Goal: Task Accomplishment & Management: Use online tool/utility

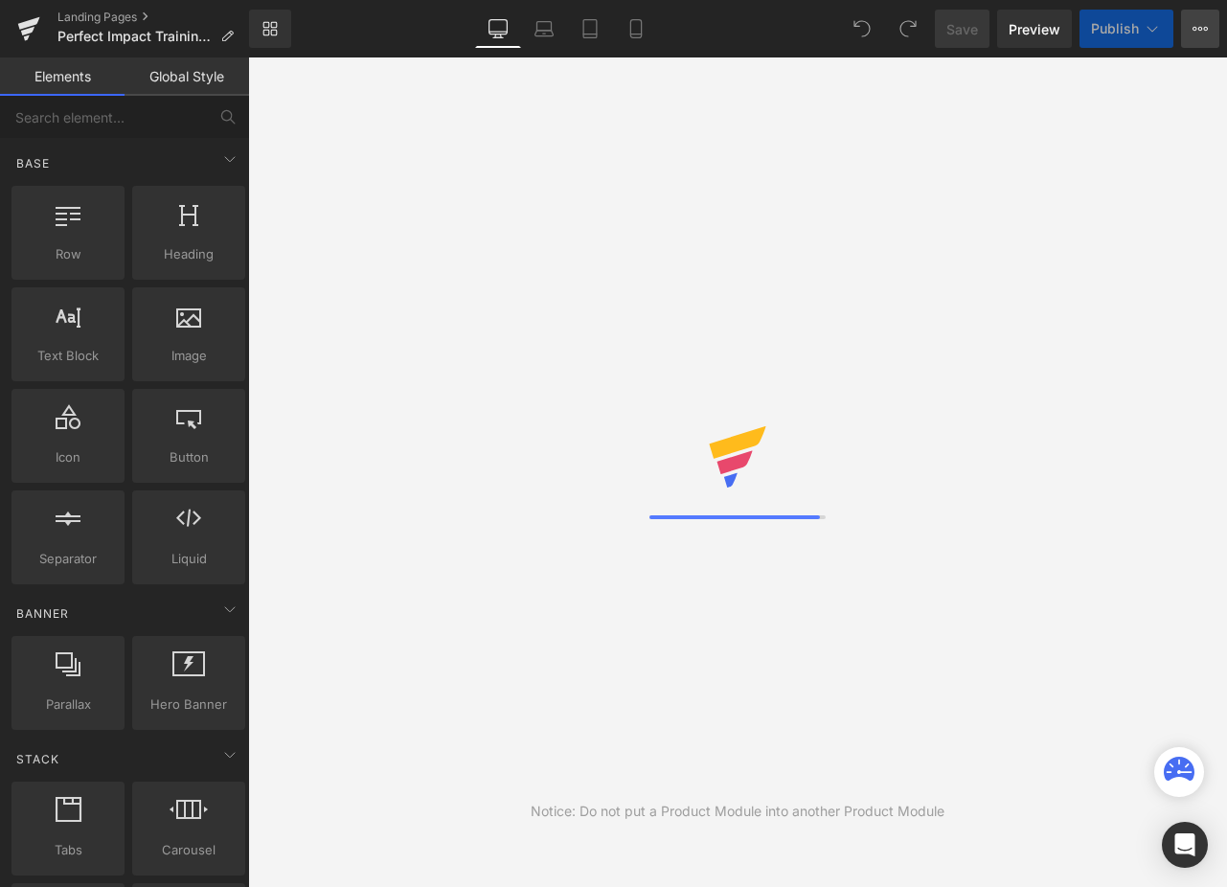
click at [1205, 30] on icon at bounding box center [1206, 29] width 5 height 4
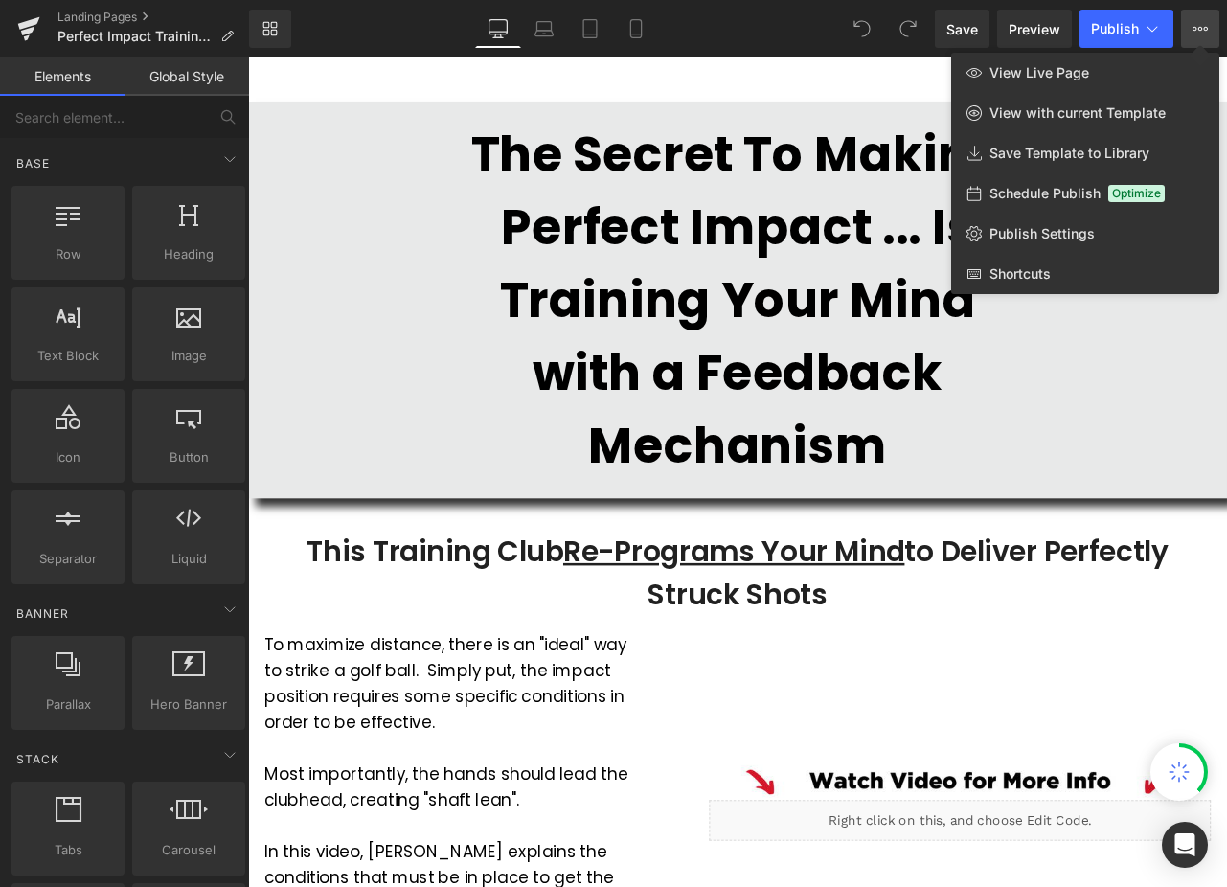
click at [734, 92] on div at bounding box center [737, 472] width 979 height 830
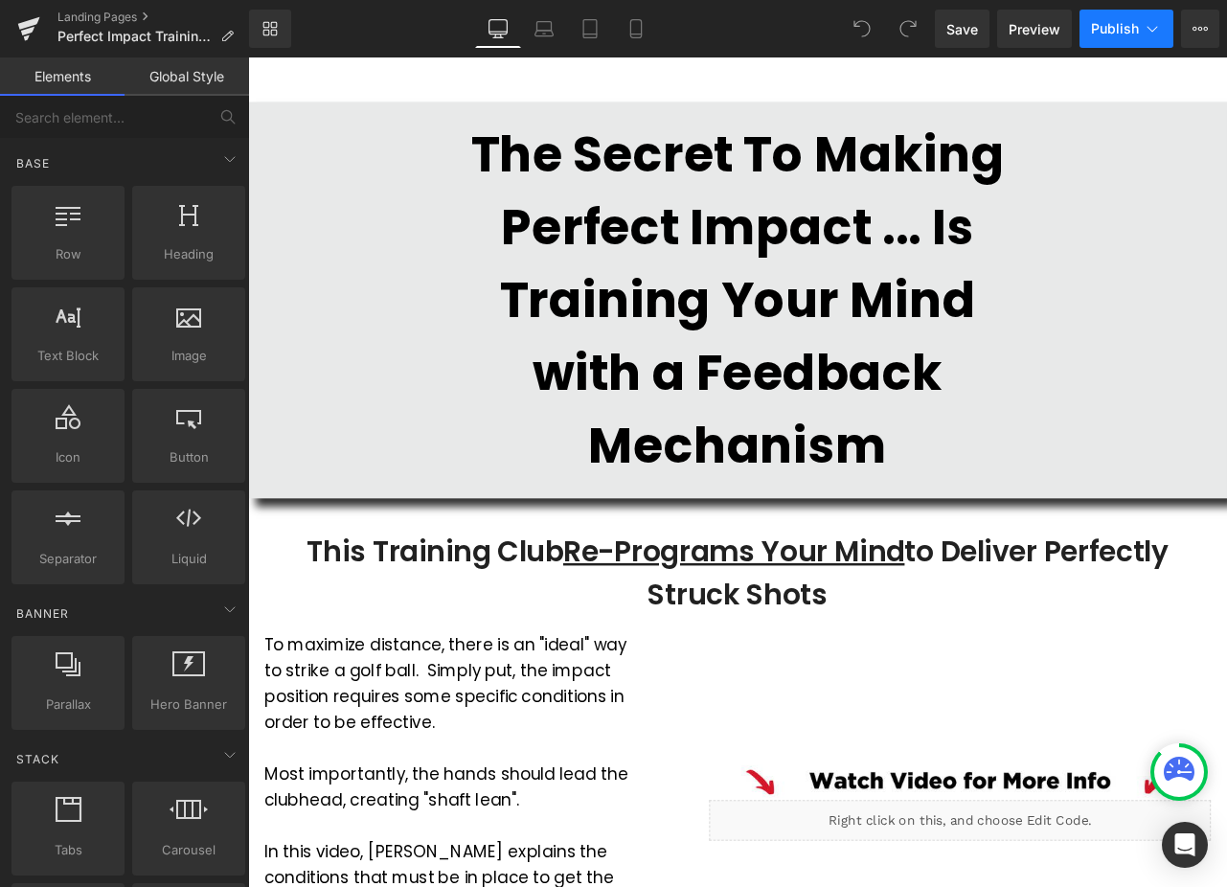
click at [1134, 30] on span "Publish" at bounding box center [1115, 28] width 48 height 15
click at [107, 19] on link "Landing Pages" at bounding box center [153, 17] width 192 height 15
click at [1203, 36] on button "View Live Page View with current Template Save Template to Library Schedule Pub…" at bounding box center [1200, 29] width 38 height 38
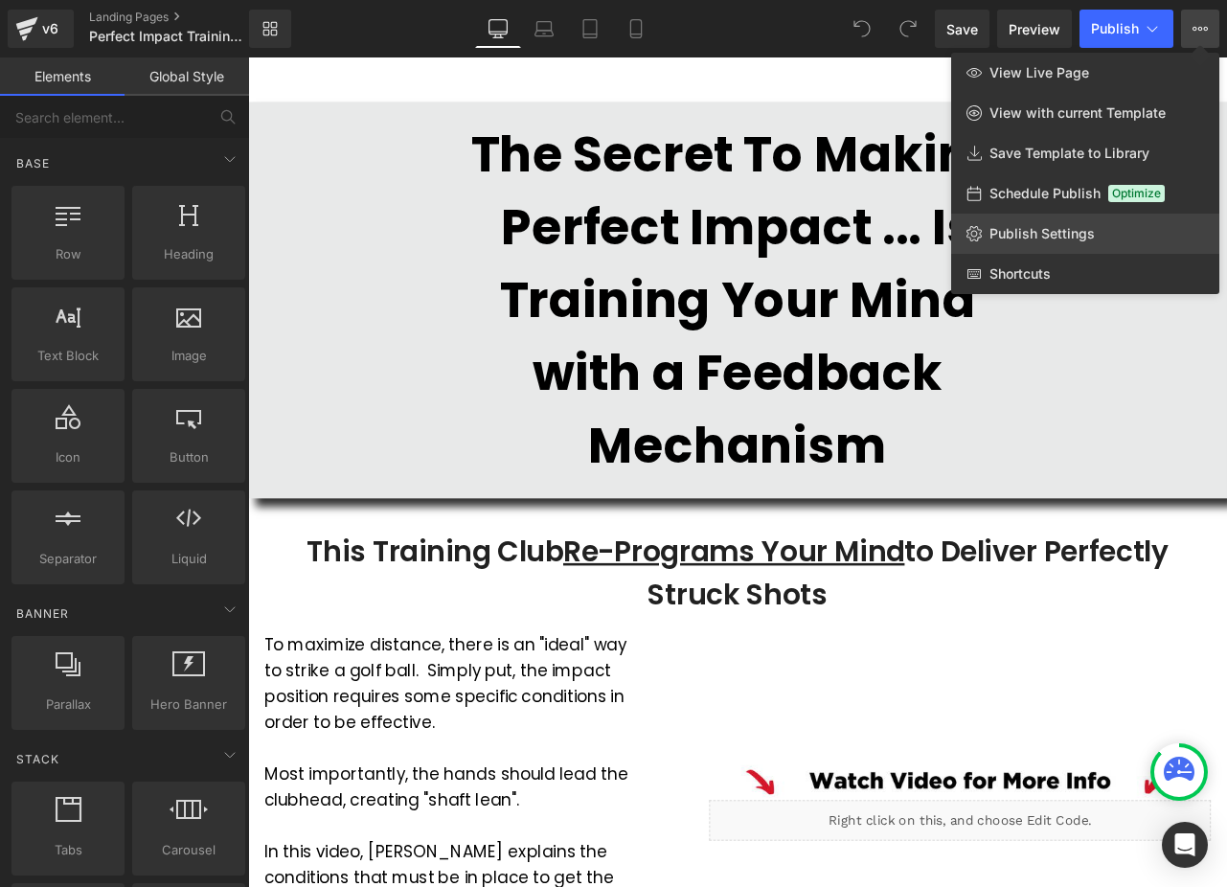
click at [1054, 239] on span "Publish Settings" at bounding box center [1042, 233] width 105 height 17
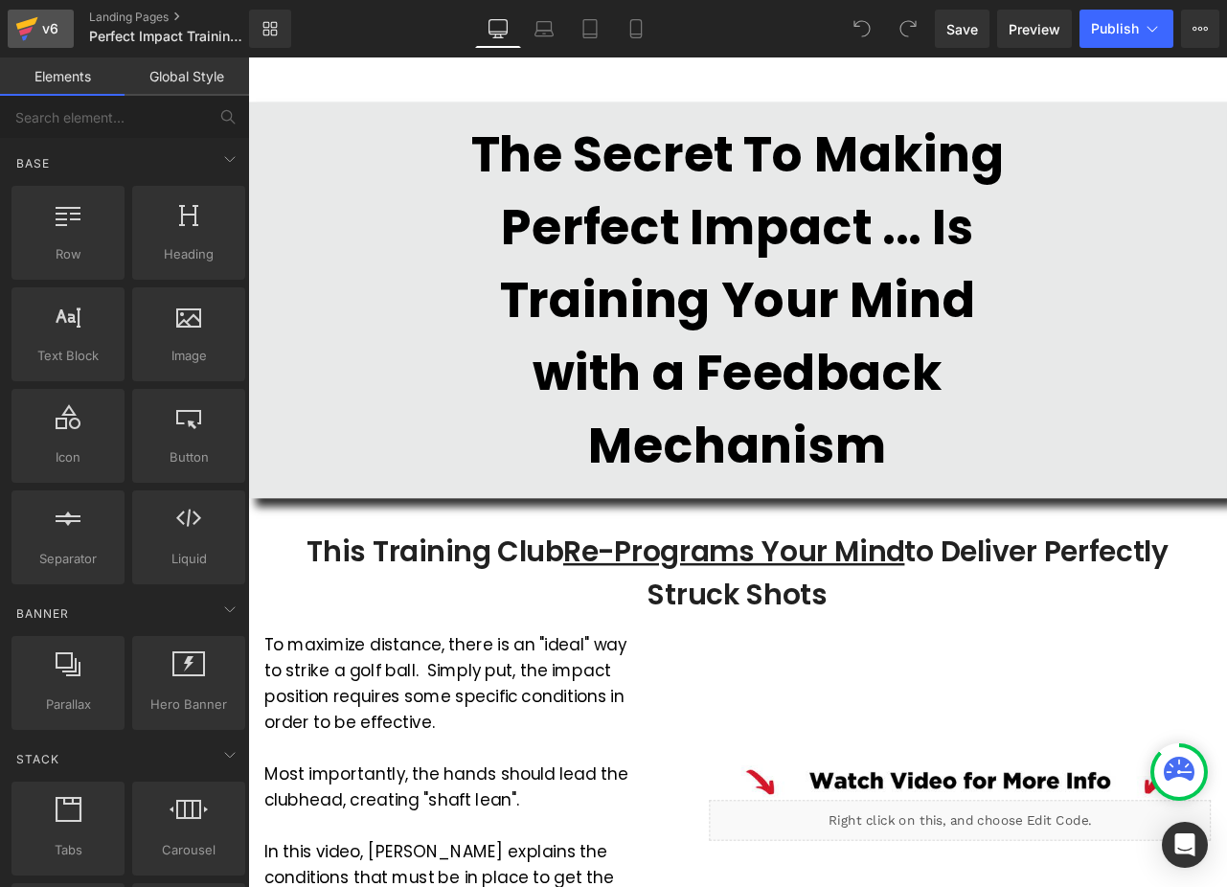
click at [48, 27] on div "v6" at bounding box center [50, 28] width 24 height 25
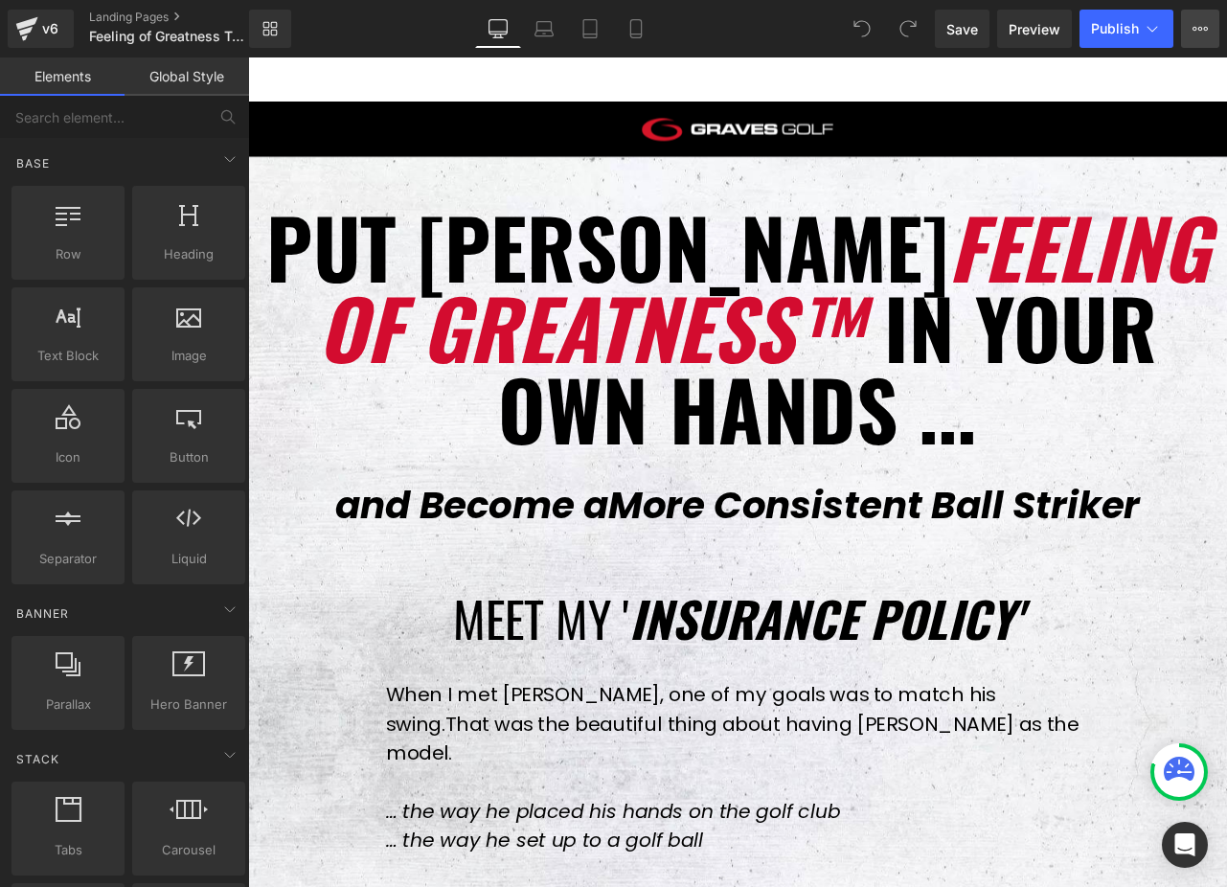
click at [1203, 26] on icon at bounding box center [1200, 28] width 15 height 15
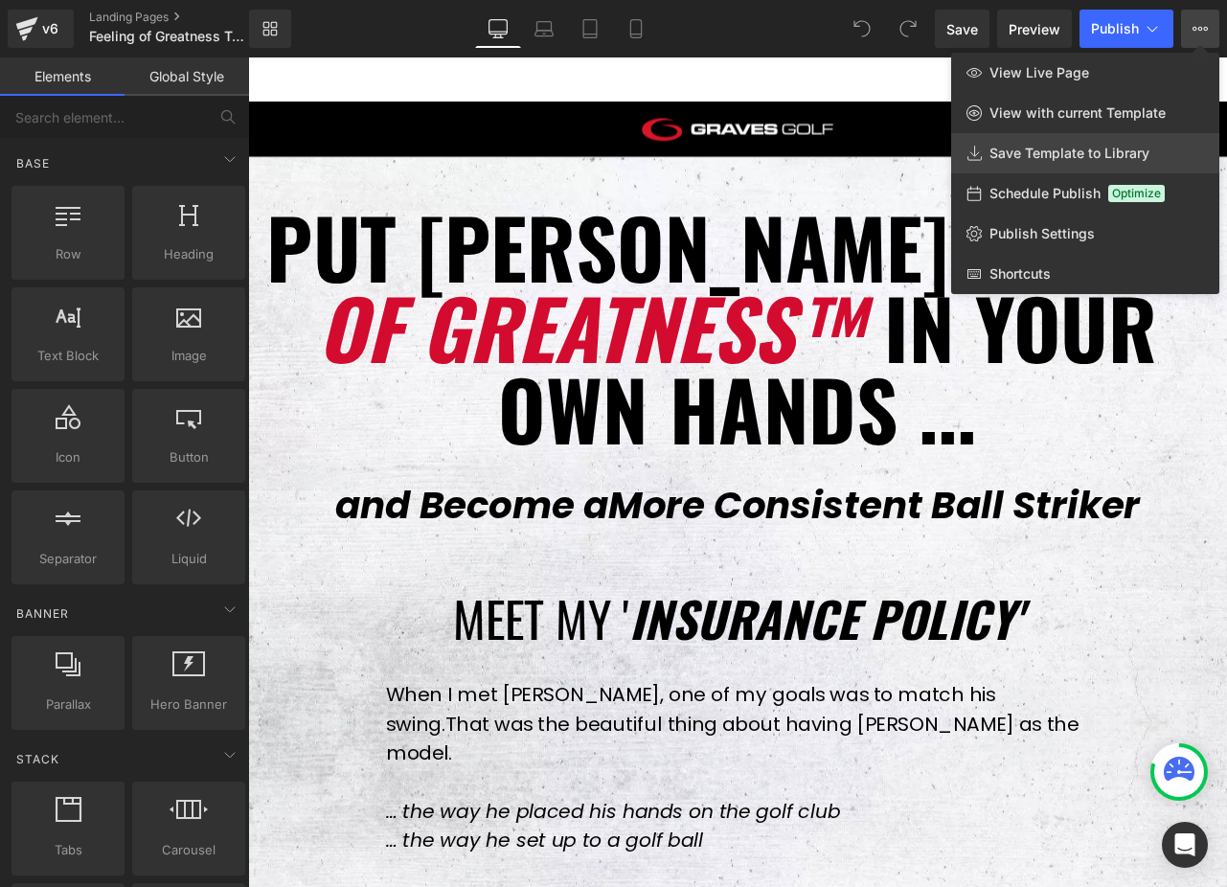
click at [1081, 148] on span "Save Template to Library" at bounding box center [1070, 153] width 160 height 17
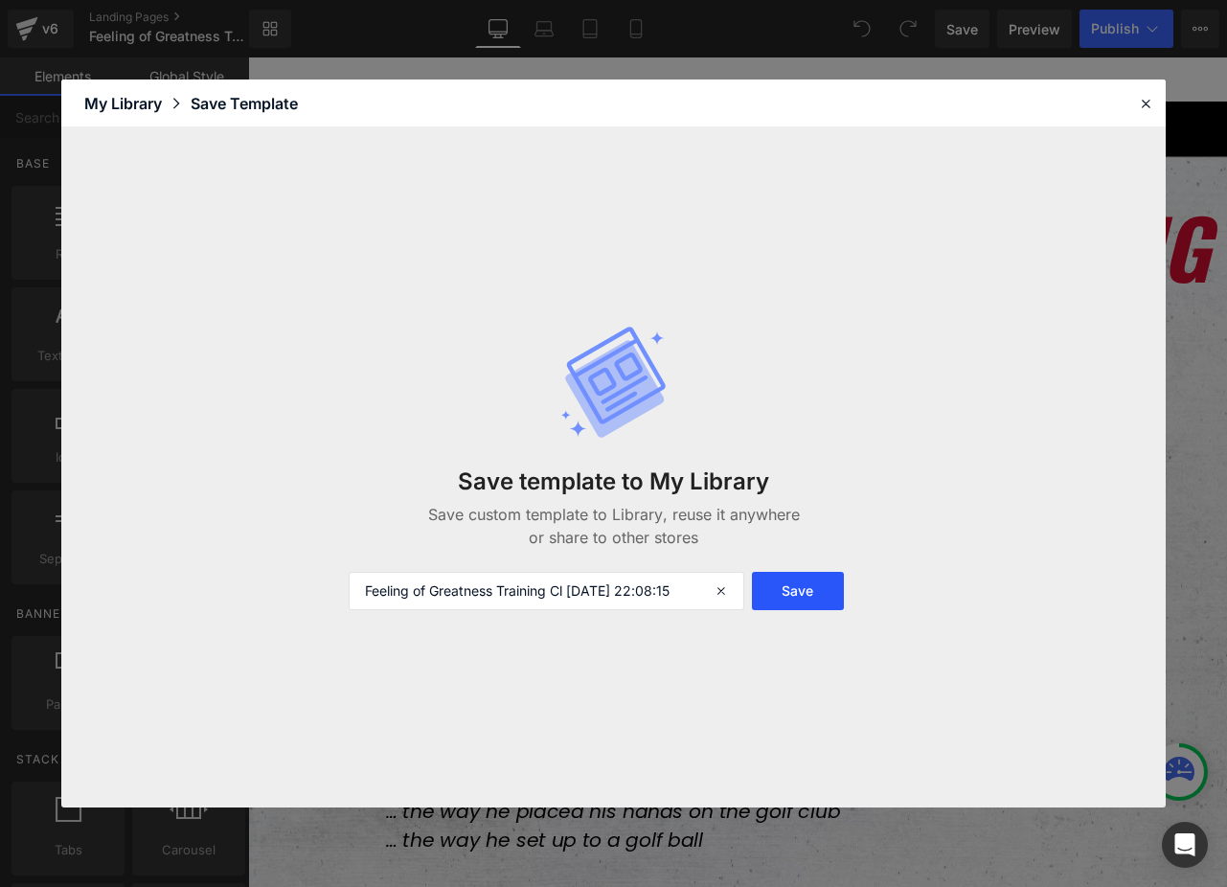
click at [799, 586] on button "Save" at bounding box center [798, 591] width 92 height 38
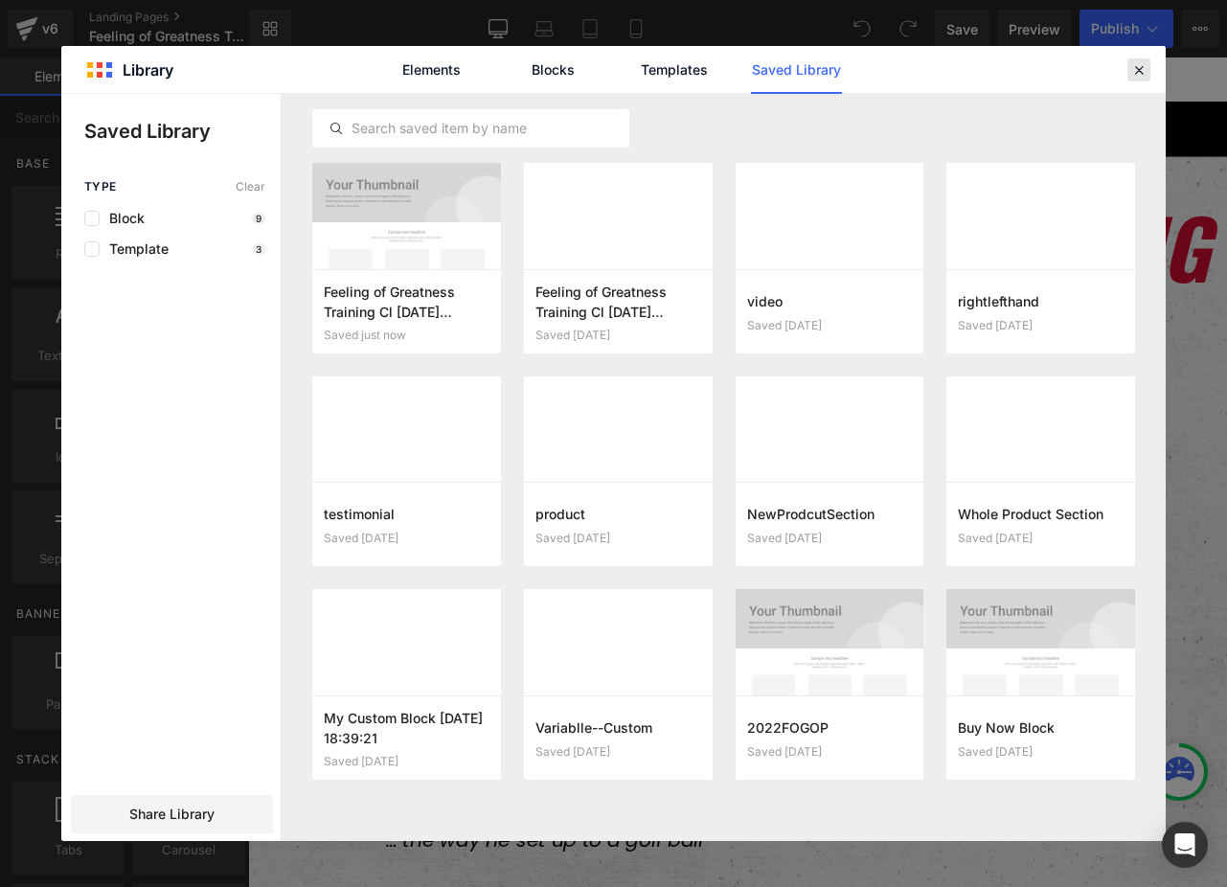
click at [1134, 73] on icon at bounding box center [1138, 69] width 17 height 17
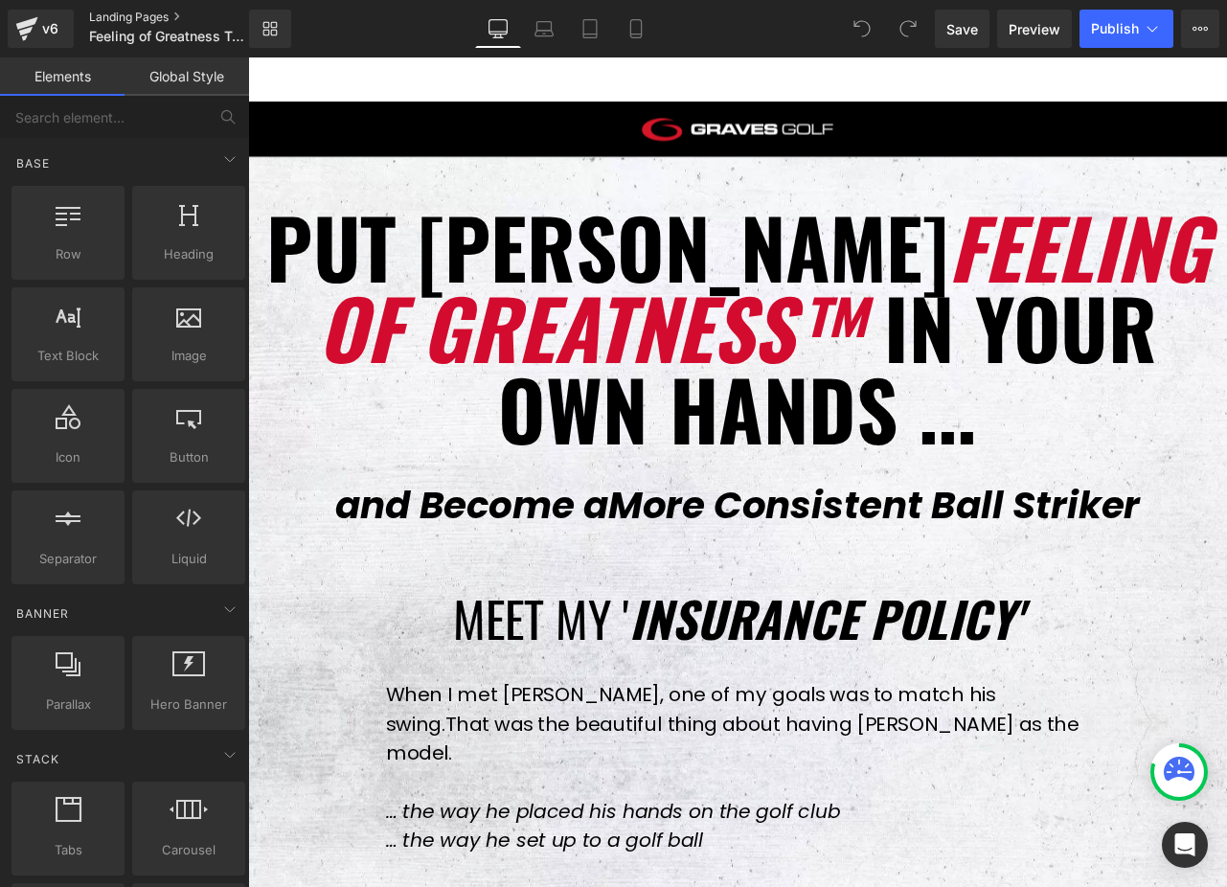
click at [131, 13] on link "Landing Pages" at bounding box center [185, 17] width 192 height 15
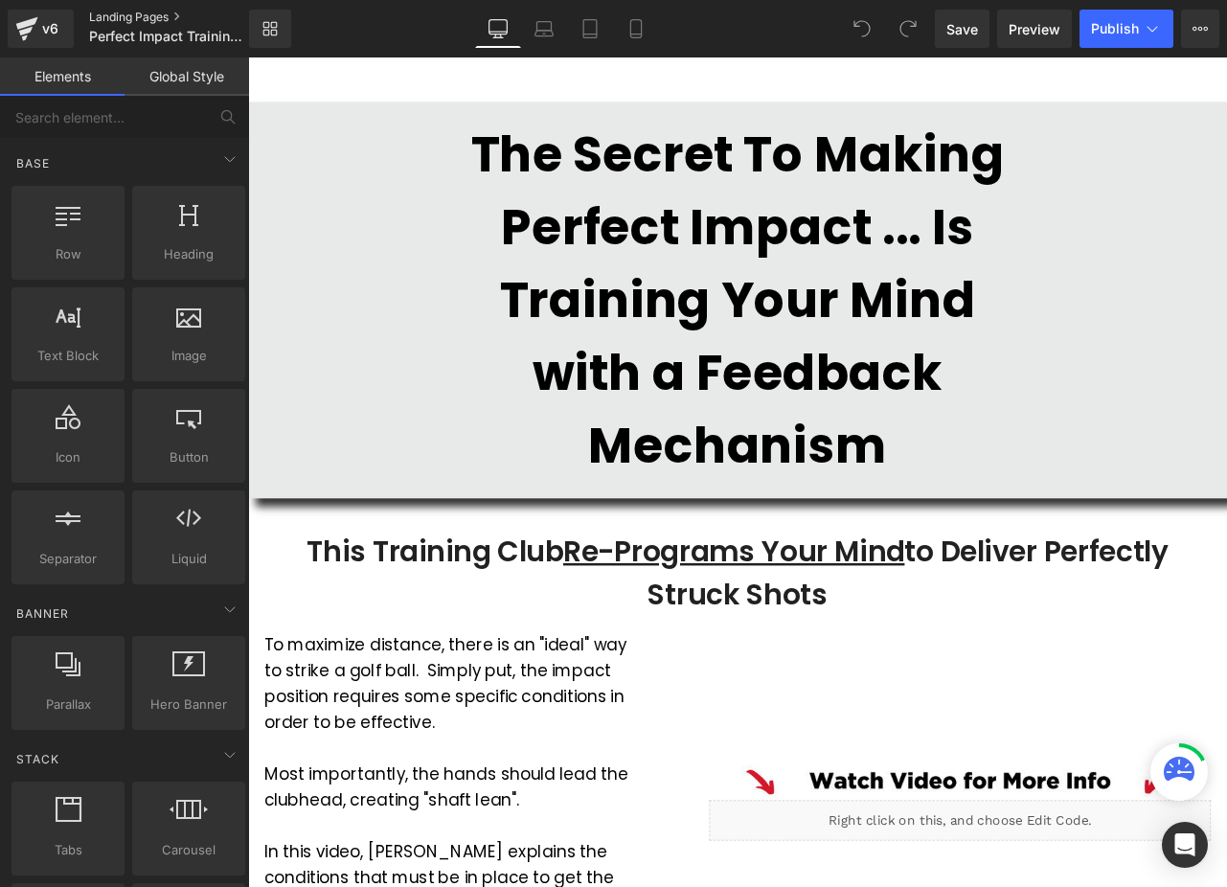
click at [131, 22] on link "Landing Pages" at bounding box center [185, 17] width 192 height 15
click at [193, 73] on link "Global Style" at bounding box center [187, 76] width 125 height 38
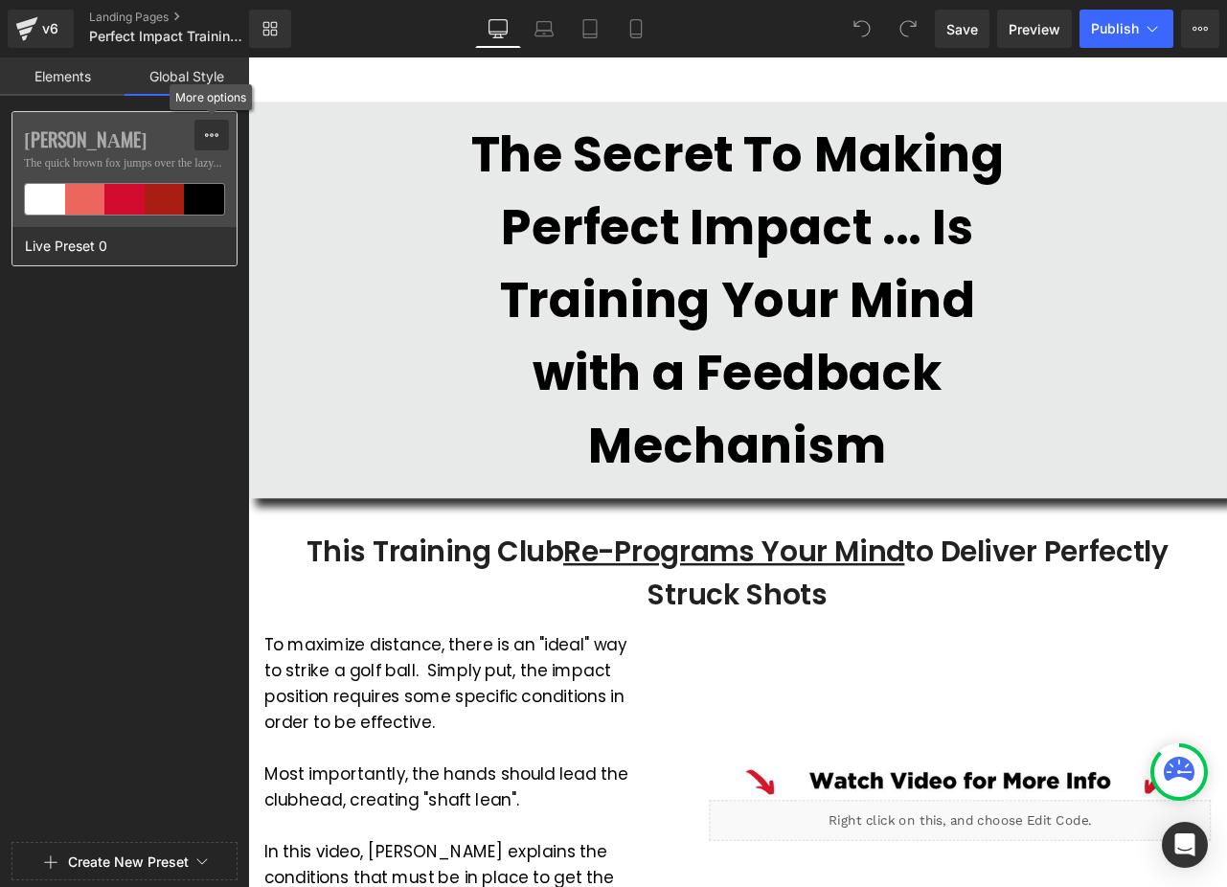
click at [220, 132] on button at bounding box center [211, 135] width 34 height 31
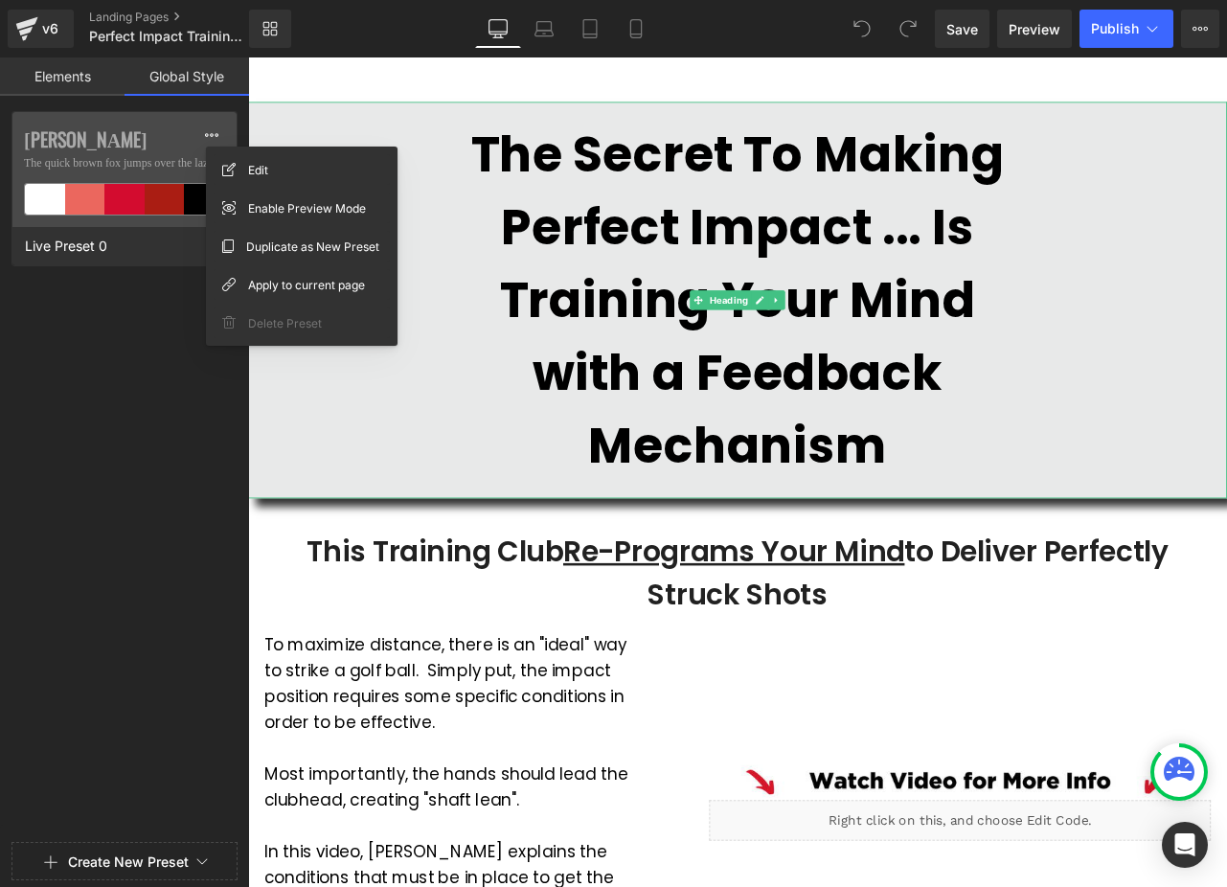
click at [395, 148] on div "The Secret To Making Perfect Impact ... Is Training Your Mind with a Feedback M…" at bounding box center [827, 344] width 1159 height 469
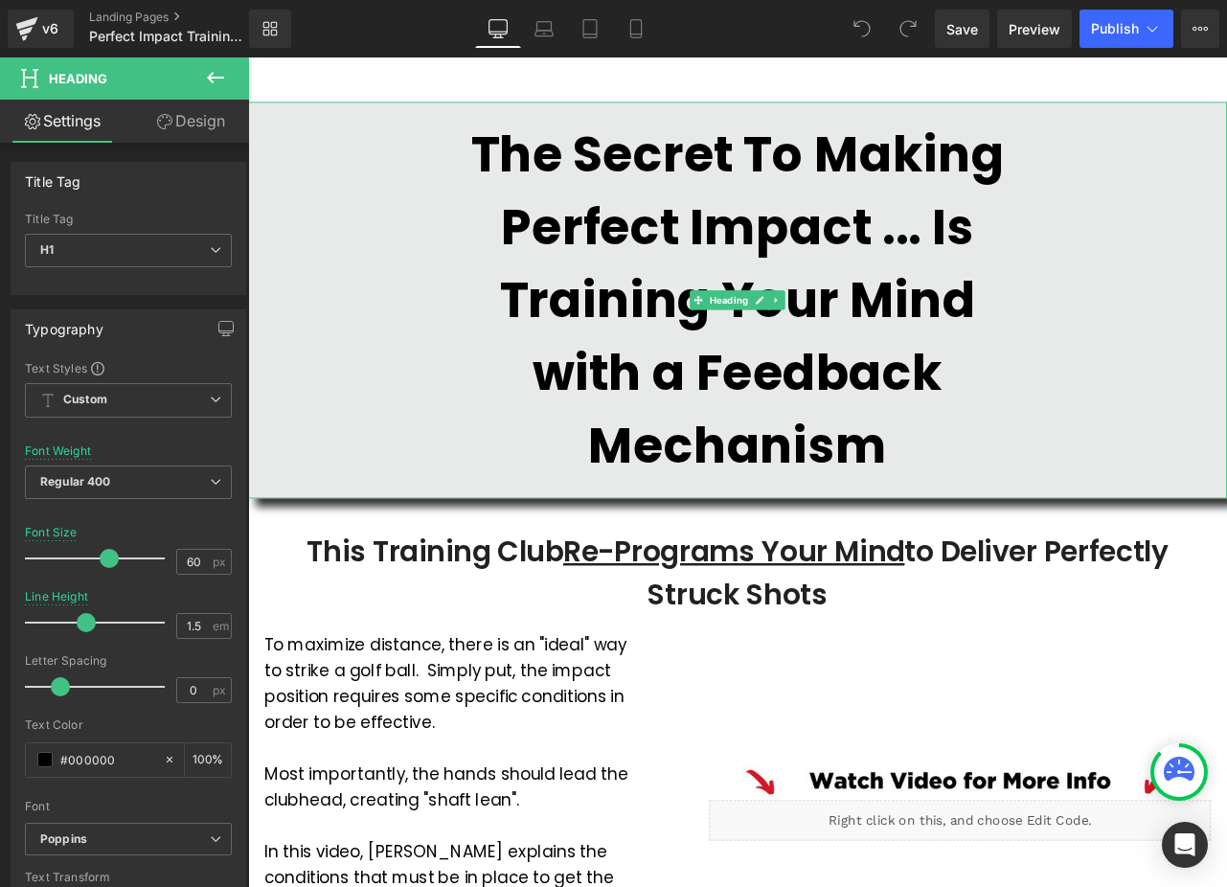
click at [568, 304] on strong "The Secret To Making Perfect Impact ... Is Training Your Mind with a Feedback M…" at bounding box center [828, 344] width 631 height 425
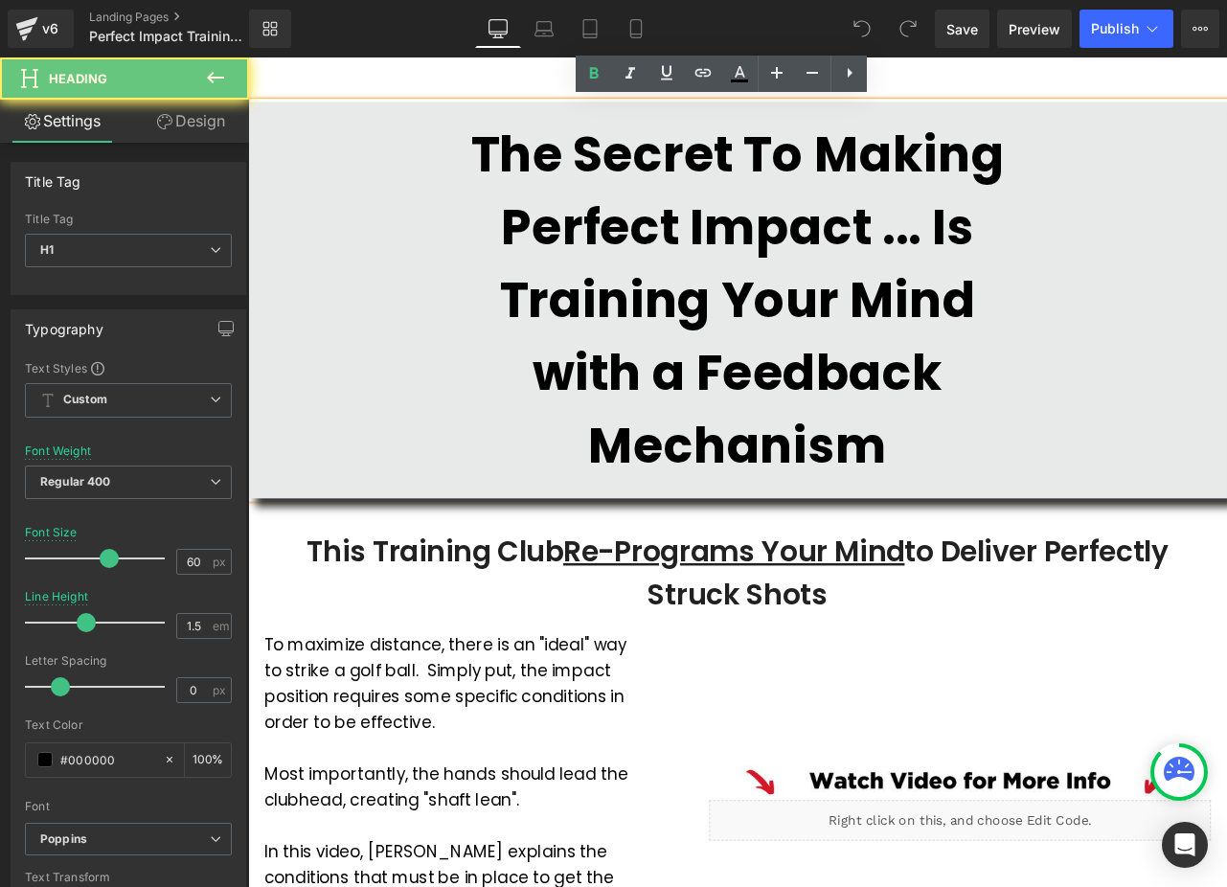
click at [444, 207] on div "The Secret To Making Perfect Impact ... Is Training Your Mind with a Feedback M…" at bounding box center [827, 344] width 1159 height 469
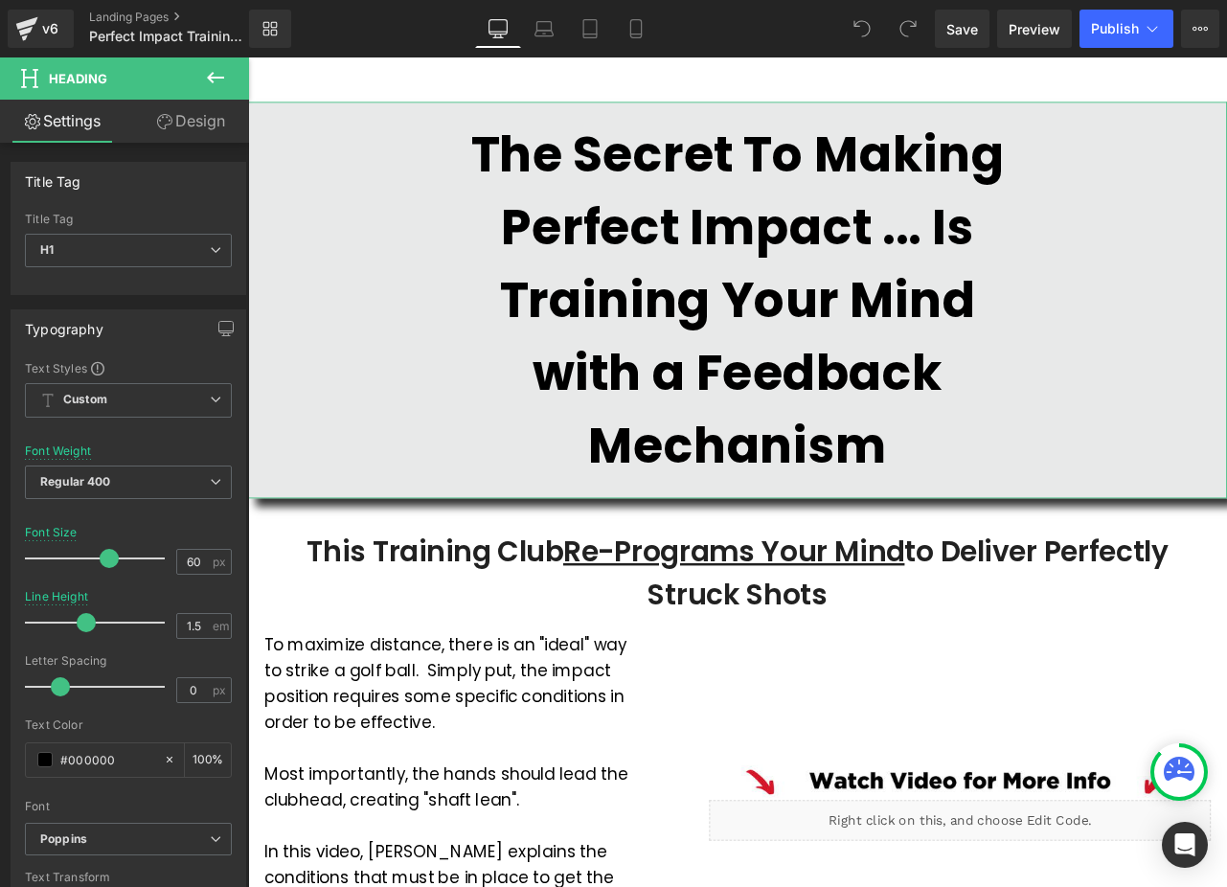
click at [199, 113] on link "Design" at bounding box center [190, 121] width 125 height 43
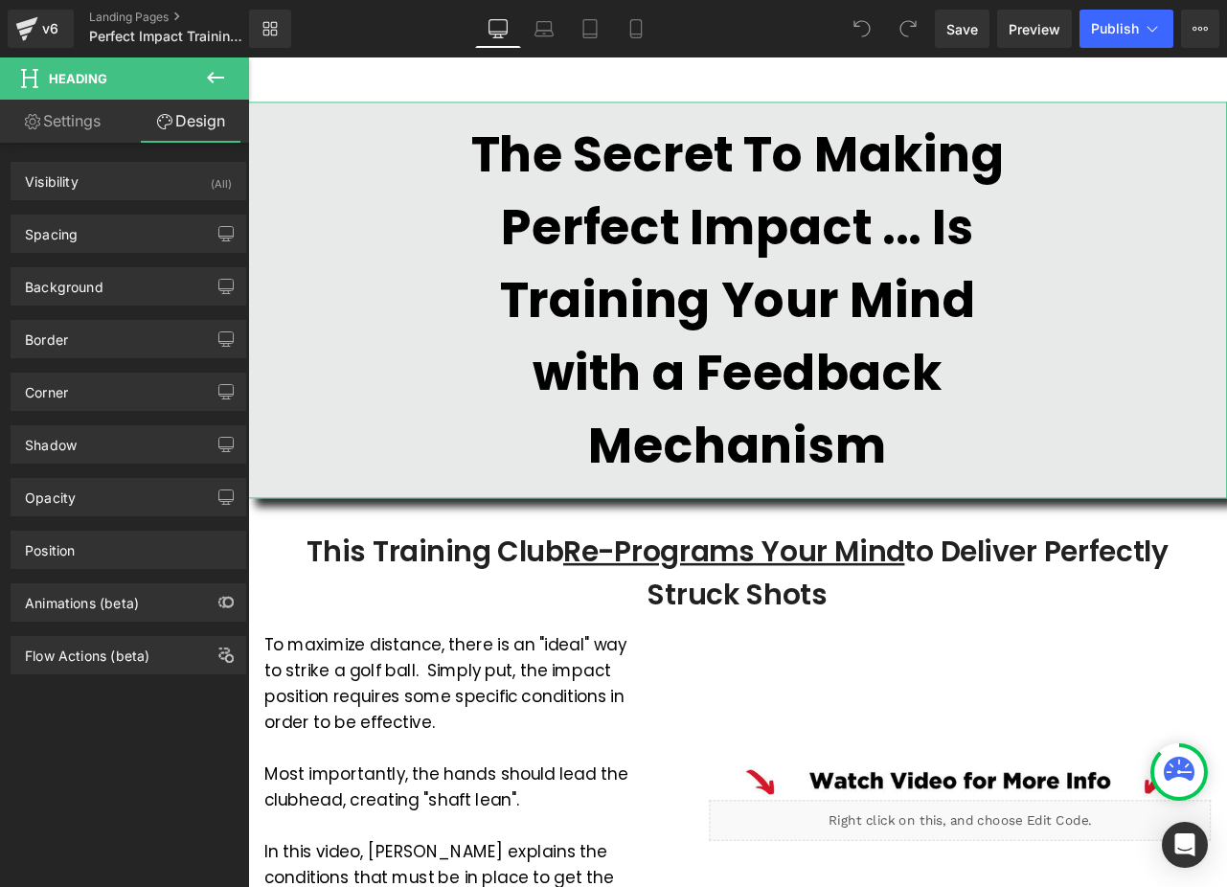
click at [49, 124] on link "Settings" at bounding box center [62, 121] width 125 height 43
type input "100"
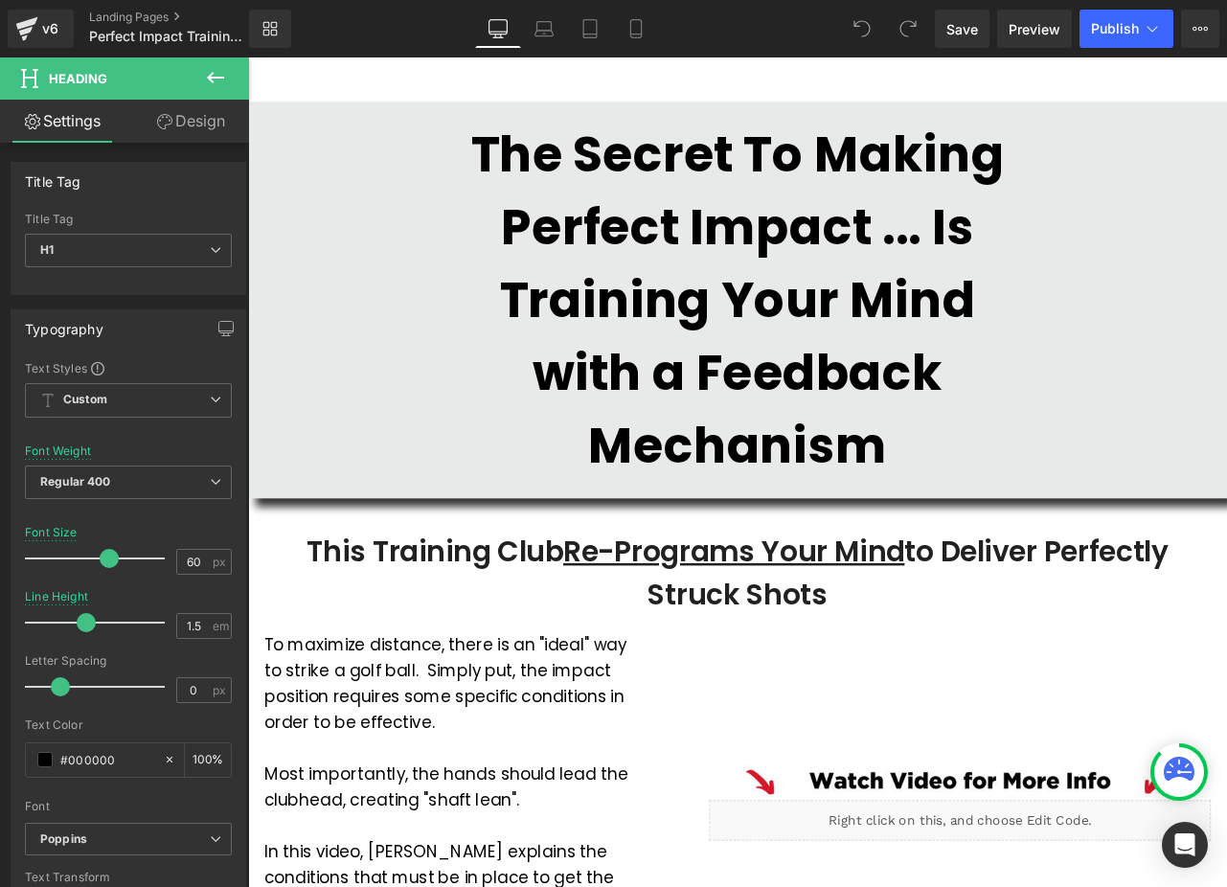
click at [217, 78] on icon at bounding box center [215, 77] width 17 height 11
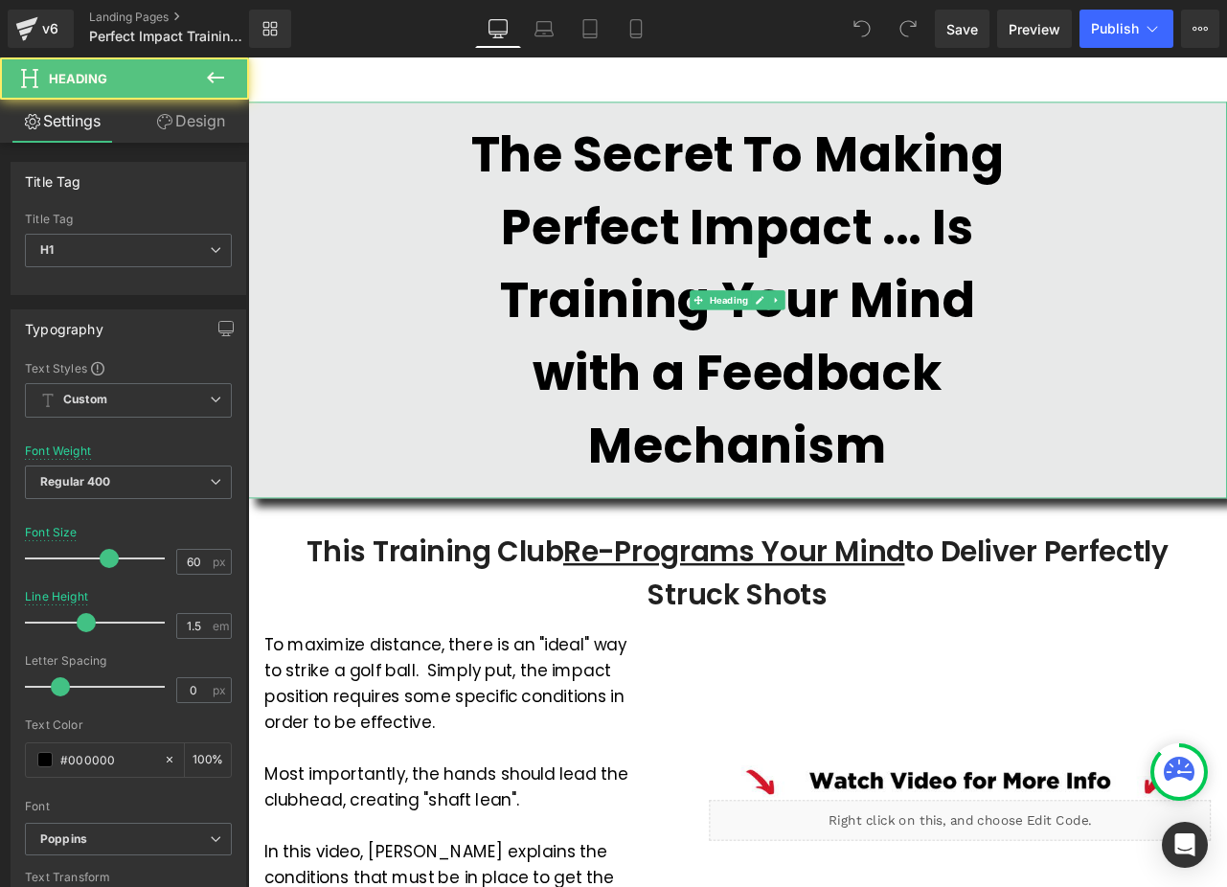
click at [588, 288] on strong "The Secret To Making Perfect Impact ... Is Training Your Mind with a Feedback M…" at bounding box center [828, 344] width 631 height 425
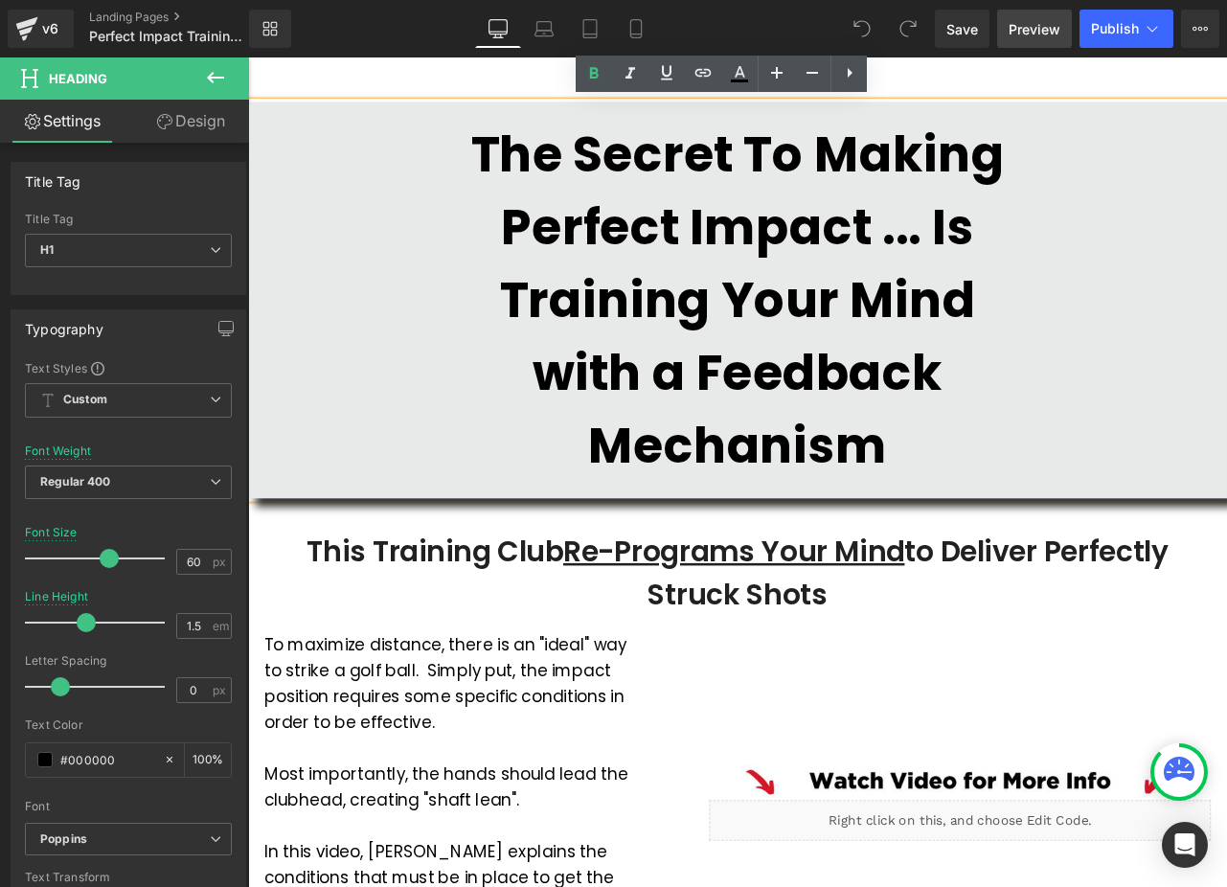
click at [1046, 35] on span "Preview" at bounding box center [1035, 29] width 52 height 20
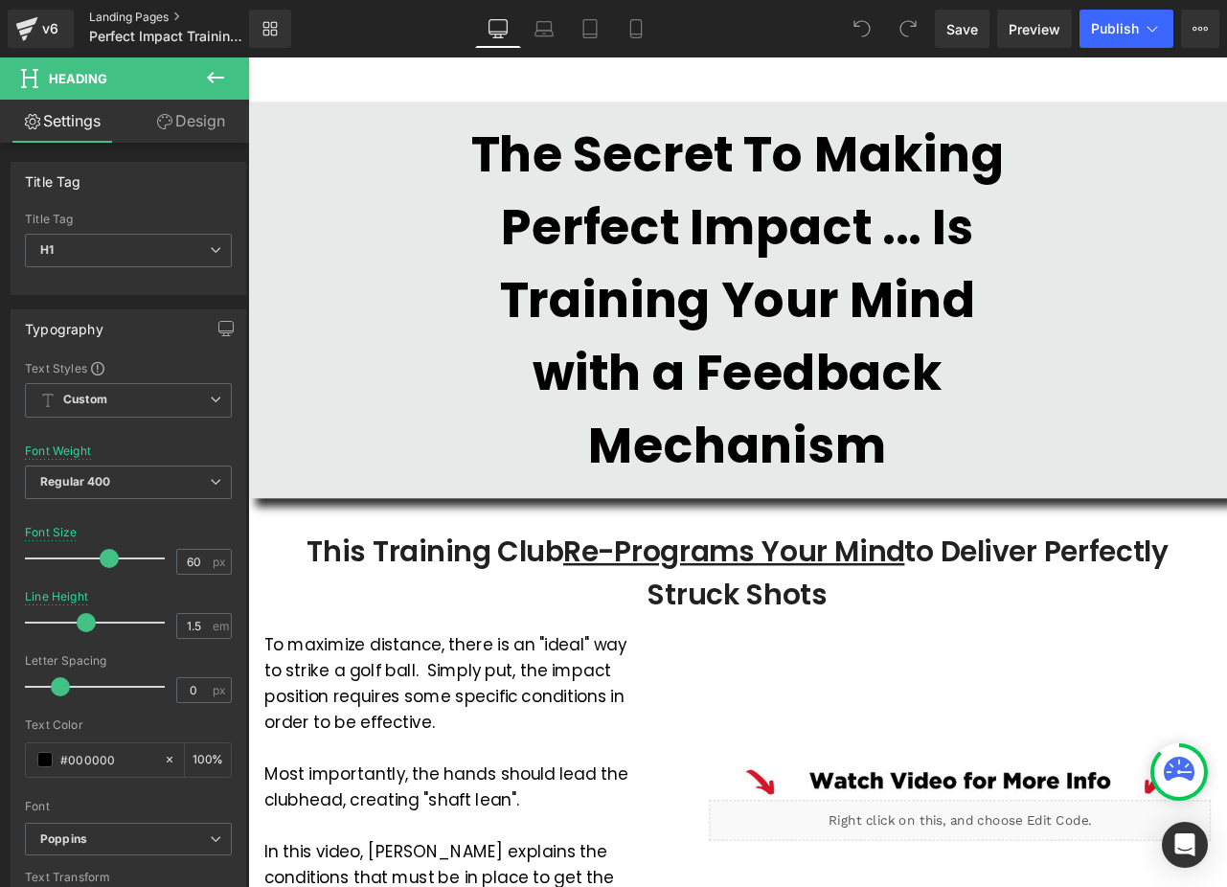
click at [112, 15] on link "Landing Pages" at bounding box center [185, 17] width 192 height 15
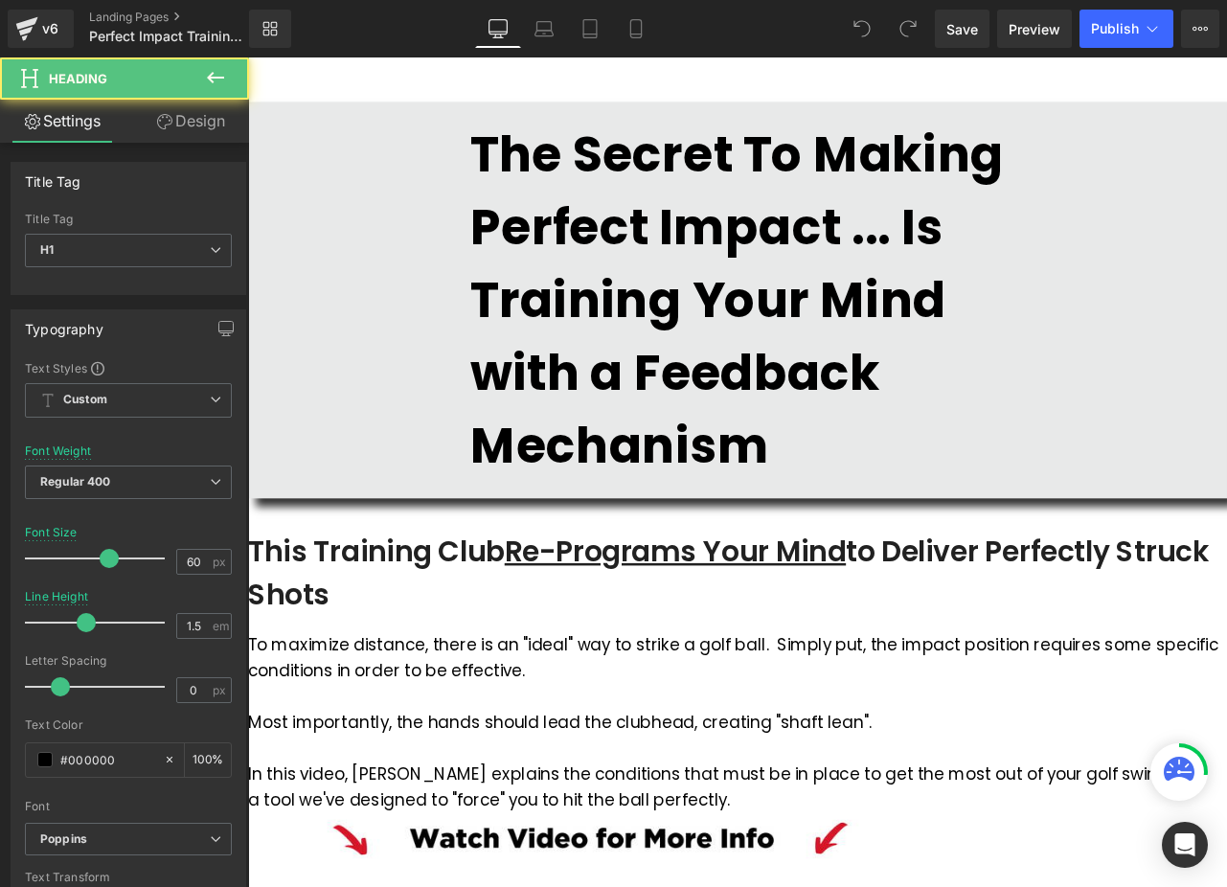
click at [898, 377] on strong "The Secret To Making Perfect Impact ... Is Training Your Mind with a Feedback M…" at bounding box center [827, 344] width 631 height 425
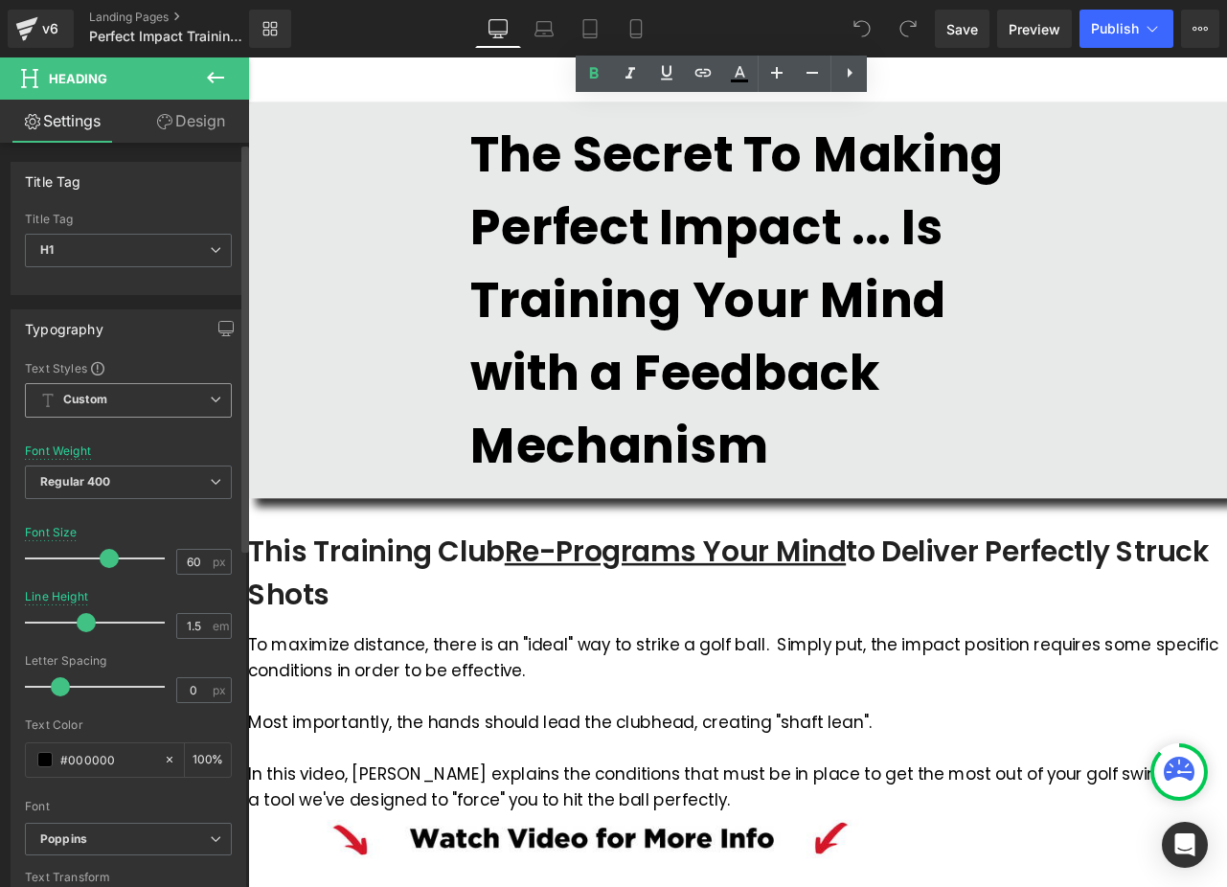
click at [182, 397] on span "Custom Setup Global Style" at bounding box center [128, 400] width 207 height 34
click at [194, 368] on div "Text Styles" at bounding box center [128, 367] width 207 height 15
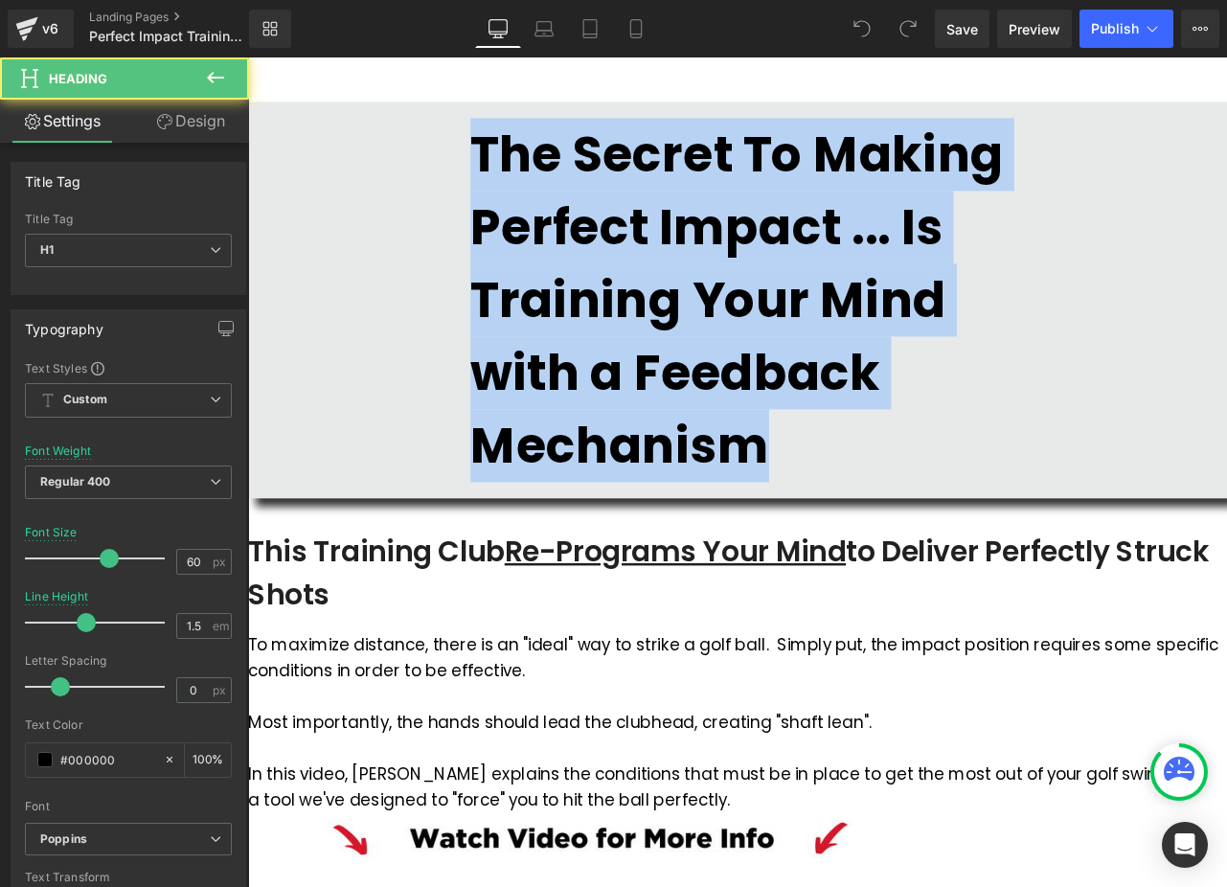
drag, startPoint x: 522, startPoint y: 164, endPoint x: 1034, endPoint y: 509, distance: 617.0
click at [1034, 509] on h1 "The Secret To Making Perfect Impact ... Is Training Your Mind with a Feedback M…" at bounding box center [828, 344] width 632 height 431
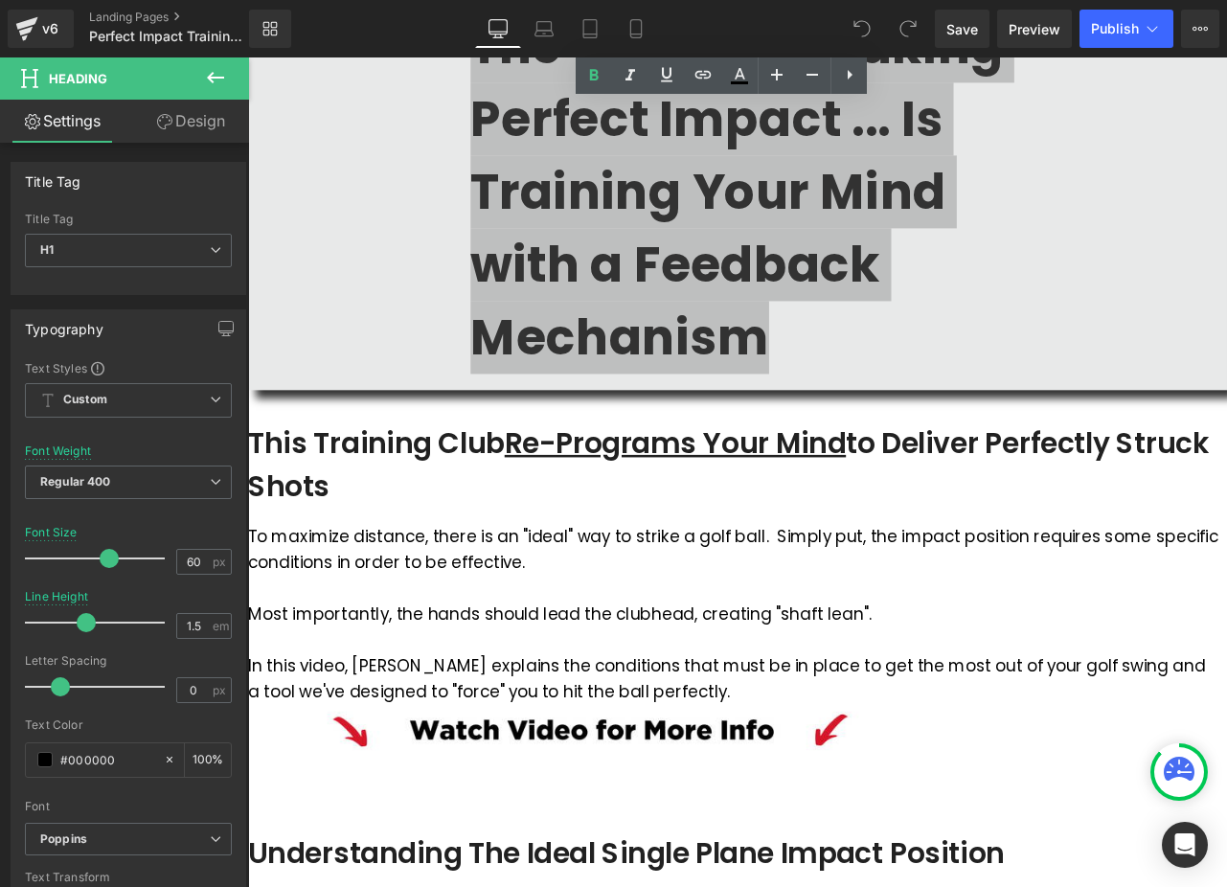
scroll to position [132, 0]
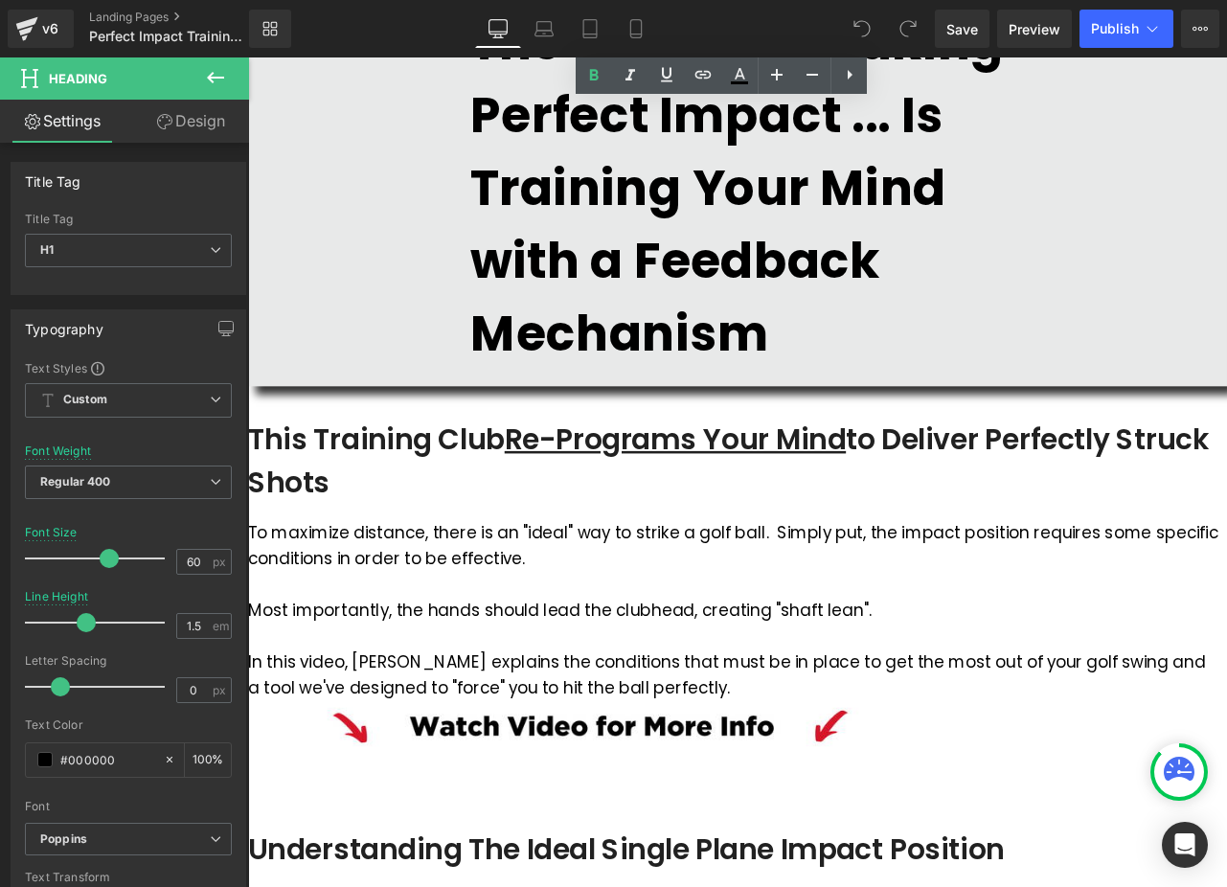
click at [727, 679] on div "To maximize distance, there is an "ideal" way to strike a golf ball. Simply put…" at bounding box center [823, 712] width 1150 height 215
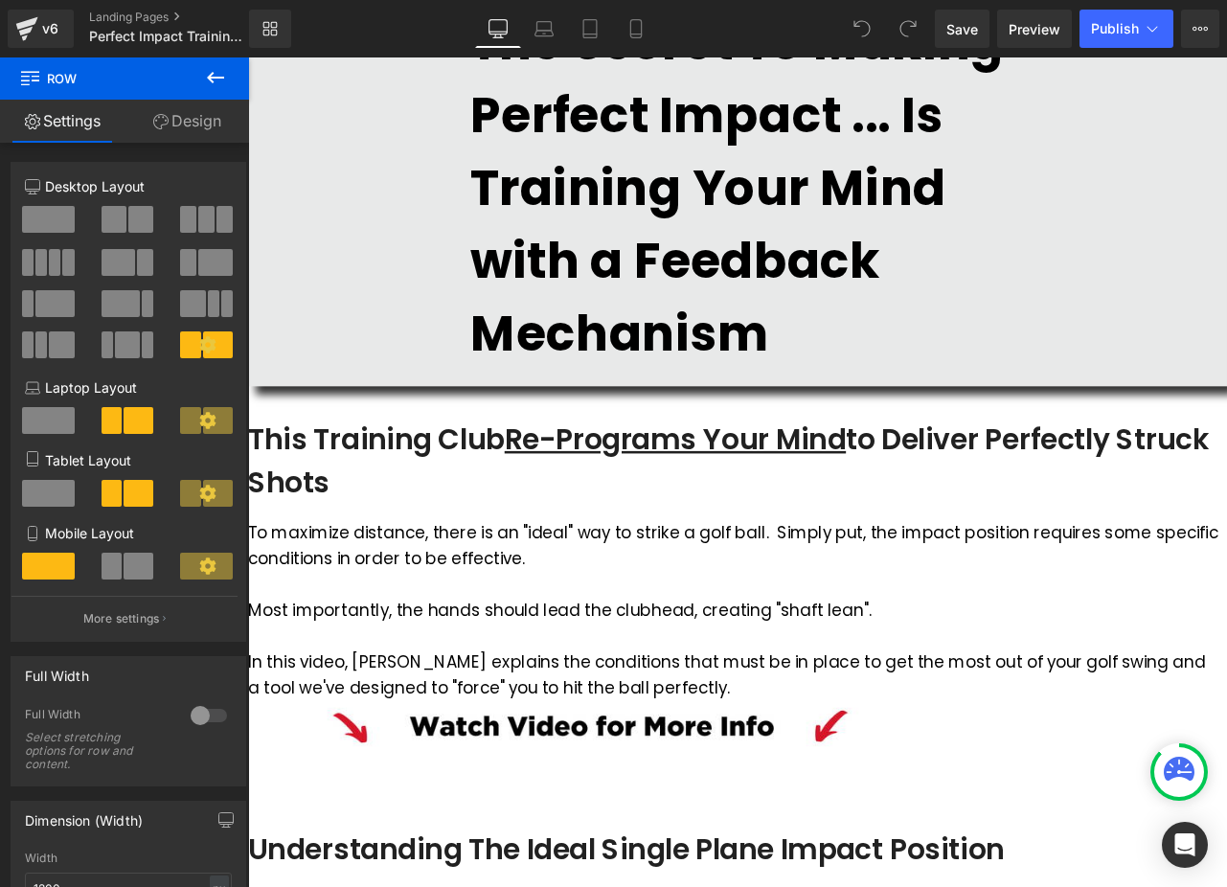
click at [613, 667] on div "To maximize distance, there is an "ideal" way to strike a golf ball. Simply put…" at bounding box center [823, 635] width 1150 height 61
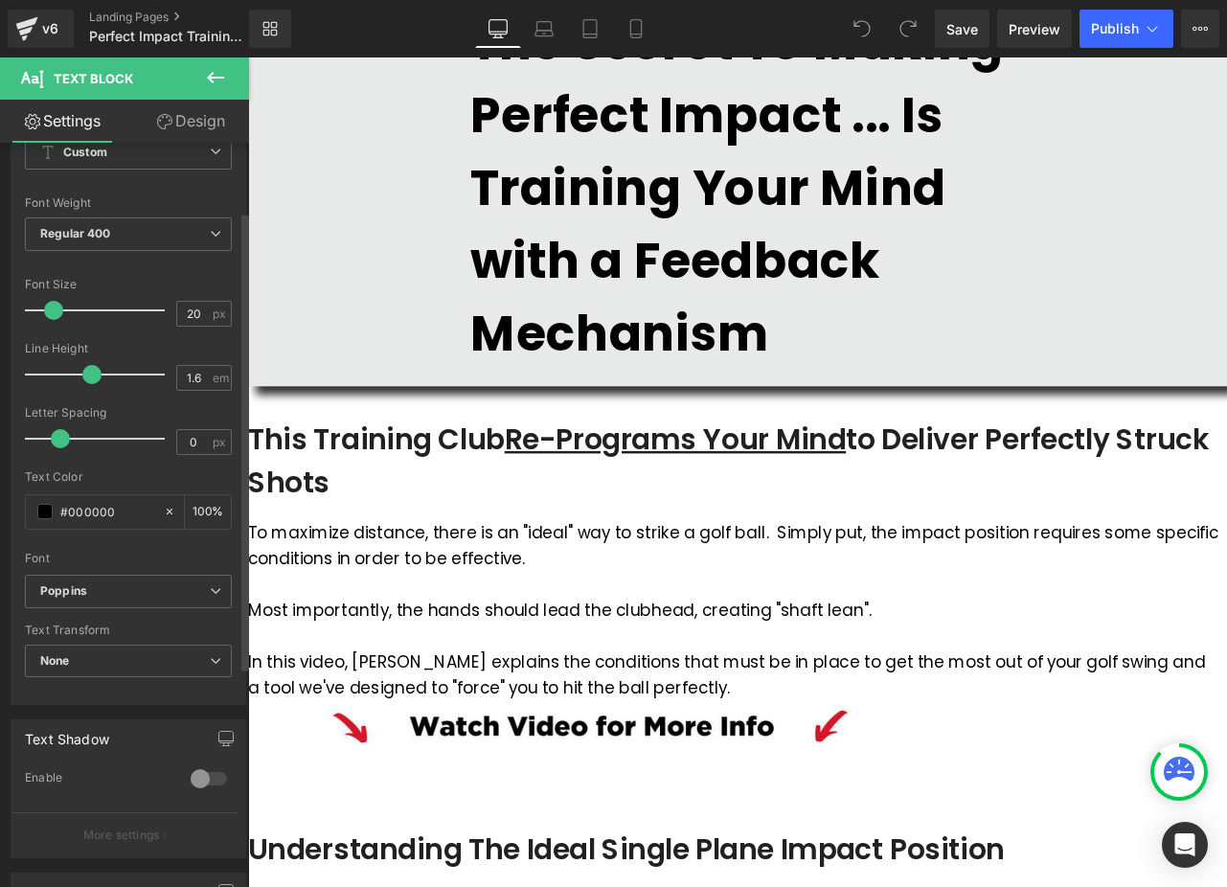
scroll to position [111, 0]
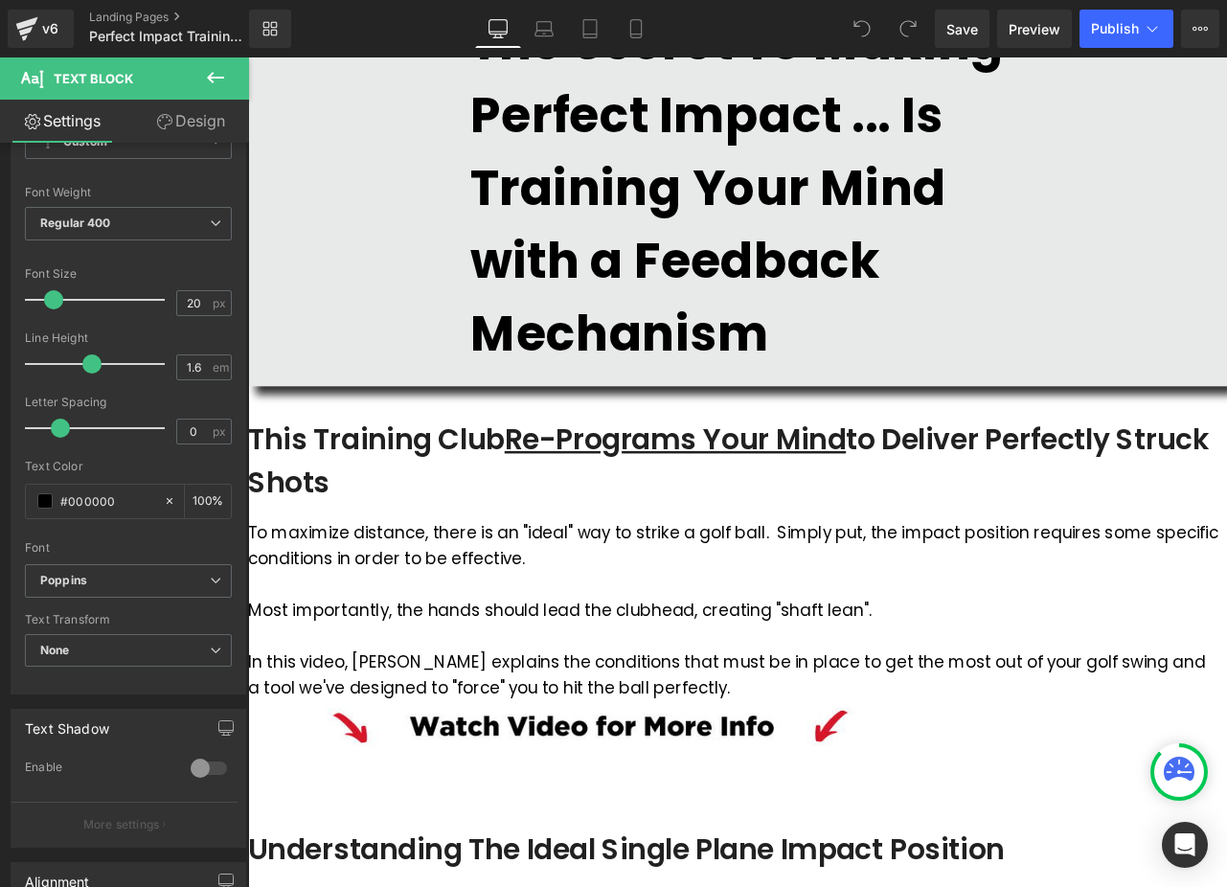
click at [248, 57] on span "Image" at bounding box center [248, 57] width 0 height 0
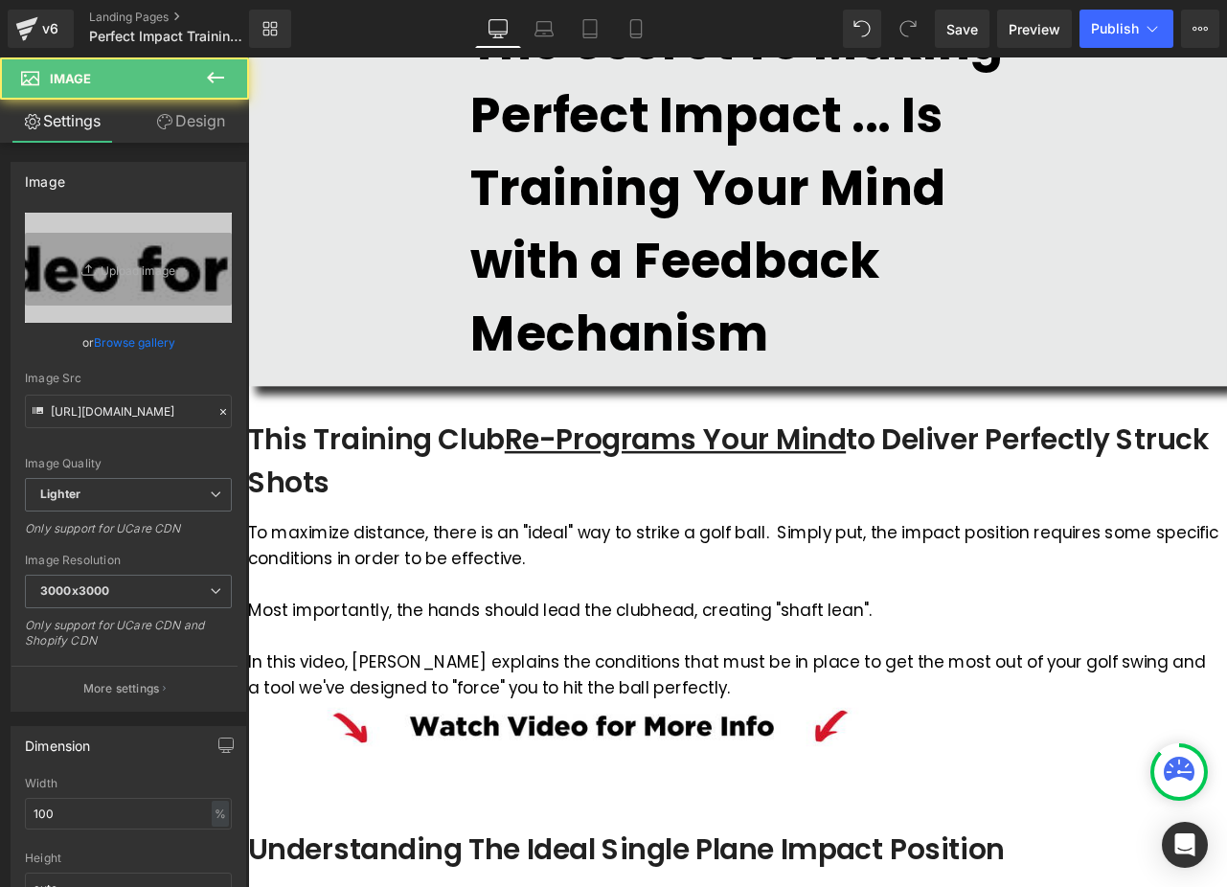
click at [1015, 820] on img at bounding box center [655, 848] width 719 height 57
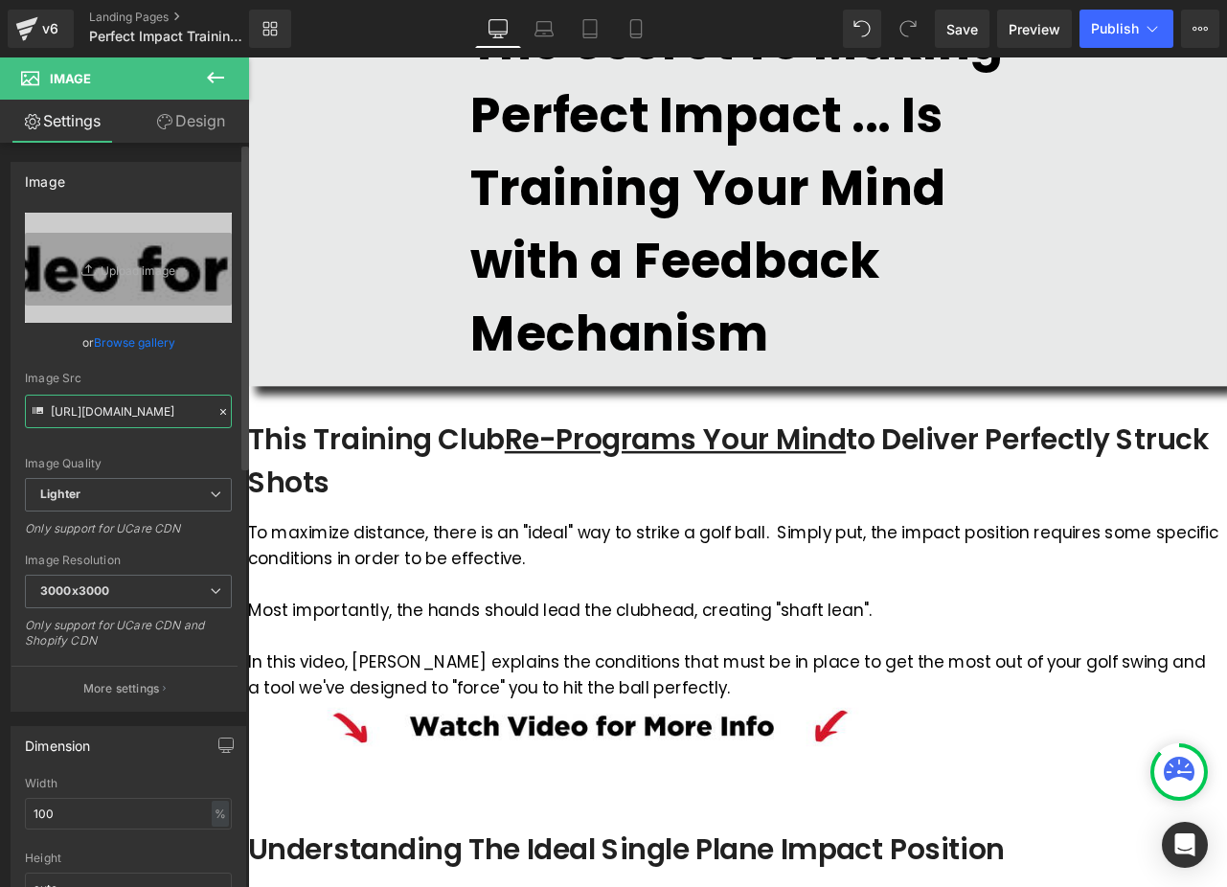
click at [138, 417] on input "https://ucarecdn.com/96684d08-8c77-4b37-b099-f4aa8b5bcd5b/-/format/auto/-/previ…" at bounding box center [128, 412] width 207 height 34
click at [248, 57] on link at bounding box center [248, 57] width 0 height 0
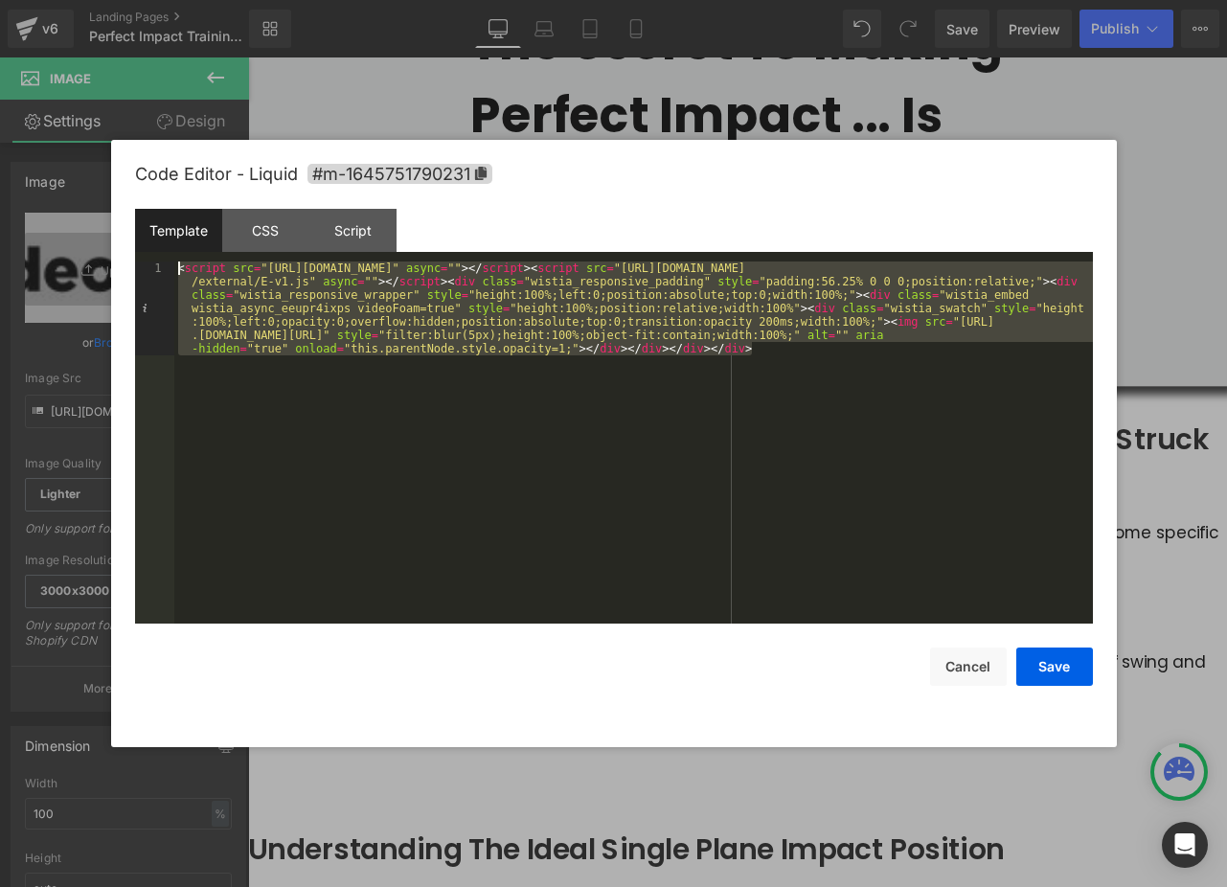
drag, startPoint x: 808, startPoint y: 374, endPoint x: 169, endPoint y: 256, distance: 649.8
click at [169, 256] on div "Template CSS Script Data 1 < script src = "https://fast.wistia.com/embed/medias…" at bounding box center [614, 416] width 958 height 415
click at [970, 669] on button "Cancel" at bounding box center [968, 667] width 77 height 38
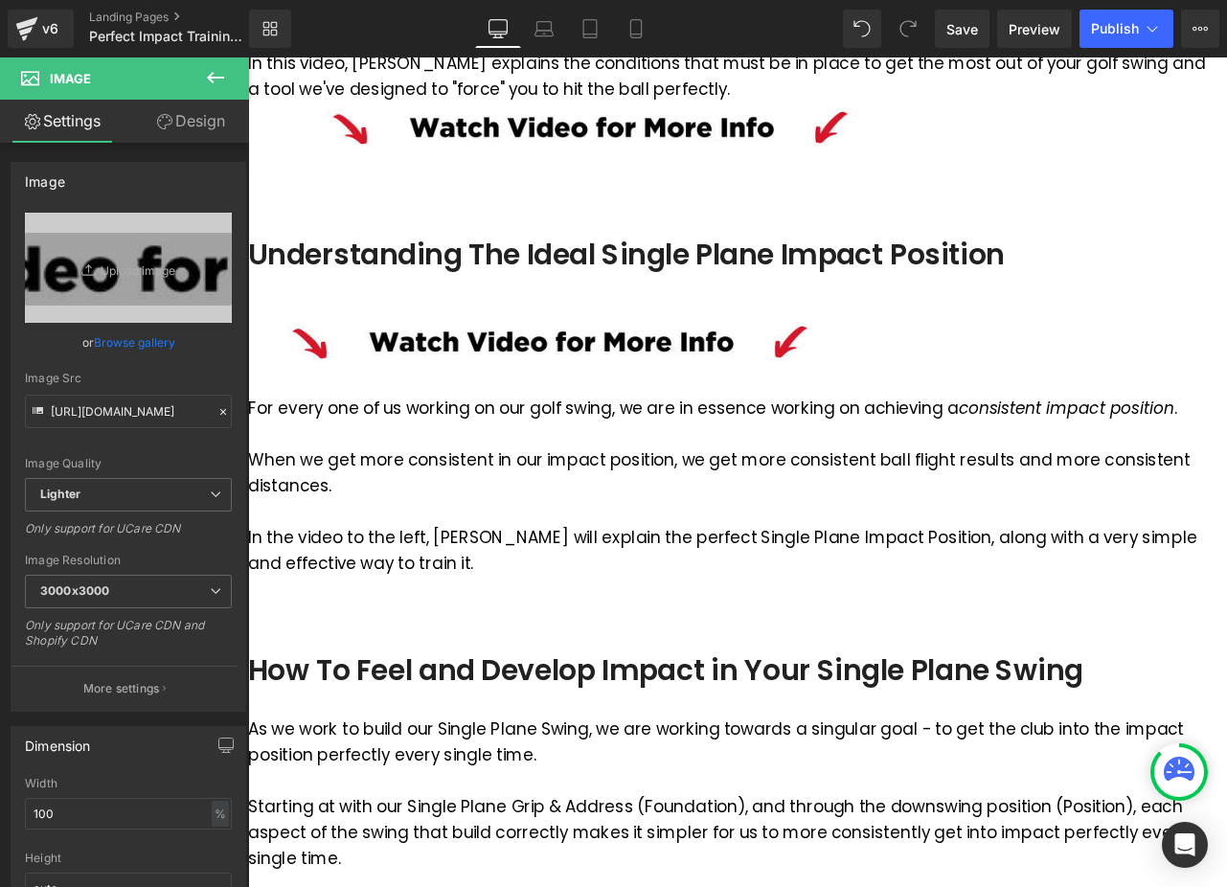
scroll to position [845, 0]
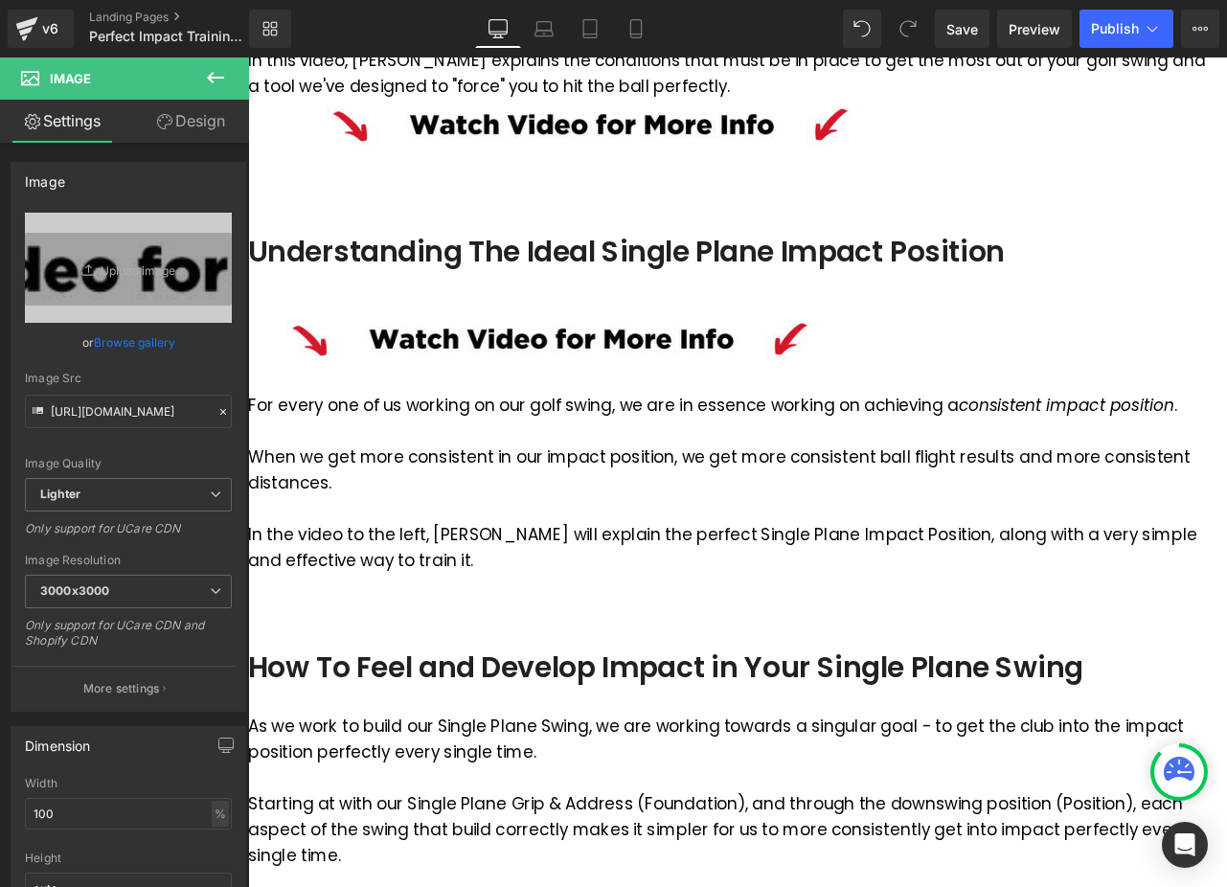
click at [589, 454] on div "Liquid" at bounding box center [607, 439] width 719 height 29
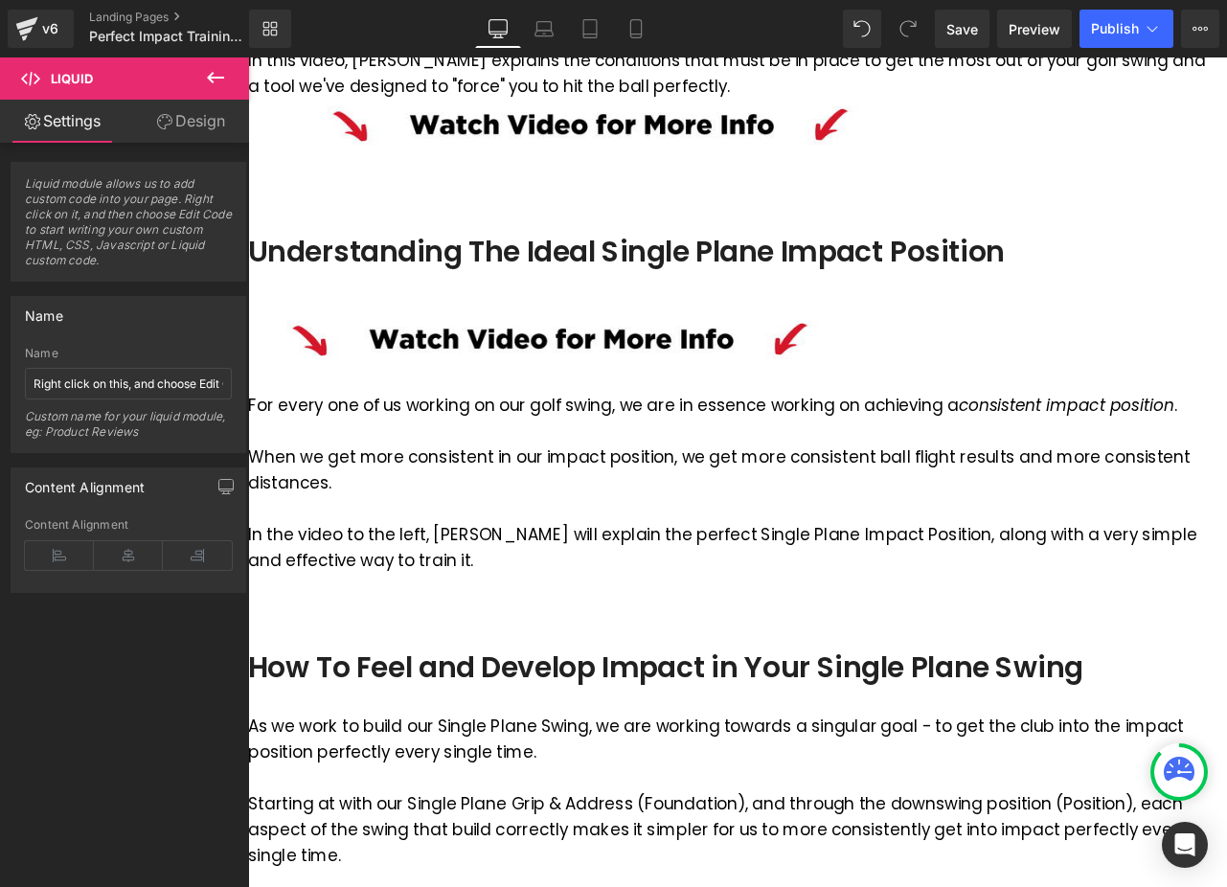
click at [248, 57] on span "Liquid" at bounding box center [248, 57] width 0 height 0
click at [450, 454] on div "Liquid" at bounding box center [607, 439] width 719 height 29
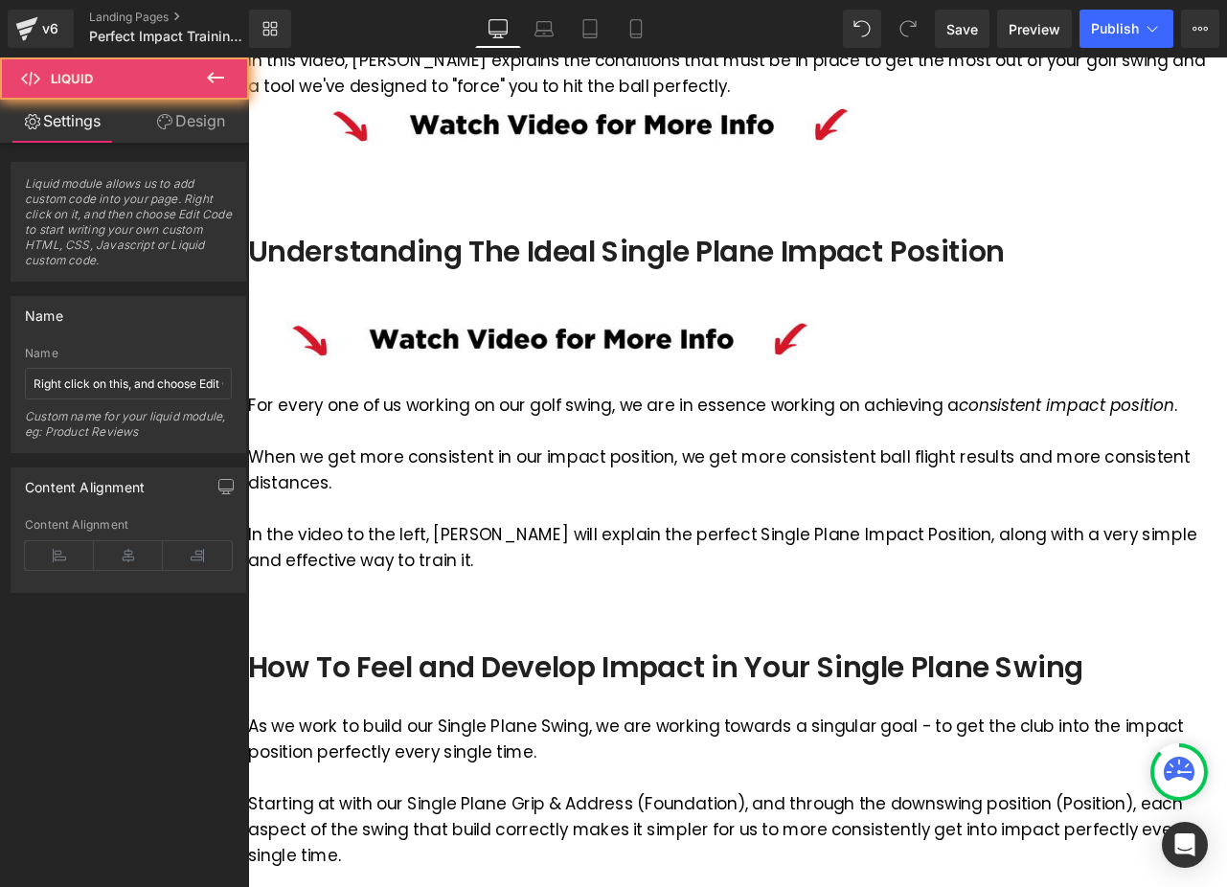
click at [563, 454] on div "Liquid" at bounding box center [607, 439] width 719 height 29
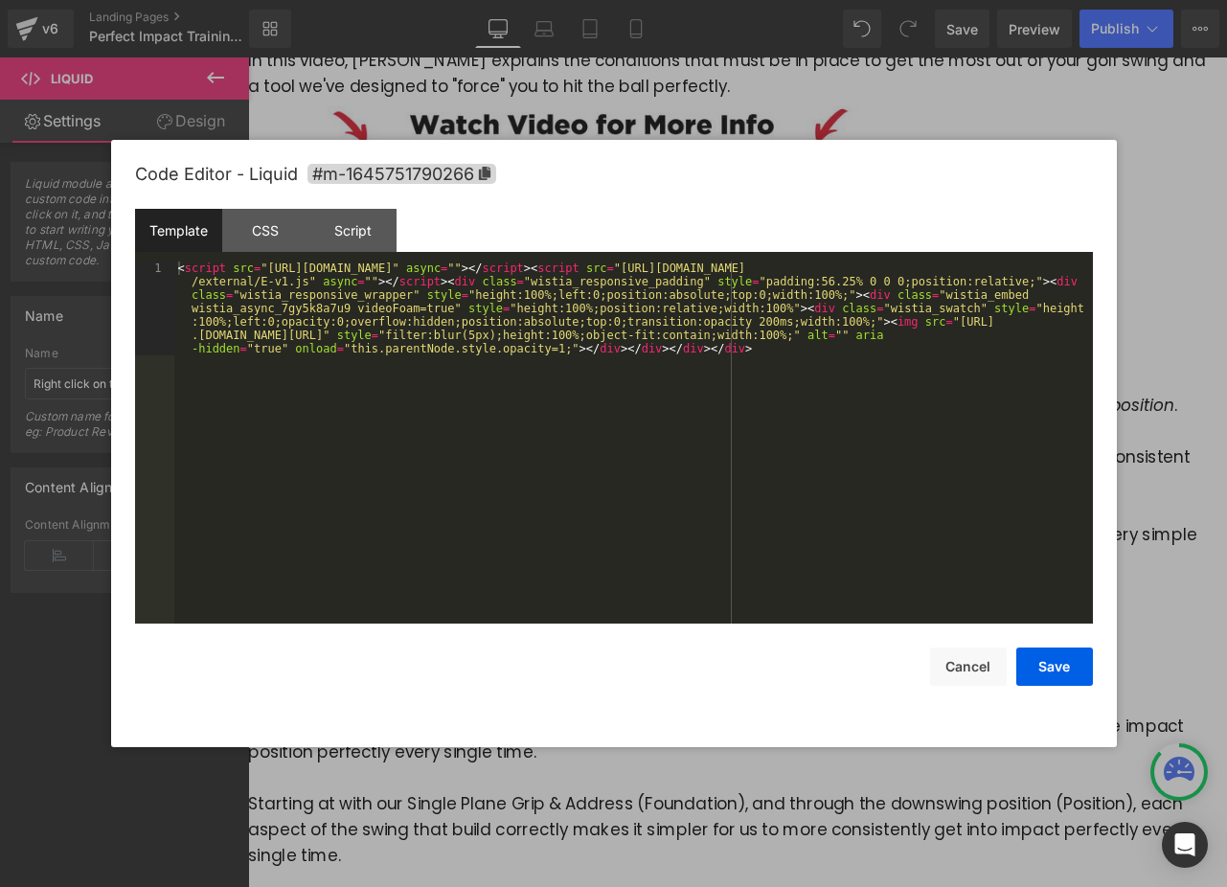
click at [591, 454] on div "Liquid" at bounding box center [607, 439] width 719 height 29
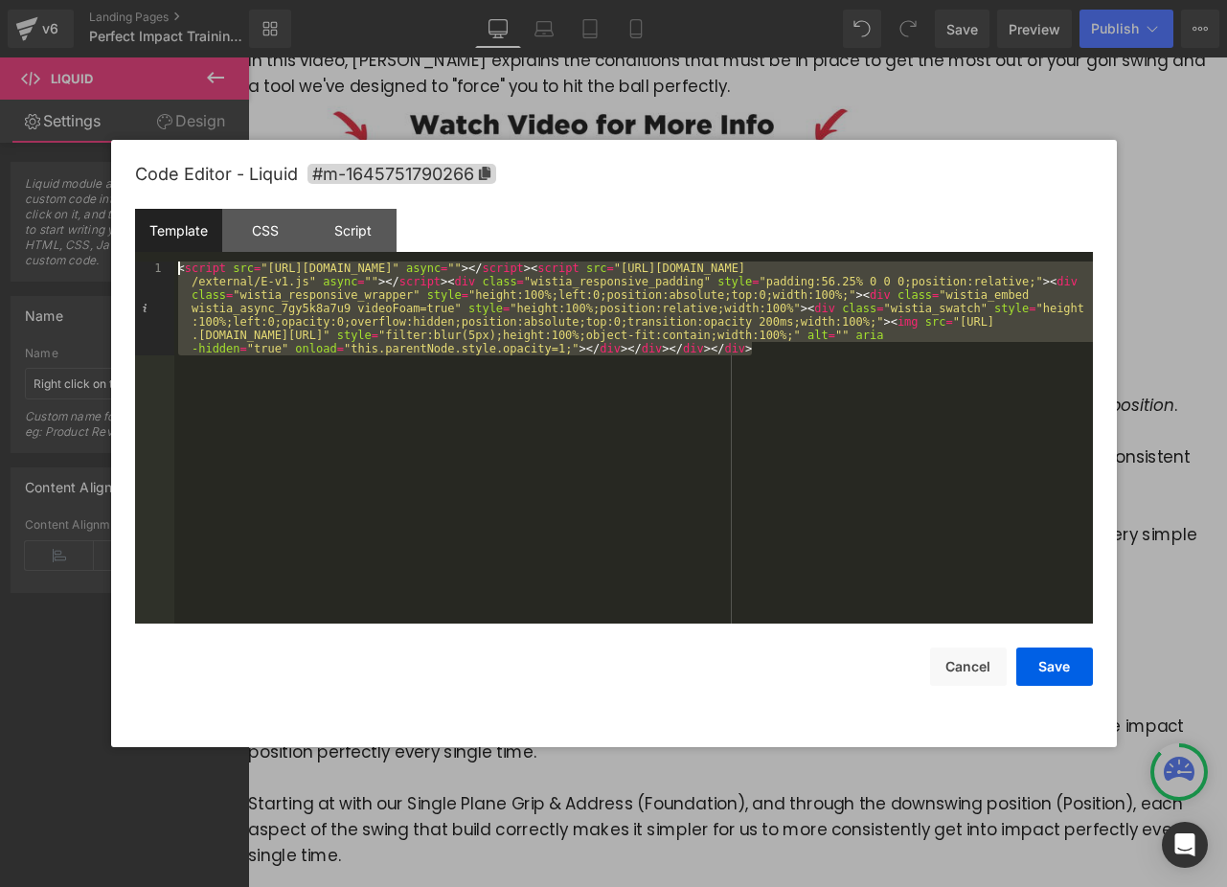
drag, startPoint x: 776, startPoint y: 360, endPoint x: 171, endPoint y: 273, distance: 611.7
click at [171, 273] on pre "1 < script src = "https://fast.wistia.com/embed/medias/7gy5k8a7u9.jsonp" async …" at bounding box center [614, 443] width 958 height 362
click at [968, 665] on button "Cancel" at bounding box center [968, 667] width 77 height 38
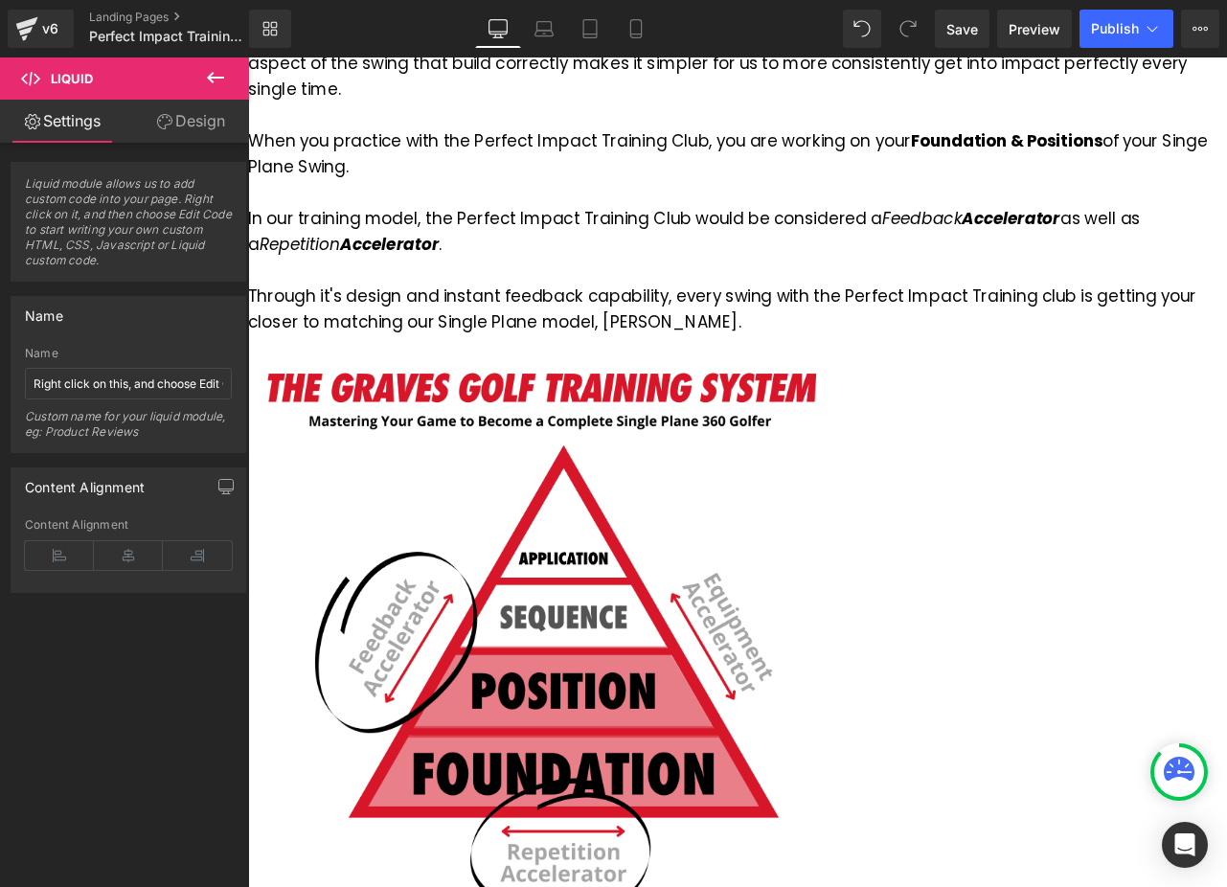
scroll to position [1808, 0]
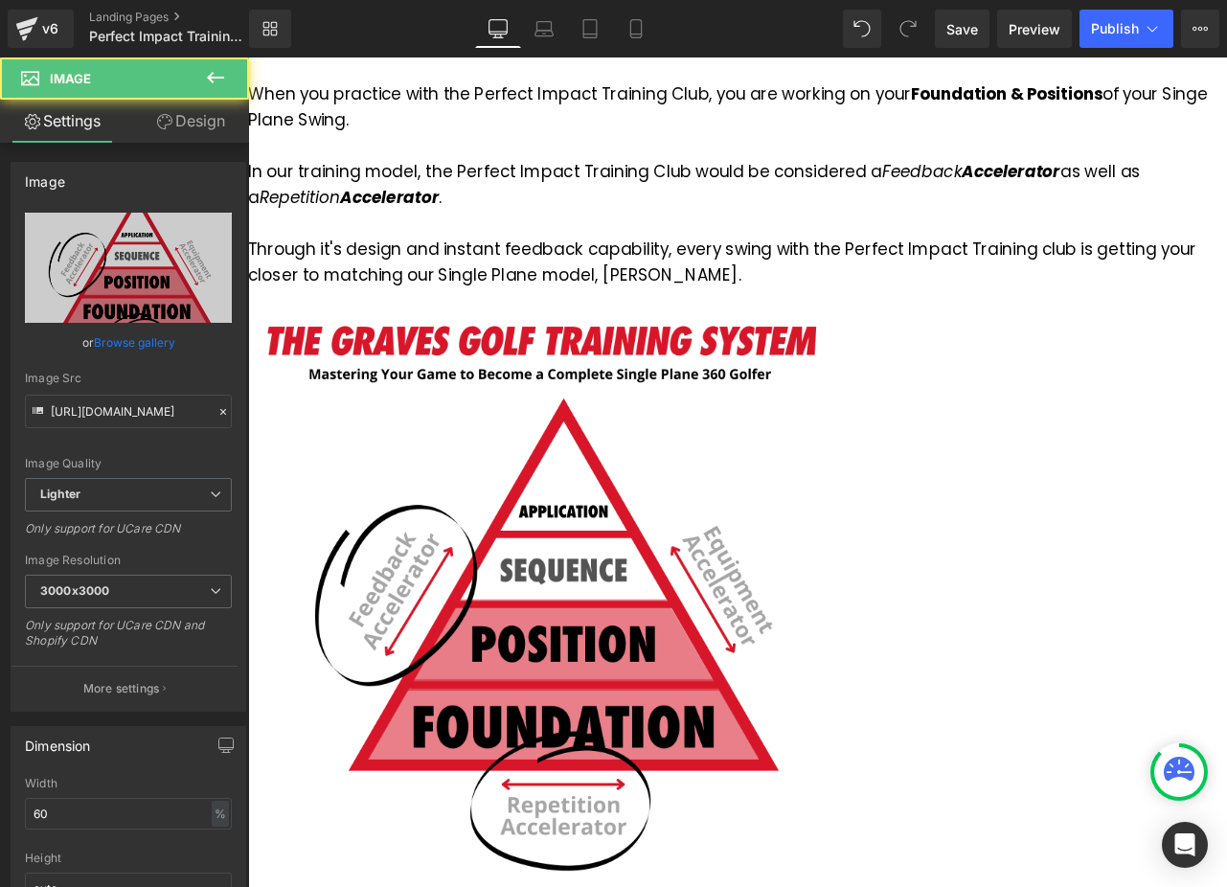
click at [938, 359] on img at bounding box center [593, 704] width 690 height 690
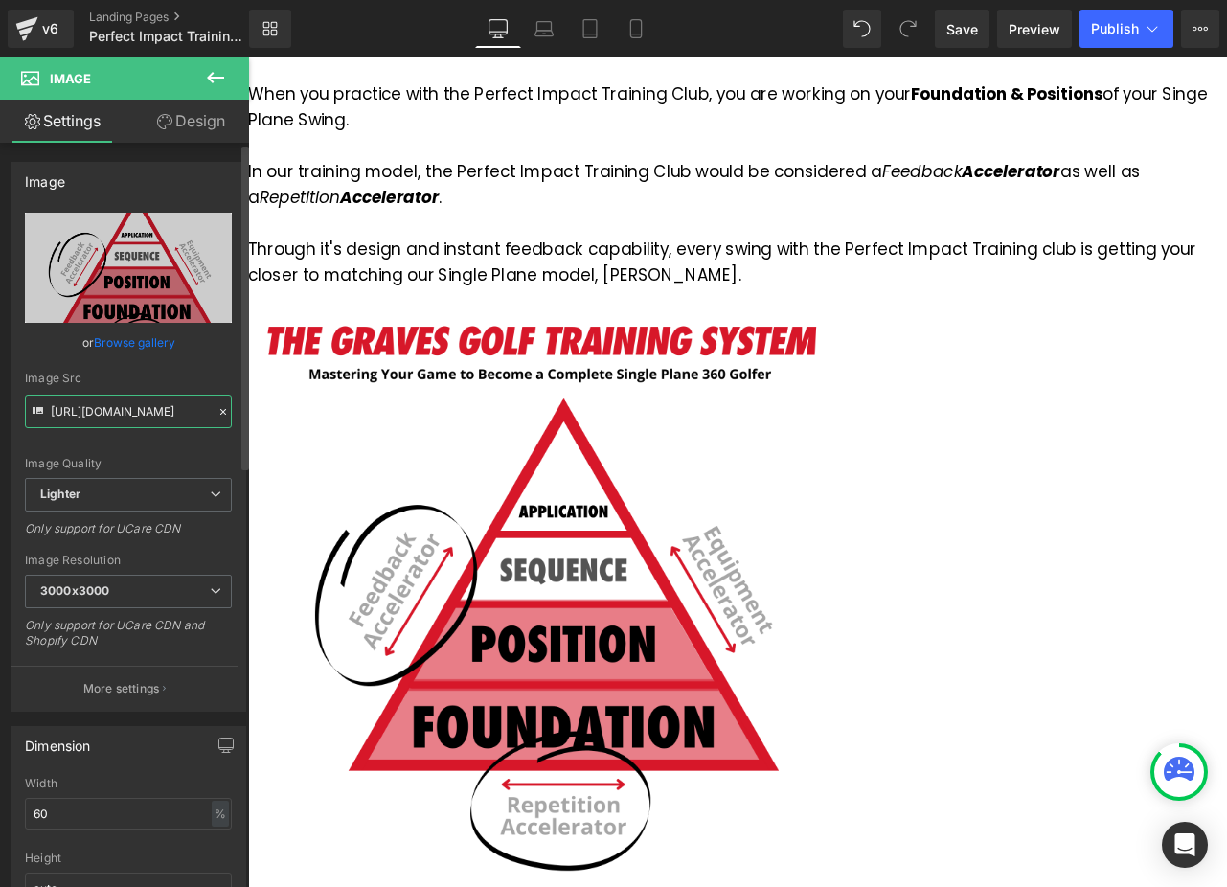
click at [112, 421] on input "https://ucarecdn.com/bdf64ea1-371a-493a-b9aa-ee3418fe3b61/-/format/auto/-/previ…" at bounding box center [128, 412] width 207 height 34
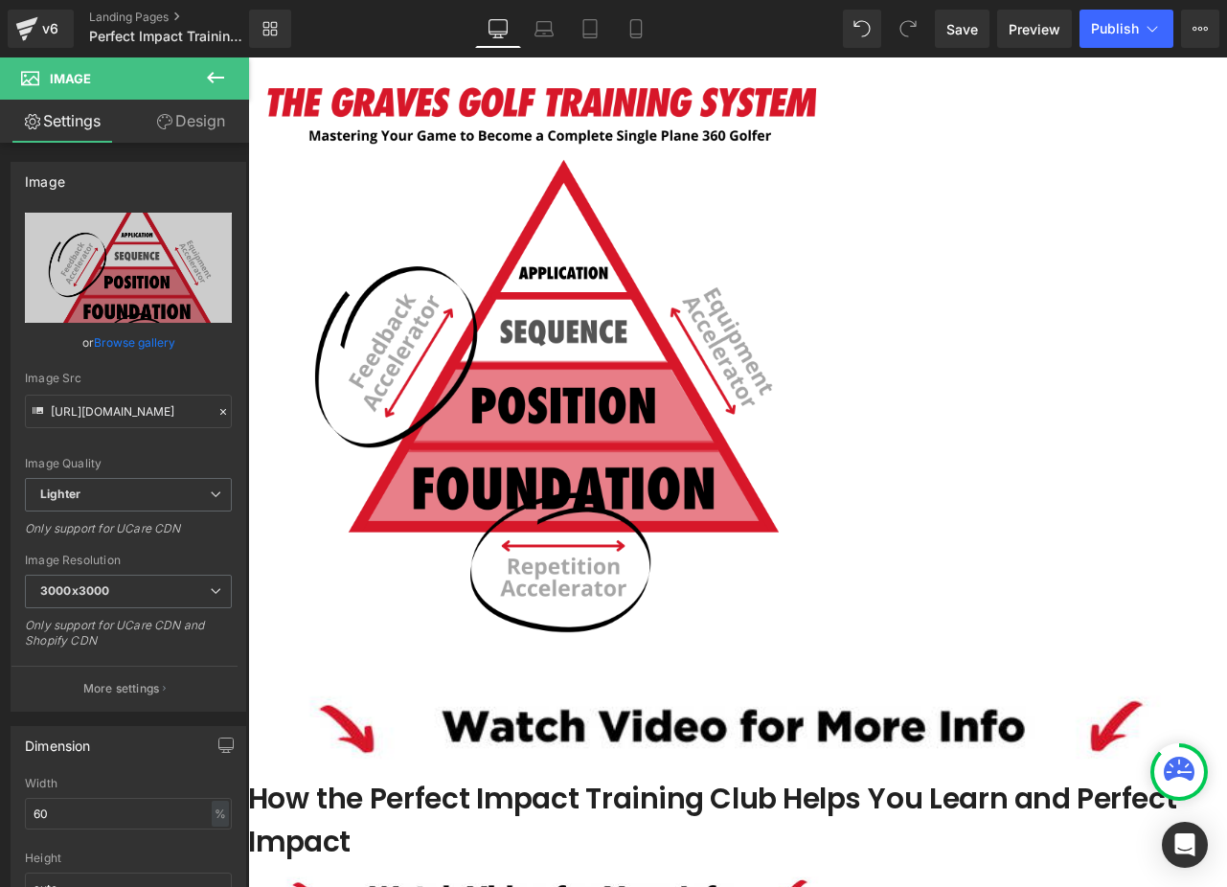
scroll to position [2111, 0]
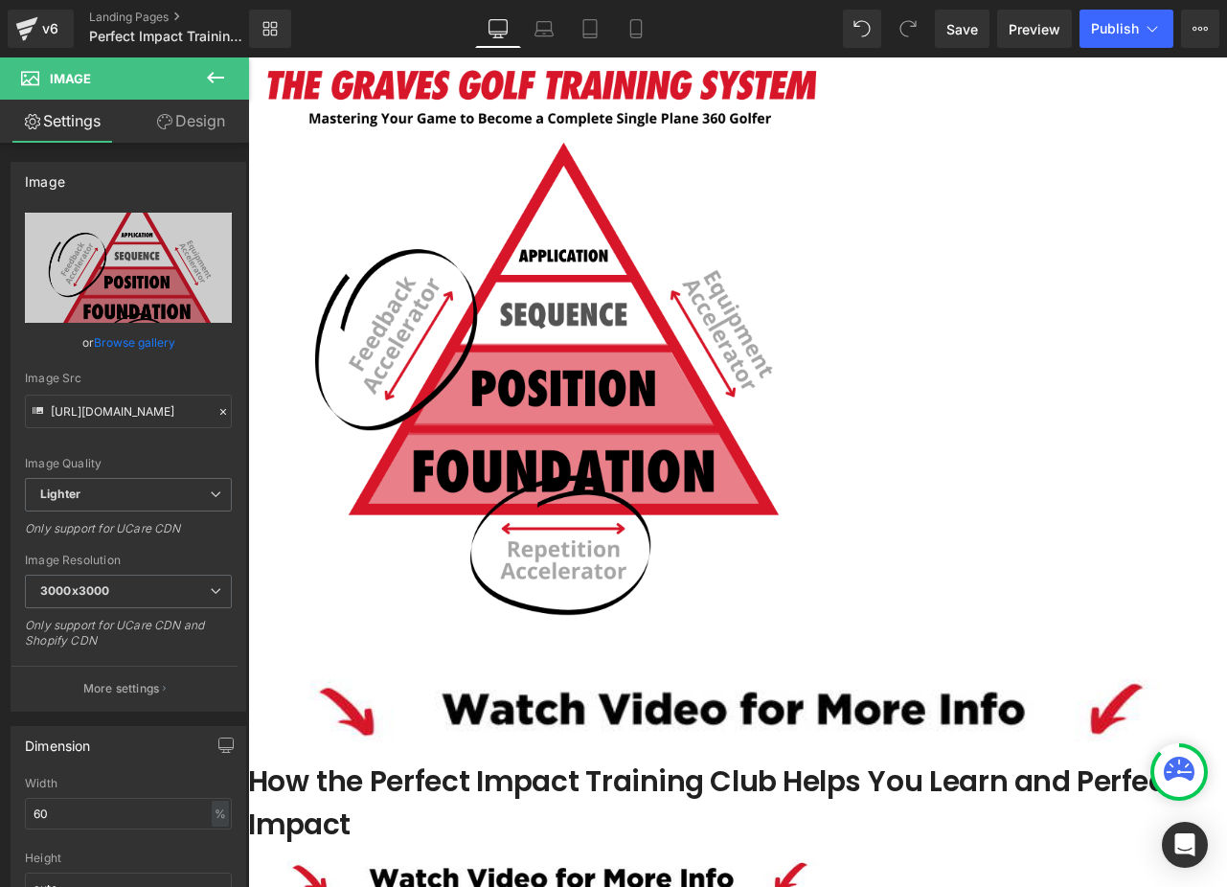
click at [248, 57] on span "Liquid" at bounding box center [248, 57] width 0 height 0
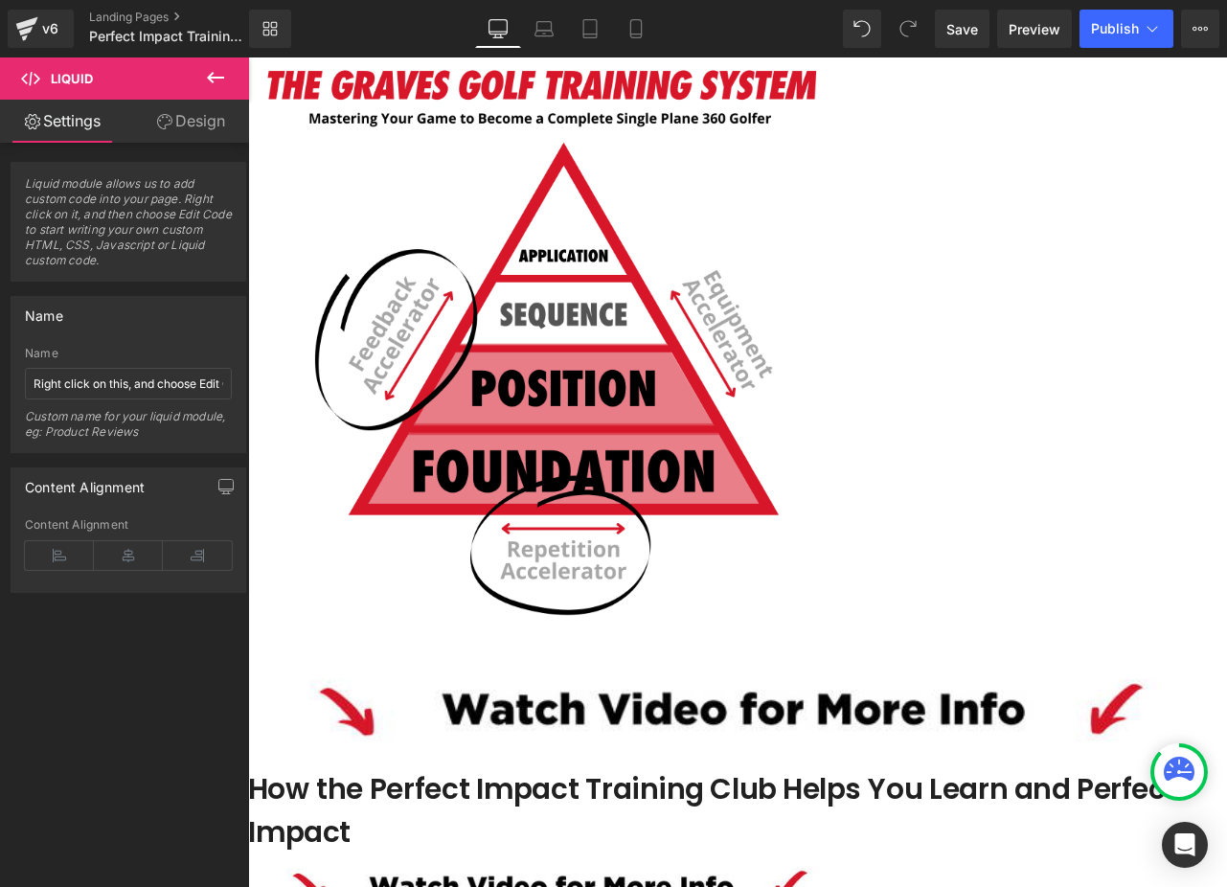
click at [1136, 885] on div "Liquid" at bounding box center [823, 887] width 1150 height 5
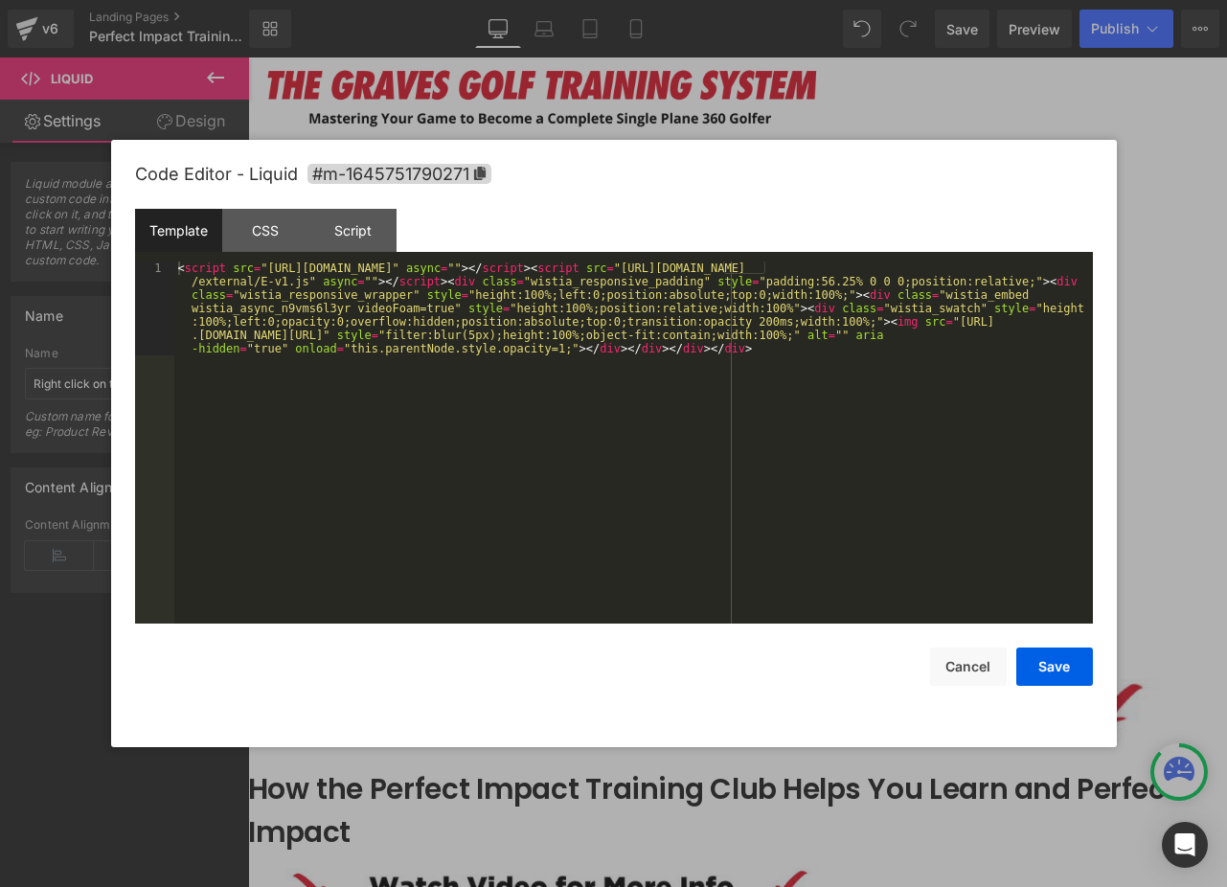
click at [499, 327] on div "< script src = "https://fast.wistia.com/embed/medias/n9vms6l3yr.jsonp" async = …" at bounding box center [633, 537] width 919 height 550
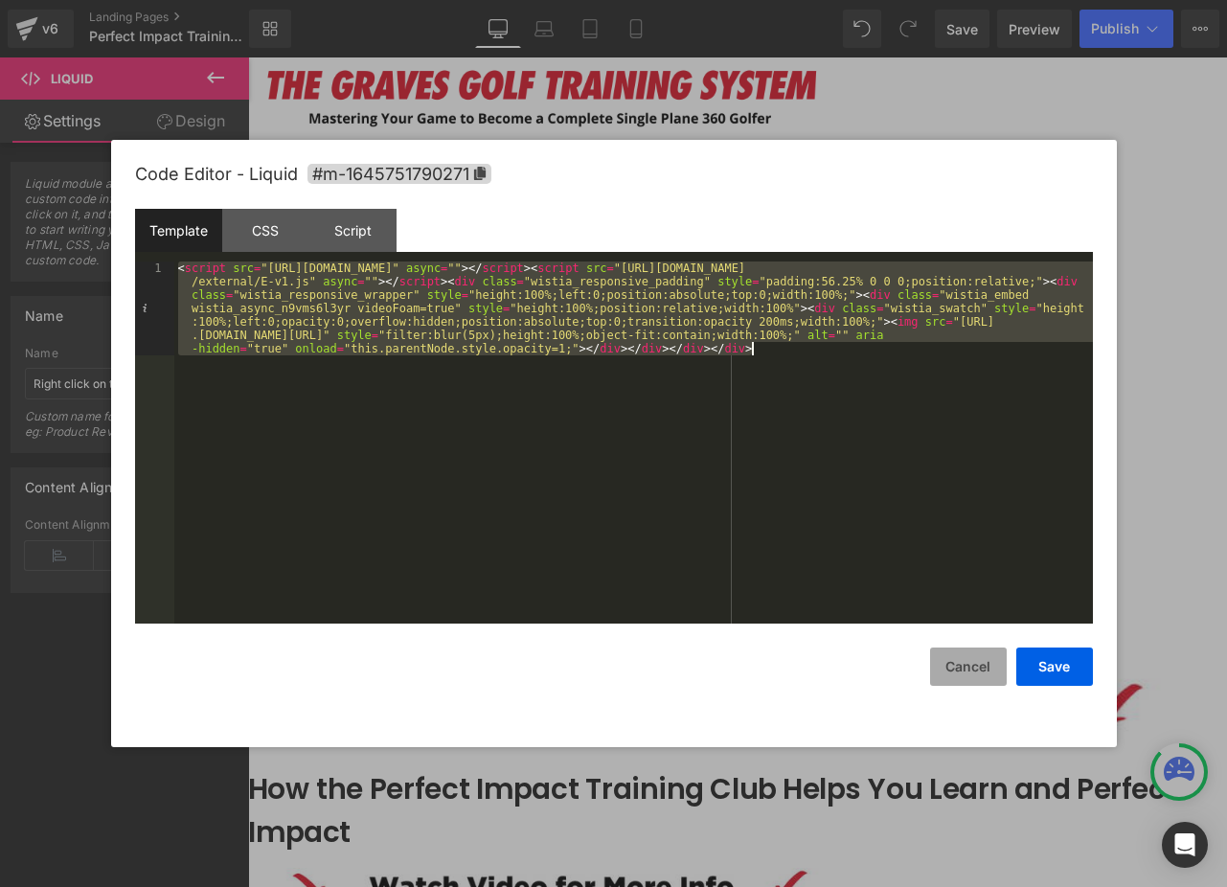
click at [959, 670] on button "Cancel" at bounding box center [968, 667] width 77 height 38
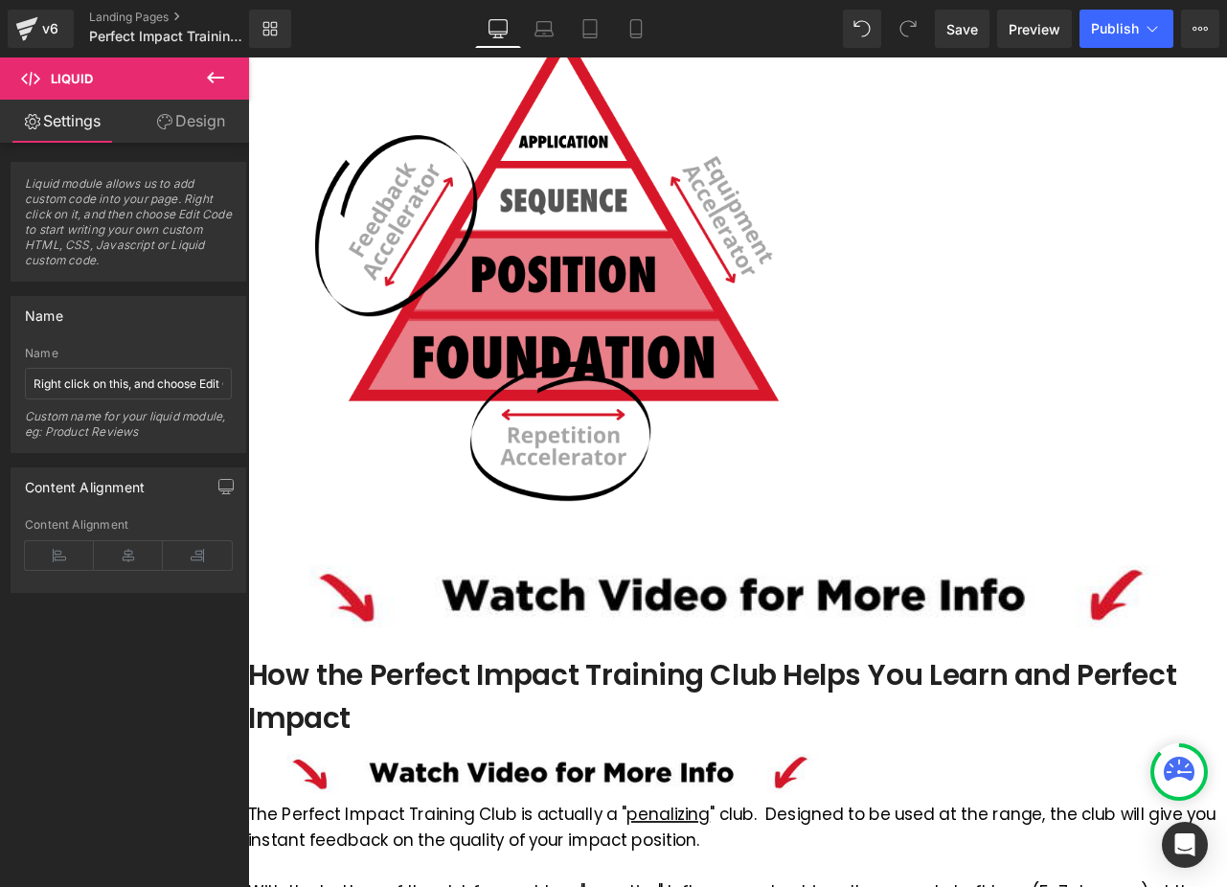
scroll to position [2378, 0]
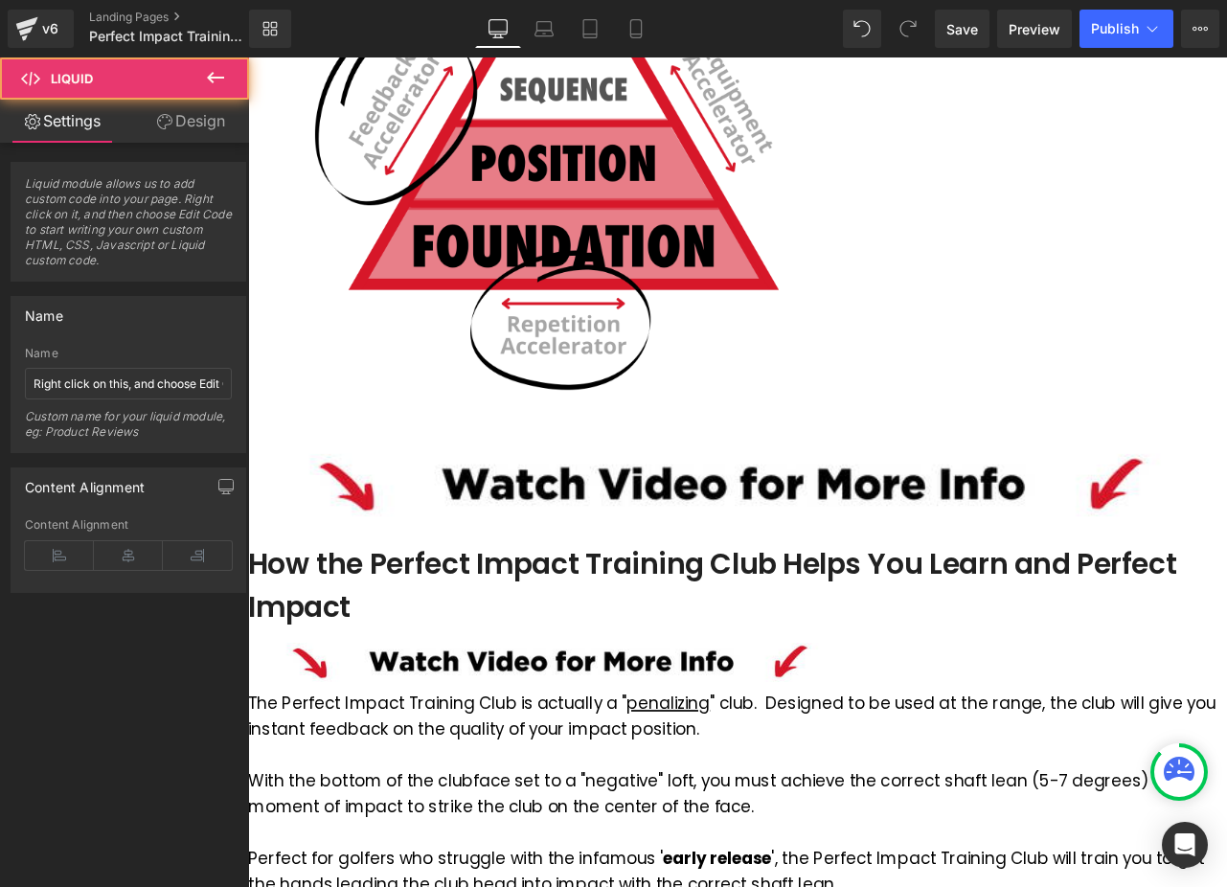
click at [710, 807] on div "Liquid" at bounding box center [607, 807] width 719 height 0
click at [558, 807] on div "Liquid" at bounding box center [607, 807] width 719 height 0
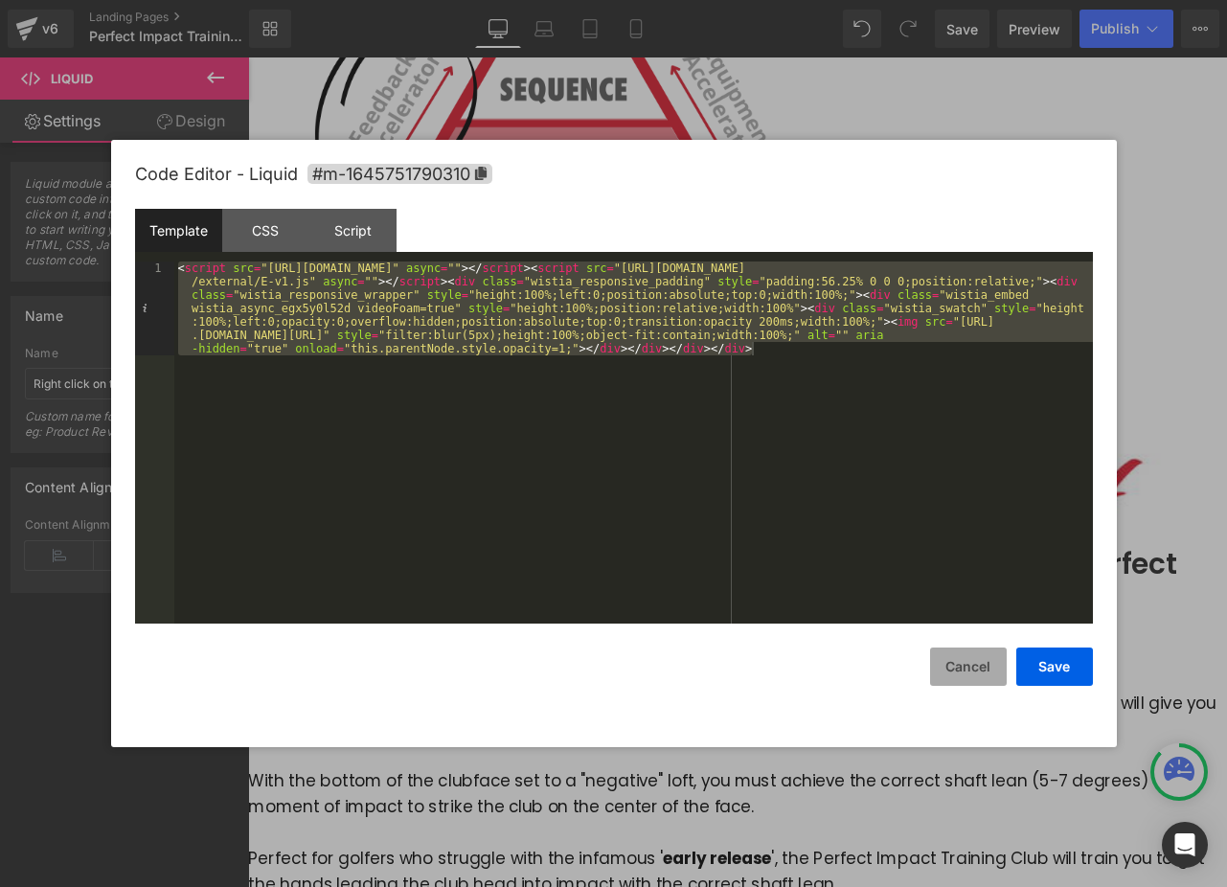
click at [956, 666] on button "Cancel" at bounding box center [968, 667] width 77 height 38
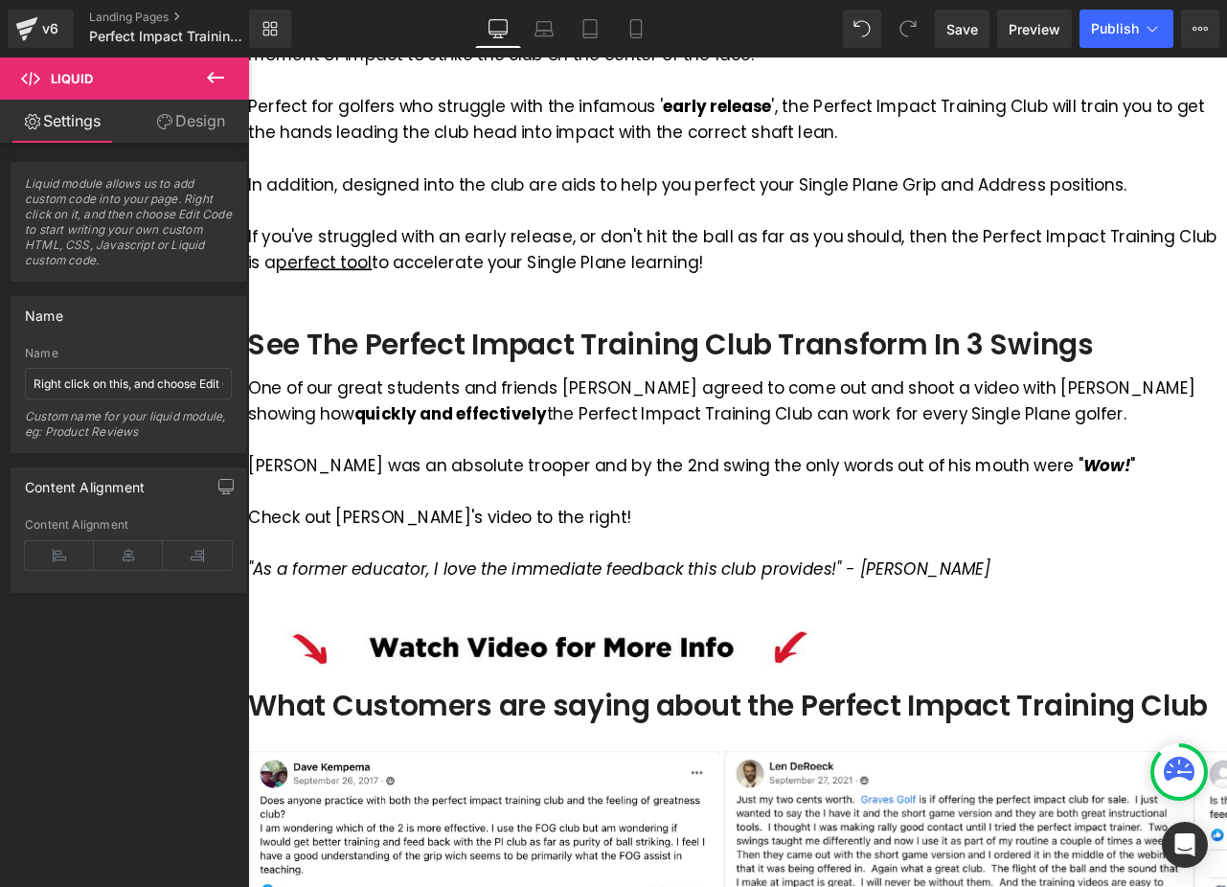
scroll to position [3297, 0]
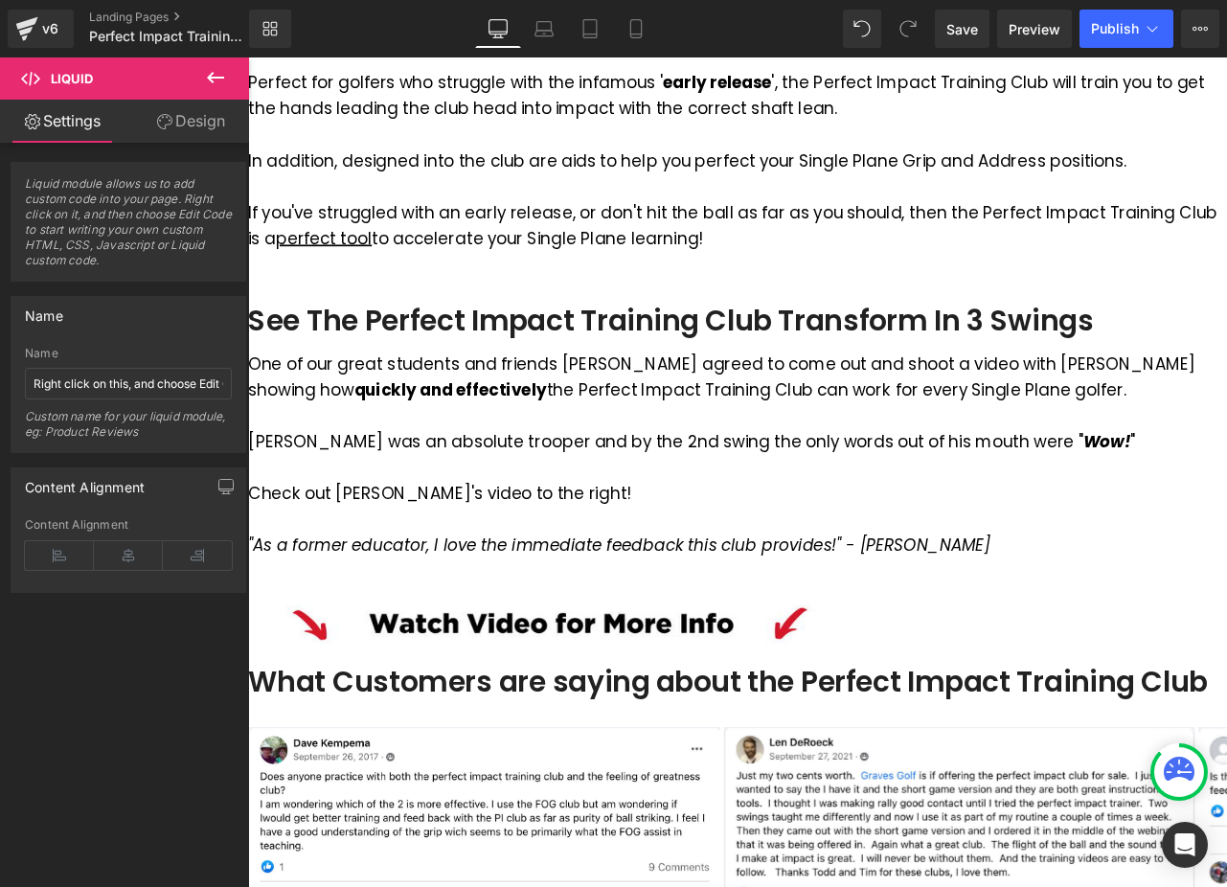
click at [967, 762] on div "Liquid" at bounding box center [607, 762] width 719 height 0
click at [248, 57] on span "Liquid" at bounding box center [248, 57] width 0 height 0
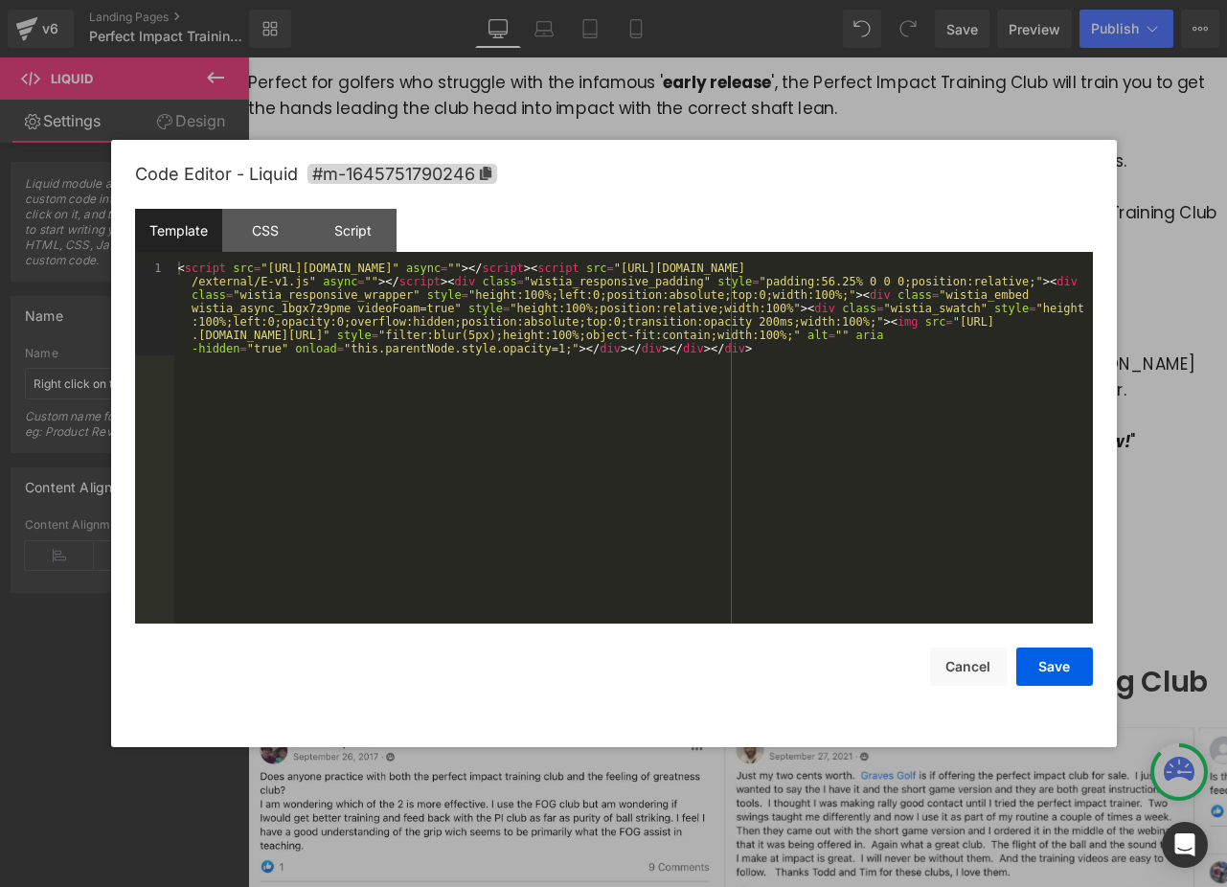
drag, startPoint x: 1141, startPoint y: 532, endPoint x: 1250, endPoint y: 515, distance: 110.4
click at [967, 762] on div "Liquid" at bounding box center [607, 762] width 719 height 0
click at [820, 396] on div "< script src = "https://fast.wistia.com/embed/medias/1bgx7z9pme.jsonp" async = …" at bounding box center [633, 537] width 919 height 550
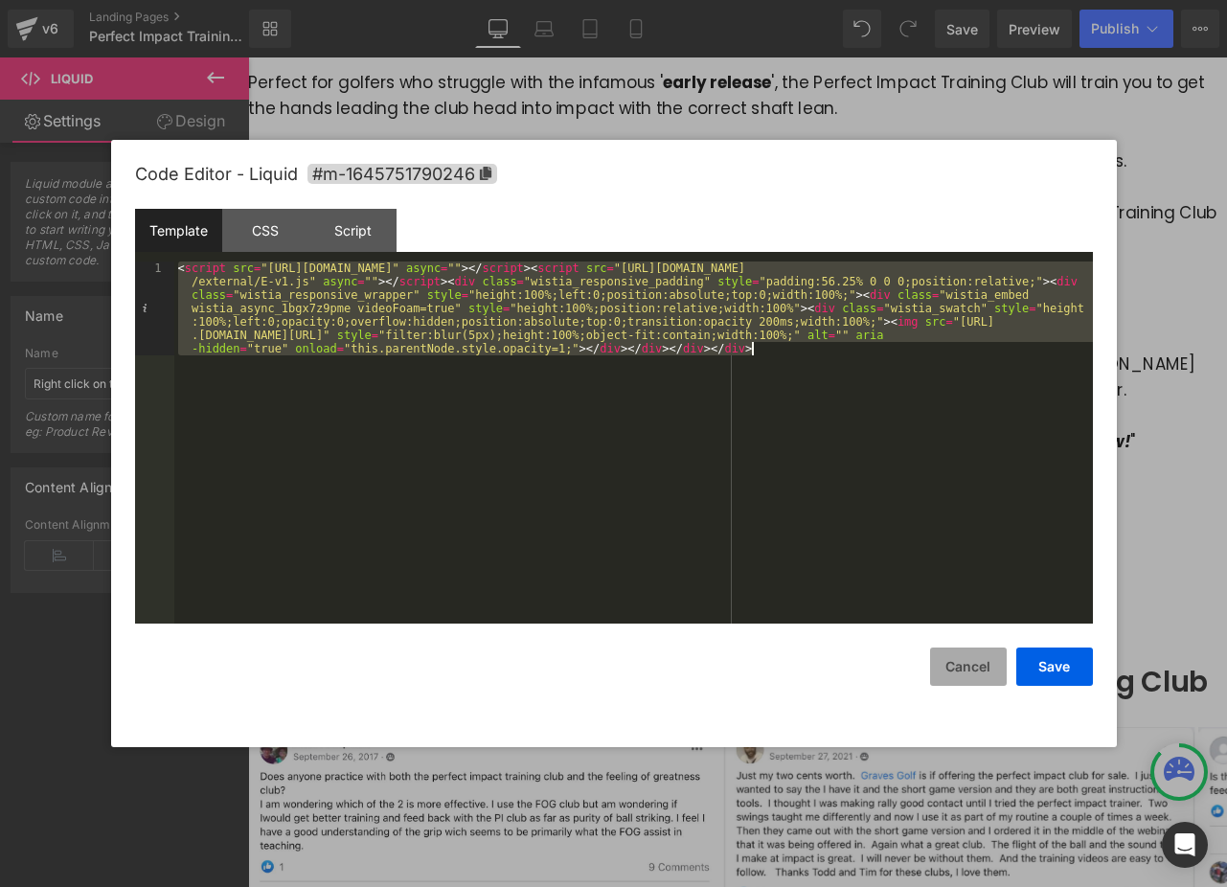
click at [970, 672] on button "Cancel" at bounding box center [968, 667] width 77 height 38
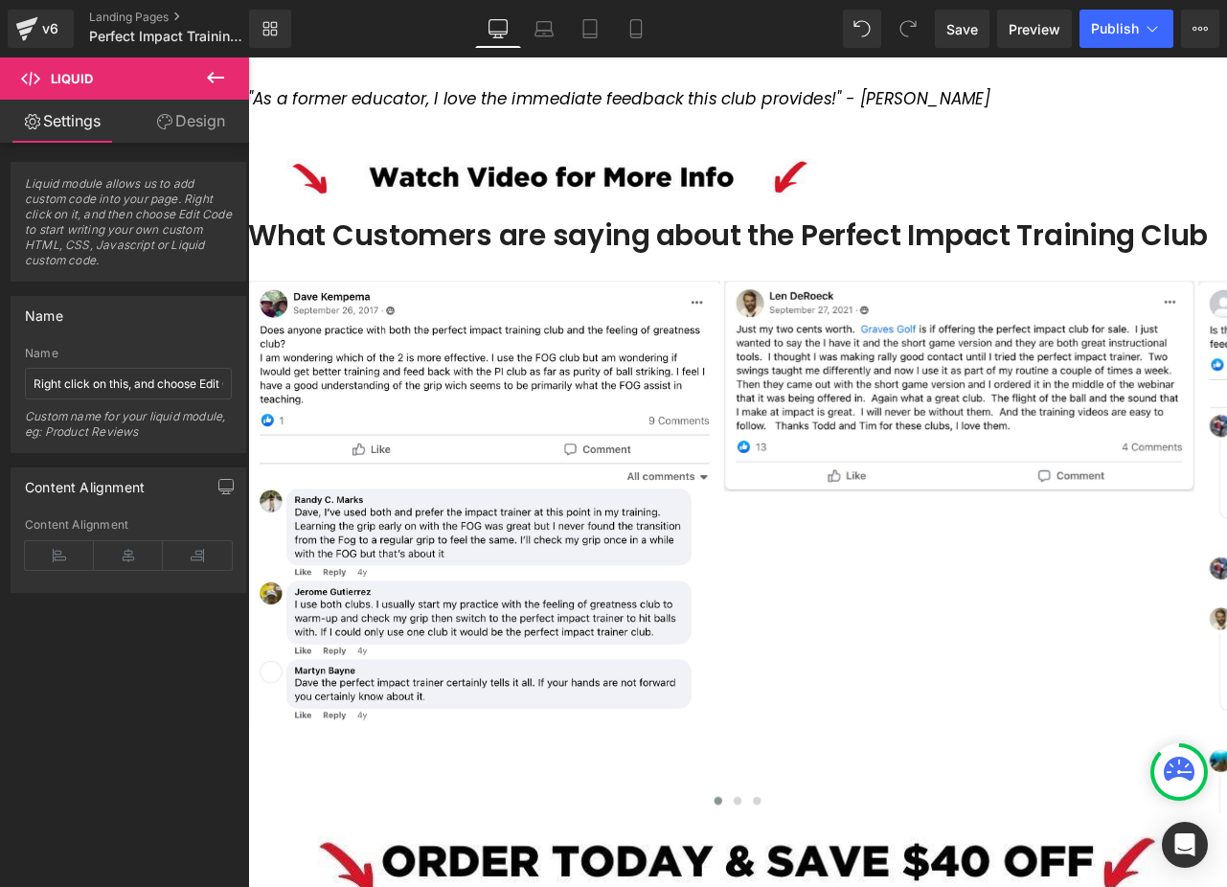
scroll to position [3787, 0]
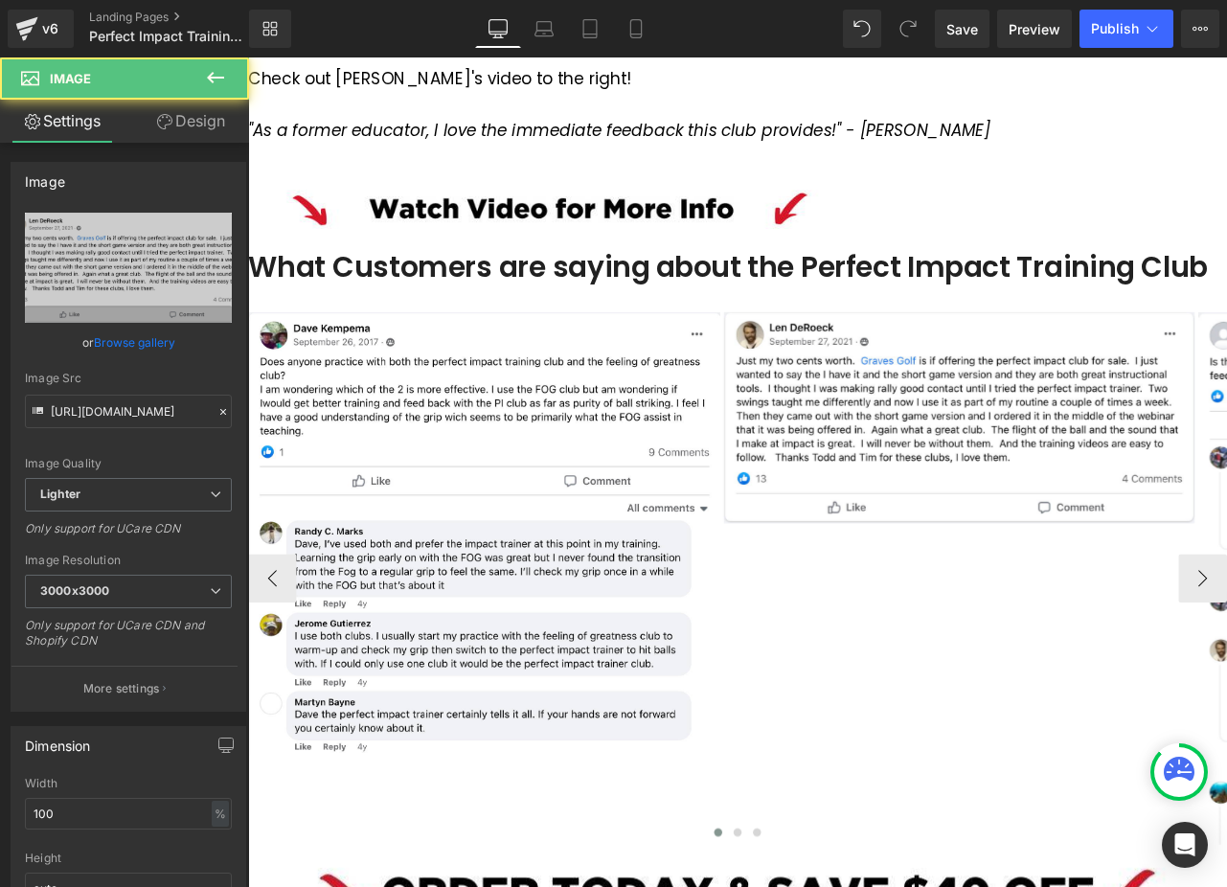
click at [1046, 521] on img at bounding box center [1090, 484] width 559 height 250
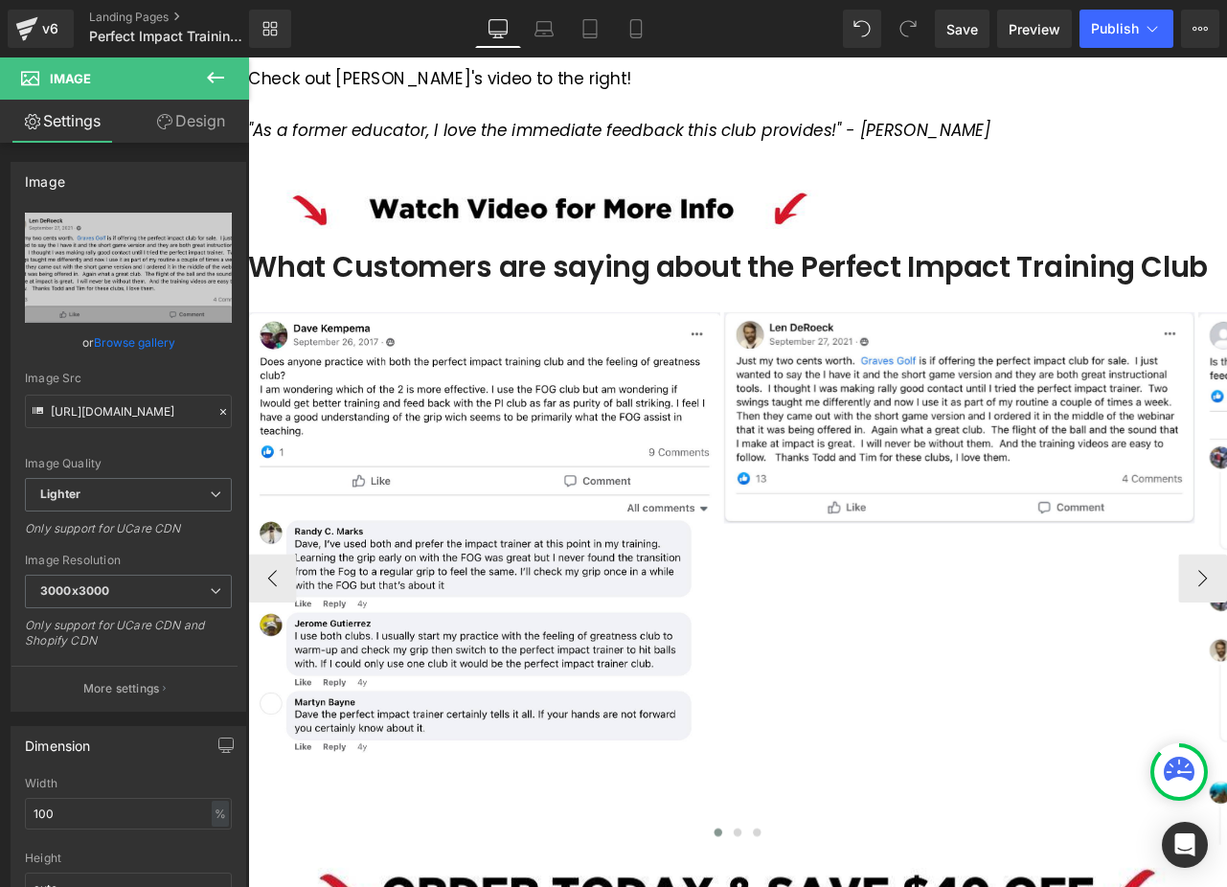
click at [729, 475] on img at bounding box center [527, 621] width 559 height 525
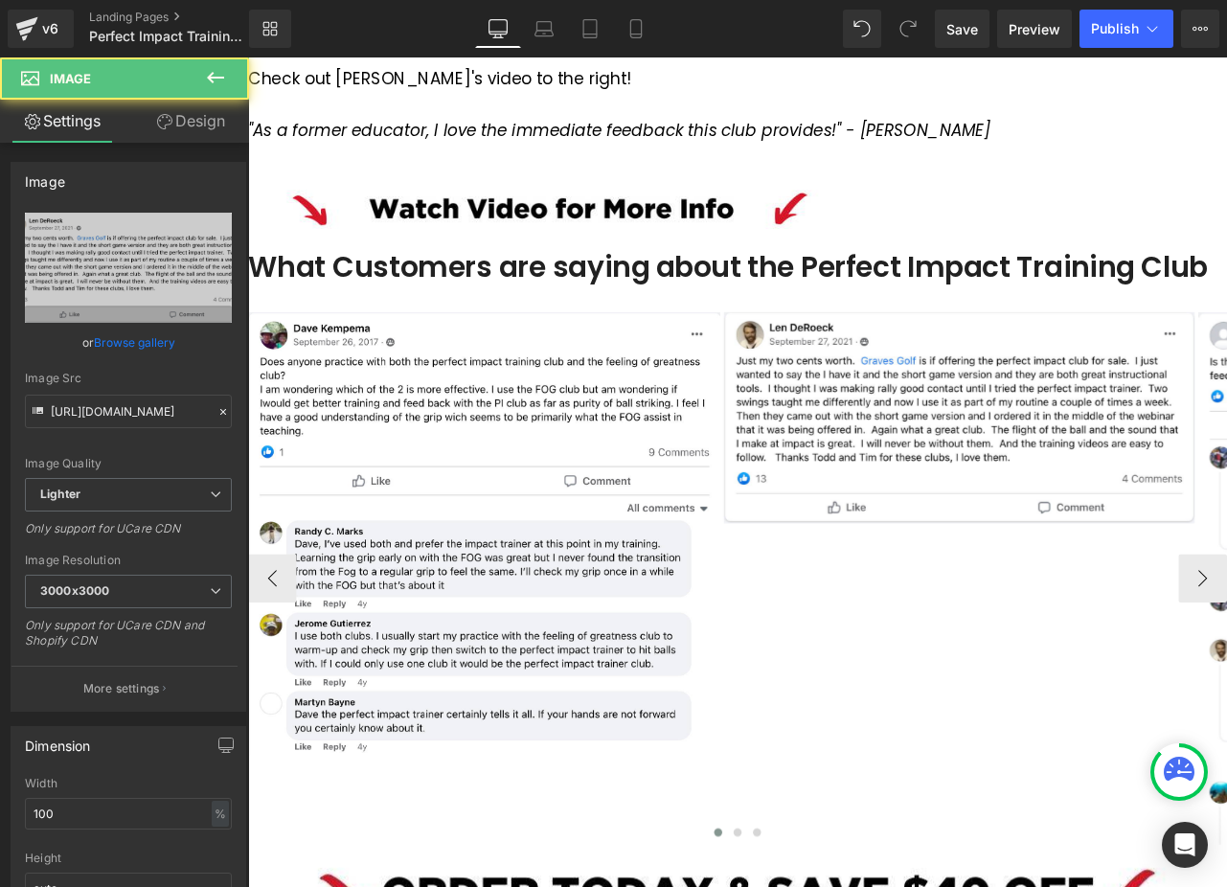
click at [1060, 500] on img at bounding box center [1090, 484] width 559 height 250
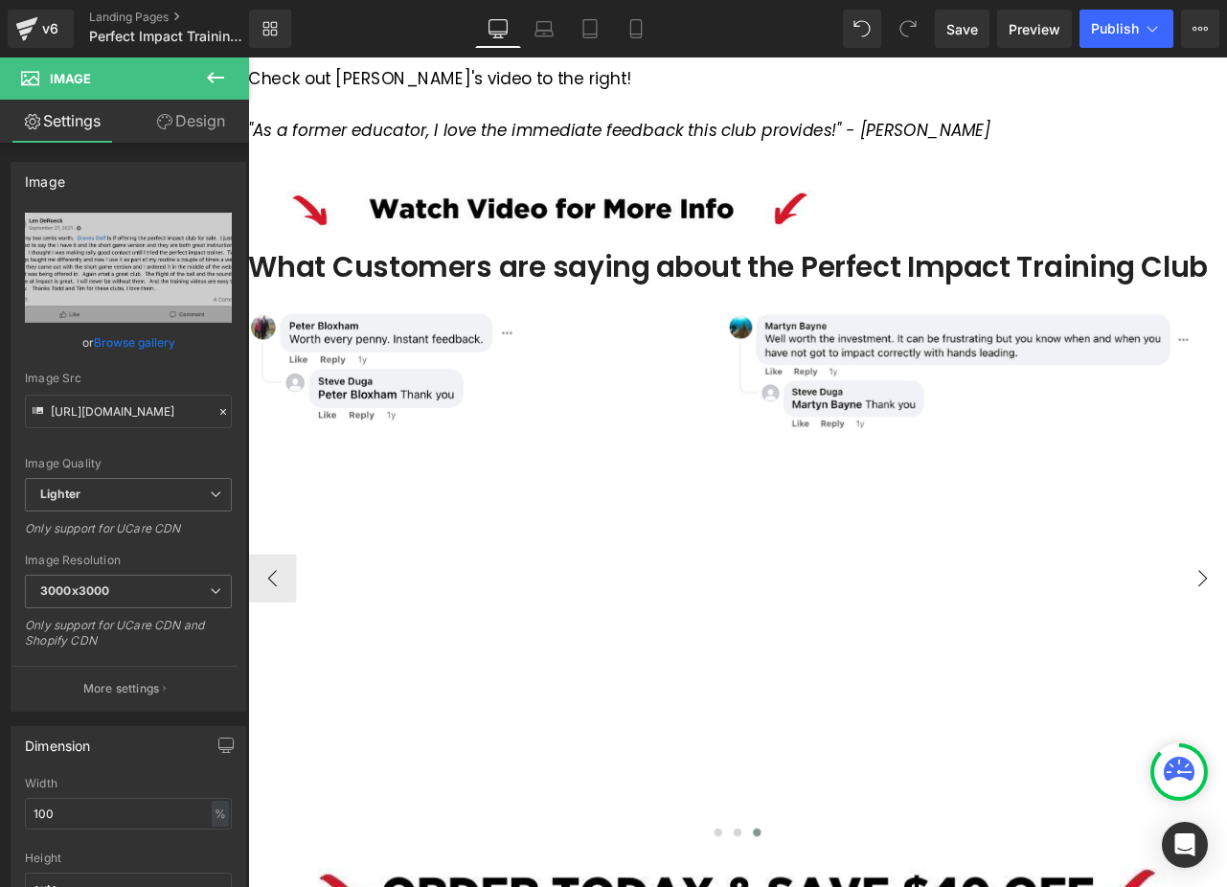
click at [687, 429] on img at bounding box center [527, 425] width 559 height 132
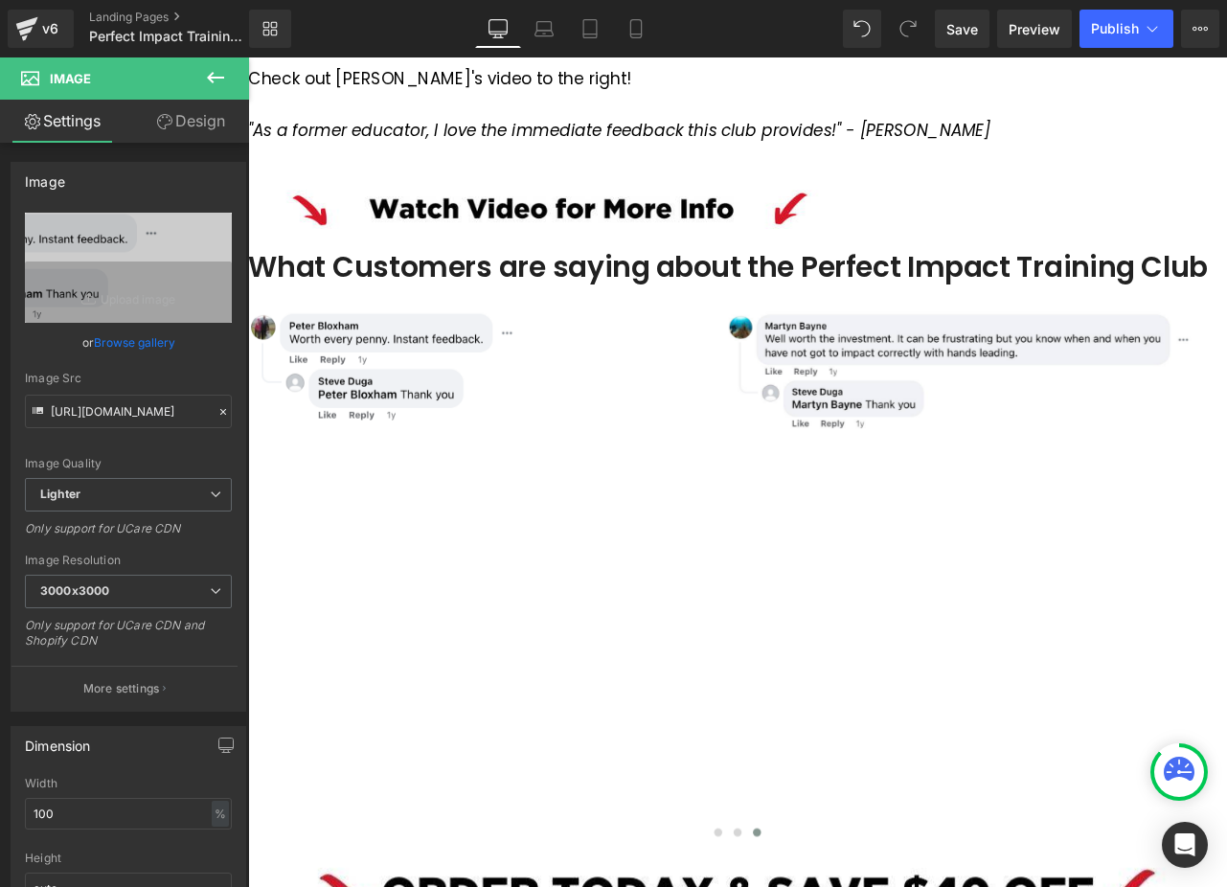
click at [213, 87] on icon at bounding box center [215, 77] width 23 height 23
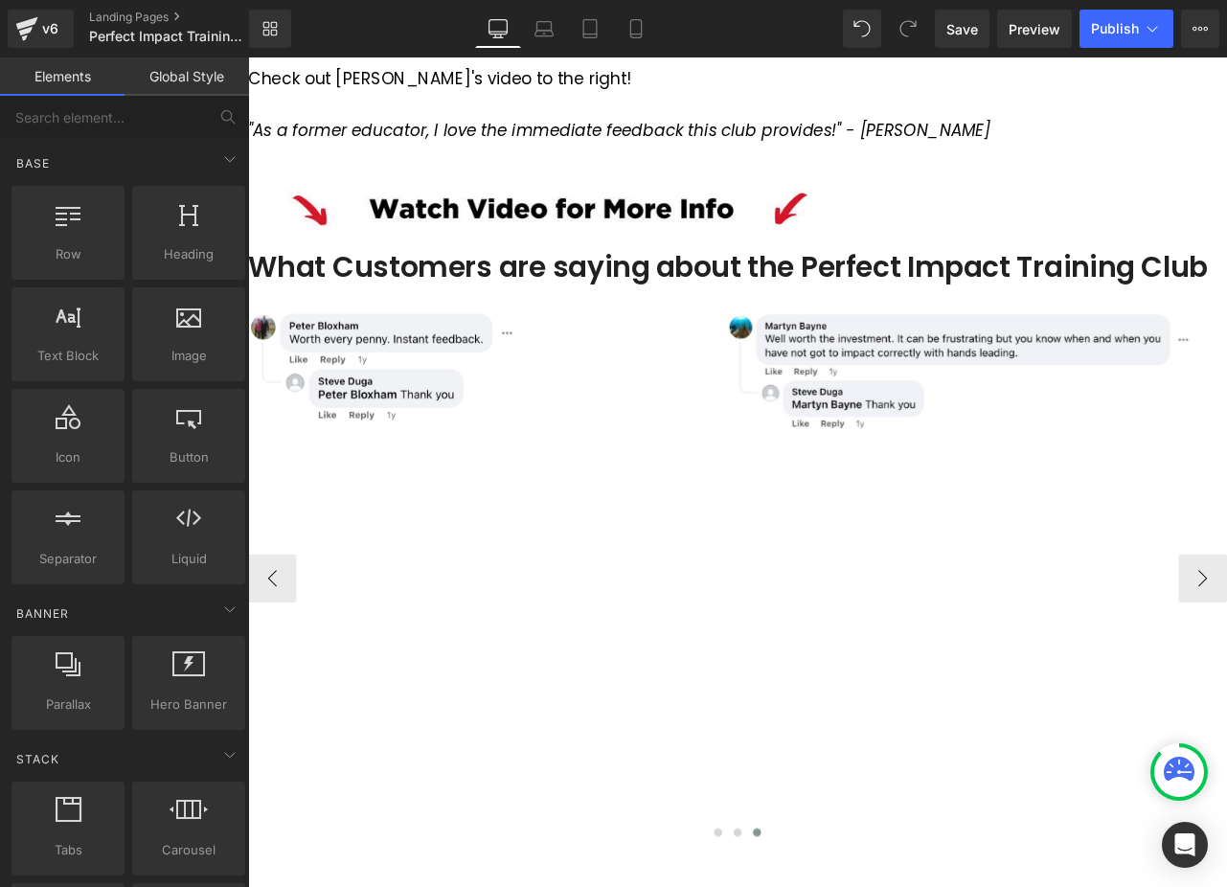
click at [248, 57] on span "Carousel" at bounding box center [248, 57] width 0 height 0
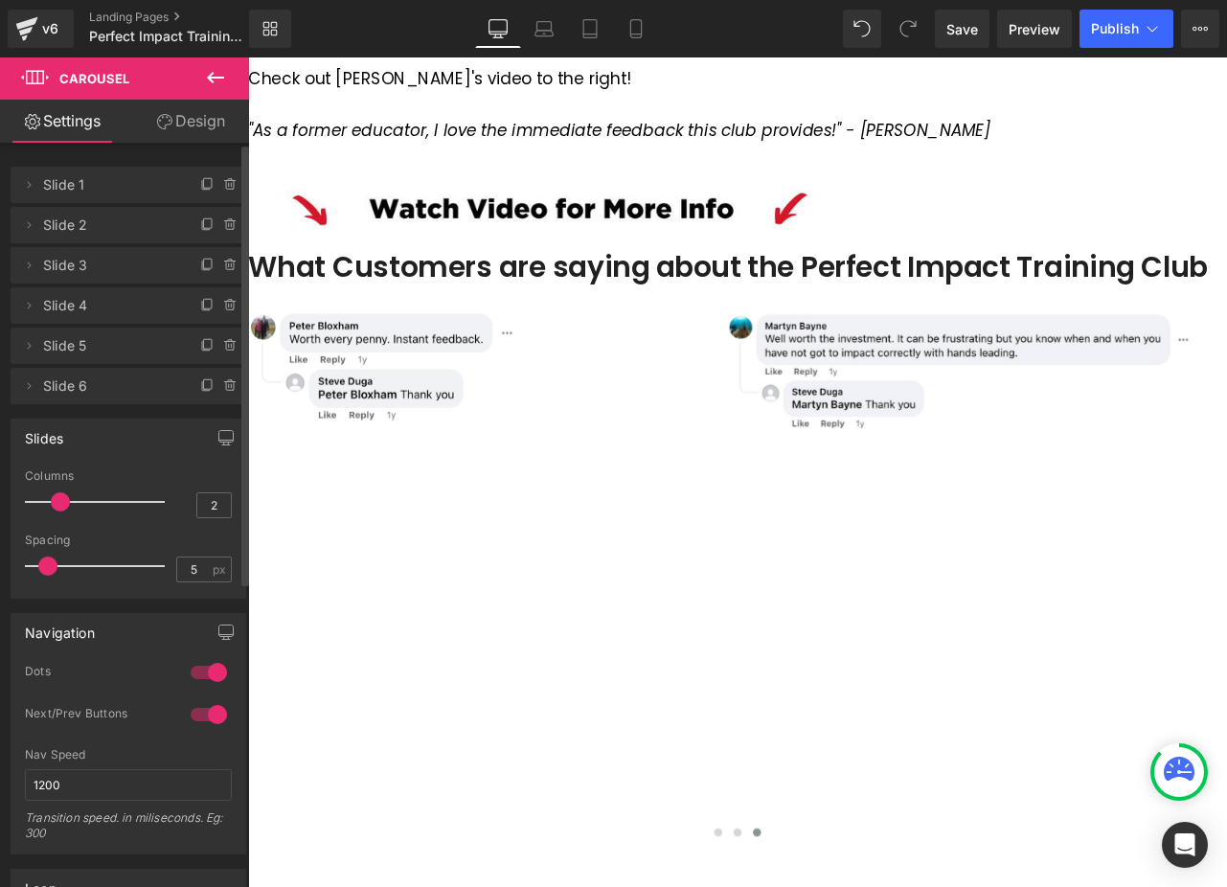
click at [131, 193] on span "Slide 1" at bounding box center [109, 185] width 132 height 36
click at [28, 183] on icon at bounding box center [28, 184] width 15 height 15
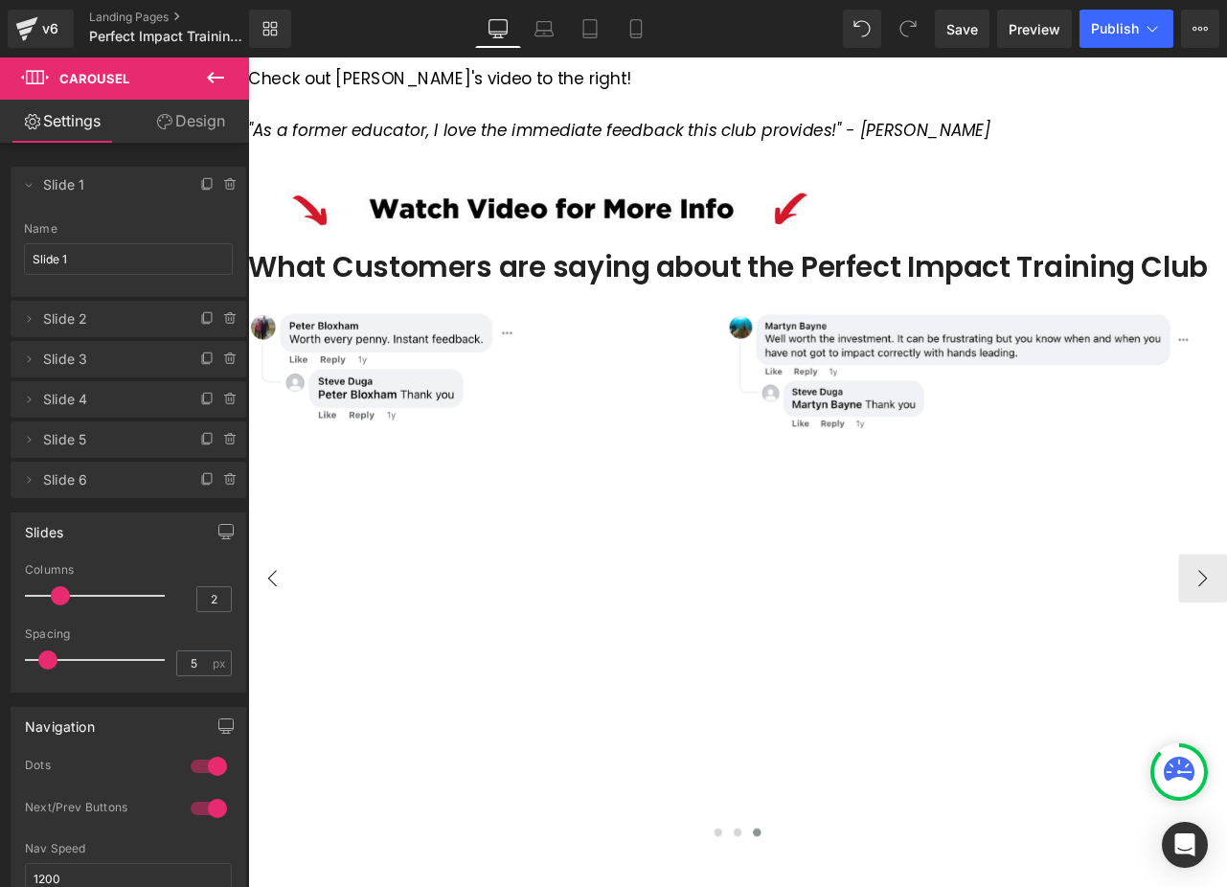
click at [306, 673] on button "‹" at bounding box center [276, 674] width 57 height 57
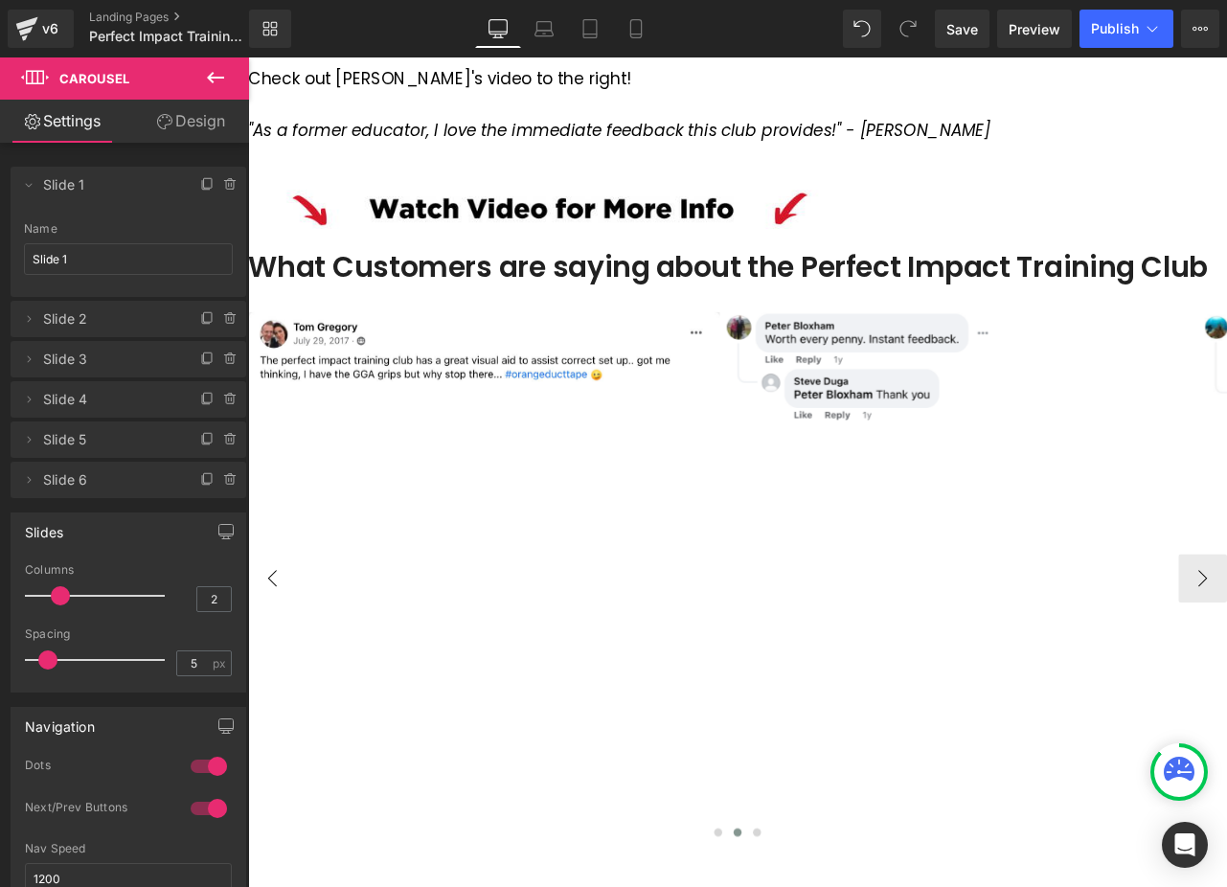
click at [306, 673] on button "‹" at bounding box center [276, 674] width 57 height 57
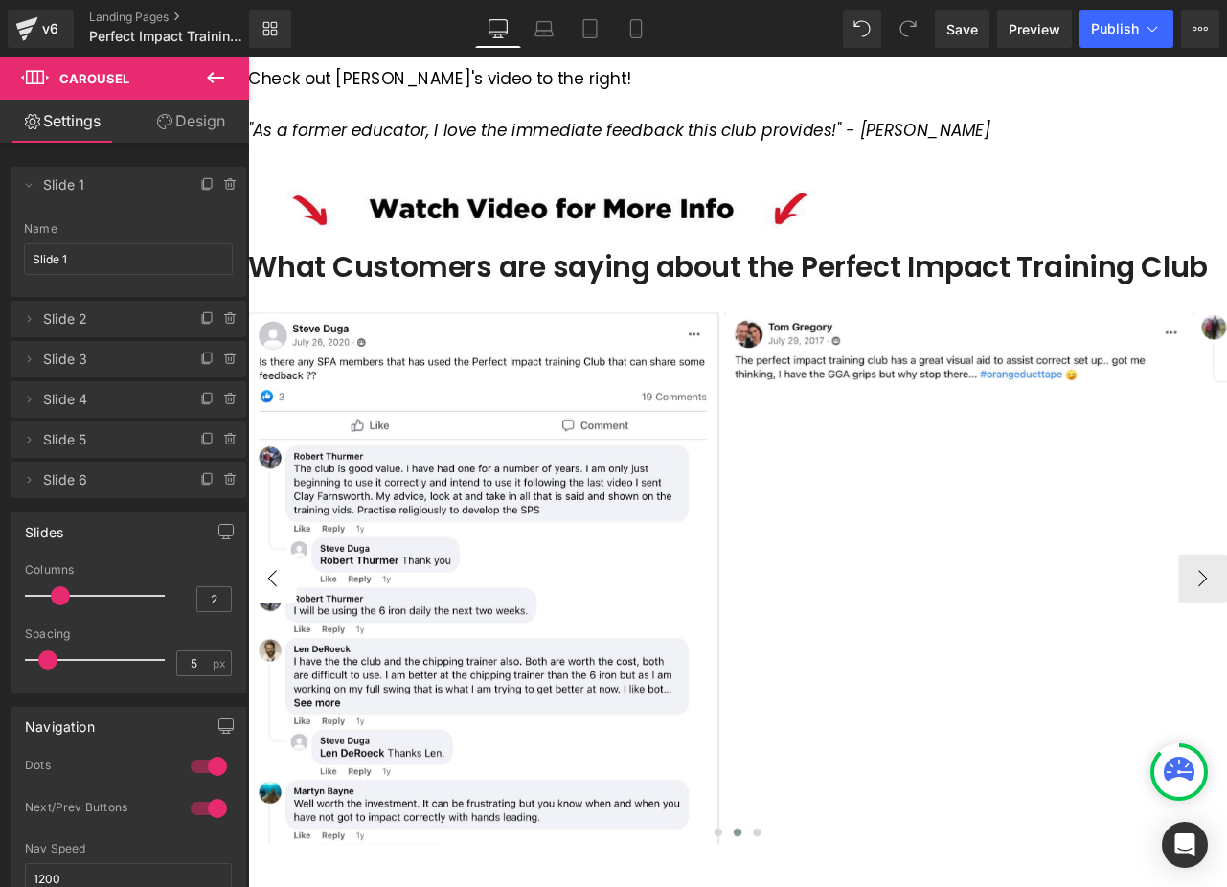
click at [306, 673] on button "‹" at bounding box center [276, 674] width 57 height 57
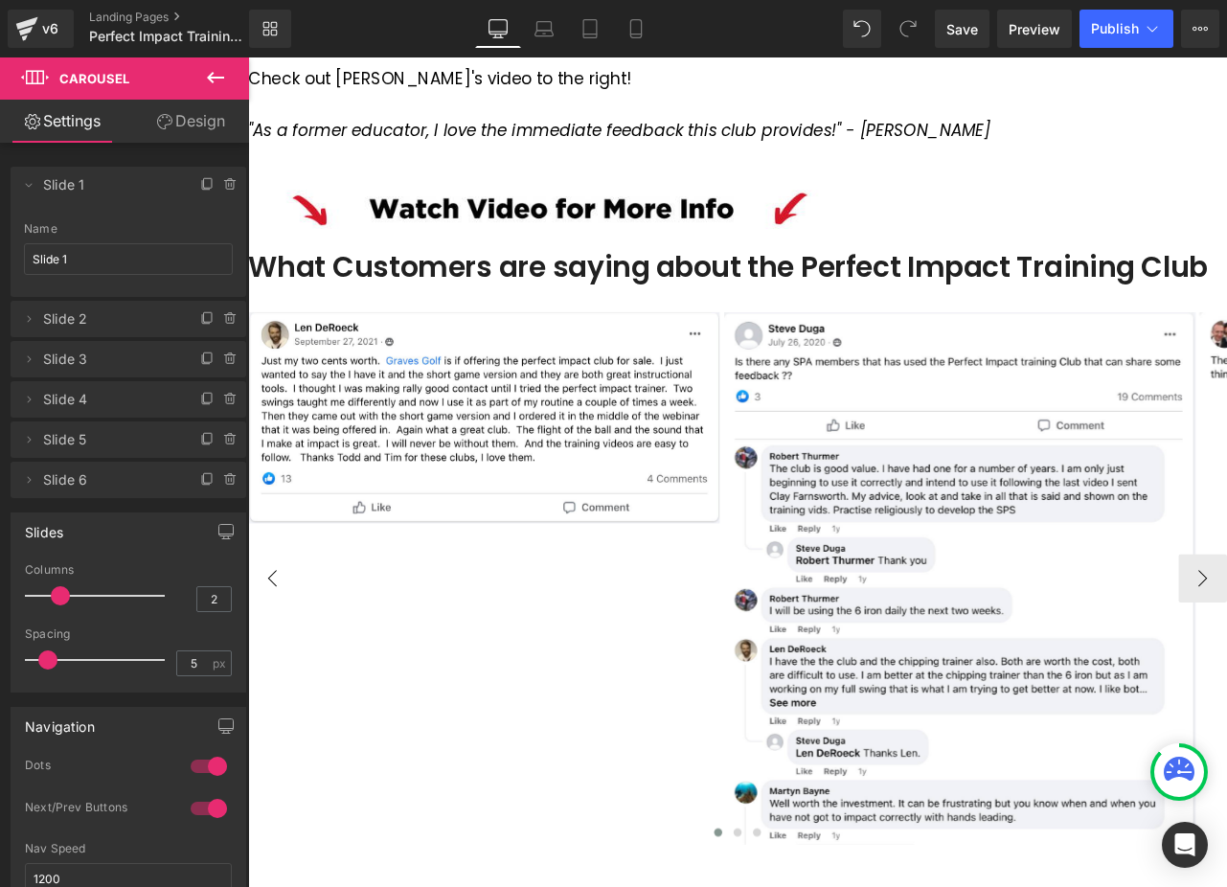
click at [306, 673] on button "‹" at bounding box center [276, 674] width 57 height 57
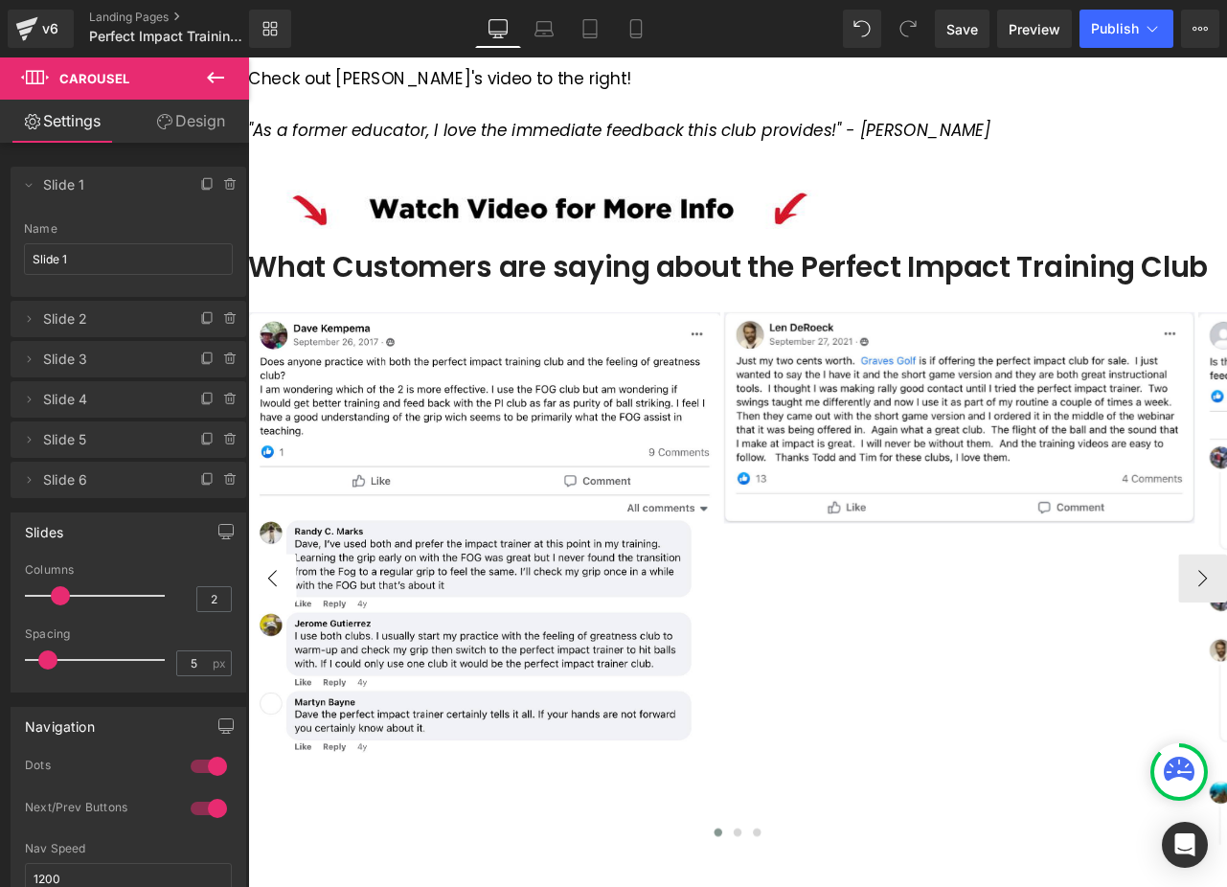
click at [306, 673] on button "‹" at bounding box center [276, 674] width 57 height 57
click at [473, 593] on img at bounding box center [527, 621] width 559 height 525
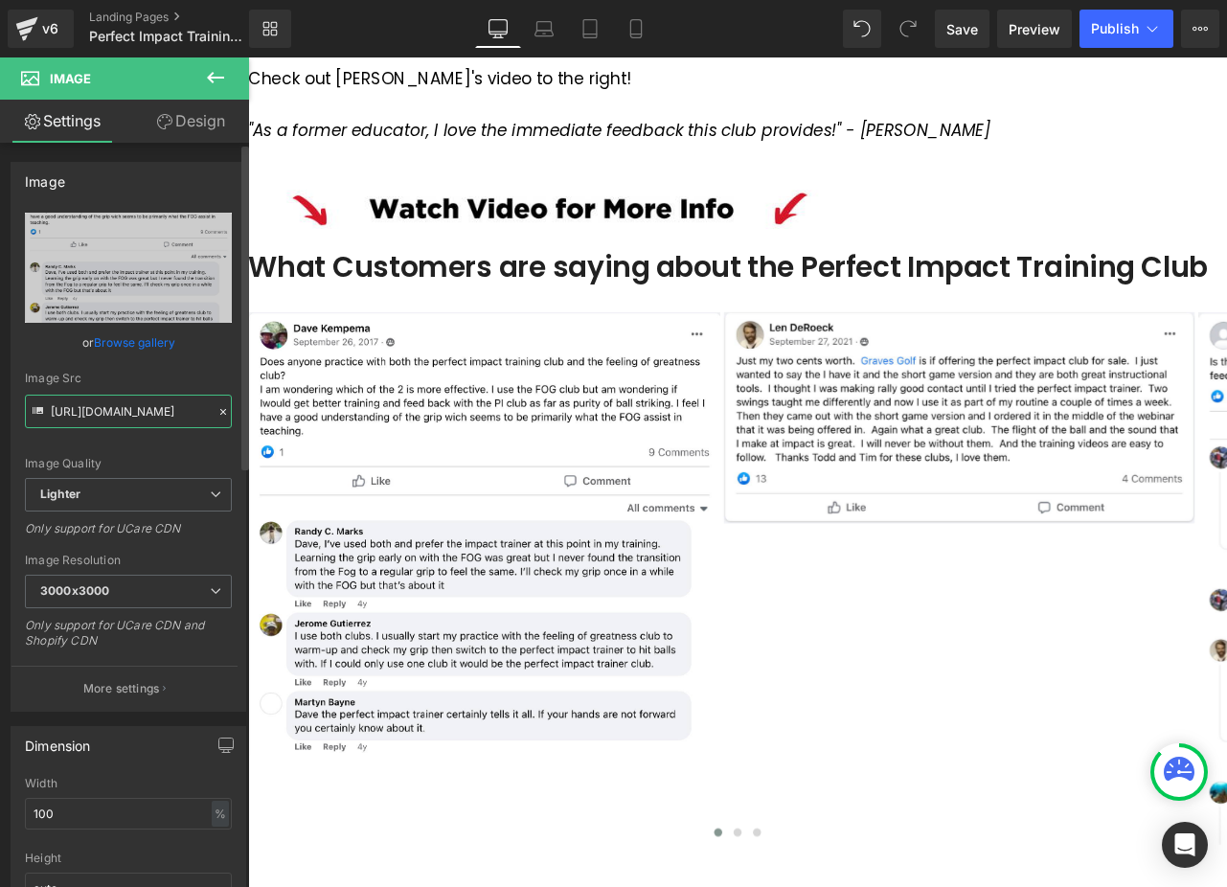
click at [123, 404] on input "https://ucarecdn.com/2f45d5f8-97fd-4c11-8e7d-1d3a378b4dfa/-/format/auto/-/previ…" at bounding box center [128, 412] width 207 height 34
click at [1057, 518] on img at bounding box center [1090, 484] width 559 height 250
click at [135, 412] on input "https://ucarecdn.com/52c48abf-3e4e-4621-adf5-1fc07db3f305/-/format/auto/-/previ…" at bounding box center [128, 412] width 207 height 34
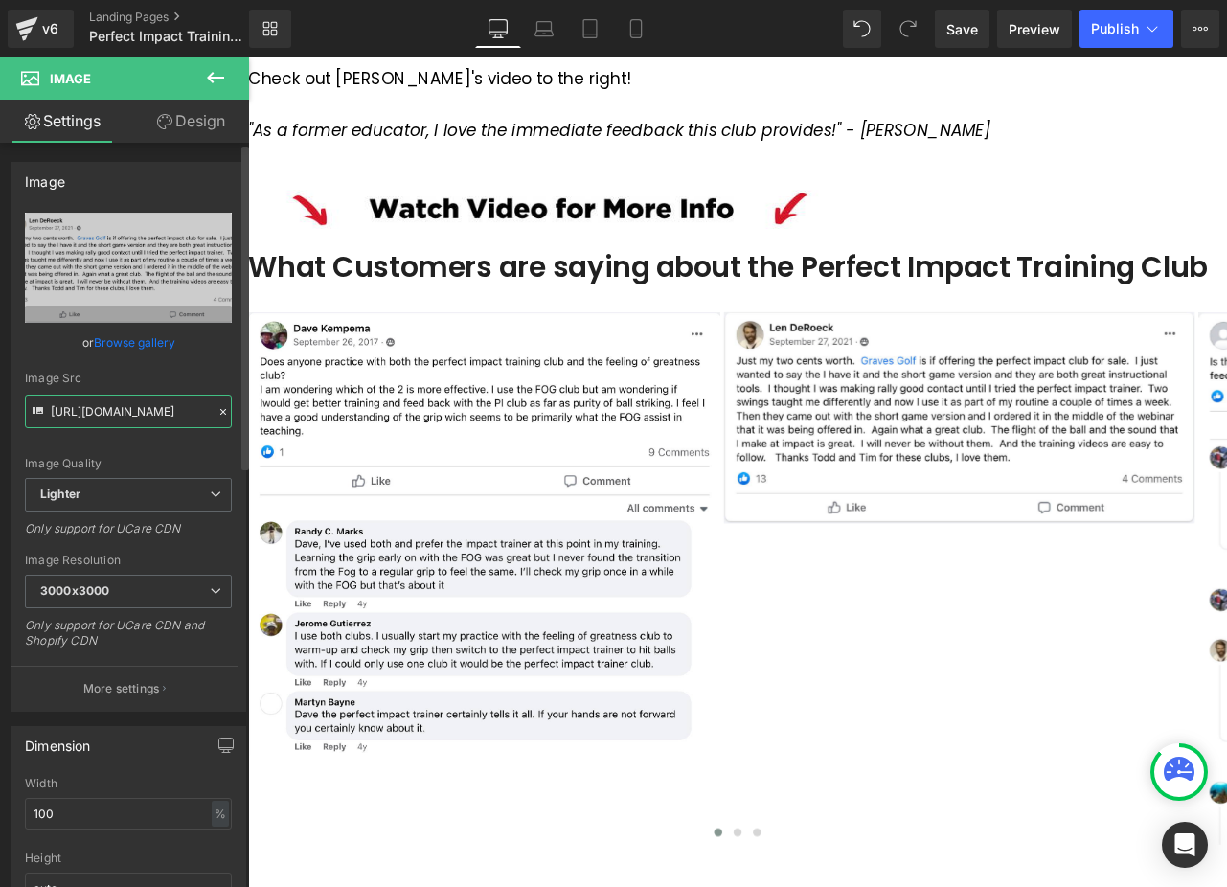
click at [135, 412] on input "https://ucarecdn.com/52c48abf-3e4e-4621-adf5-1fc07db3f305/-/format/auto/-/previ…" at bounding box center [128, 412] width 207 height 34
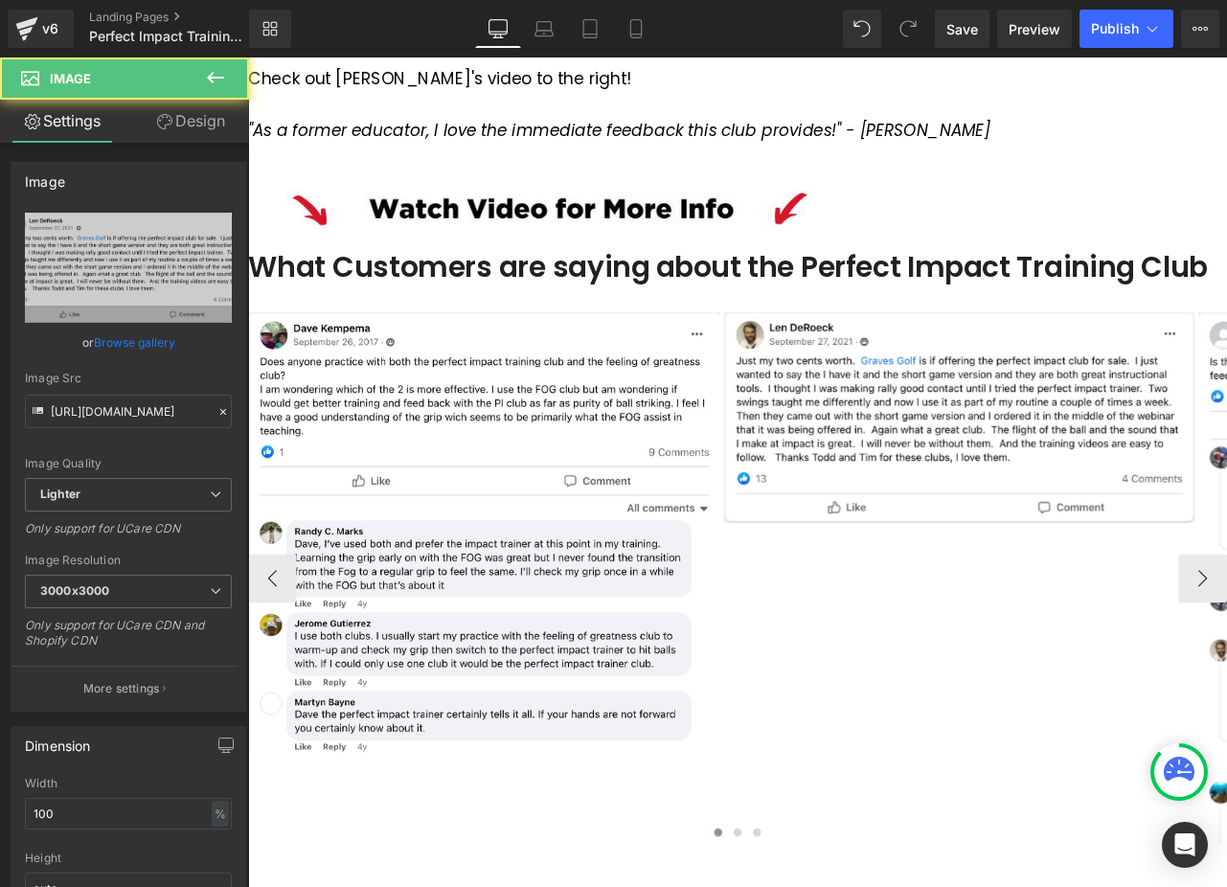
click at [1073, 428] on img at bounding box center [1090, 484] width 559 height 250
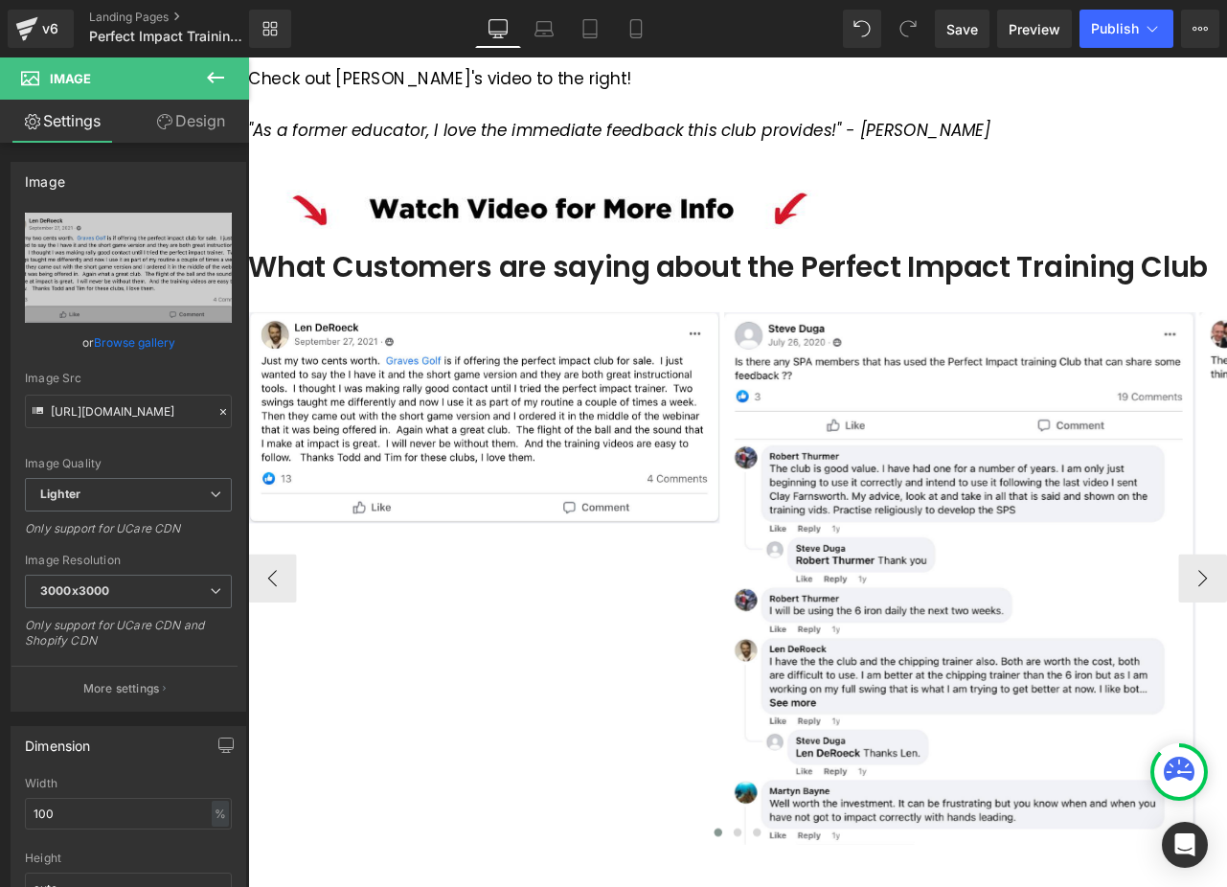
click at [1133, 554] on img at bounding box center [1090, 674] width 559 height 630
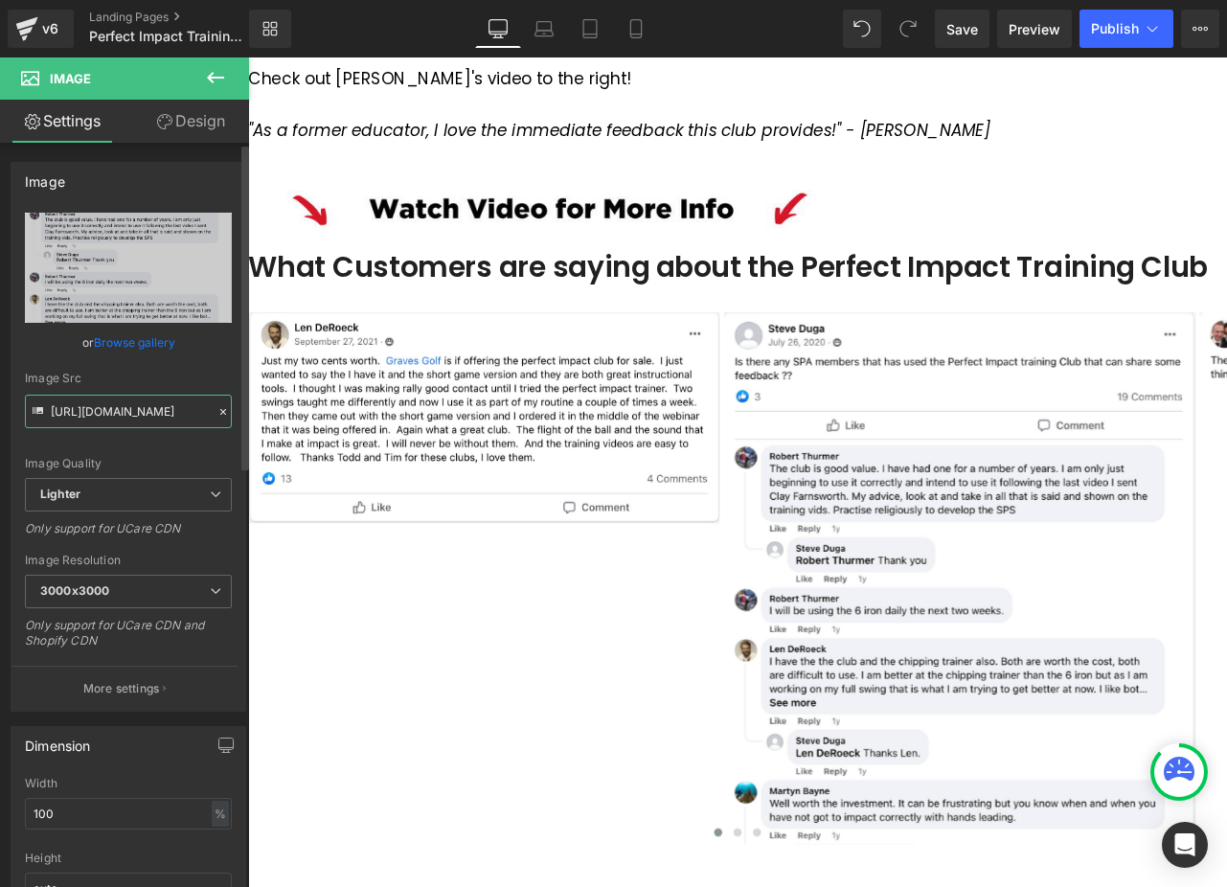
click at [128, 409] on input "https://ucarecdn.com/c3dc464f-9e83-49b3-bfb5-07385ed3501f/-/format/auto/-/previ…" at bounding box center [128, 412] width 207 height 34
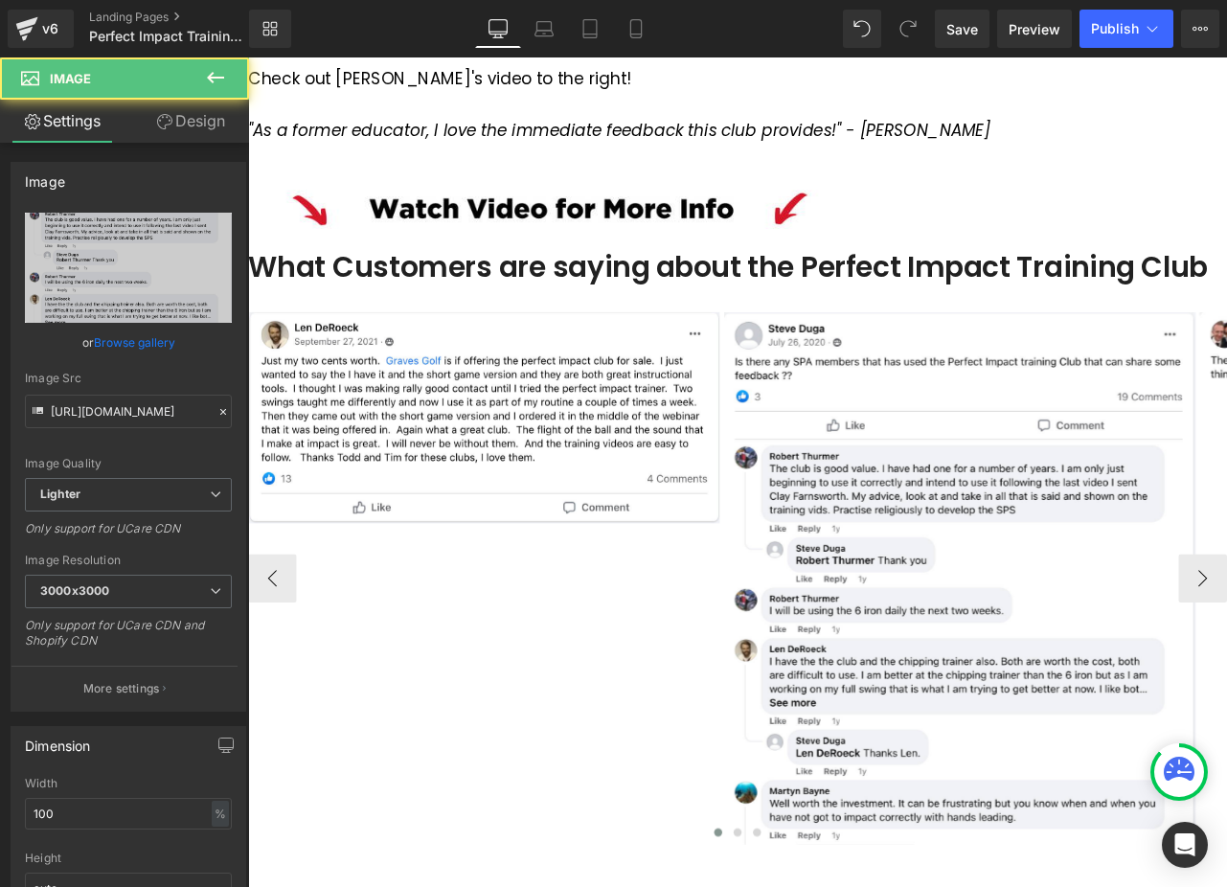
click at [1125, 614] on img at bounding box center [1090, 674] width 559 height 630
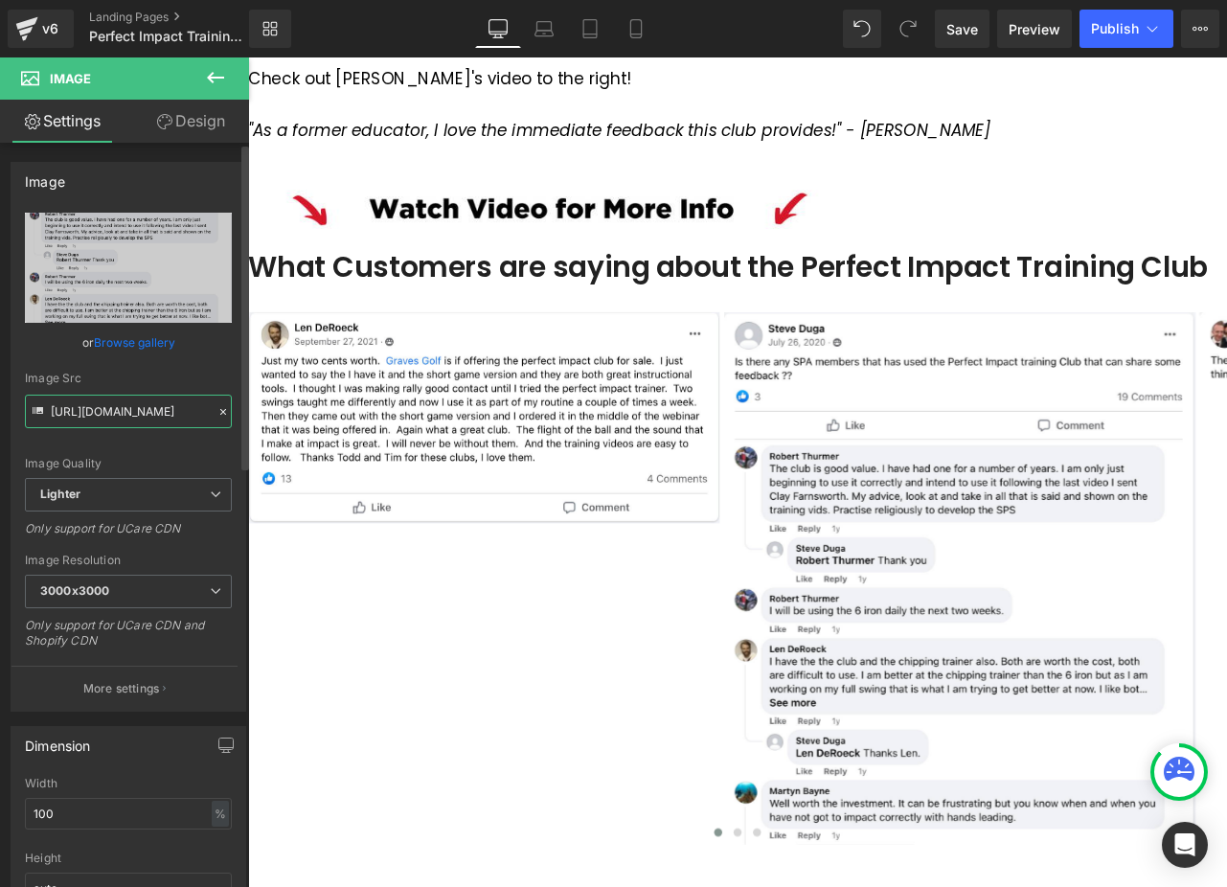
click at [168, 407] on input "https://ucarecdn.com/c3dc464f-9e83-49b3-bfb5-07385ed3501f/-/format/auto/-/previ…" at bounding box center [128, 412] width 207 height 34
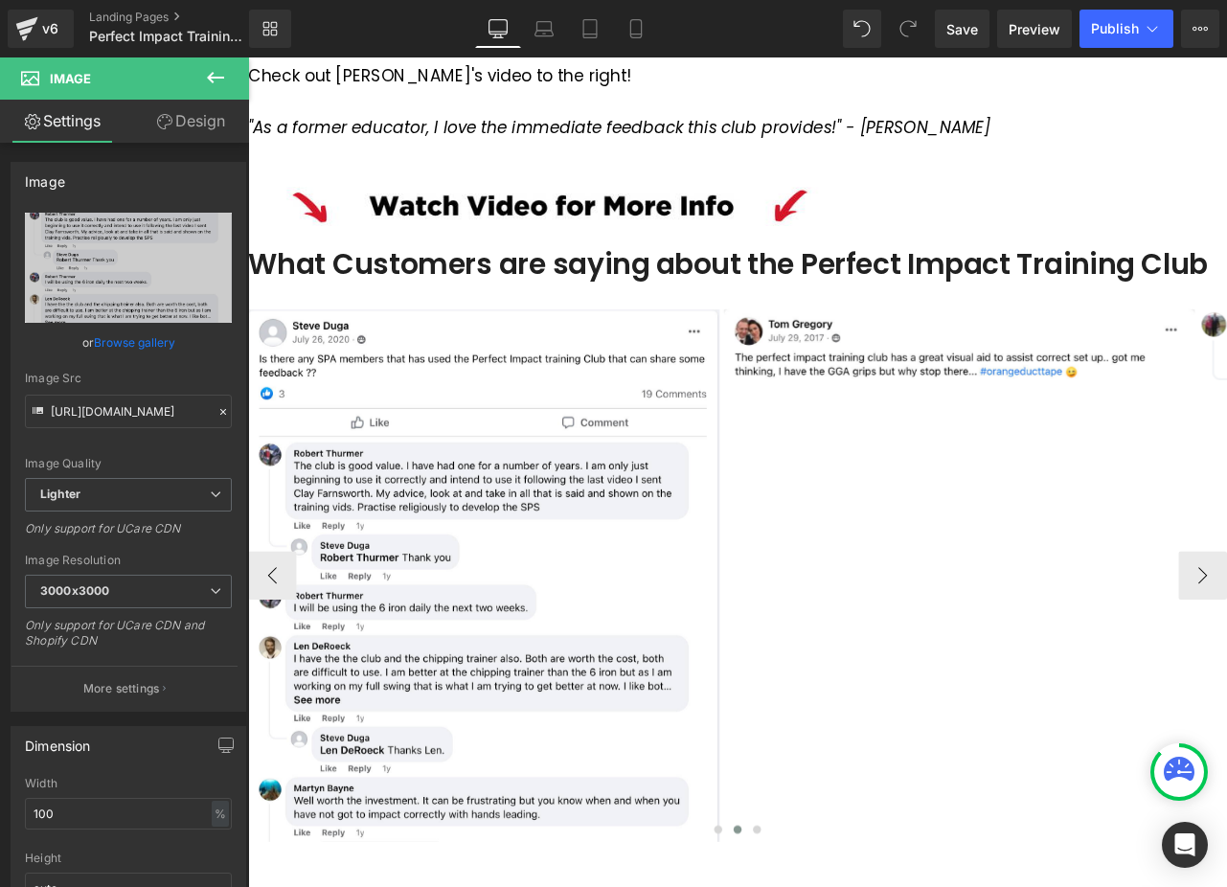
click at [1042, 413] on img at bounding box center [1090, 398] width 559 height 86
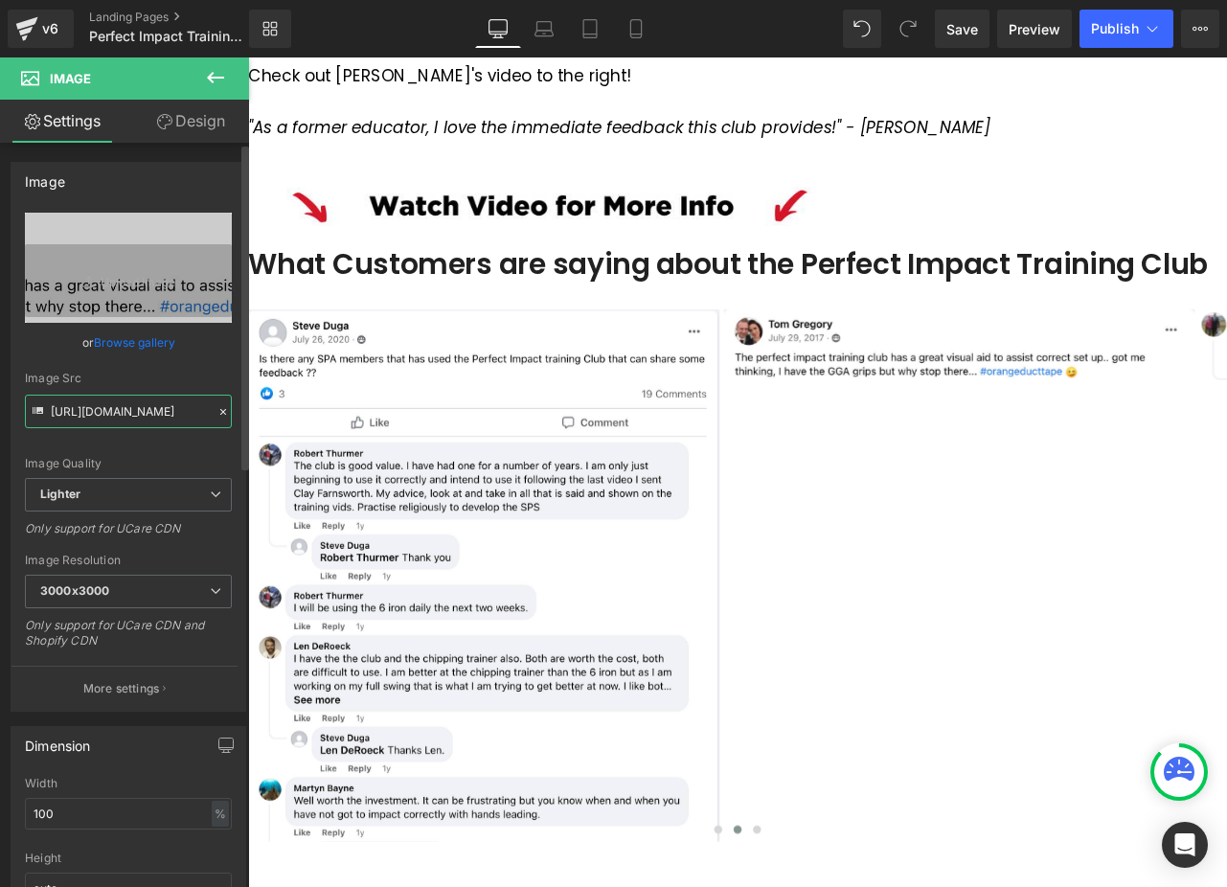
click at [125, 419] on input "https://ucarecdn.com/5636daff-edbc-47e1-8c79-56772287f1ca/-/format/auto/-/previ…" at bounding box center [128, 412] width 207 height 34
click at [125, 418] on input "https://ucarecdn.com/5636daff-edbc-47e1-8c79-56772287f1ca/-/format/auto/-/previ…" at bounding box center [128, 412] width 207 height 34
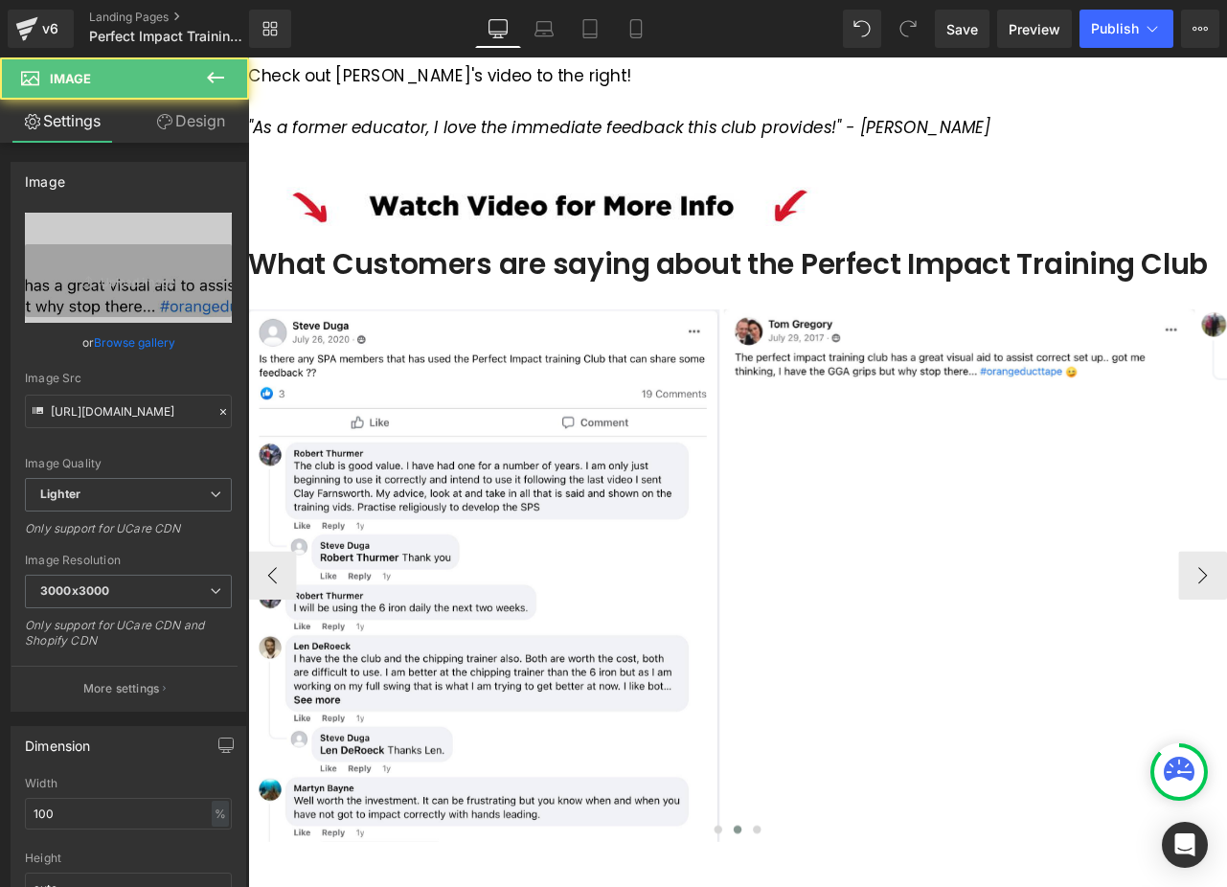
click at [1051, 402] on img at bounding box center [1090, 398] width 559 height 86
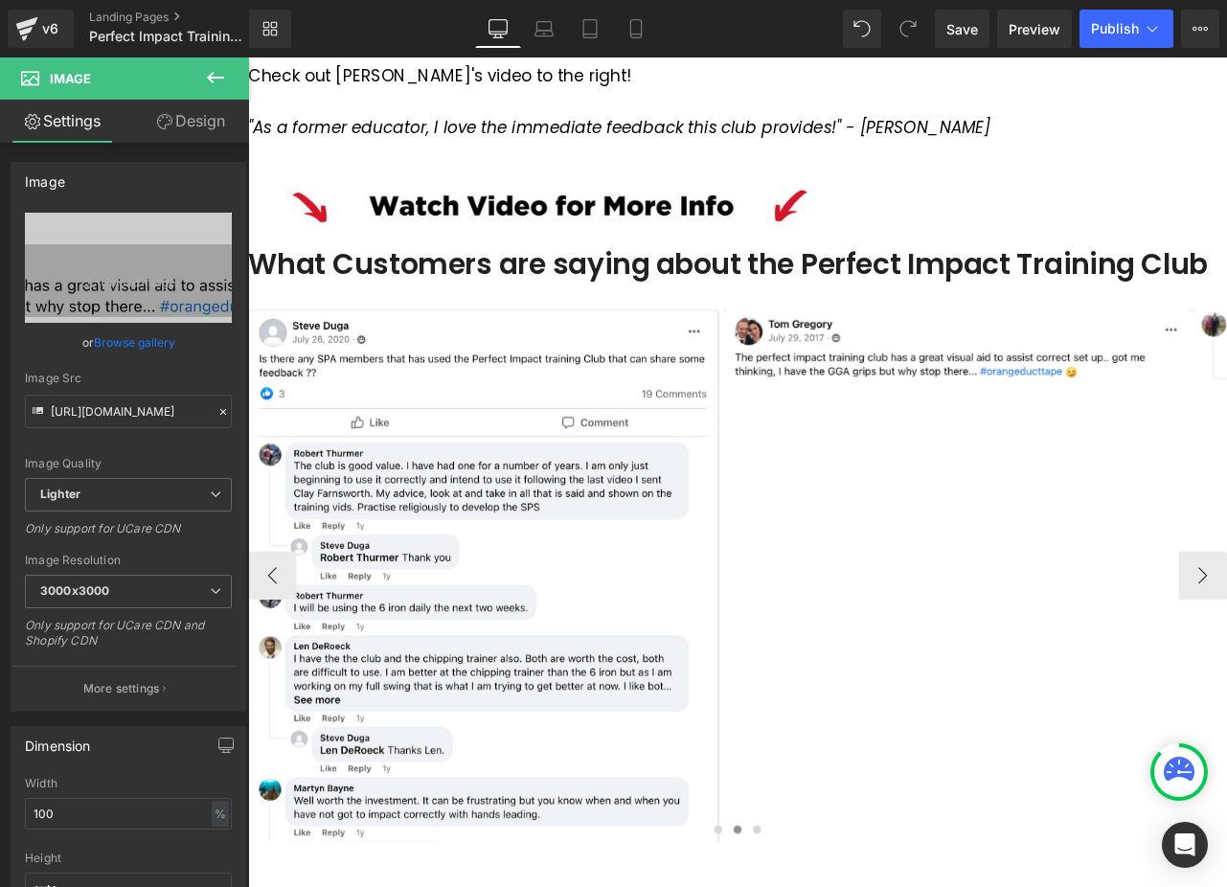
click at [248, 57] on span "Image" at bounding box center [248, 57] width 0 height 0
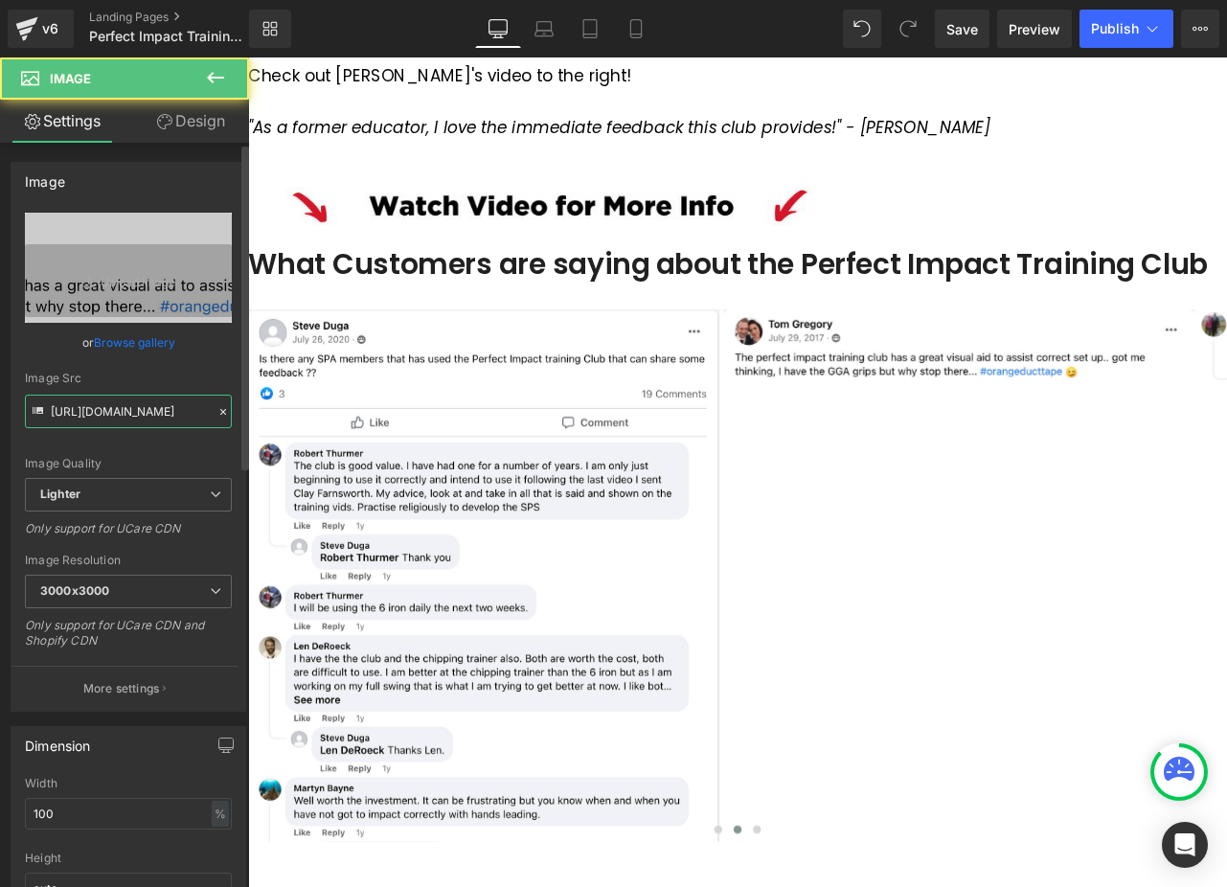
click at [160, 417] on input "https://ucarecdn.com/5636daff-edbc-47e1-8c79-56772287f1ca/-/format/auto/-/previ…" at bounding box center [128, 412] width 207 height 34
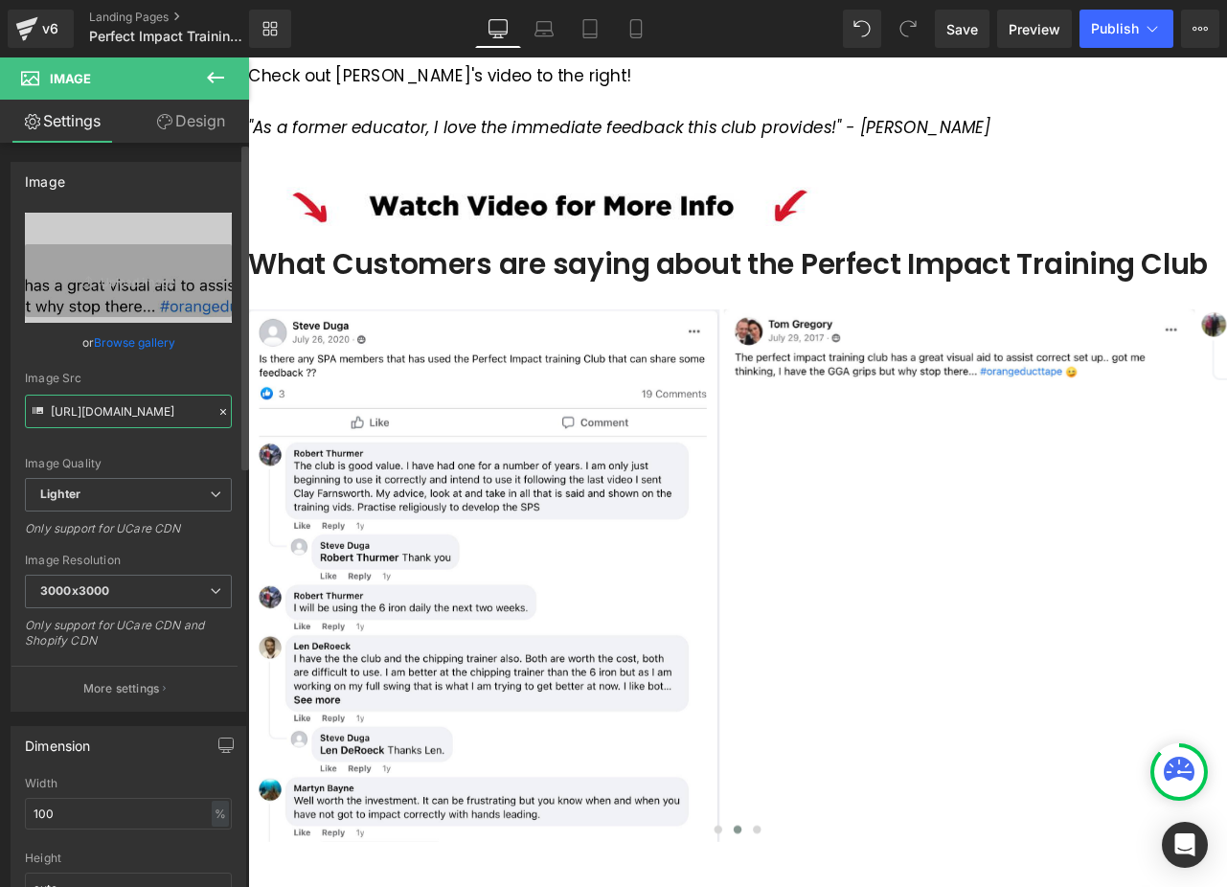
click at [160, 417] on input "https://ucarecdn.com/5636daff-edbc-47e1-8c79-56772287f1ca/-/format/auto/-/previ…" at bounding box center [128, 412] width 207 height 34
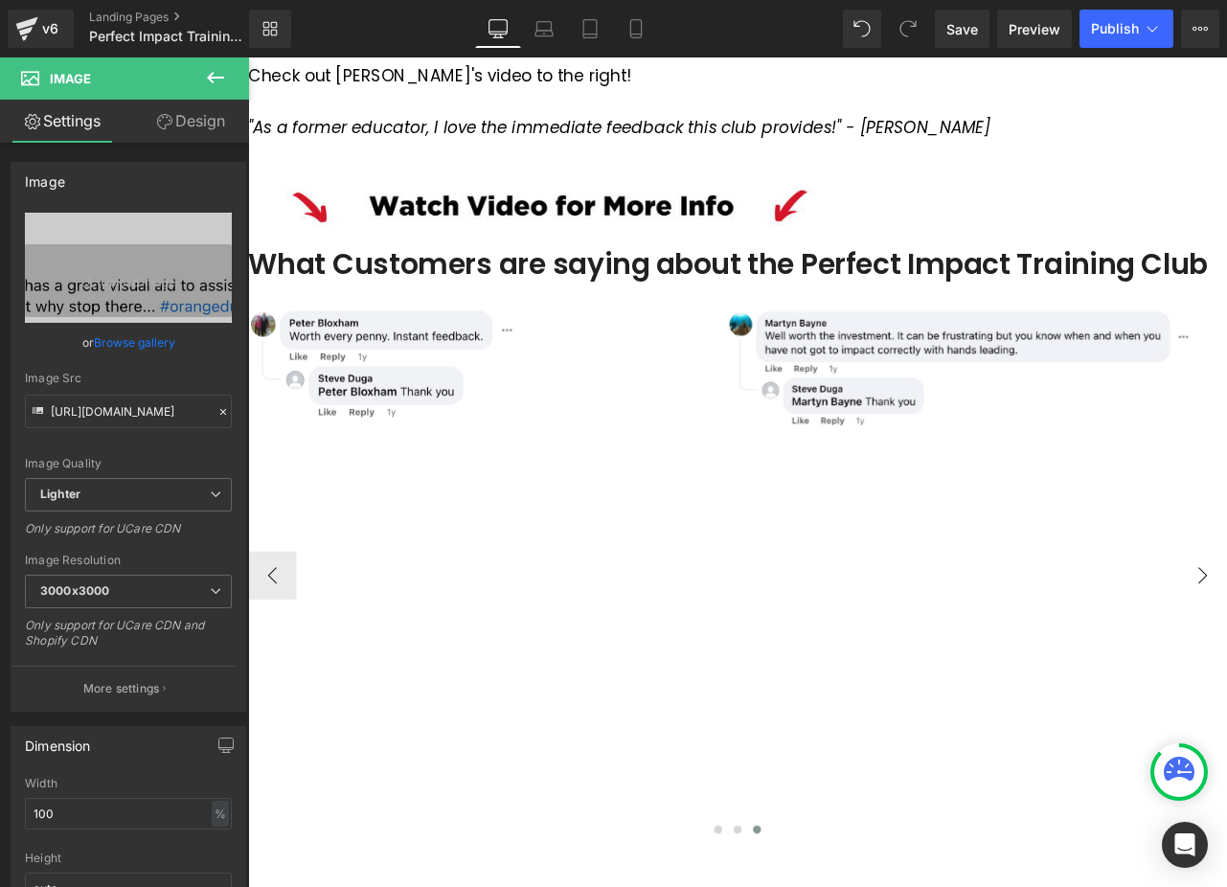
click at [306, 669] on button "‹" at bounding box center [276, 670] width 57 height 57
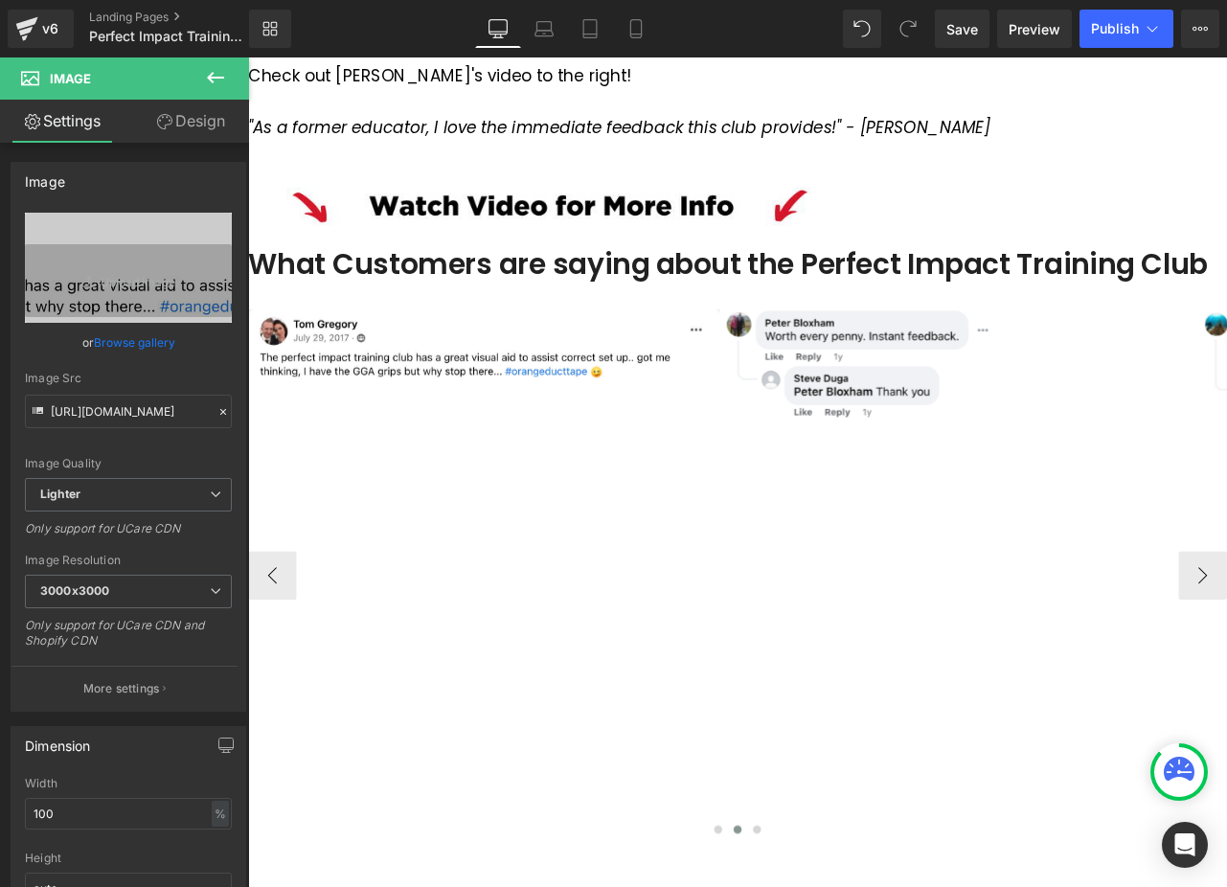
click at [248, 57] on span "Image" at bounding box center [248, 57] width 0 height 0
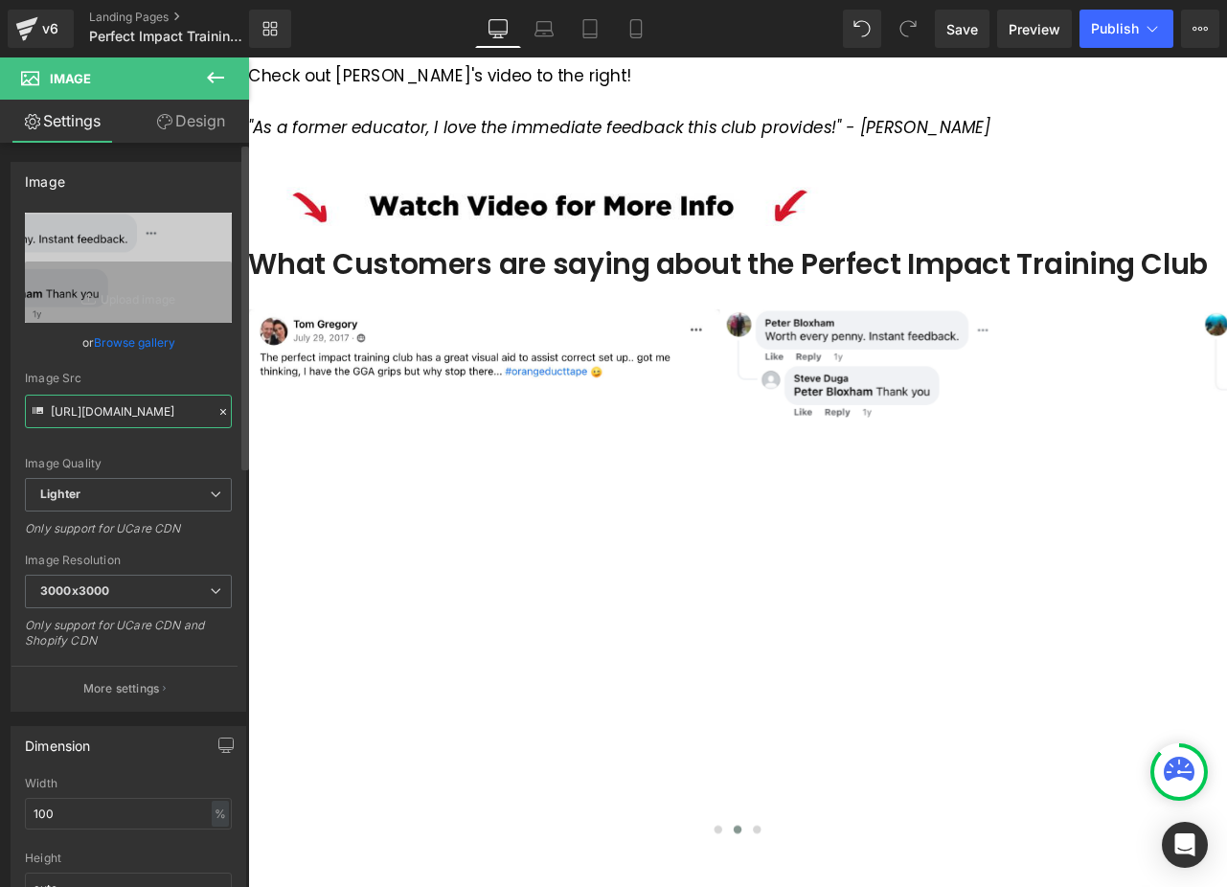
click at [119, 408] on input "https://ucarecdn.com/130c34f2-95c3-4e40-ab87-d2e0b72efb89/-/format/auto/-/previ…" at bounding box center [128, 412] width 207 height 34
click at [218, 73] on icon at bounding box center [215, 77] width 23 height 23
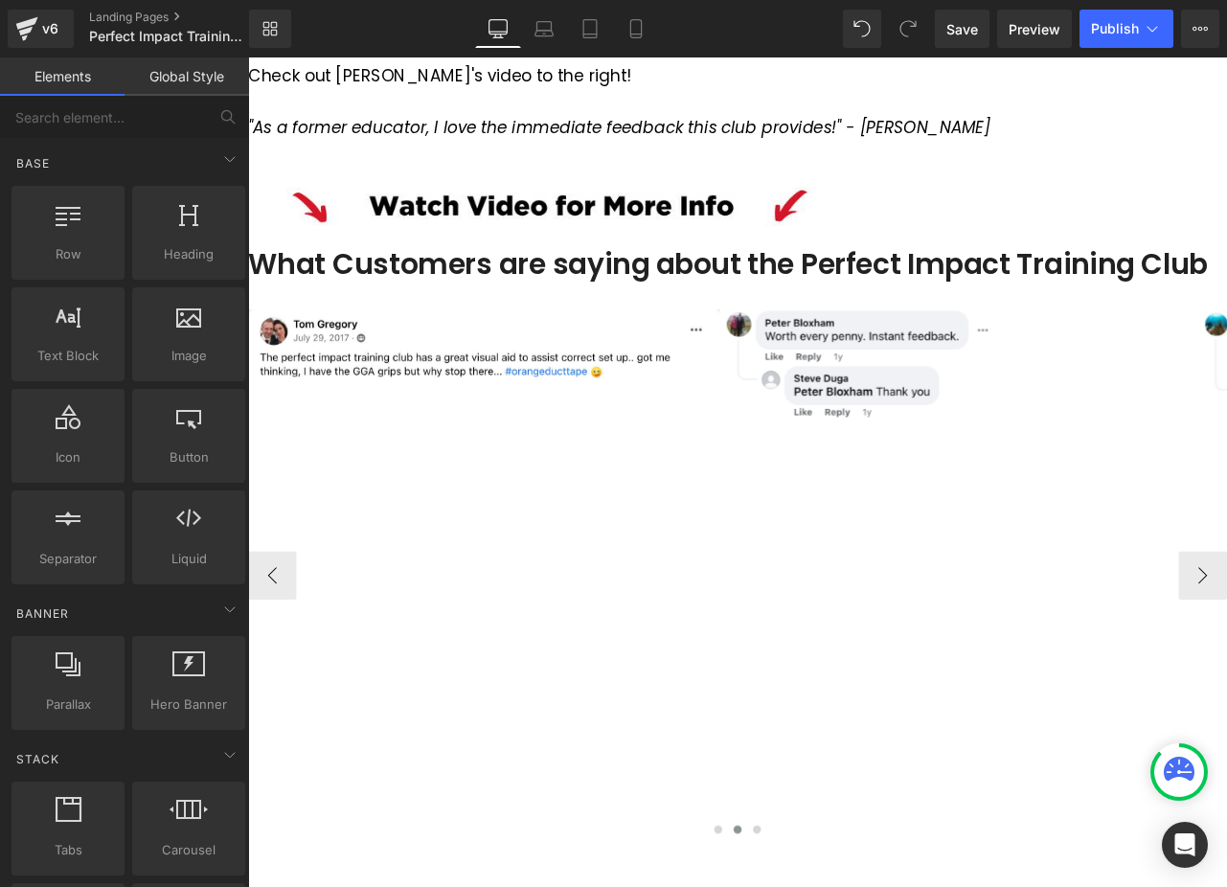
click at [248, 57] on span "Carousel" at bounding box center [248, 57] width 0 height 0
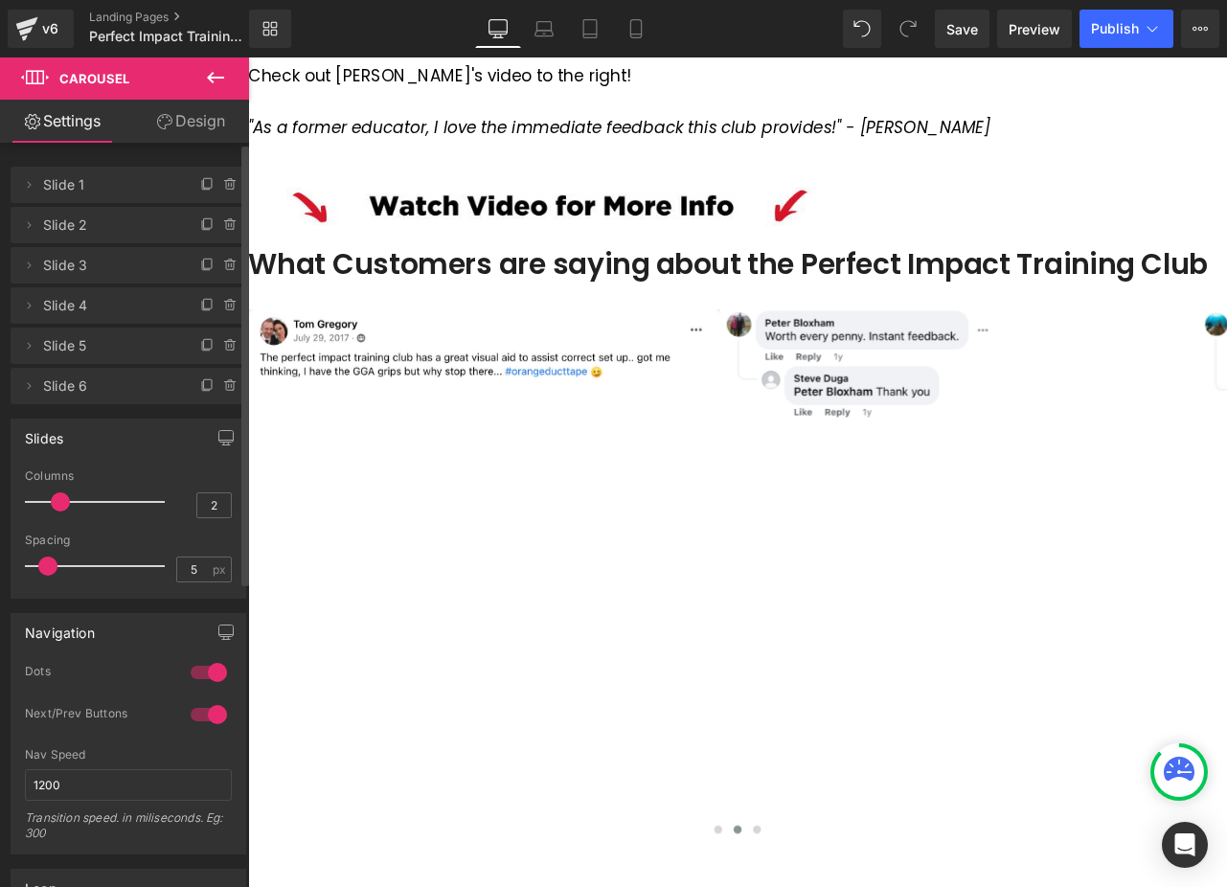
click at [87, 194] on span "Slide 1" at bounding box center [109, 185] width 132 height 36
click at [30, 187] on icon at bounding box center [28, 184] width 15 height 15
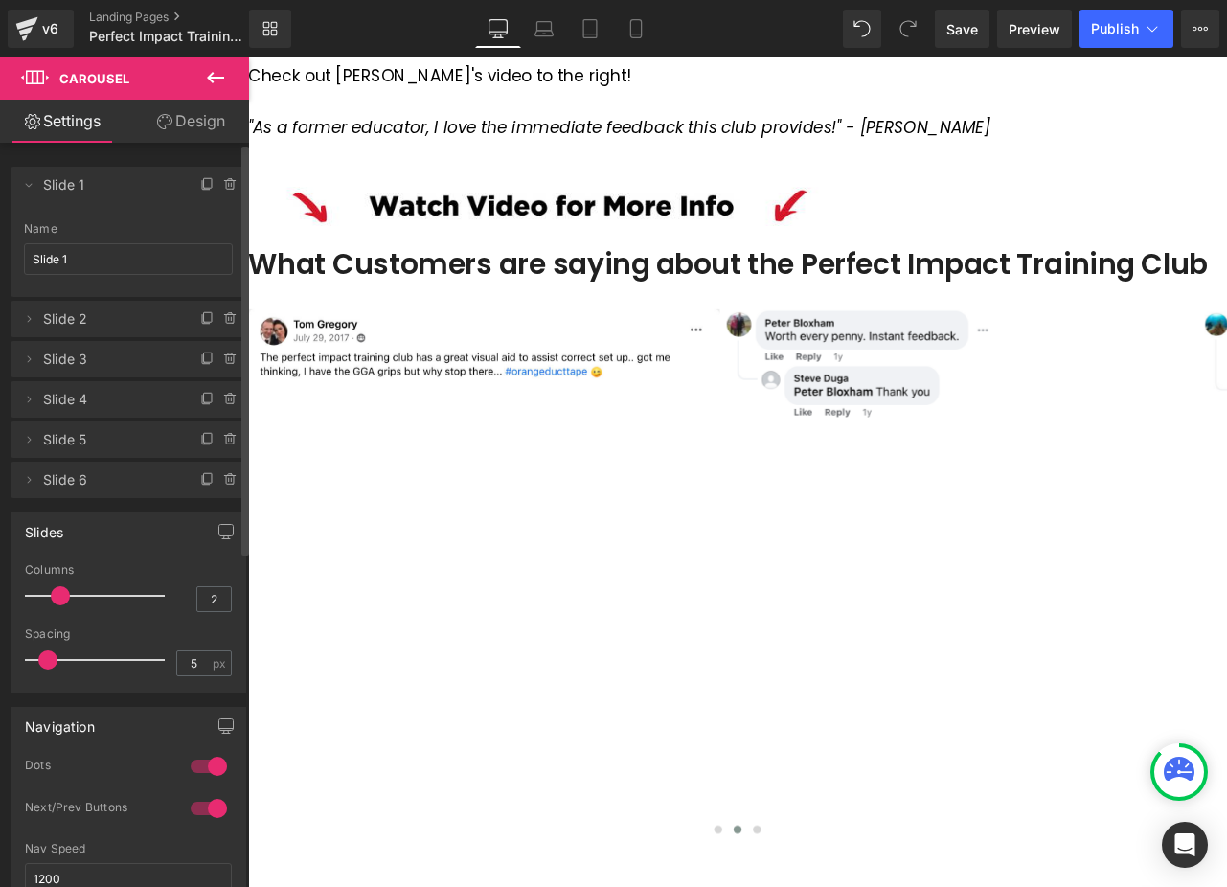
click at [97, 184] on span "Slide 1" at bounding box center [109, 185] width 132 height 36
click at [30, 187] on icon at bounding box center [28, 184] width 15 height 15
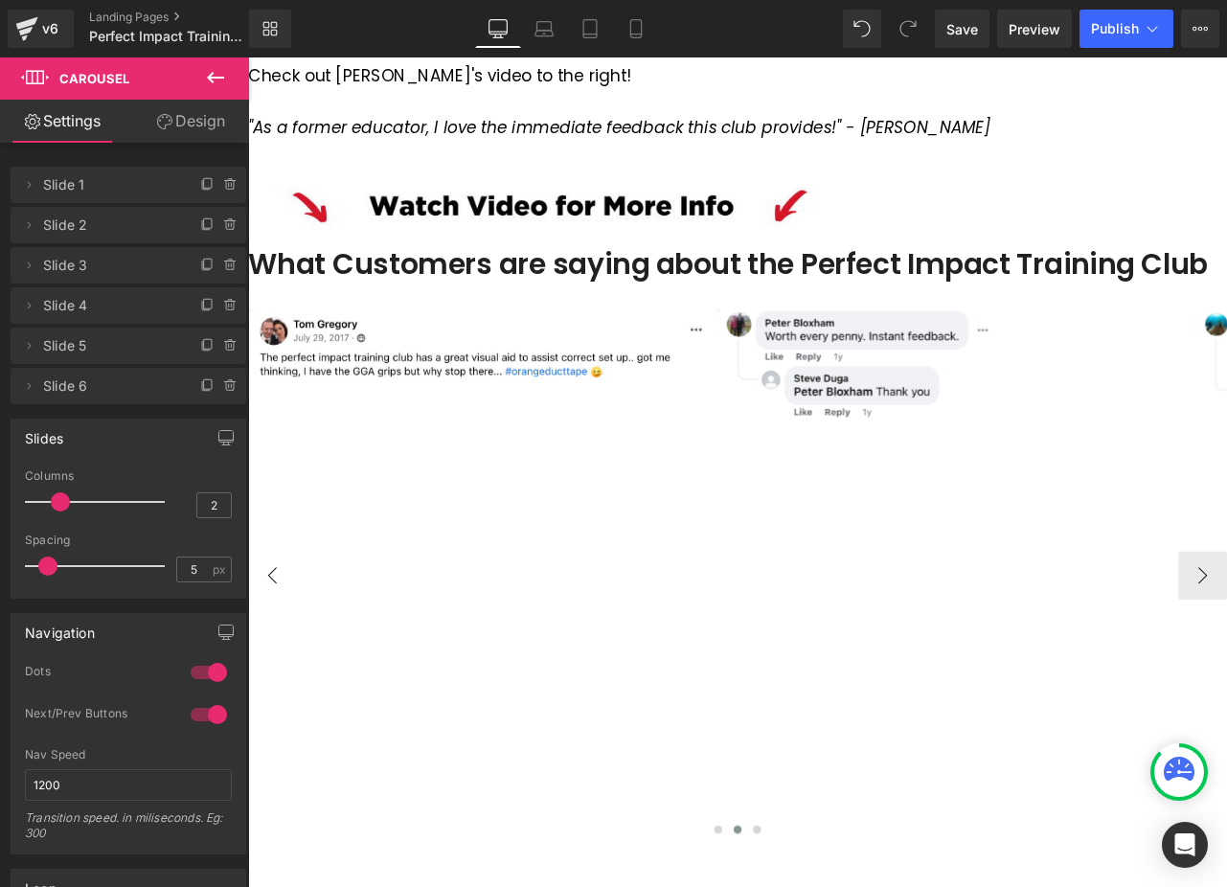
click at [305, 656] on button "‹" at bounding box center [276, 670] width 57 height 57
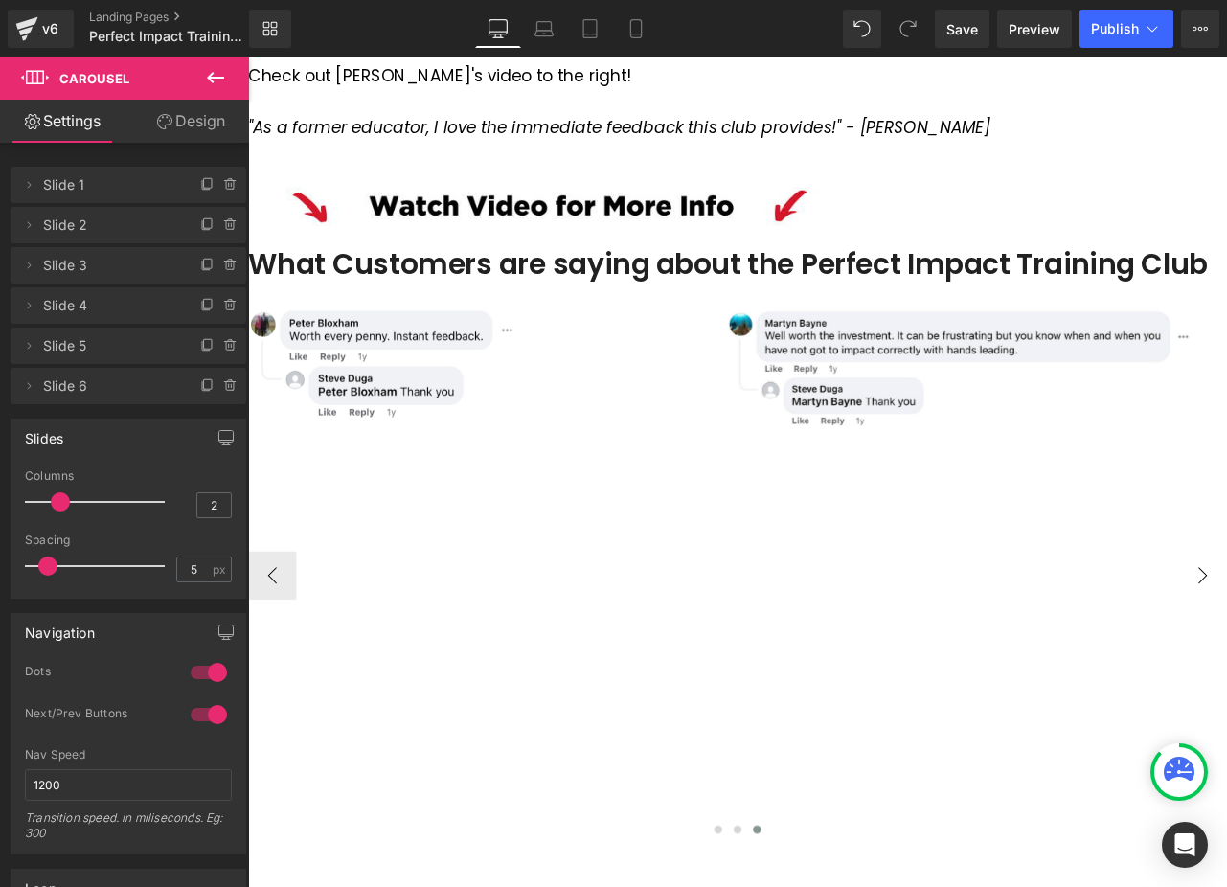
click at [306, 666] on button "‹" at bounding box center [276, 670] width 57 height 57
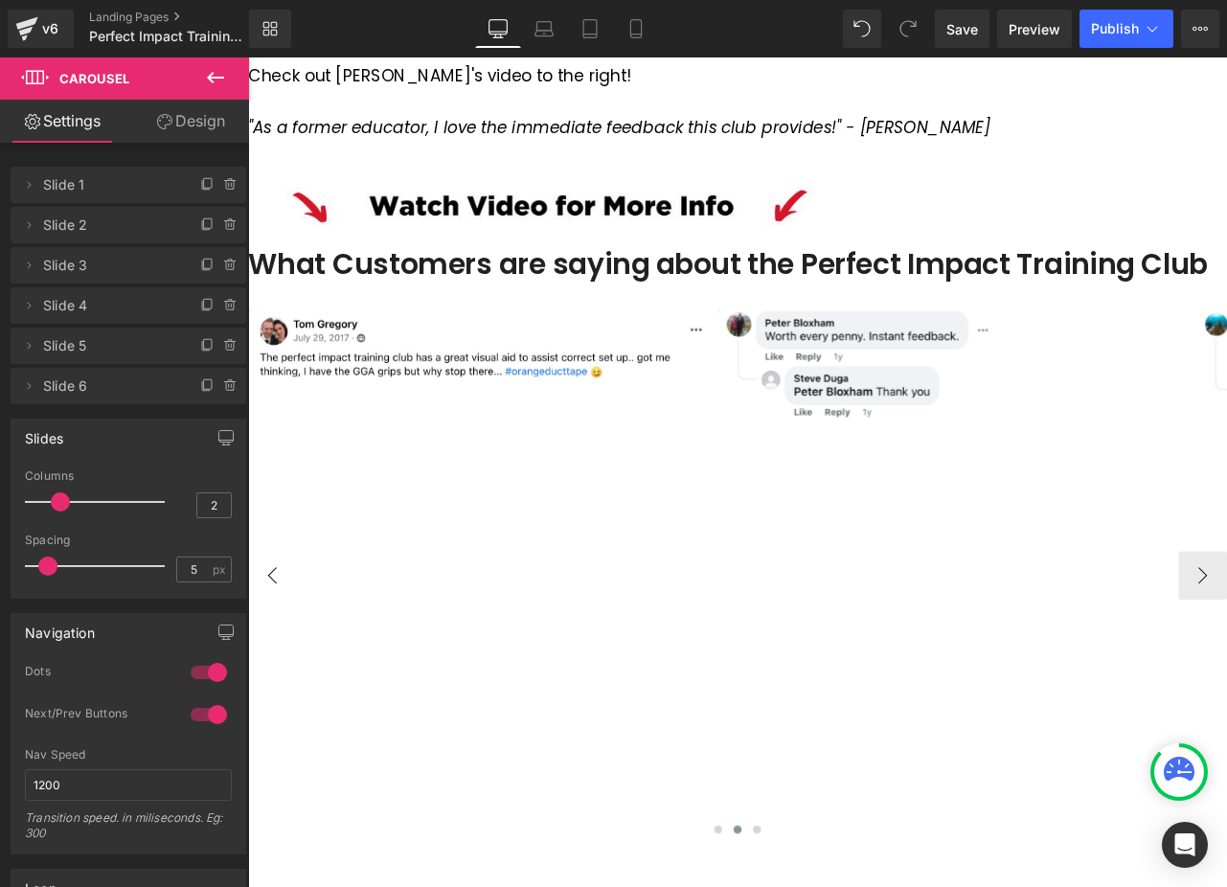
click at [306, 666] on button "‹" at bounding box center [276, 670] width 57 height 57
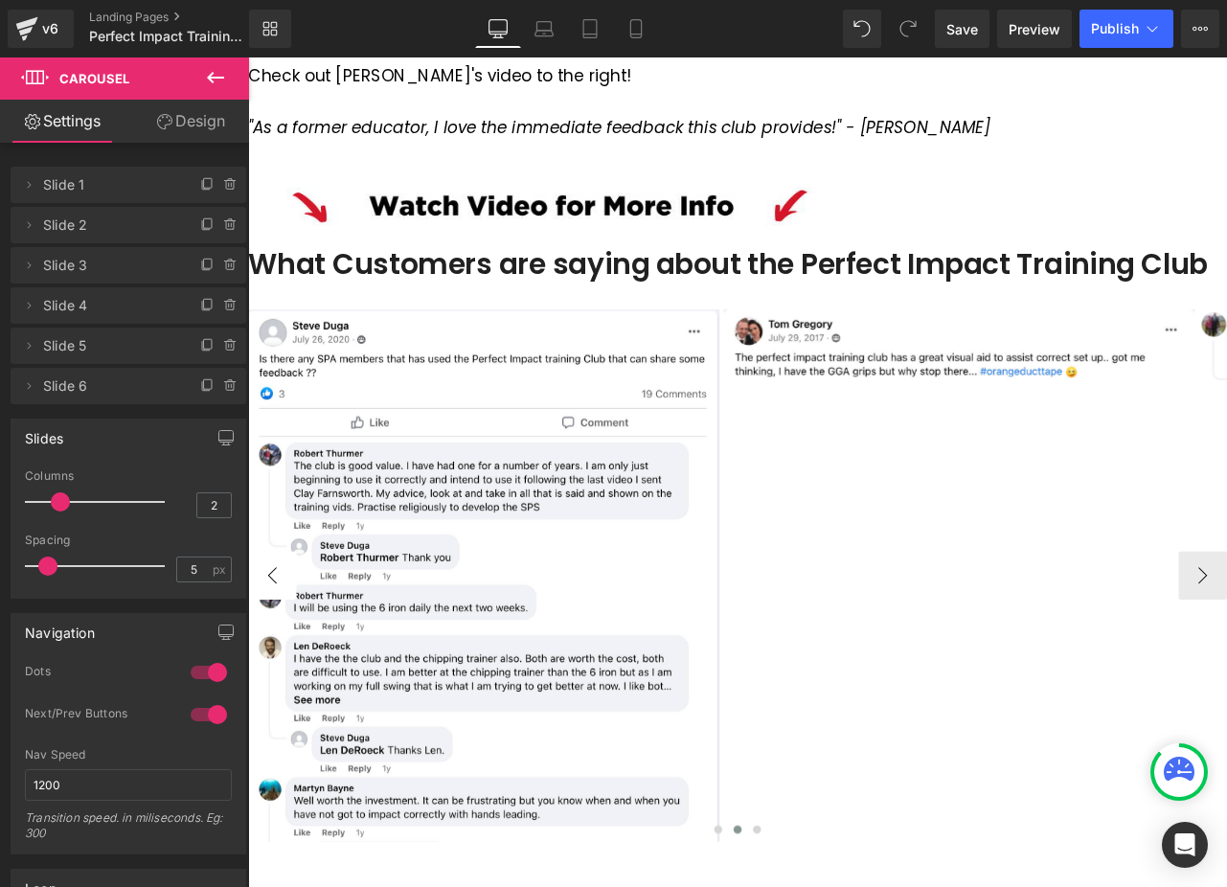
click at [306, 666] on button "‹" at bounding box center [276, 670] width 57 height 57
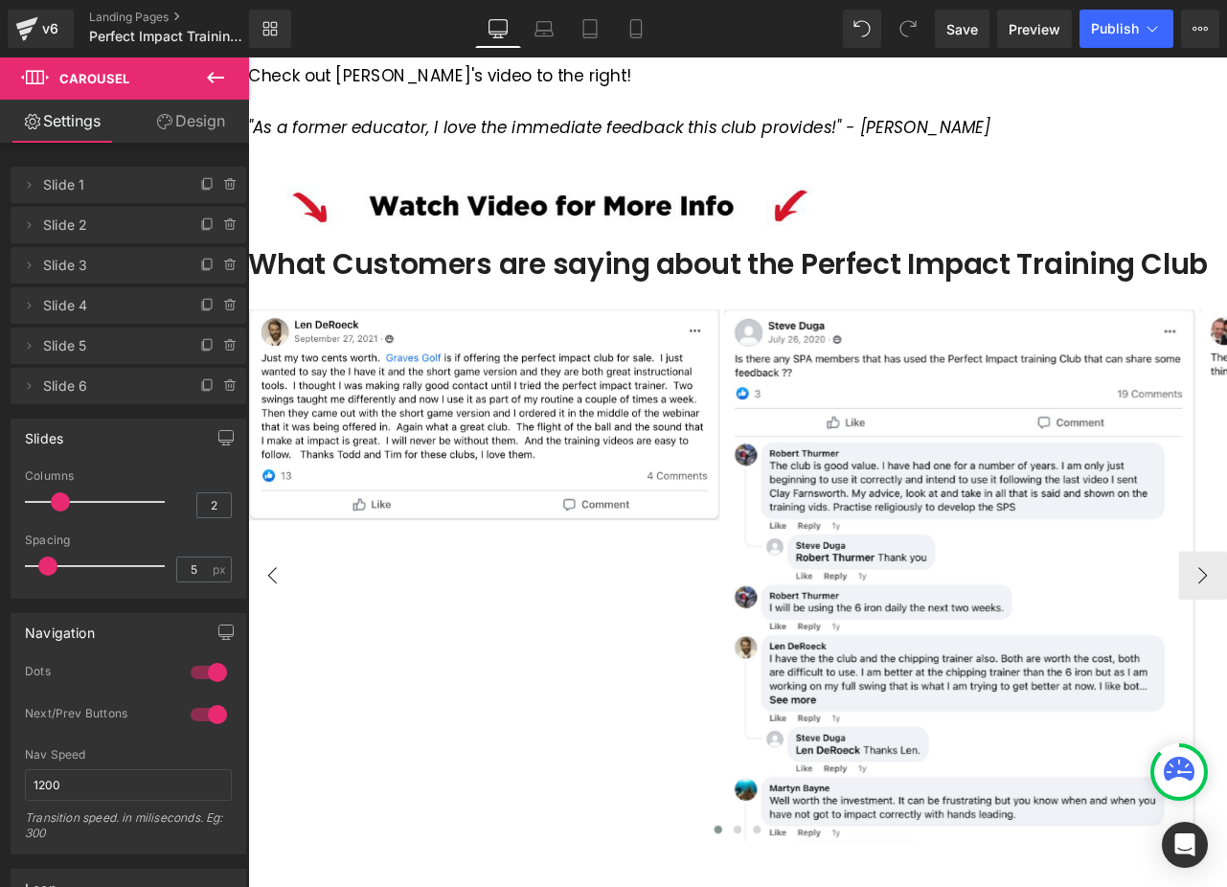
click at [306, 666] on button "‹" at bounding box center [276, 670] width 57 height 57
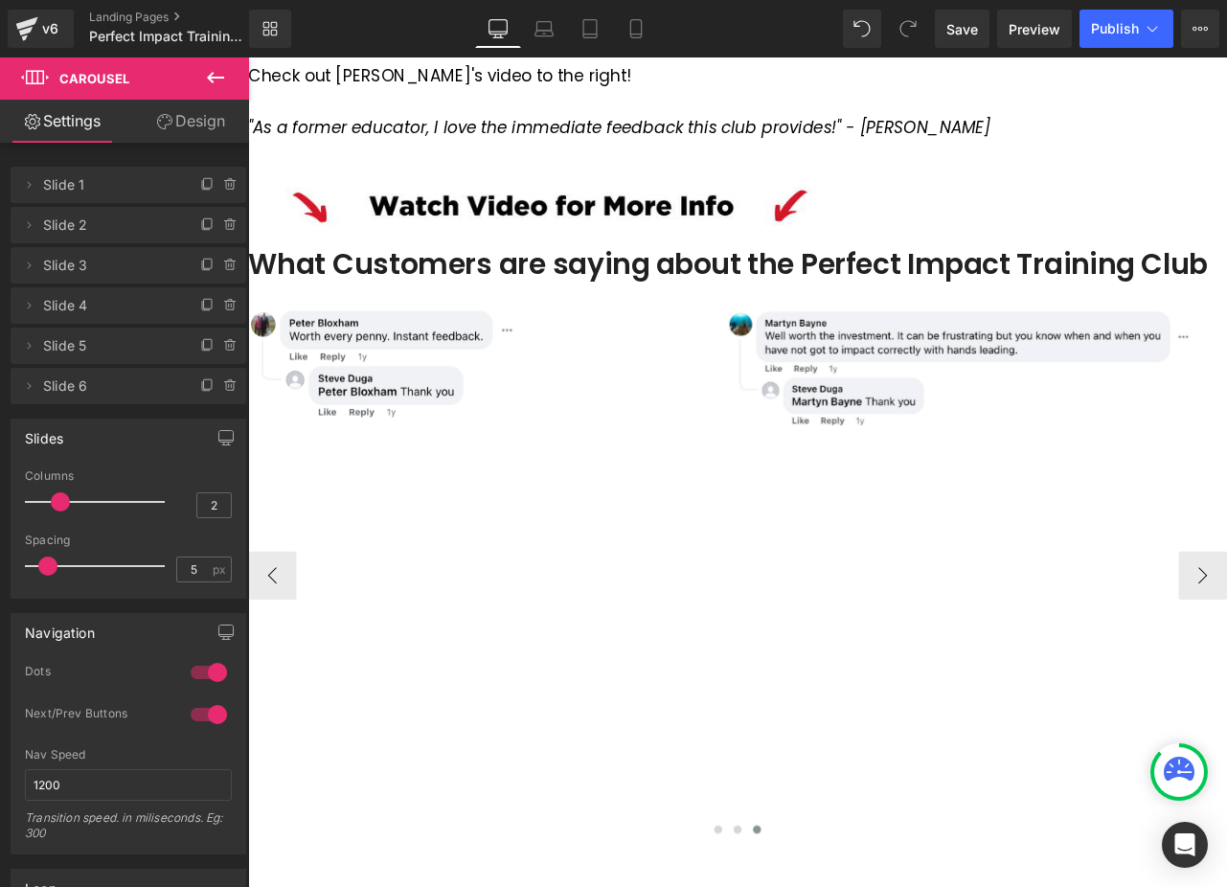
click at [1042, 397] on img at bounding box center [1090, 425] width 559 height 141
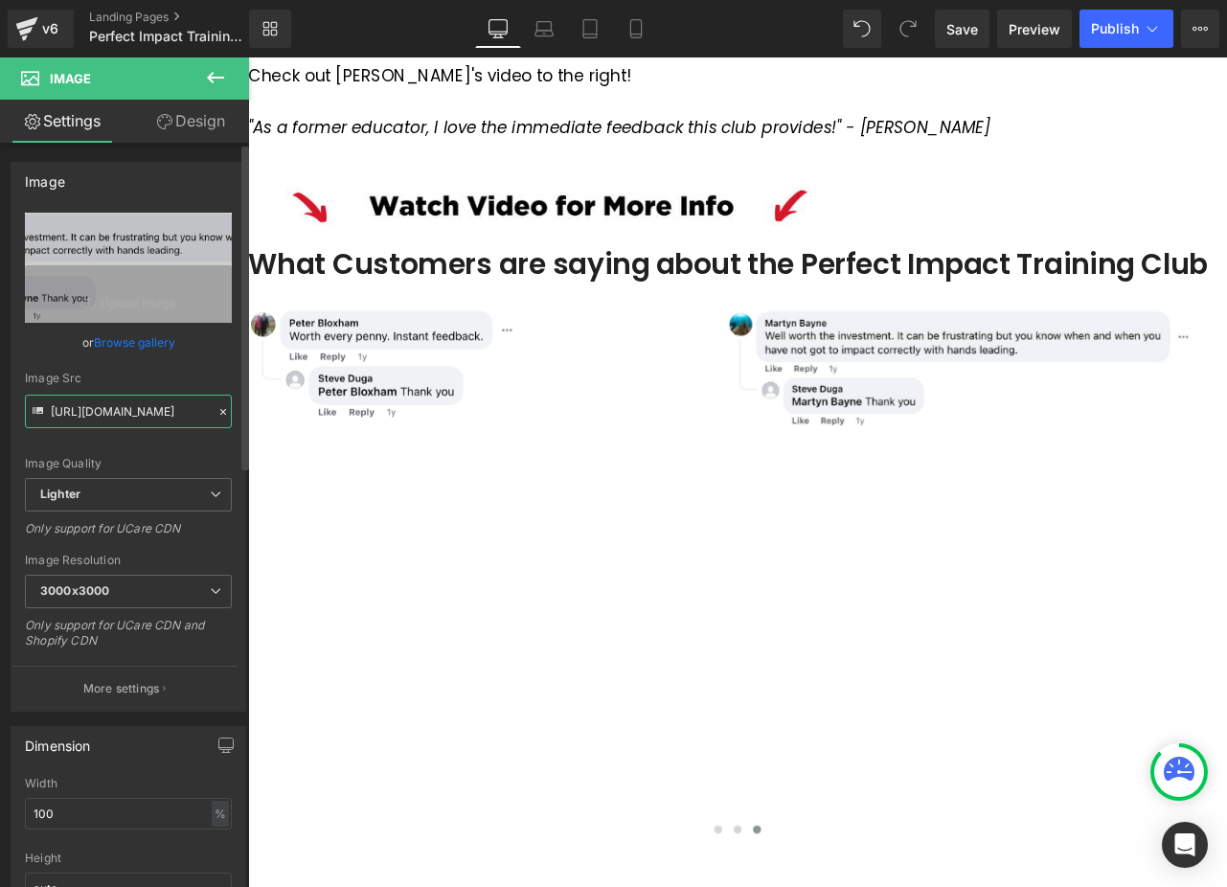
click at [161, 413] on input "https://ucarecdn.com/fc269a69-1341-4022-a824-9bc26ae5bda5/-/format/auto/-/previ…" at bounding box center [128, 412] width 207 height 34
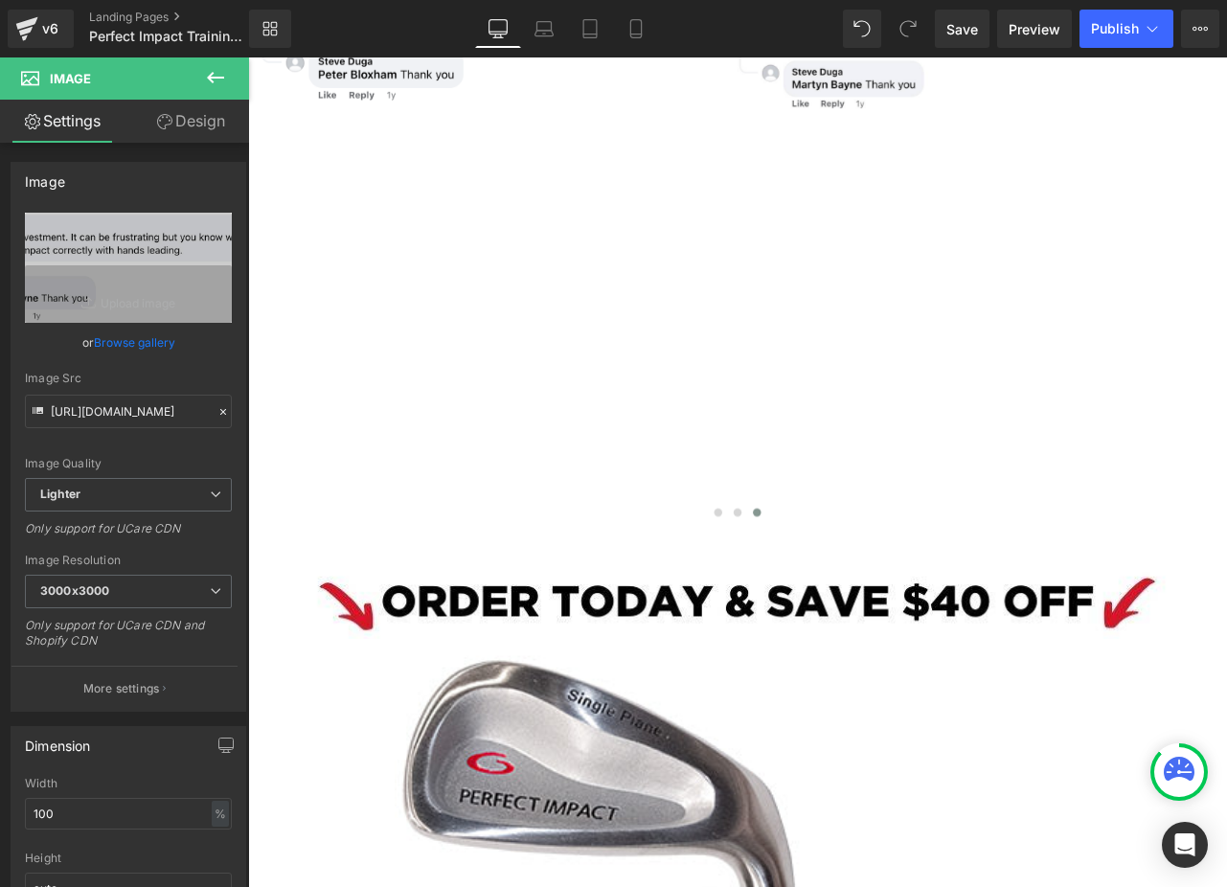
scroll to position [4501, 0]
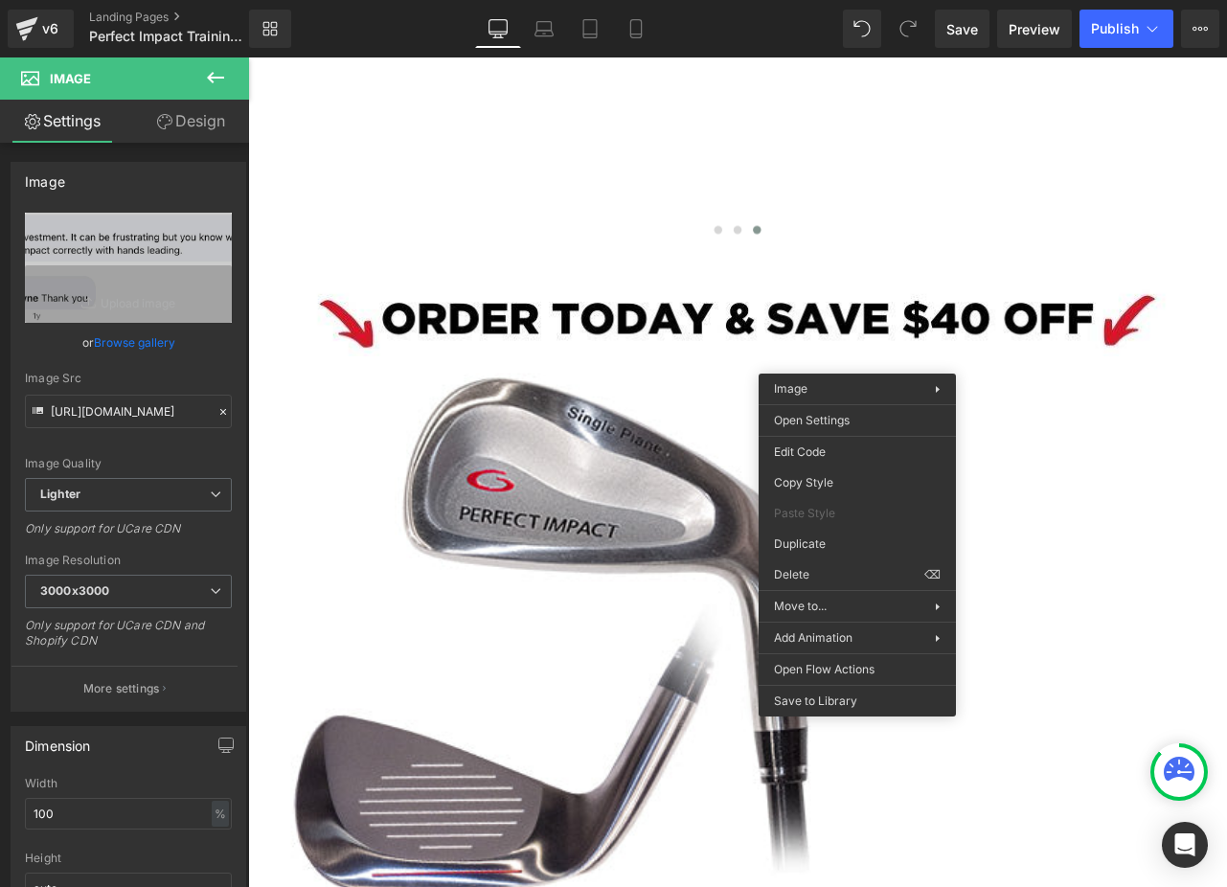
click at [950, 360] on img at bounding box center [828, 364] width 1140 height 91
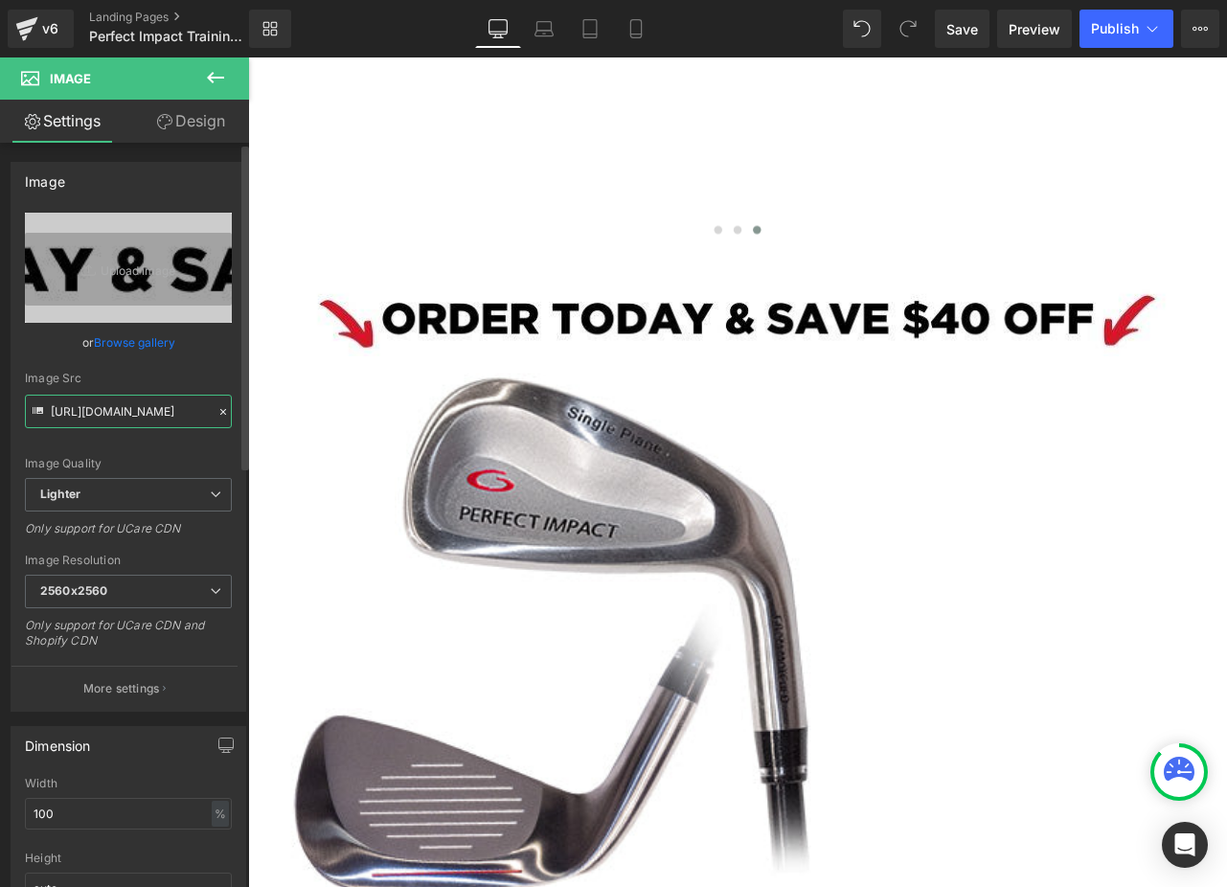
click at [136, 407] on input "https://ucarecdn.com/0fa56787-f7b6-4417-9475-eef8bc77423a/-/format/auto/-/previ…" at bounding box center [128, 412] width 207 height 34
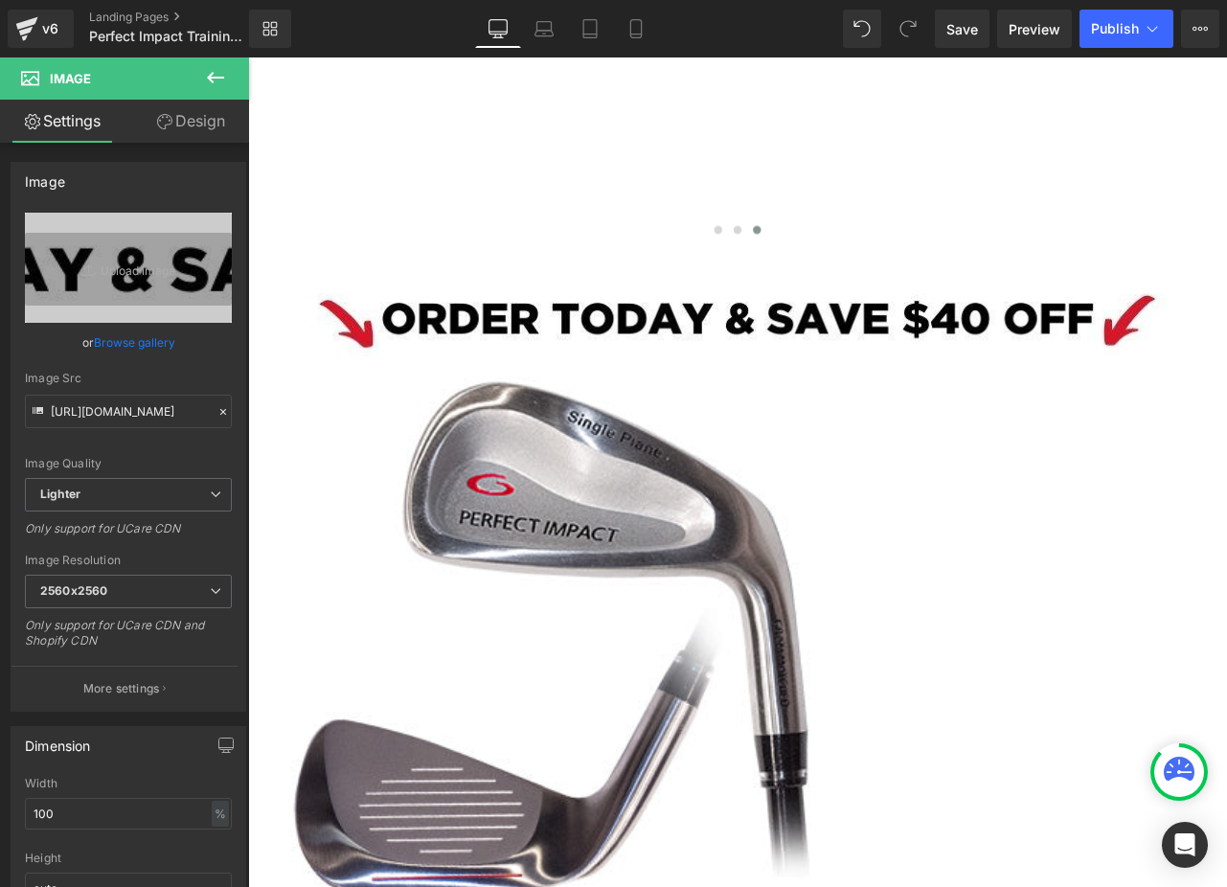
click at [697, 608] on img at bounding box center [600, 764] width 684 height 684
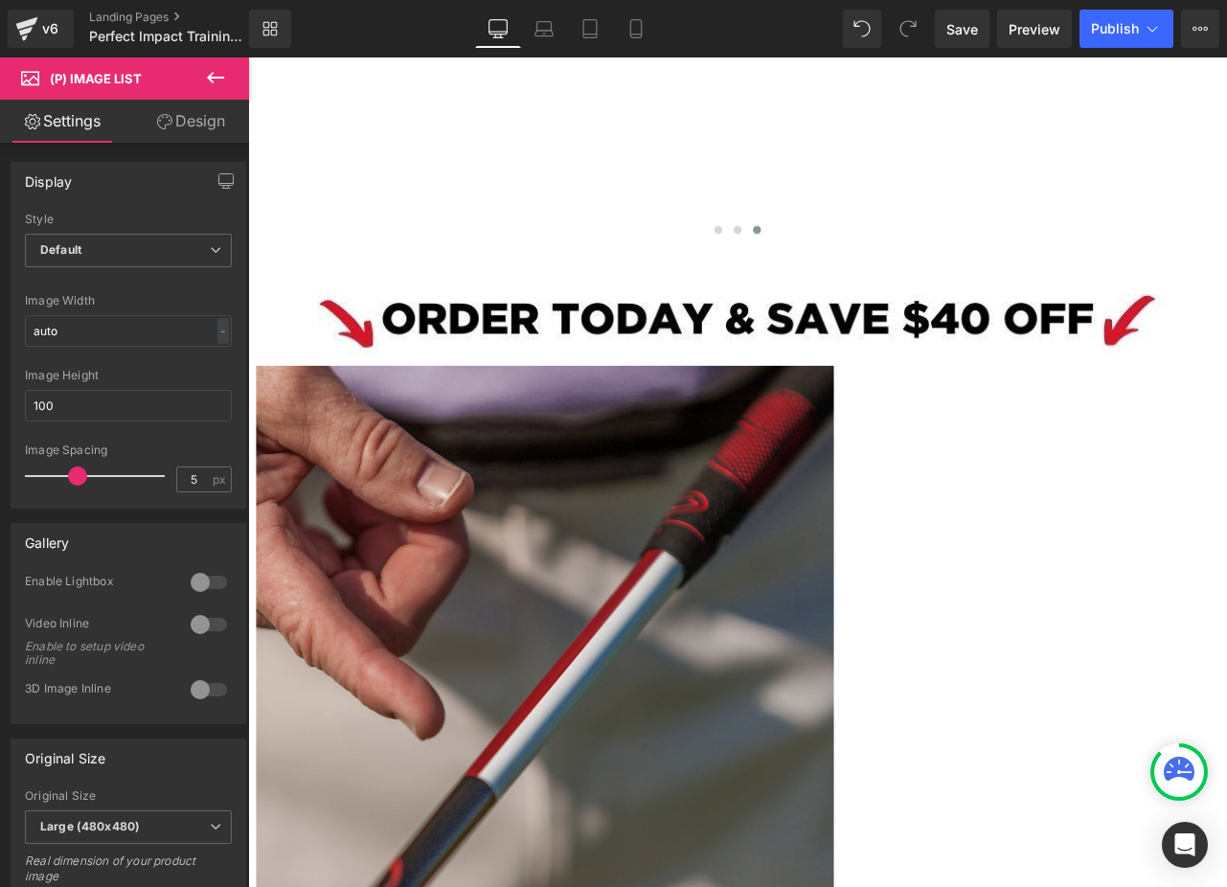
click at [649, 588] on img at bounding box center [600, 764] width 684 height 684
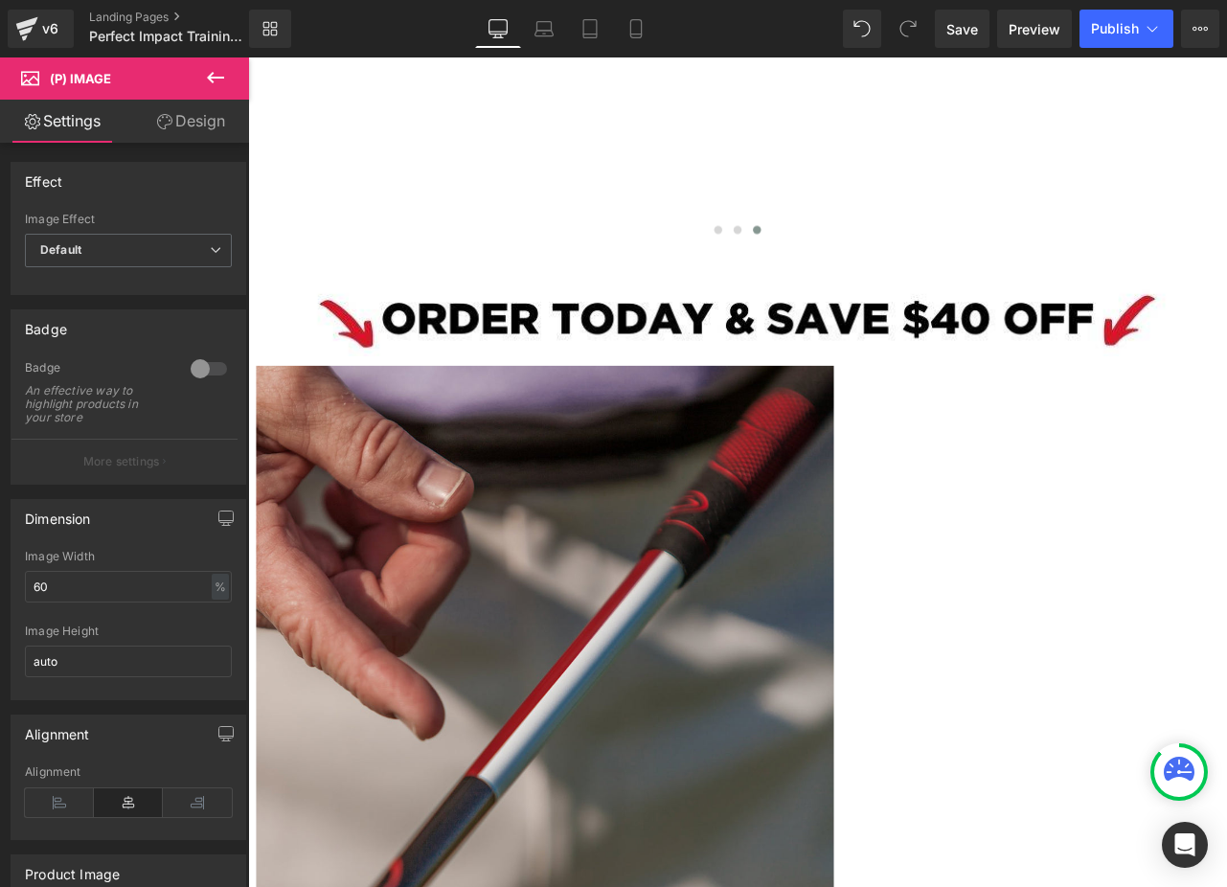
click at [510, 430] on img at bounding box center [600, 764] width 684 height 684
click at [759, 525] on div "Sale Off" at bounding box center [828, 767] width 1140 height 691
click at [248, 57] on span "(P) Image" at bounding box center [248, 57] width 0 height 0
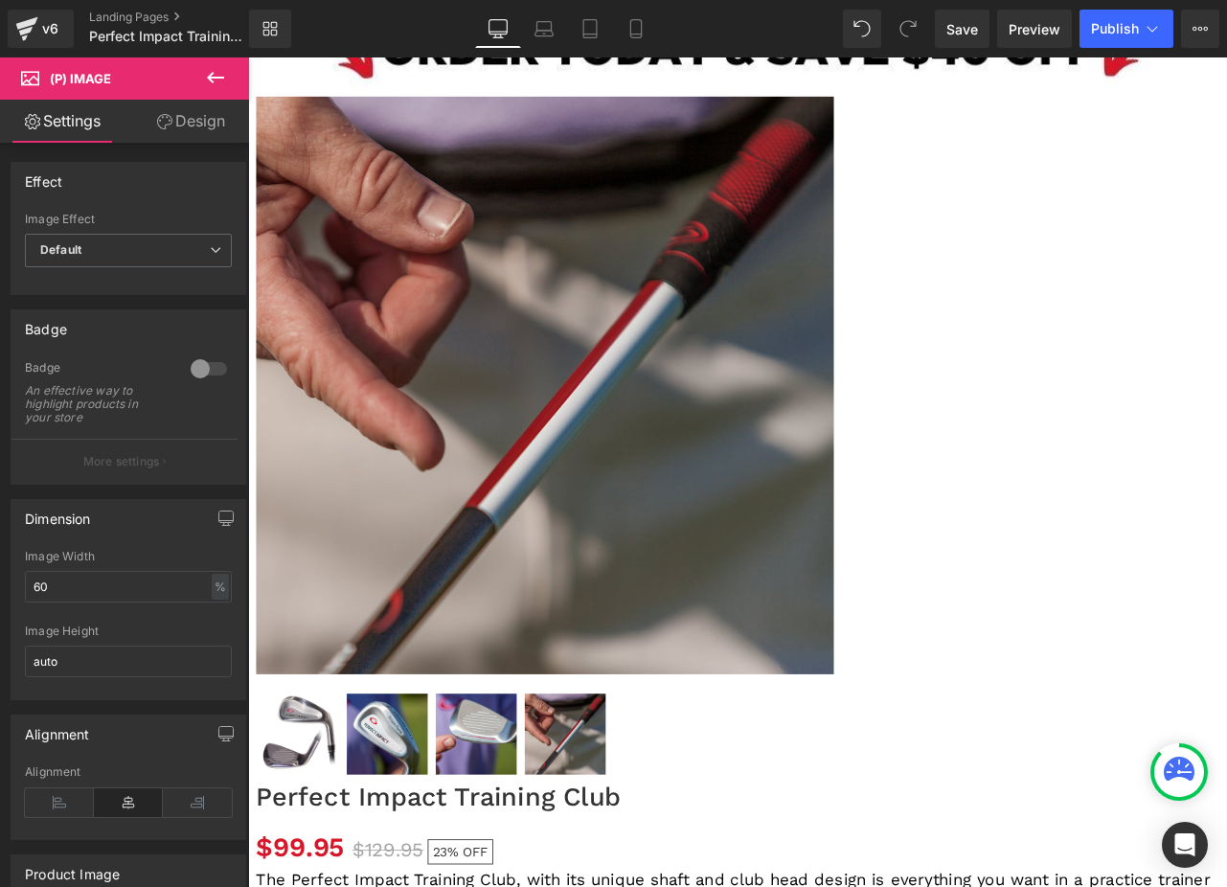
scroll to position [4816, 0]
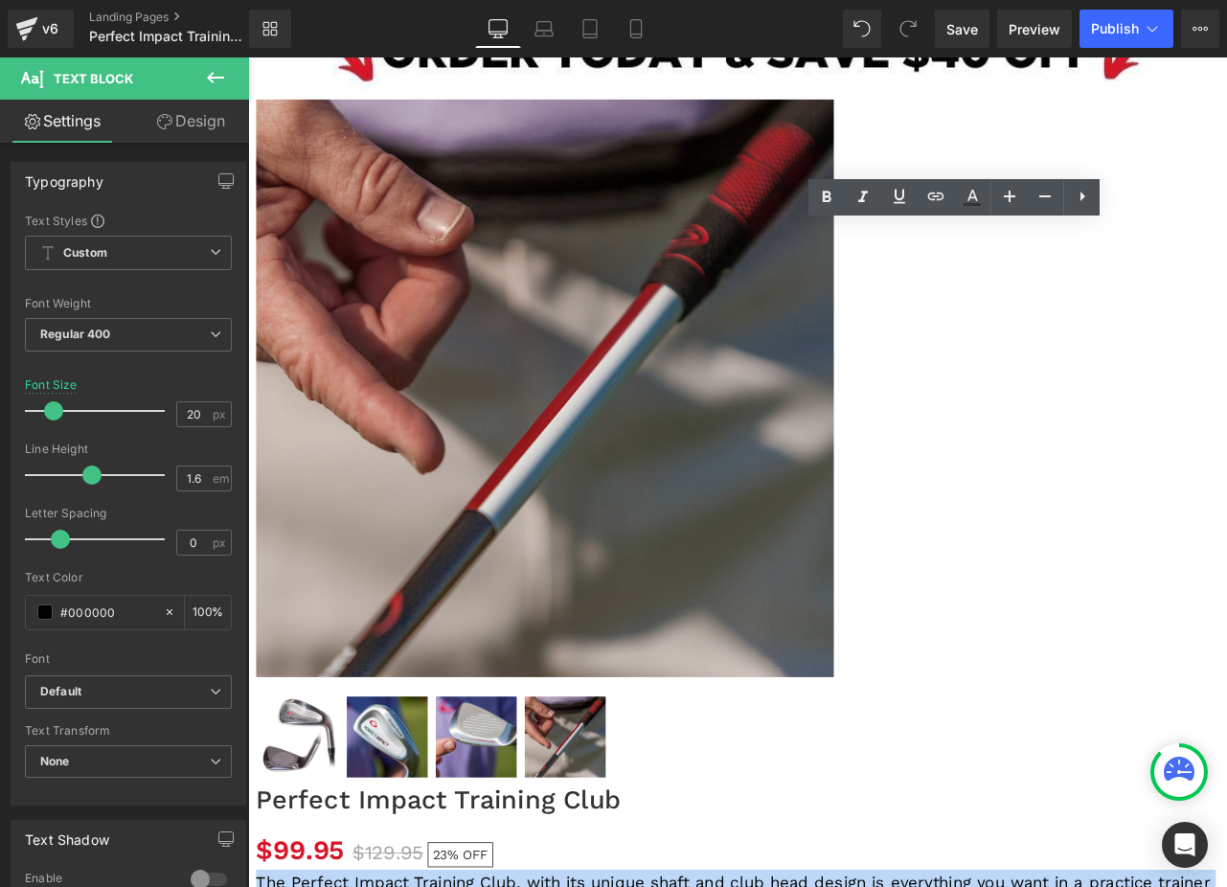
drag, startPoint x: 845, startPoint y: 268, endPoint x: 998, endPoint y: 393, distance: 197.5
copy p "The Perfect Impact Training Club, with its unique shaft and club head design is…"
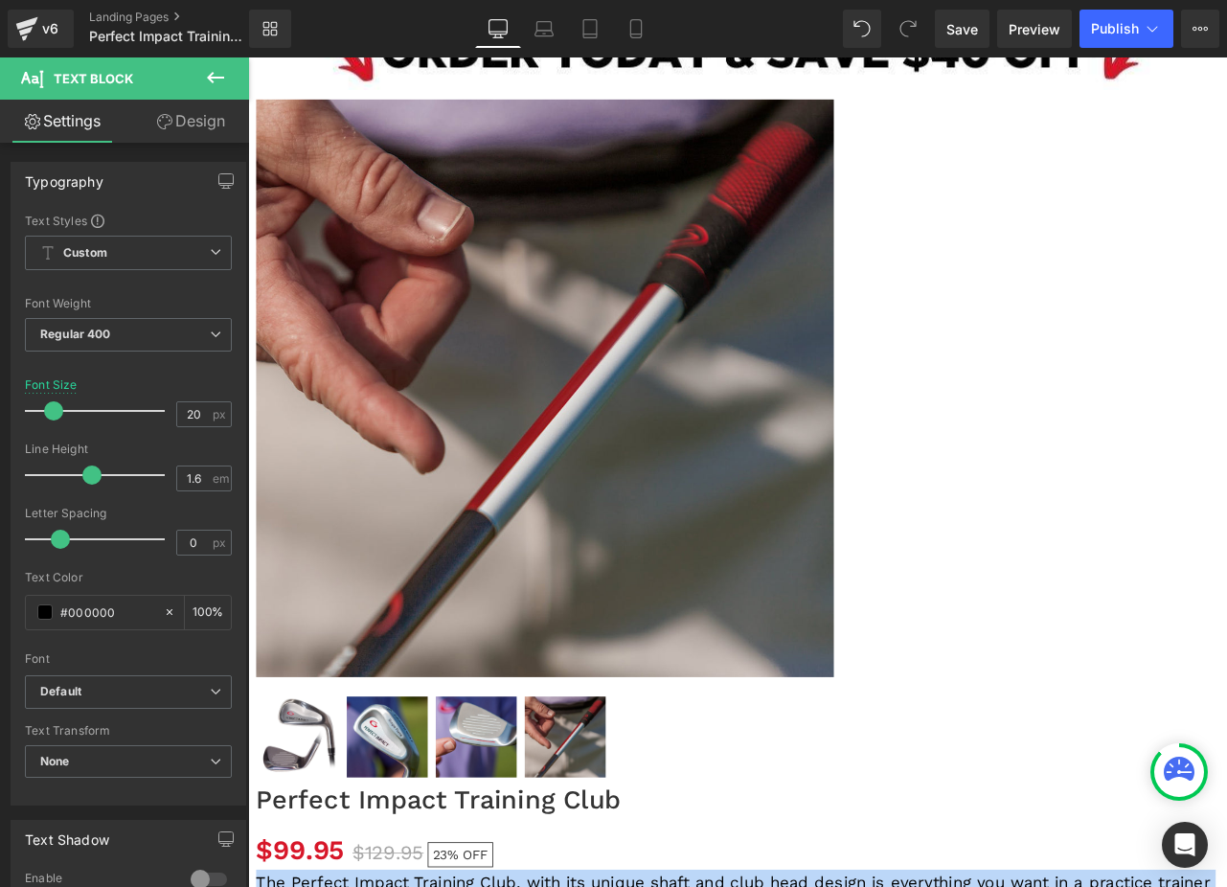
click at [248, 57] on span "(P) Price" at bounding box center [248, 57] width 0 height 0
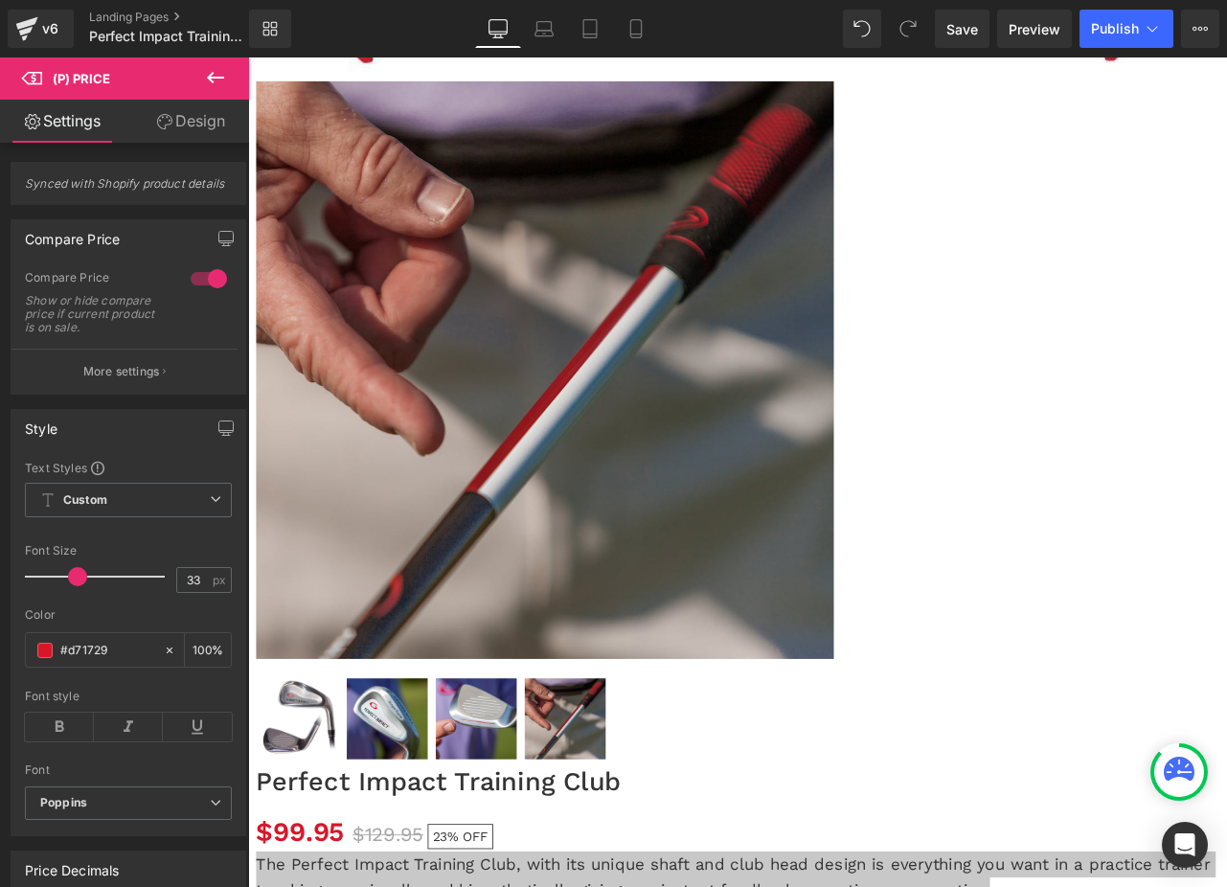
scroll to position [4937, 0]
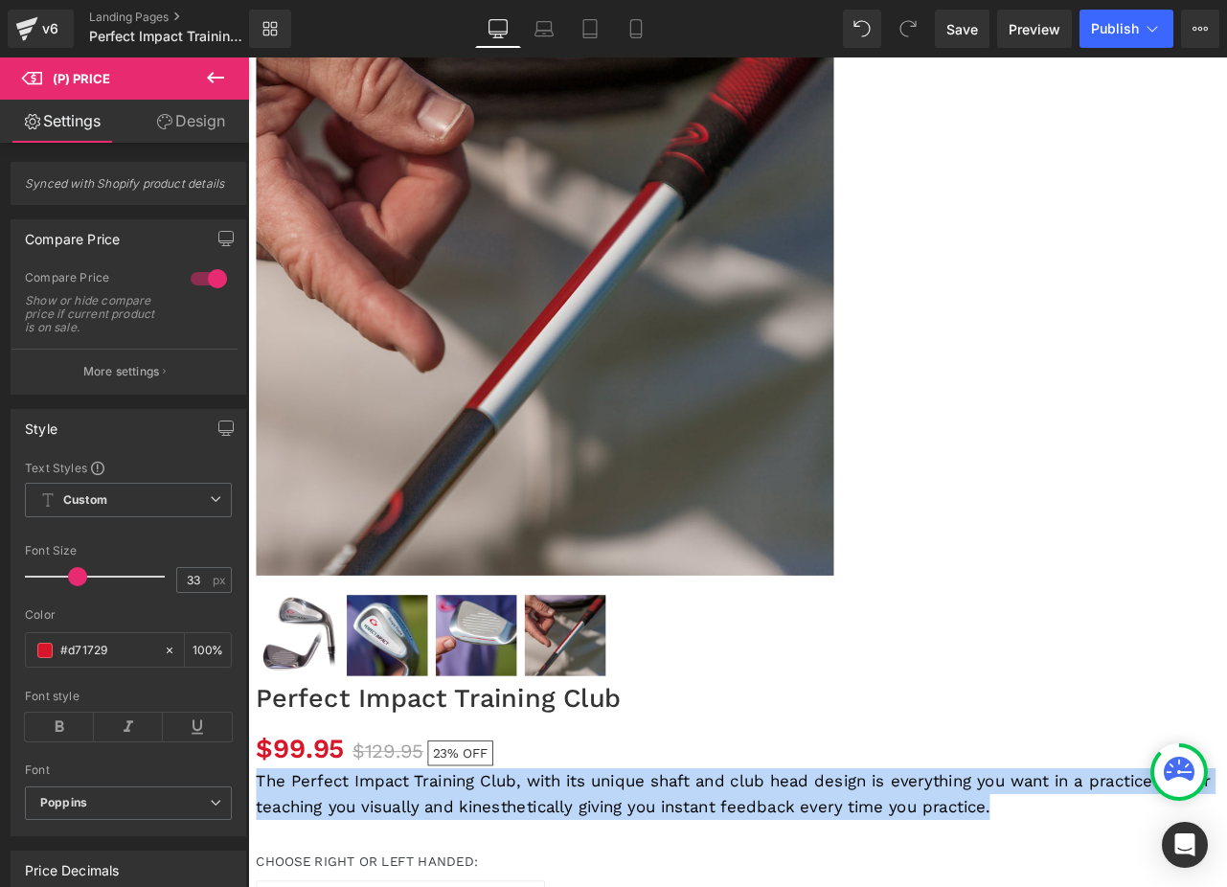
click at [248, 57] on span at bounding box center [248, 57] width 0 height 0
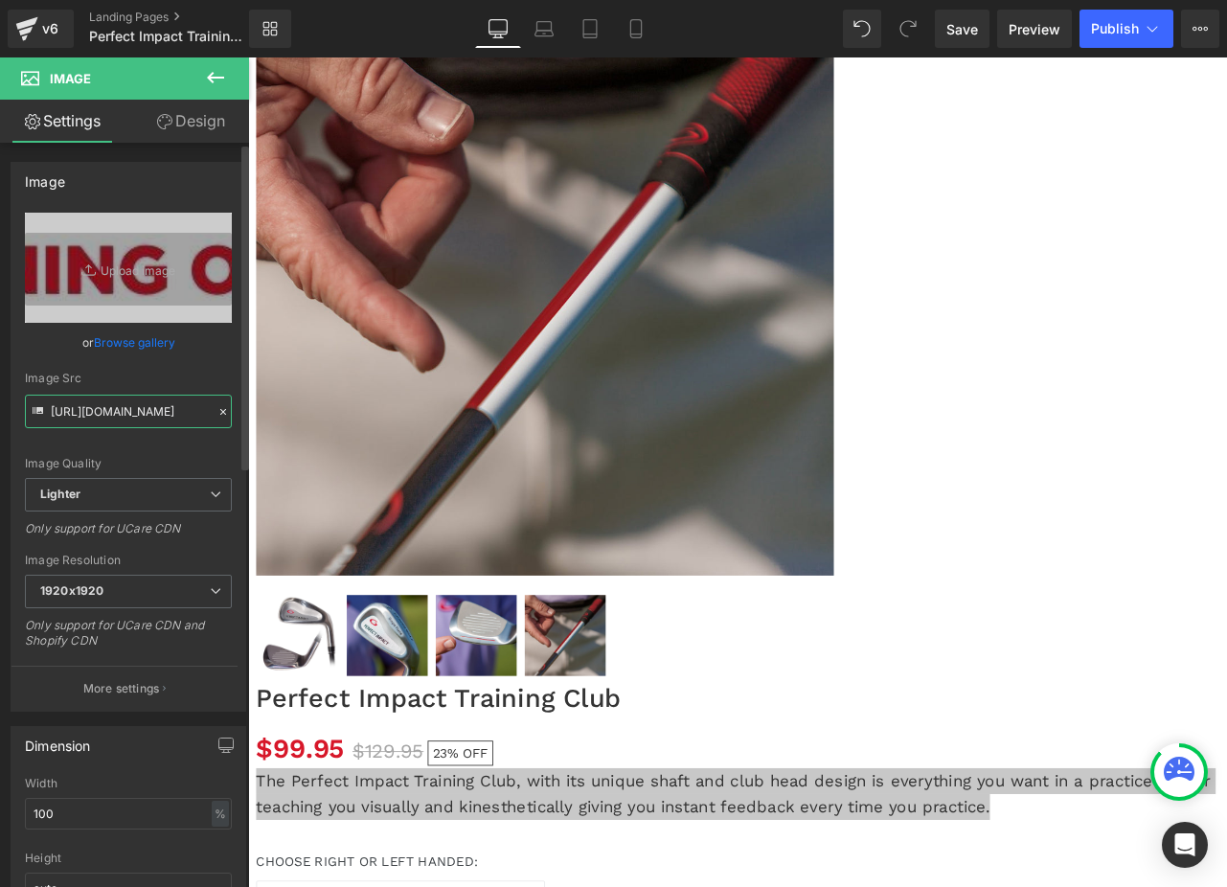
click at [143, 422] on input "https://ucarecdn.com/592cbc17-9146-430f-98b4-de916a2cd52e/-/format/auto/-/previ…" at bounding box center [128, 412] width 207 height 34
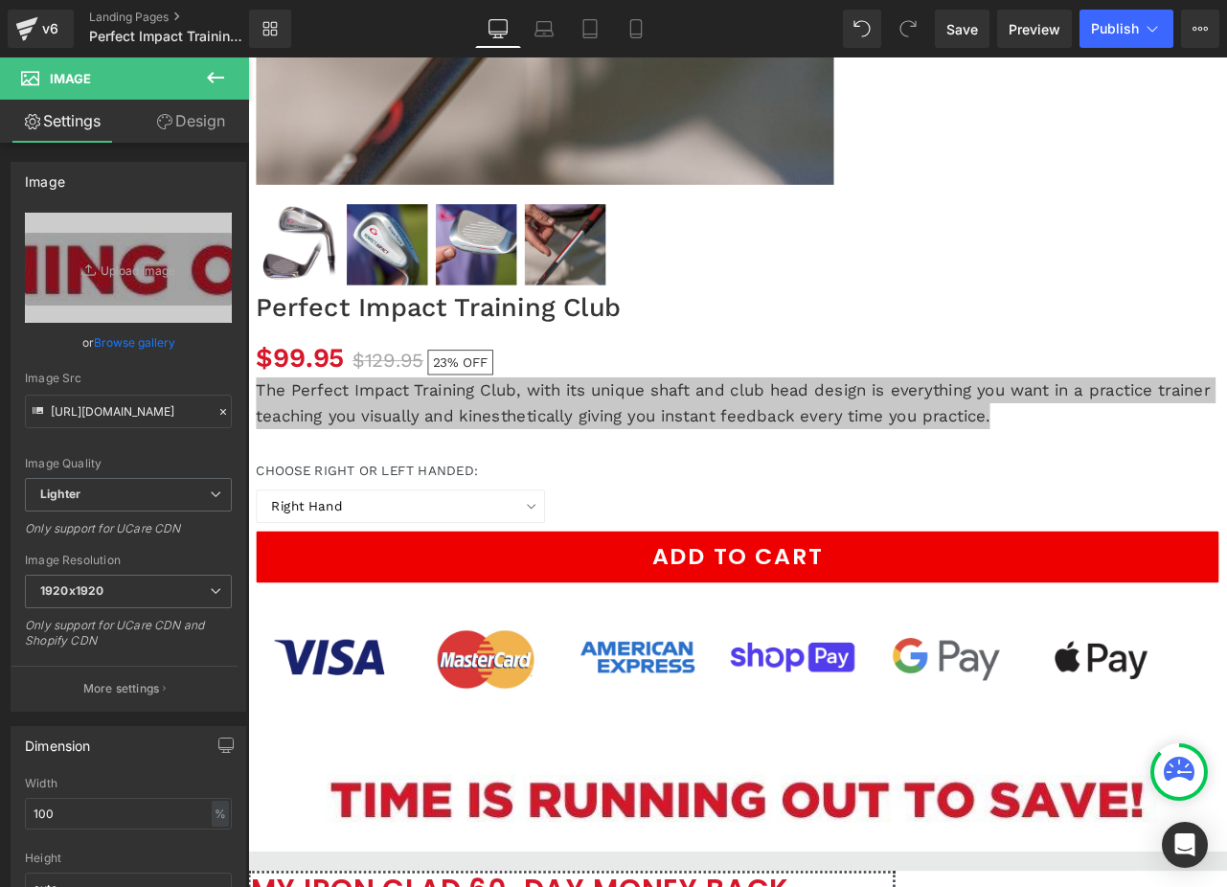
scroll to position [5402, 0]
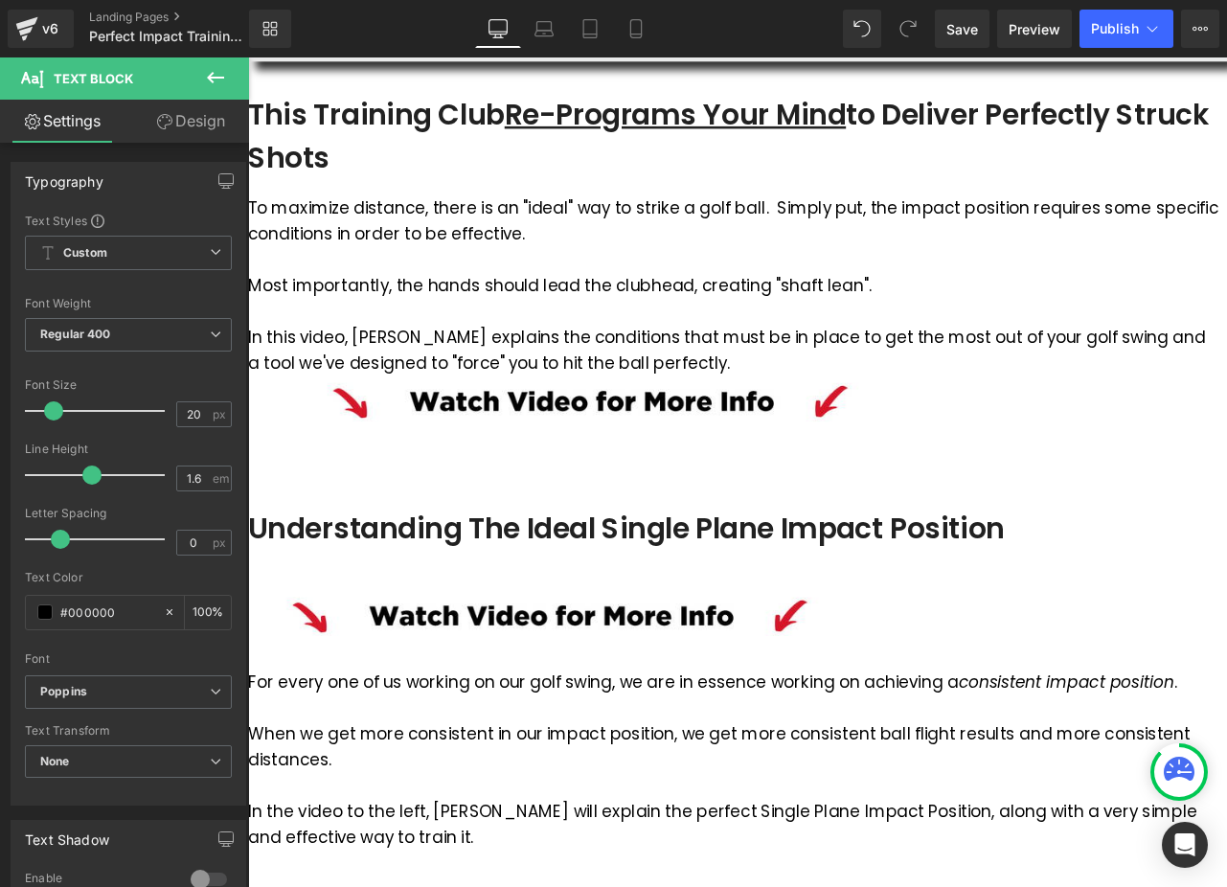
scroll to position [0, 0]
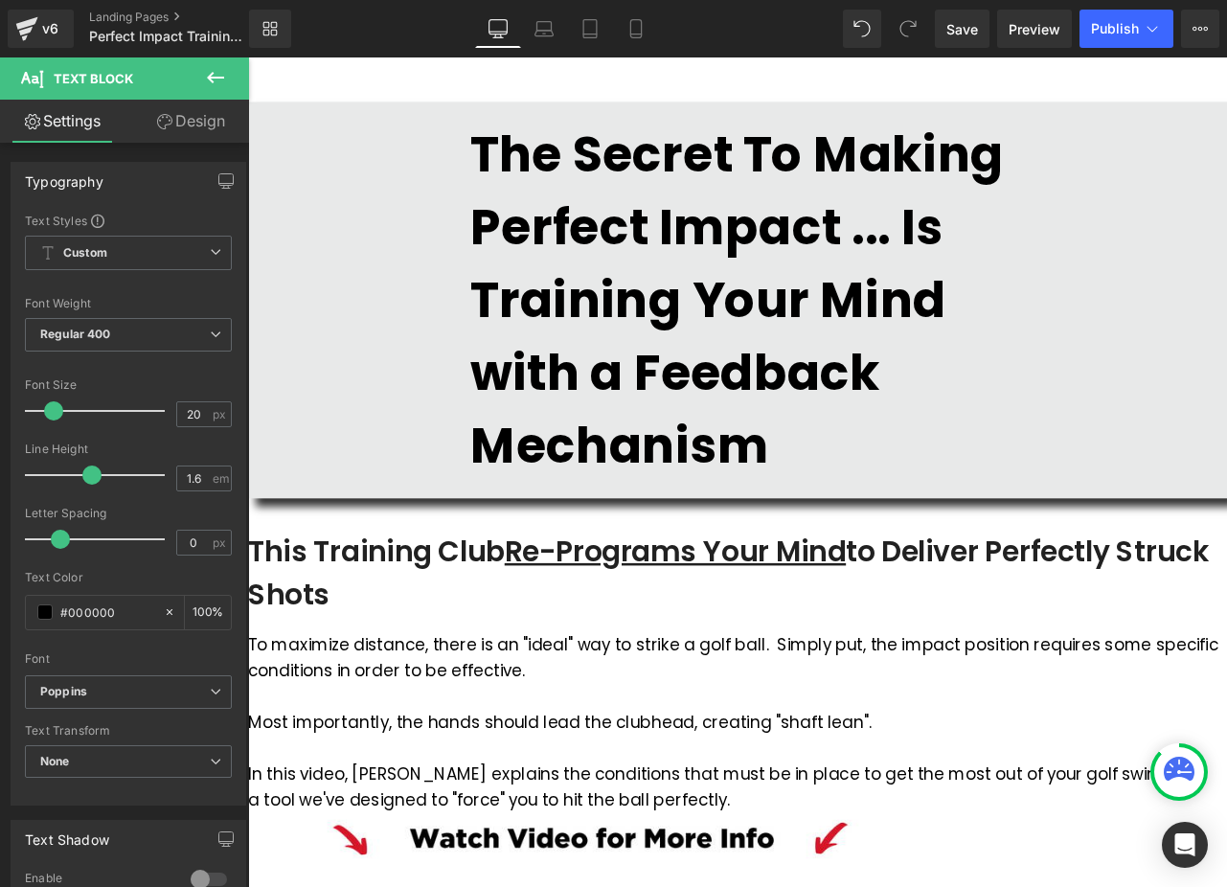
click at [956, 637] on u "Re-Programs Your Mind" at bounding box center [754, 642] width 404 height 47
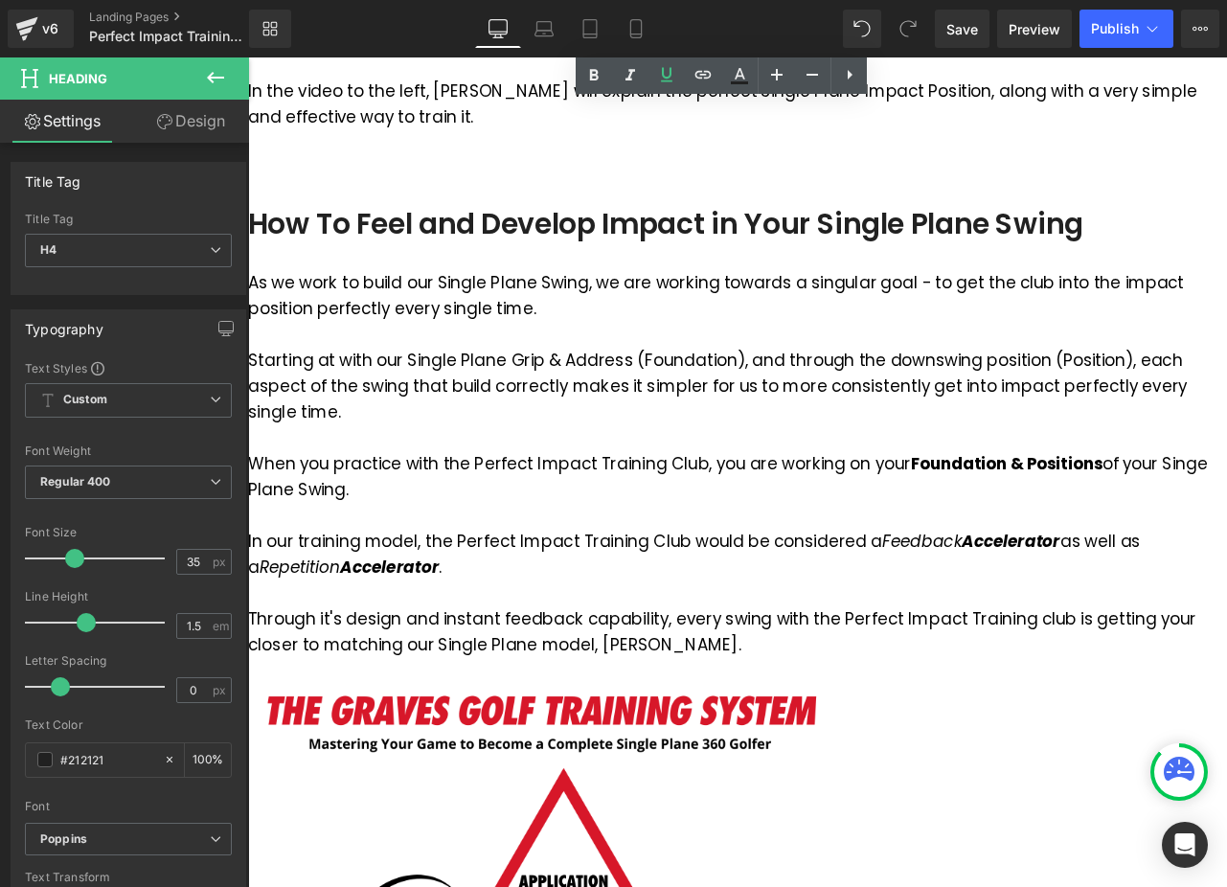
scroll to position [1381, 0]
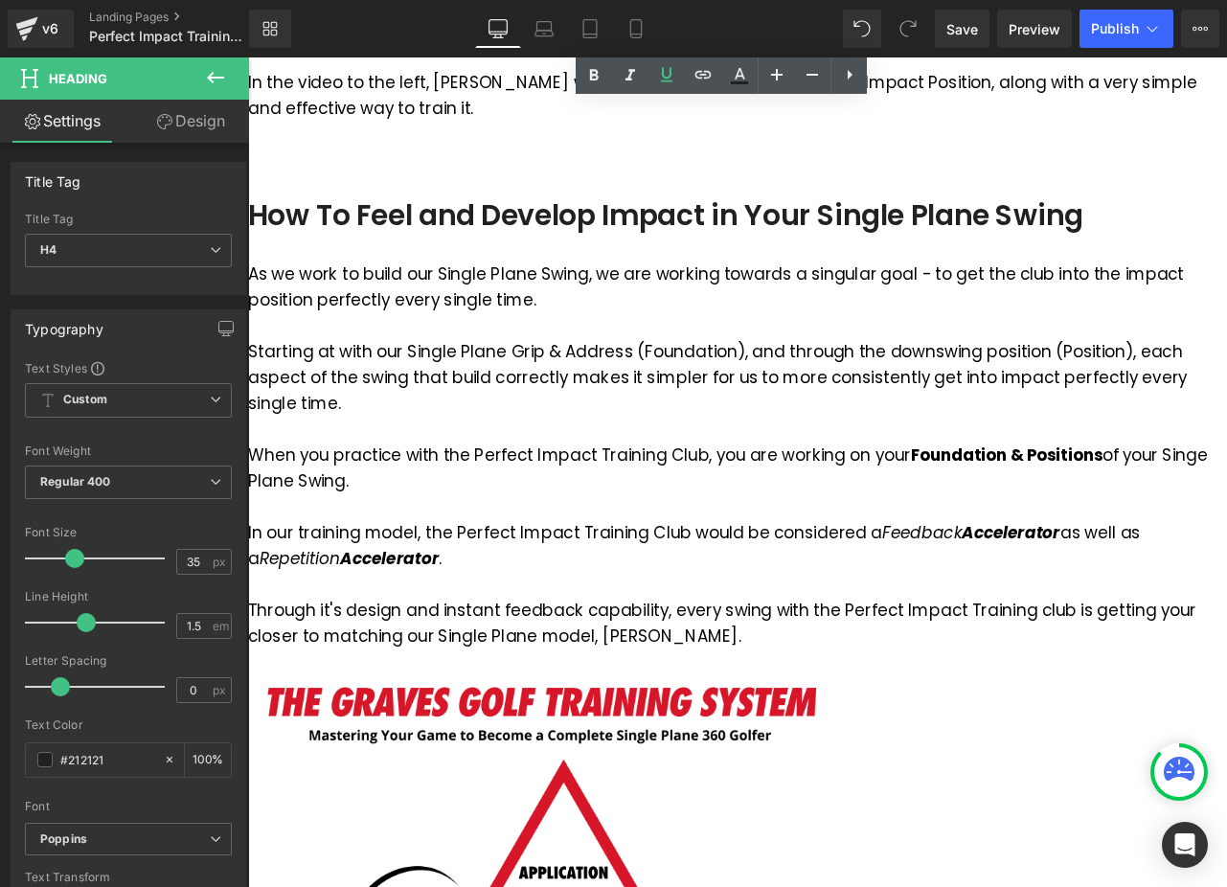
click at [248, 57] on span "Heading" at bounding box center [248, 57] width 0 height 0
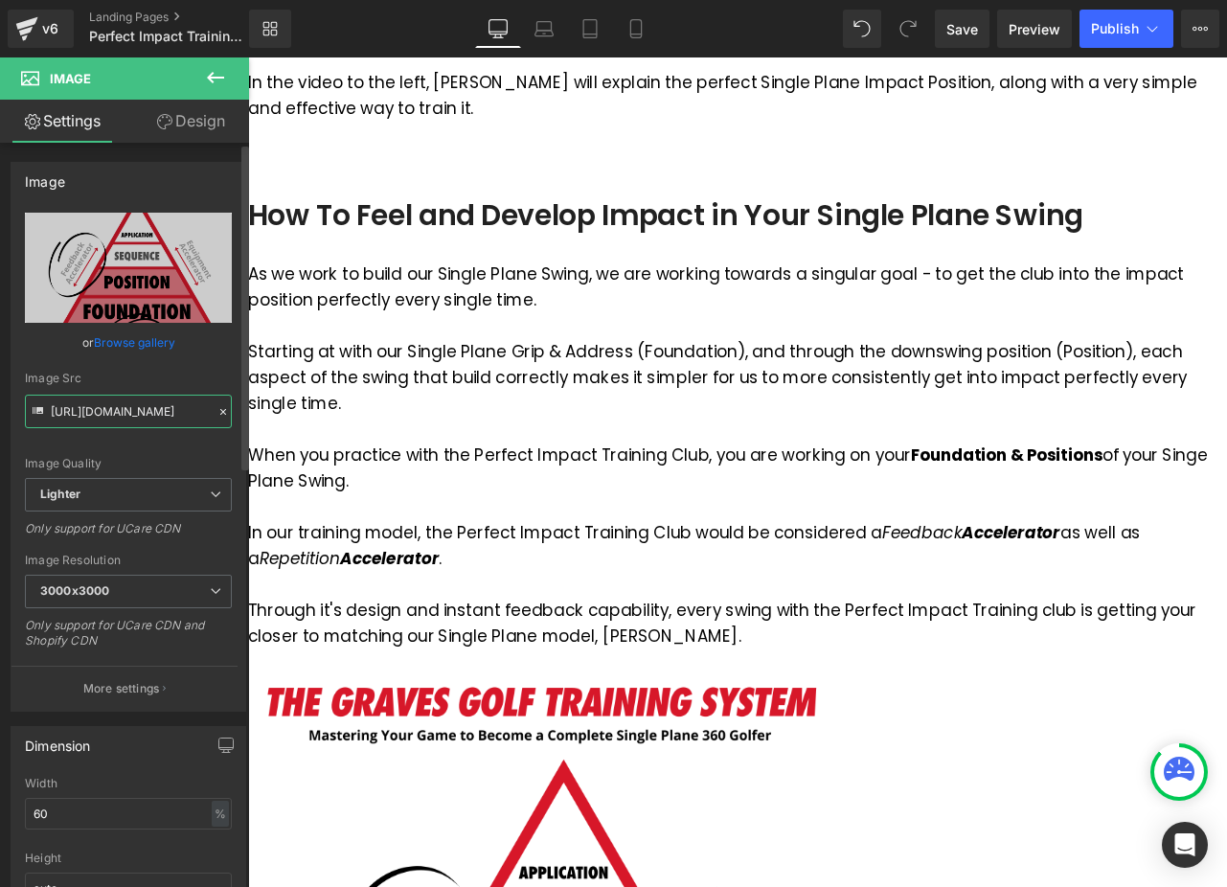
scroll to position [0, 651]
drag, startPoint x: 157, startPoint y: 412, endPoint x: 219, endPoint y: 410, distance: 62.3
click at [219, 410] on div "Image Src https://ucarecdn.com/bdf64ea1-371a-493a-b9aa-ee3418fe3b61/-/format/au…" at bounding box center [128, 400] width 207 height 57
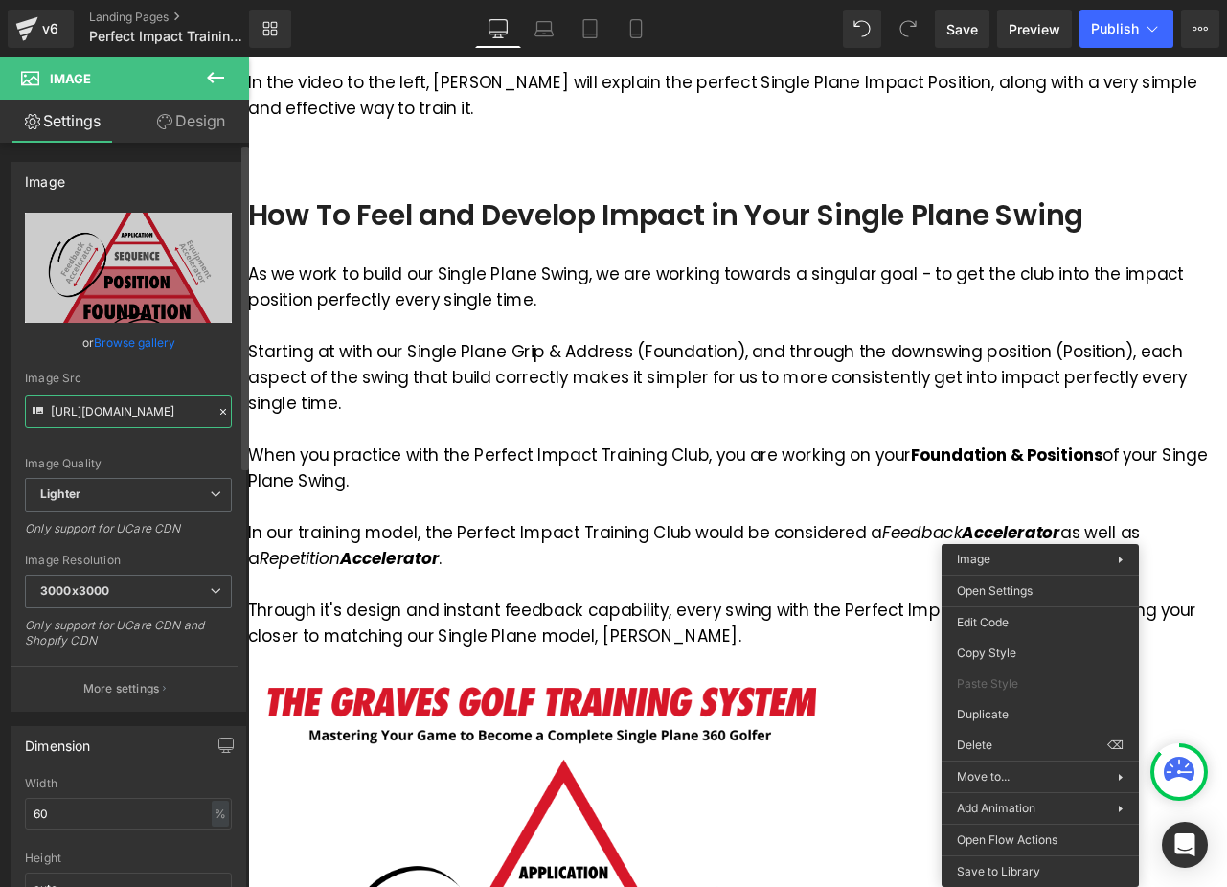
click at [119, 412] on input "https://ucarecdn.com/bdf64ea1-371a-493a-b9aa-ee3418fe3b61/-/format/auto/-/previ…" at bounding box center [128, 412] width 207 height 34
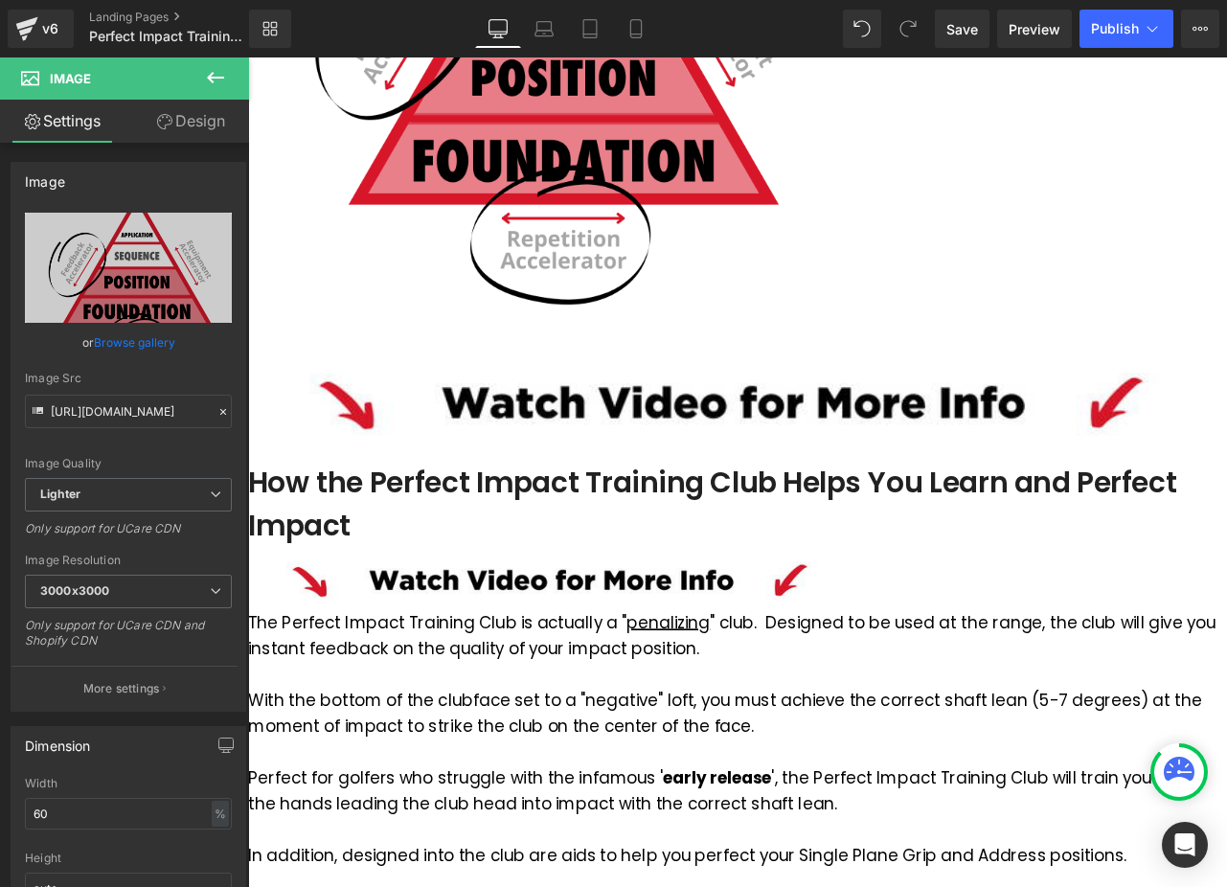
scroll to position [2480, 0]
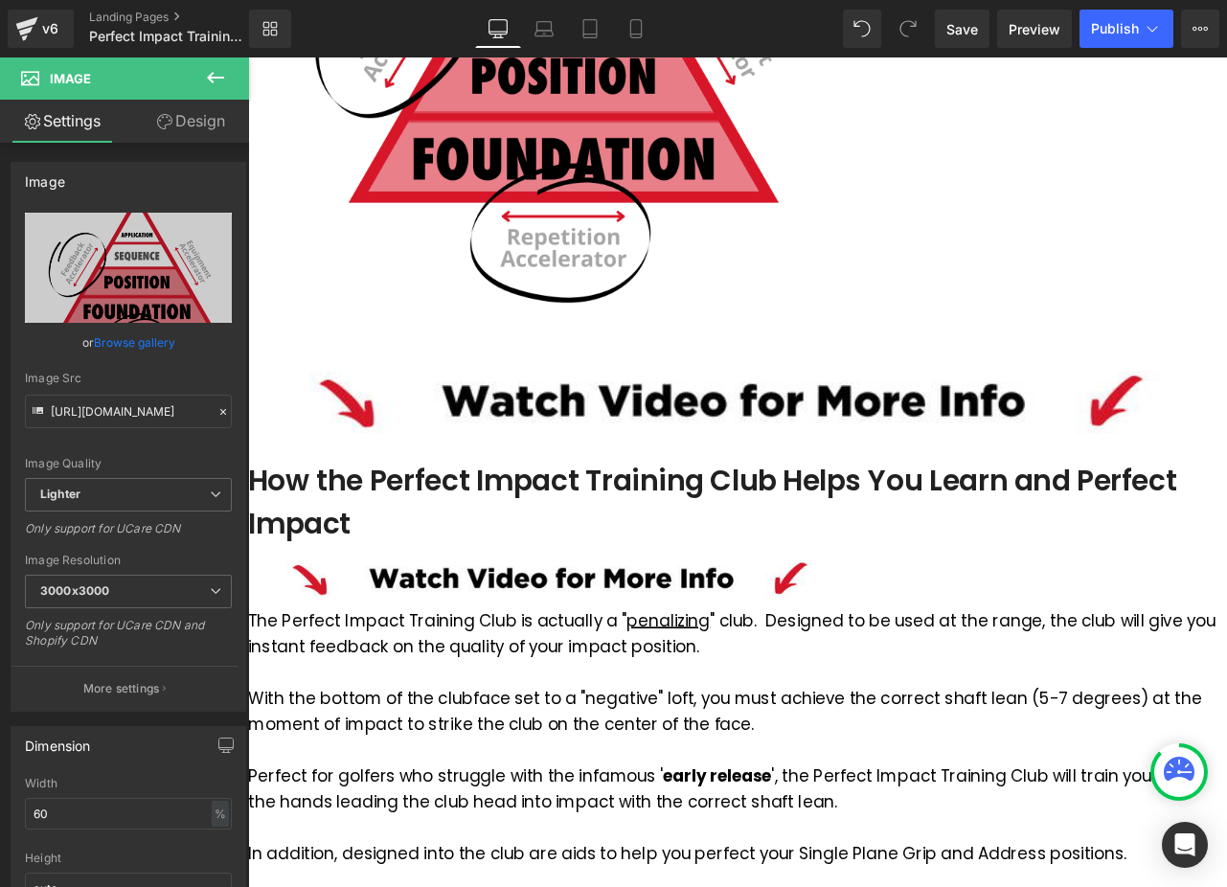
click at [715, 535] on h4 "How the Perfect Impact Training Club Helps You Learn and Perfect Impact" at bounding box center [827, 585] width 1159 height 101
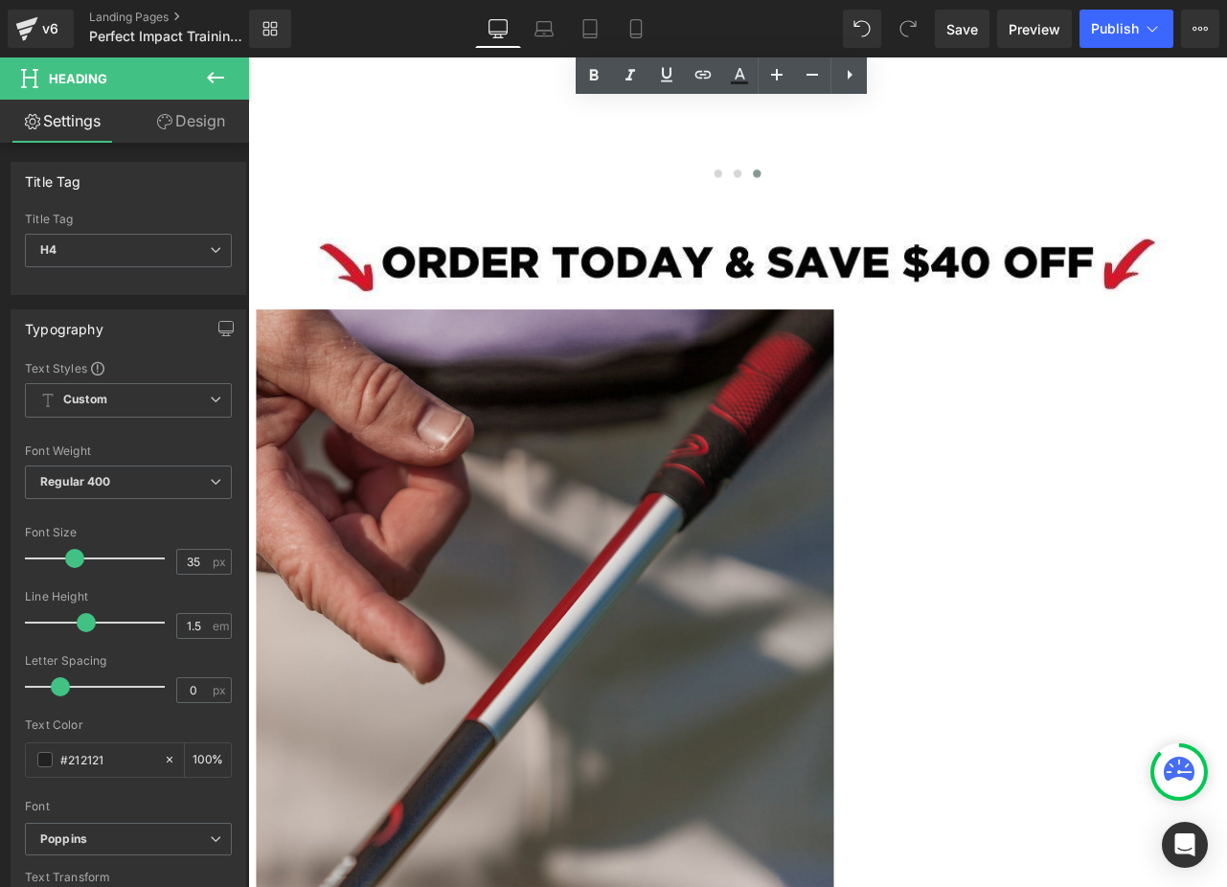
scroll to position [4580, 0]
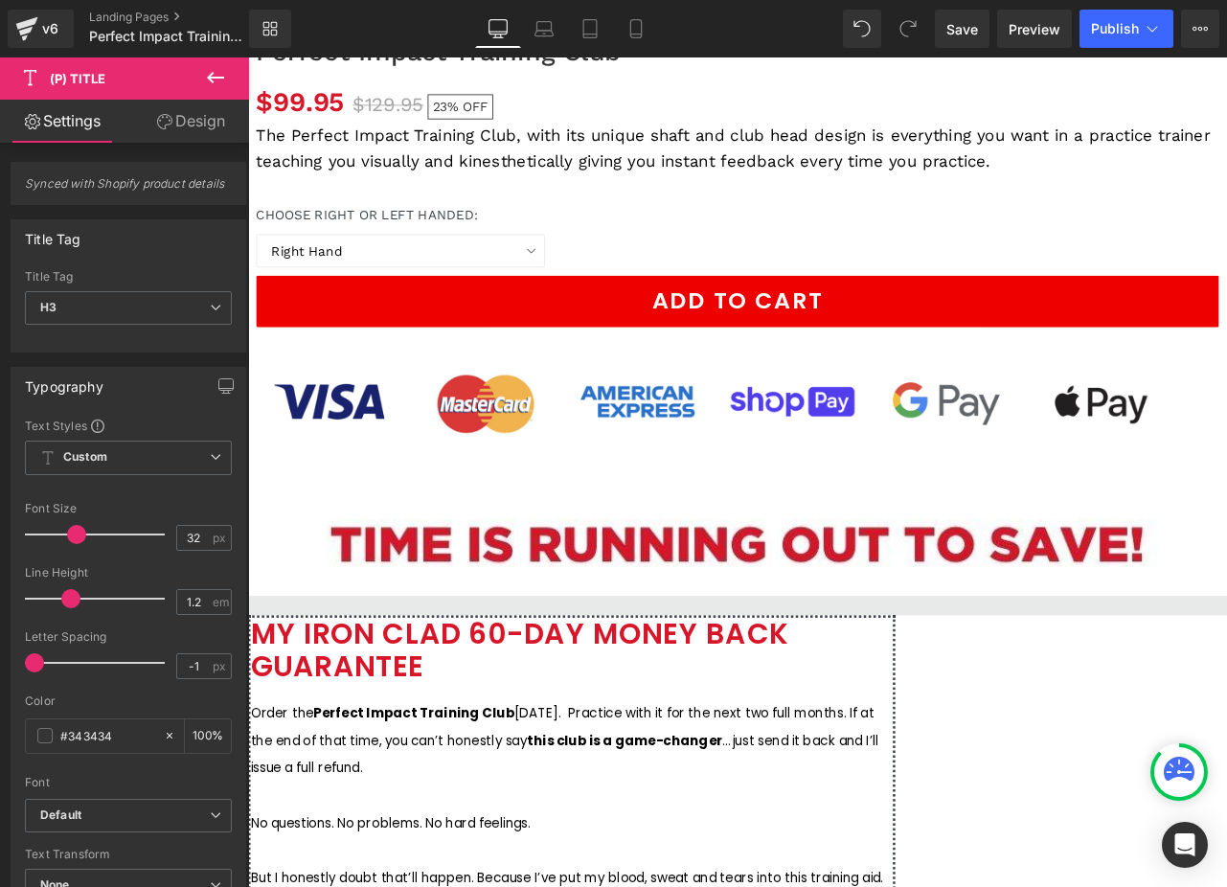
scroll to position [5702, 0]
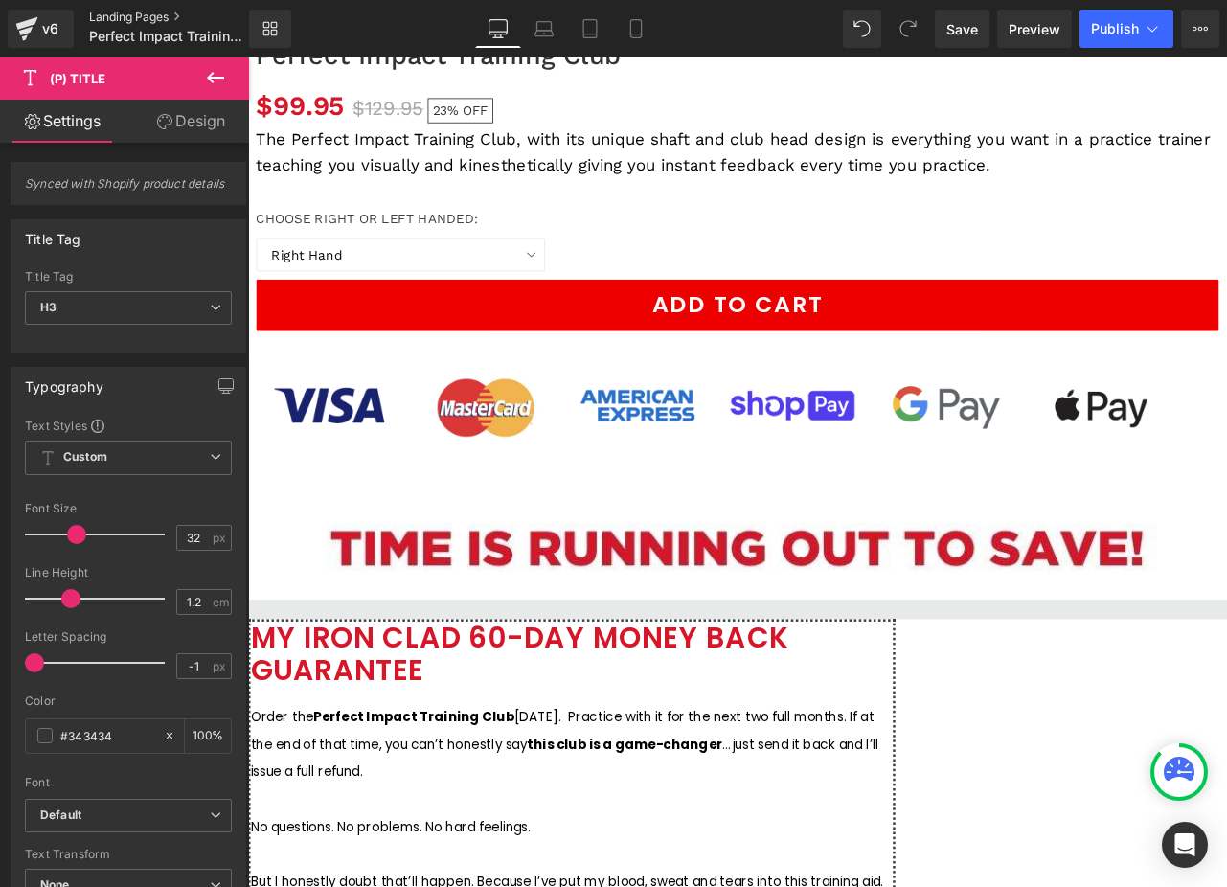
click at [127, 13] on link "Landing Pages" at bounding box center [185, 17] width 192 height 15
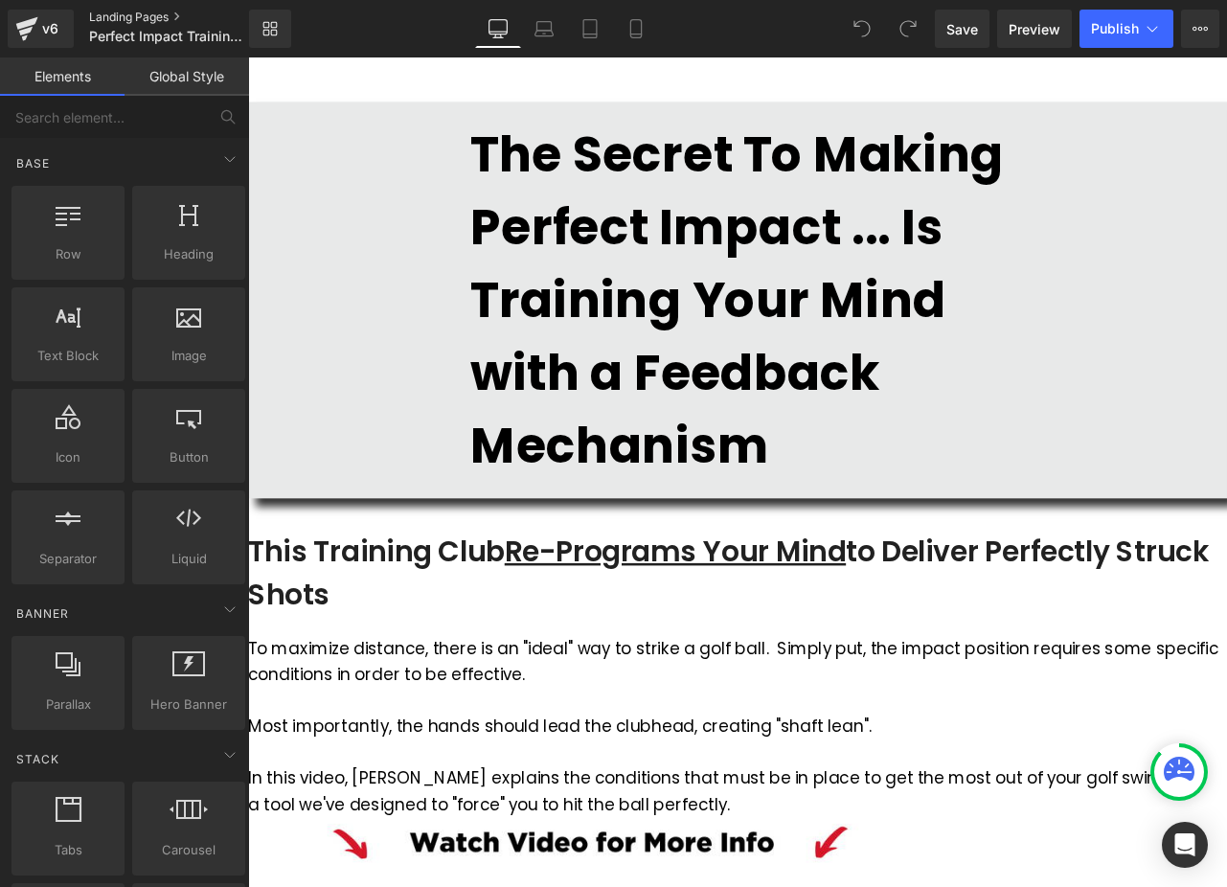
click at [131, 21] on link "Landing Pages" at bounding box center [185, 17] width 192 height 15
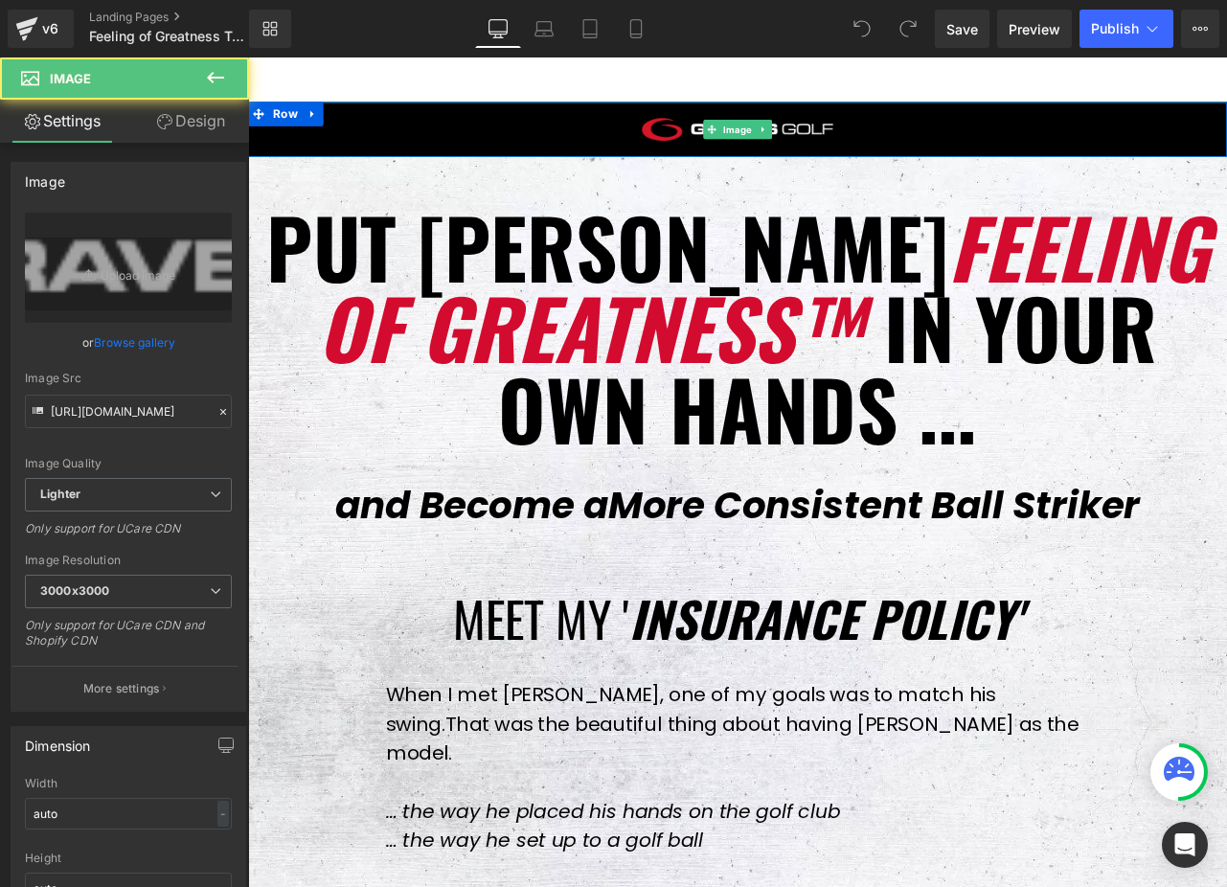
click at [989, 168] on div at bounding box center [827, 142] width 1159 height 65
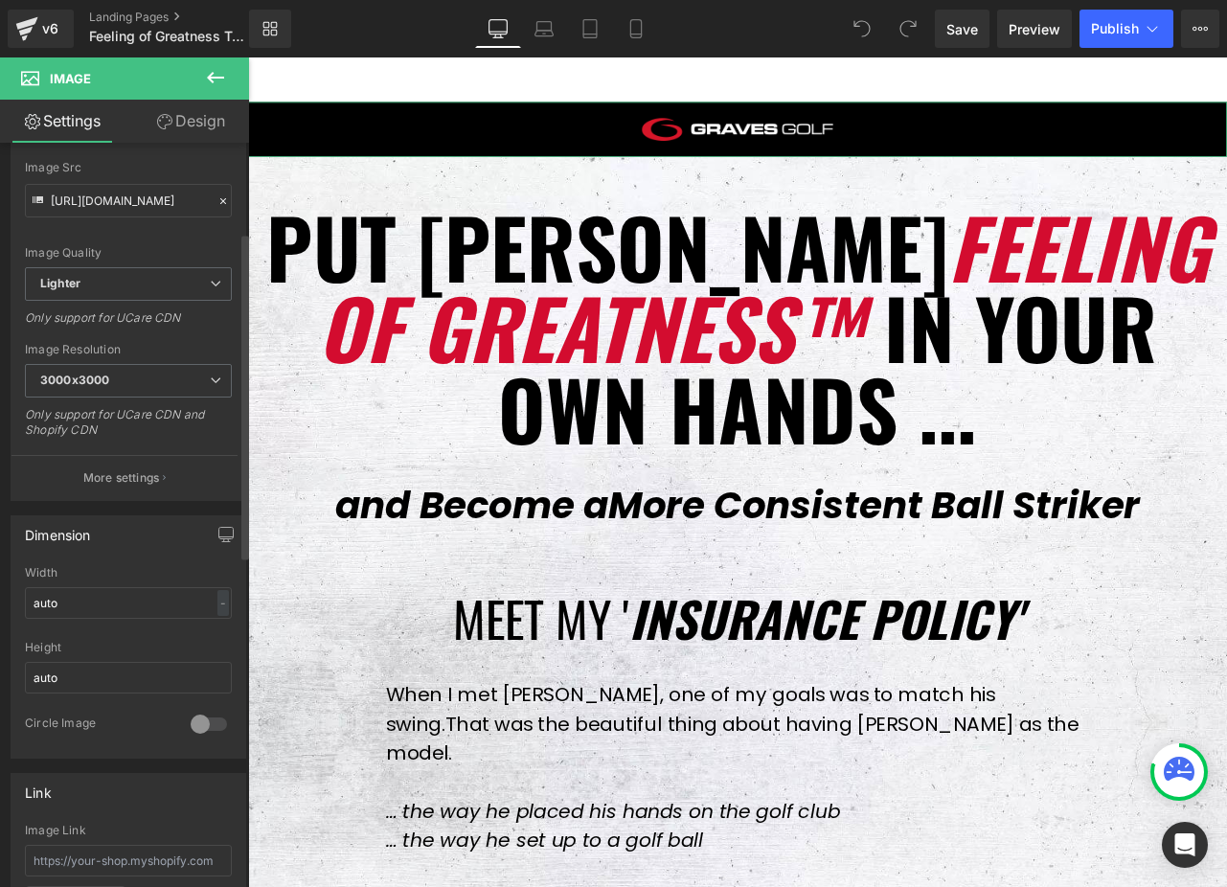
scroll to position [217, 0]
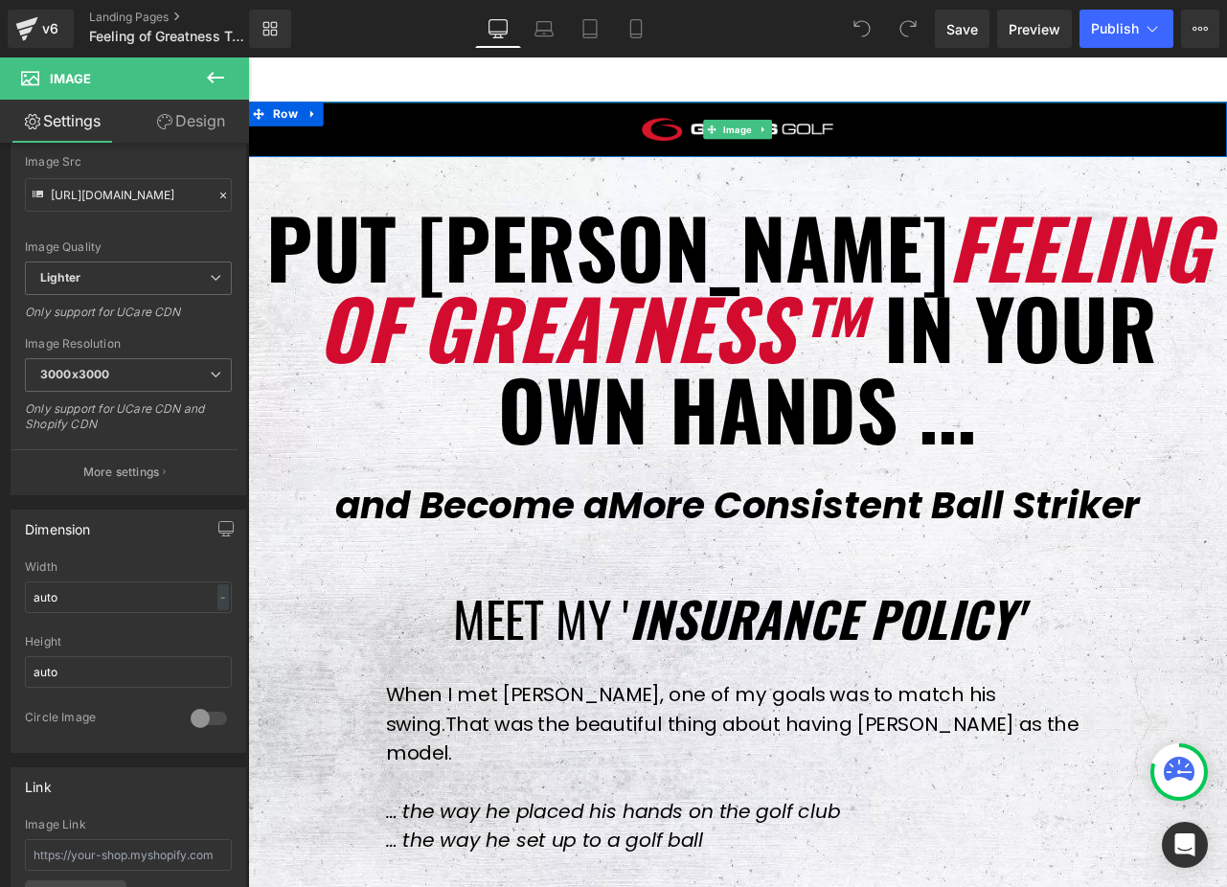
click at [608, 163] on div at bounding box center [827, 142] width 1159 height 65
click at [284, 127] on span "Row" at bounding box center [292, 124] width 39 height 29
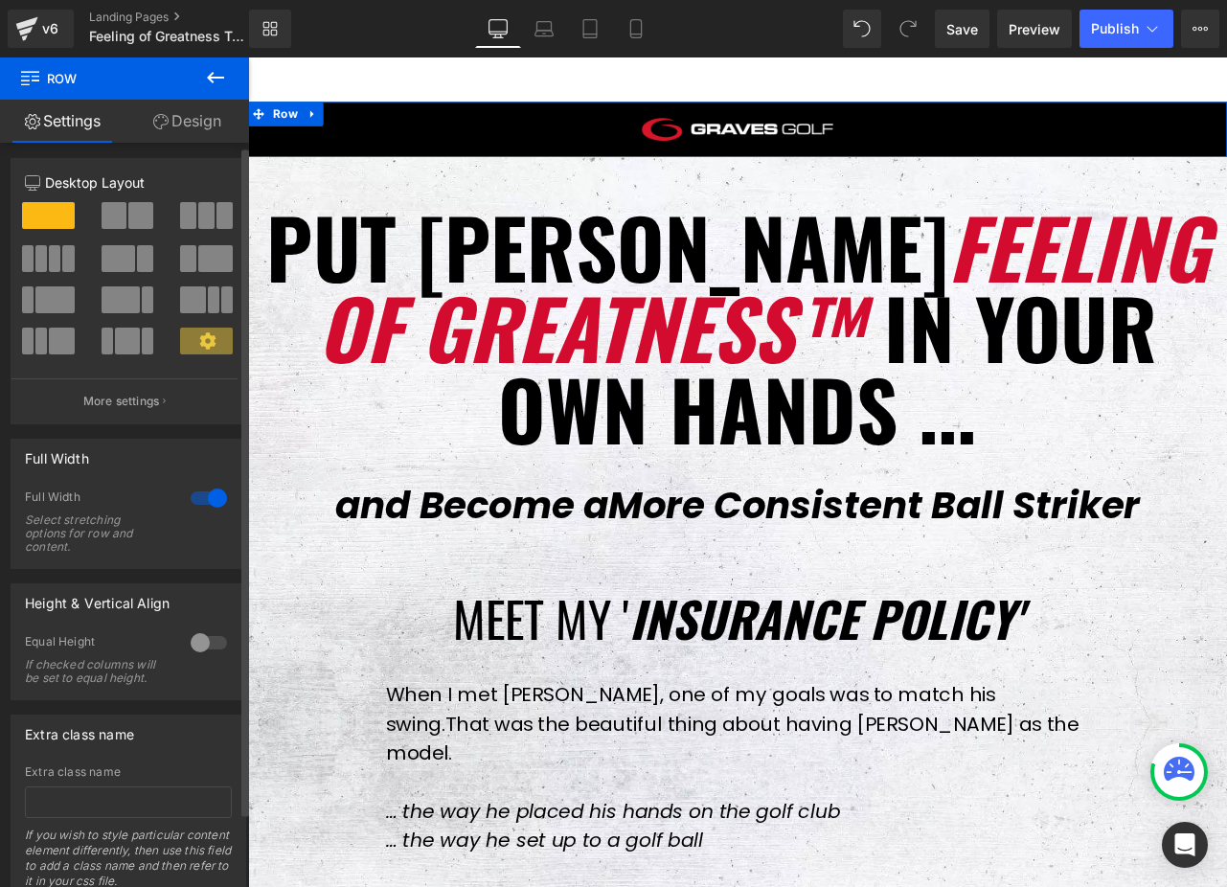
scroll to position [8, 0]
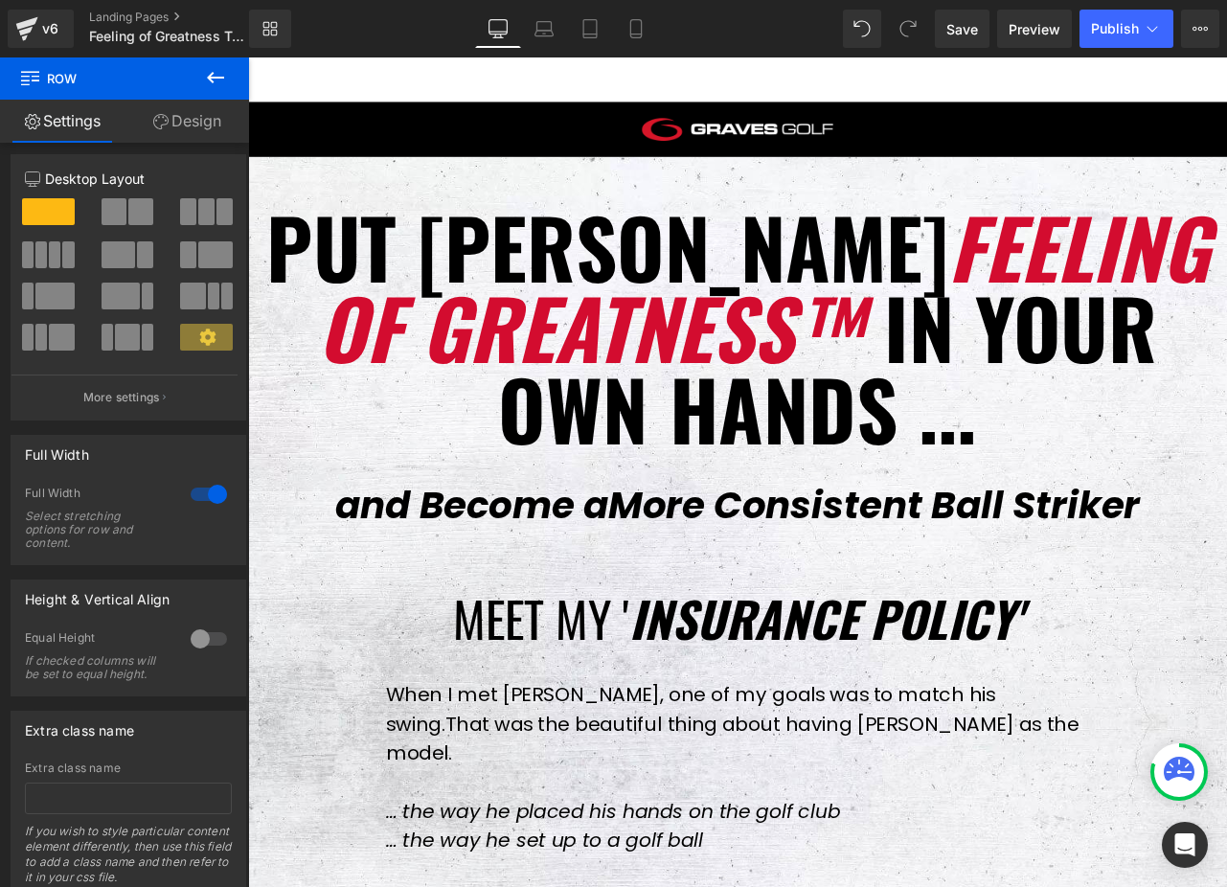
click at [215, 82] on icon at bounding box center [215, 77] width 23 height 23
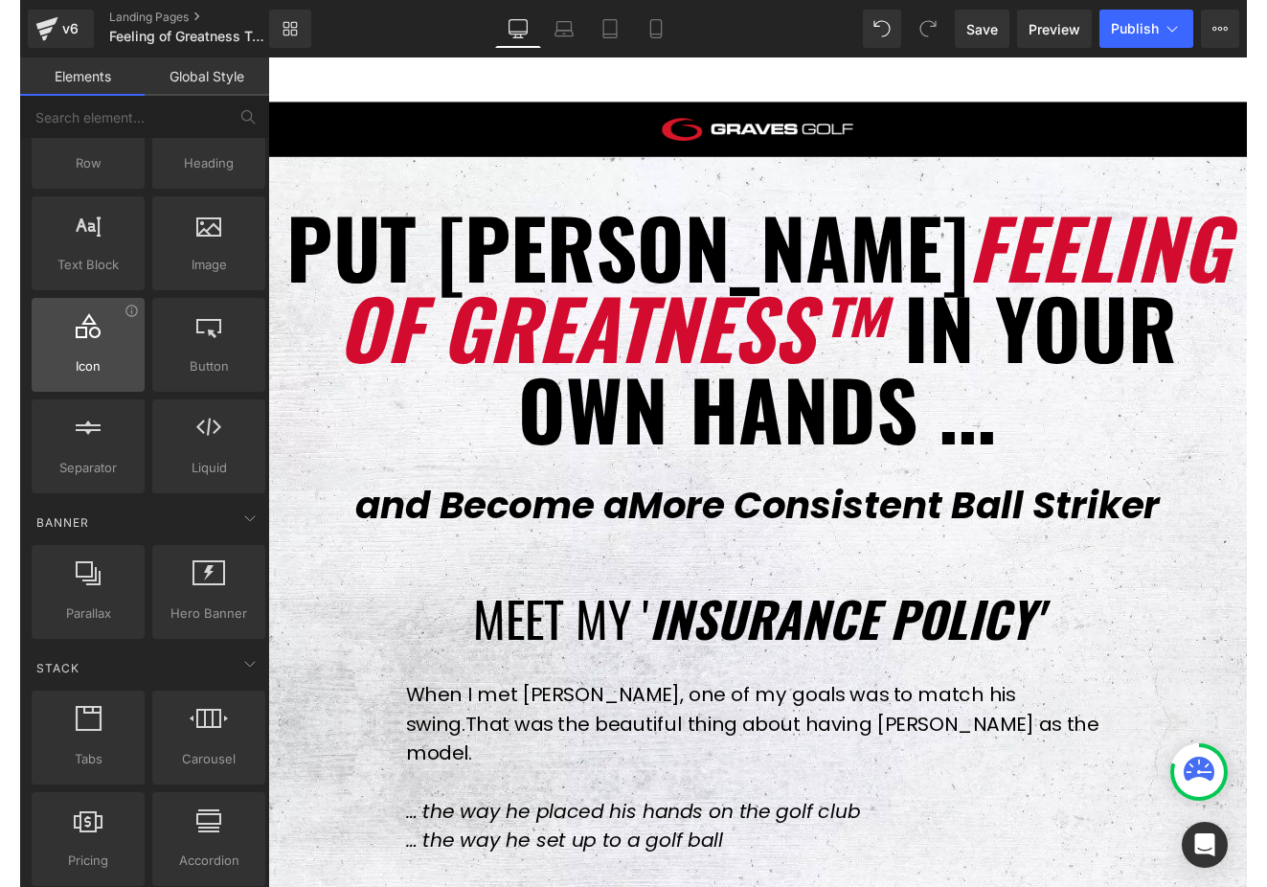
scroll to position [0, 0]
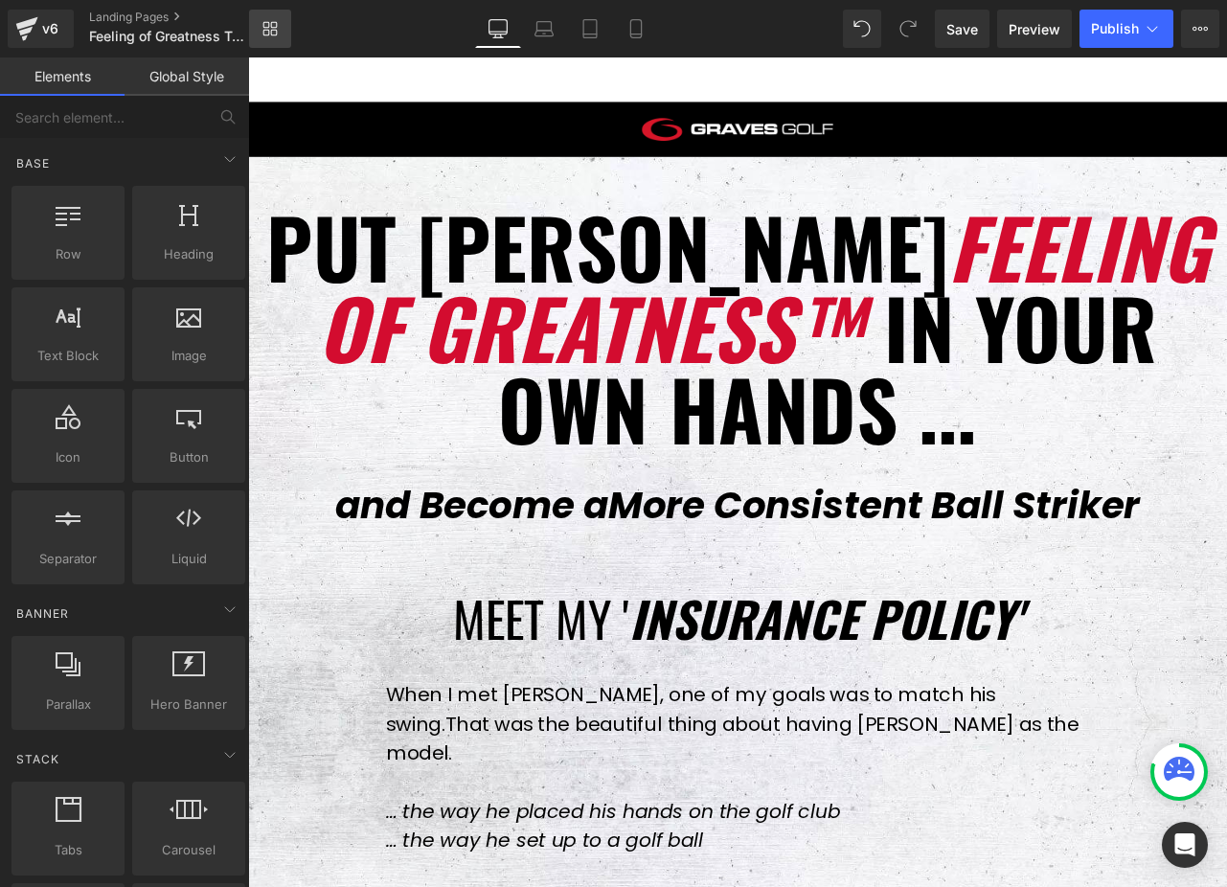
click at [280, 30] on link "Library" at bounding box center [270, 29] width 42 height 38
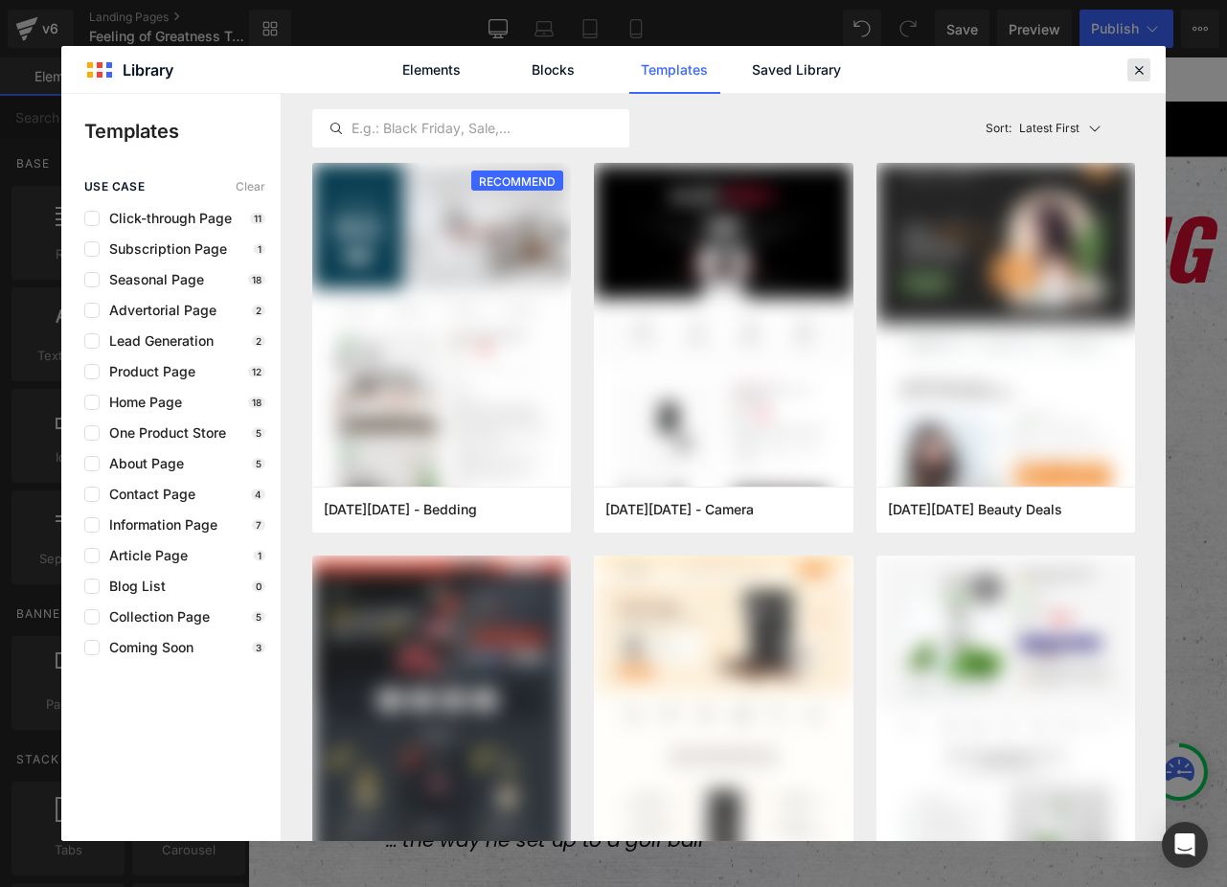
click at [0, 0] on icon at bounding box center [0, 0] width 0 height 0
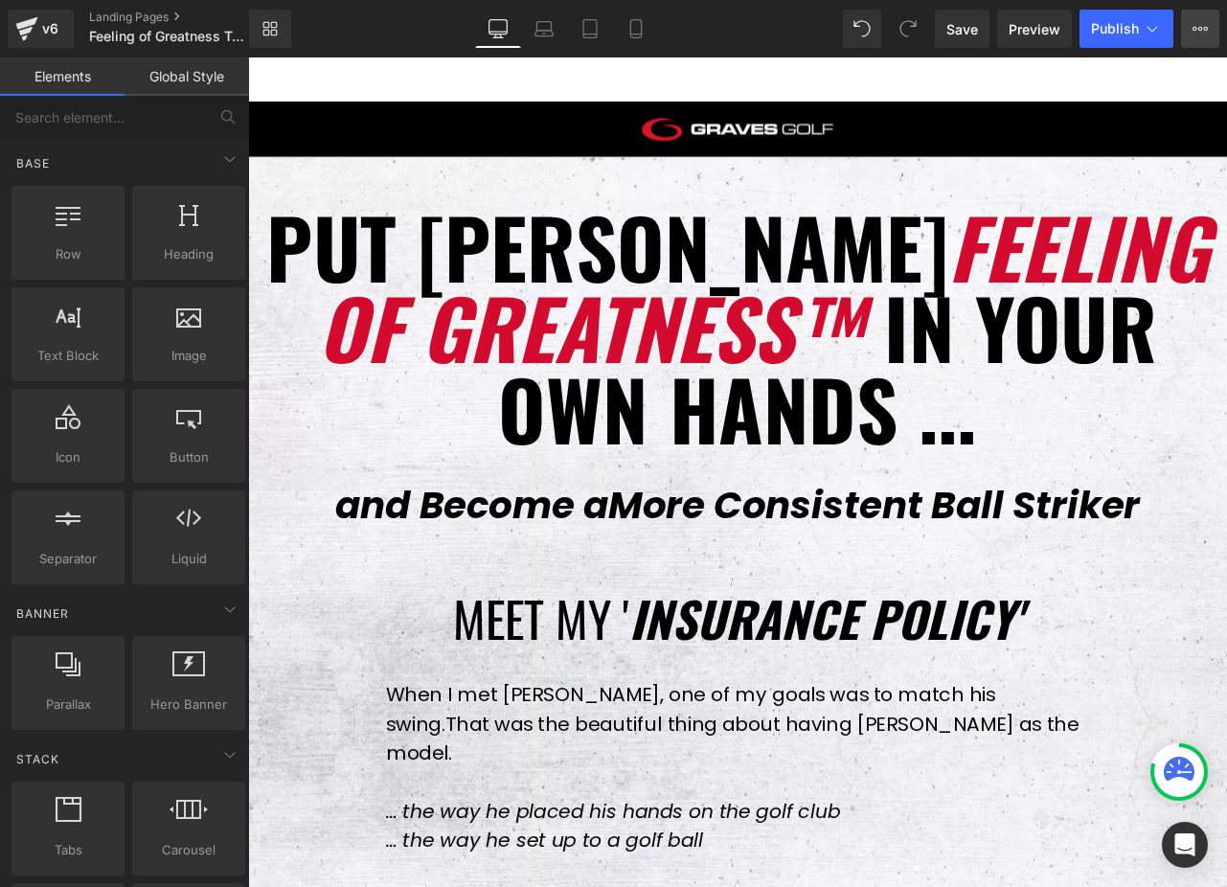
click at [1193, 19] on button "View Live Page View with current Template Save Template to Library Schedule Pub…" at bounding box center [1200, 29] width 38 height 38
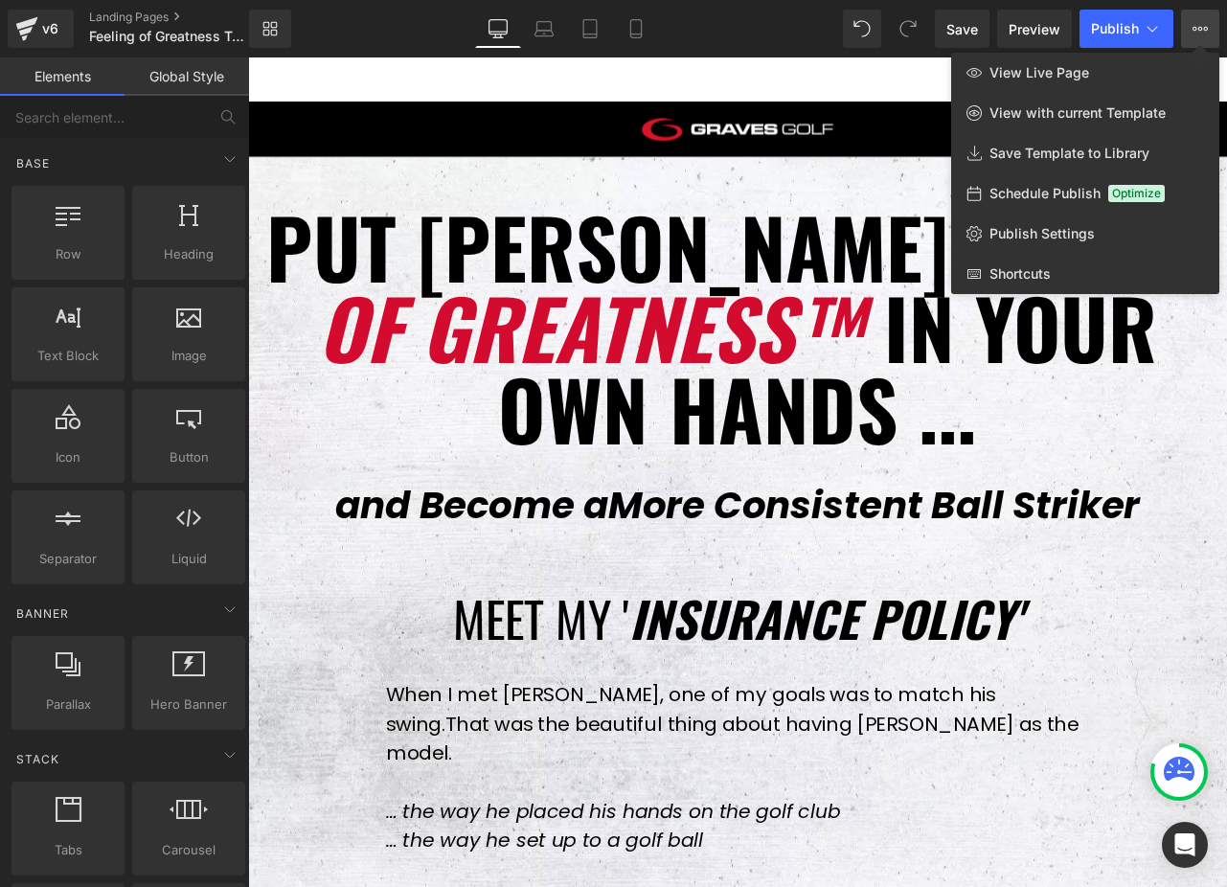
click at [766, 20] on div "Library Desktop Desktop Laptop Tablet Mobile Save Preview Publish Scheduled Vie…" at bounding box center [738, 29] width 978 height 38
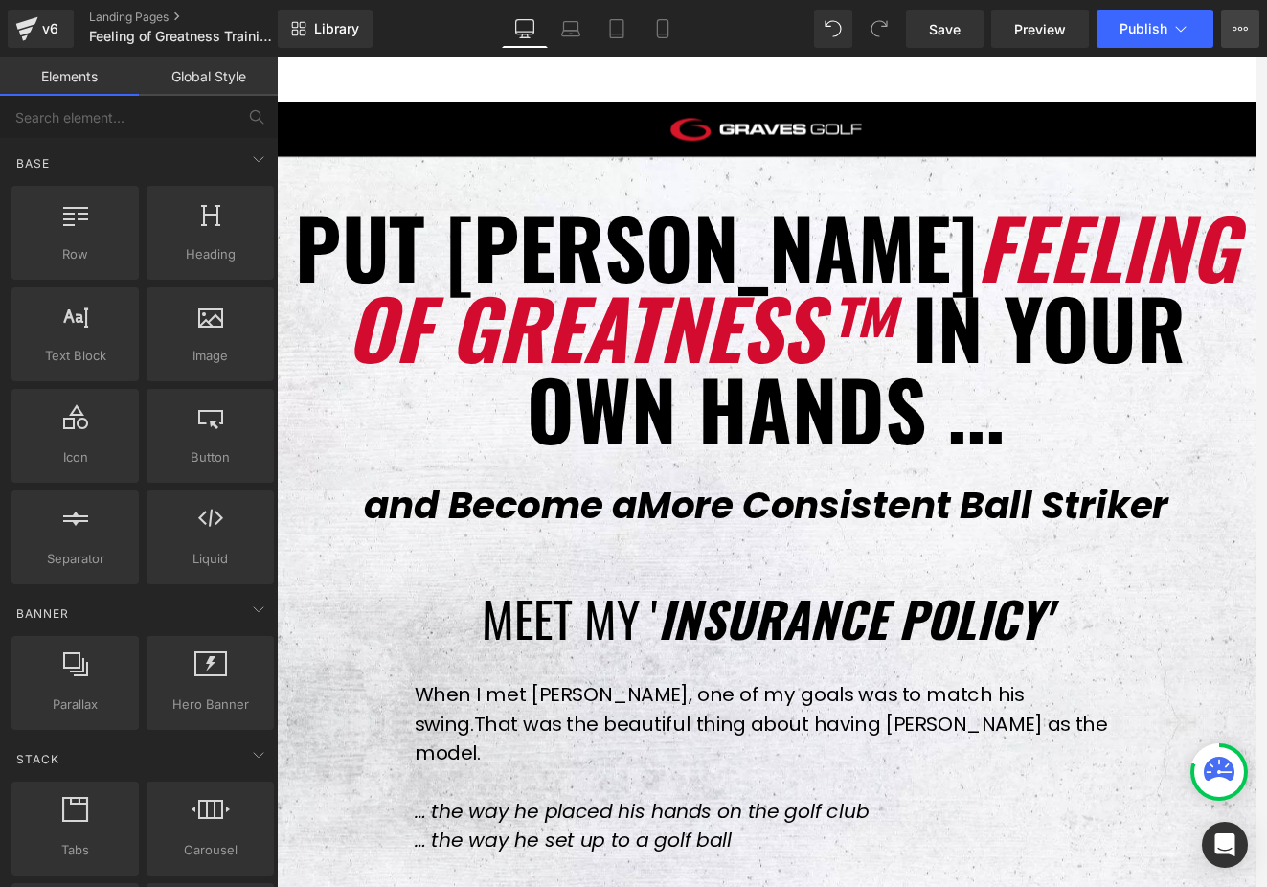
click at [1226, 34] on button "View Live Page View with current Template Save Template to Library Schedule Pub…" at bounding box center [1240, 29] width 38 height 38
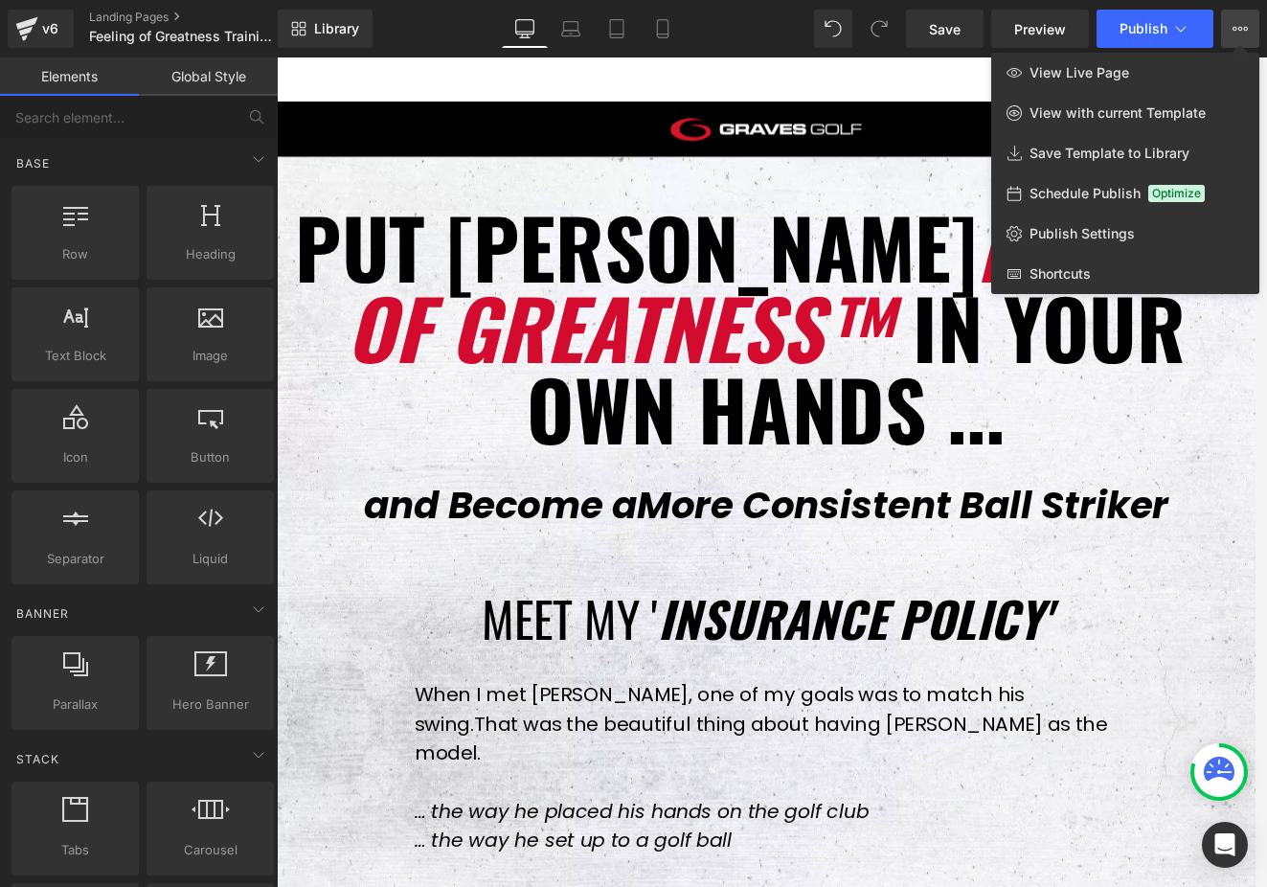
click at [0, 0] on div at bounding box center [0, 0] width 0 height 0
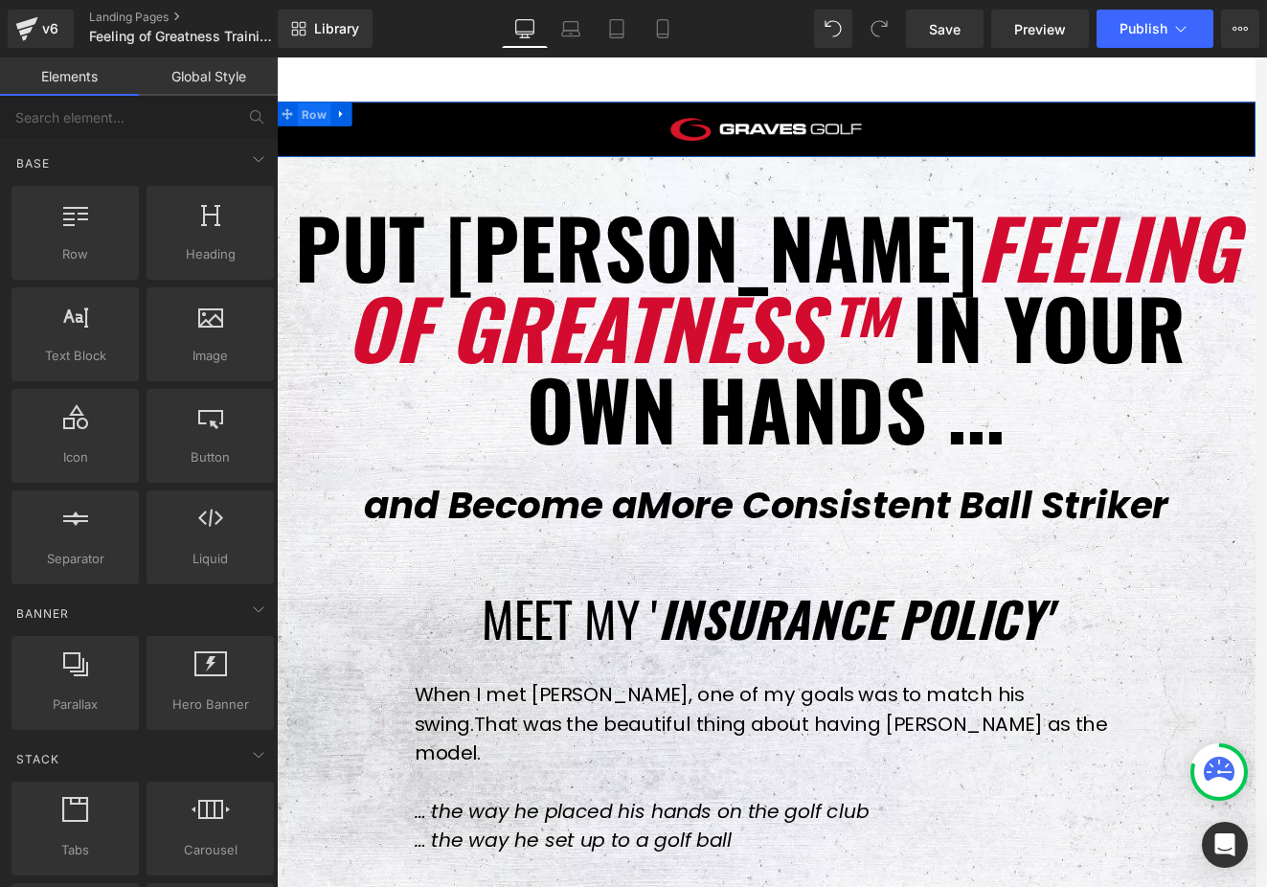
click at [318, 120] on span "Row" at bounding box center [321, 125] width 39 height 29
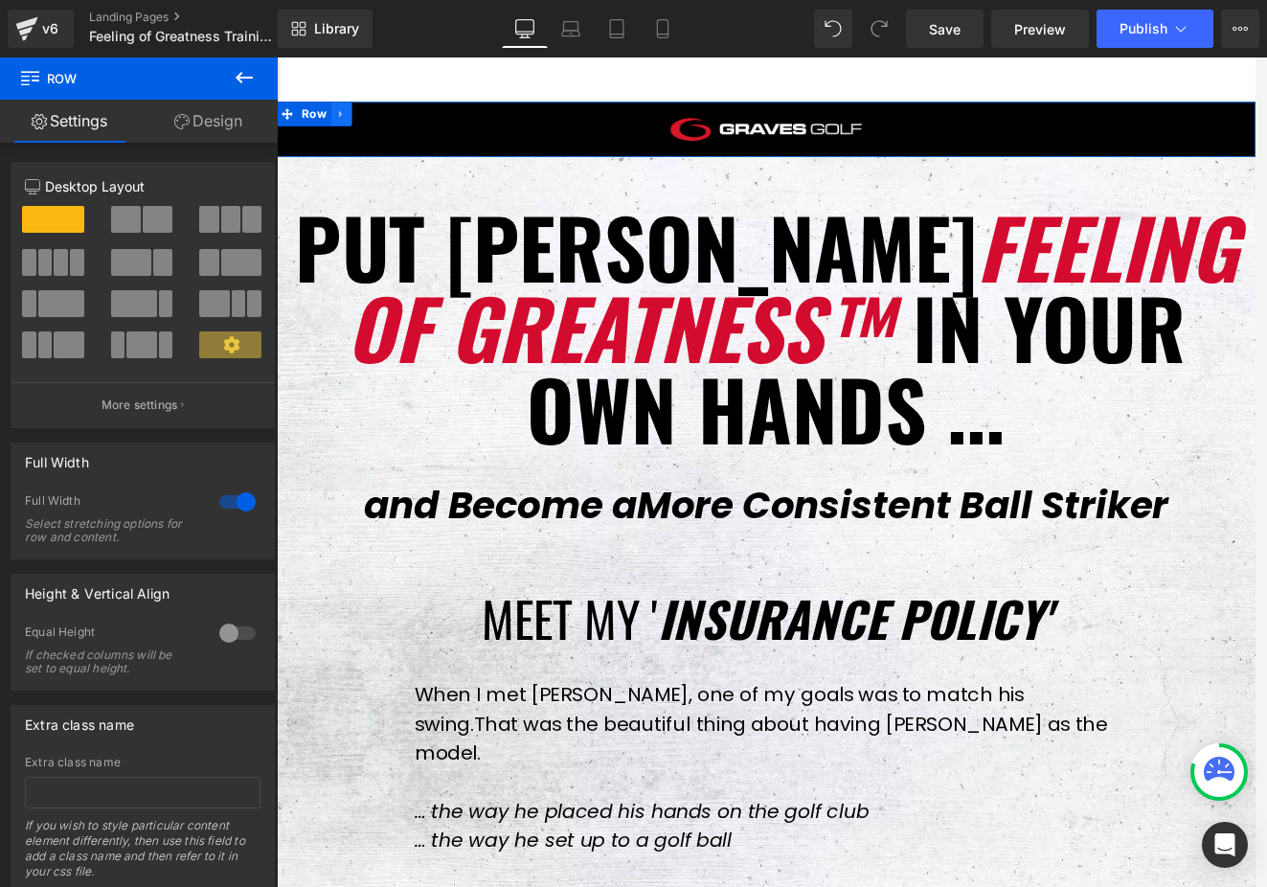
click at [360, 126] on link at bounding box center [353, 124] width 25 height 29
click at [316, 123] on span "Row" at bounding box center [321, 124] width 39 height 29
click at [182, 87] on span "Row" at bounding box center [115, 78] width 192 height 42
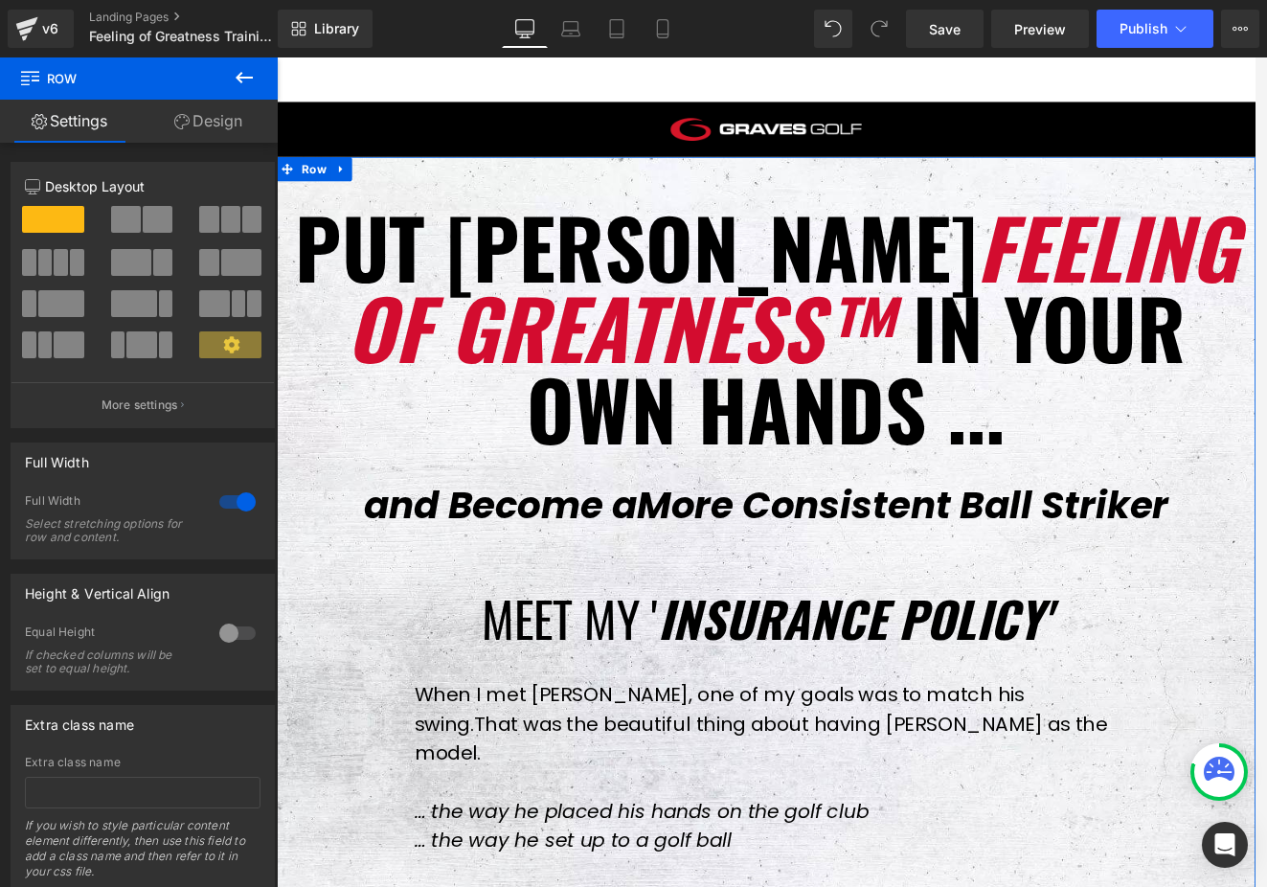
click at [211, 126] on link "Design" at bounding box center [208, 121] width 139 height 43
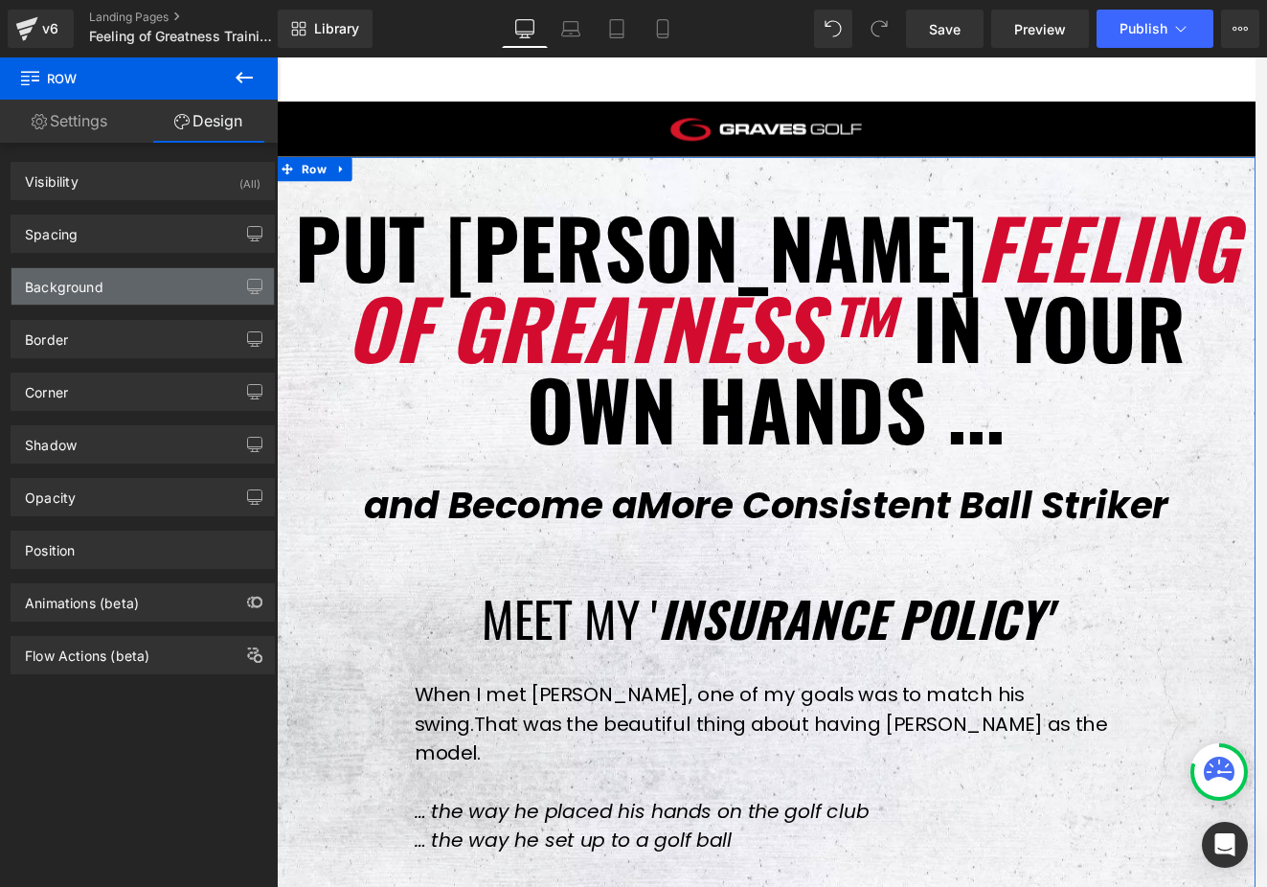
click at [191, 291] on div "Background" at bounding box center [142, 286] width 262 height 36
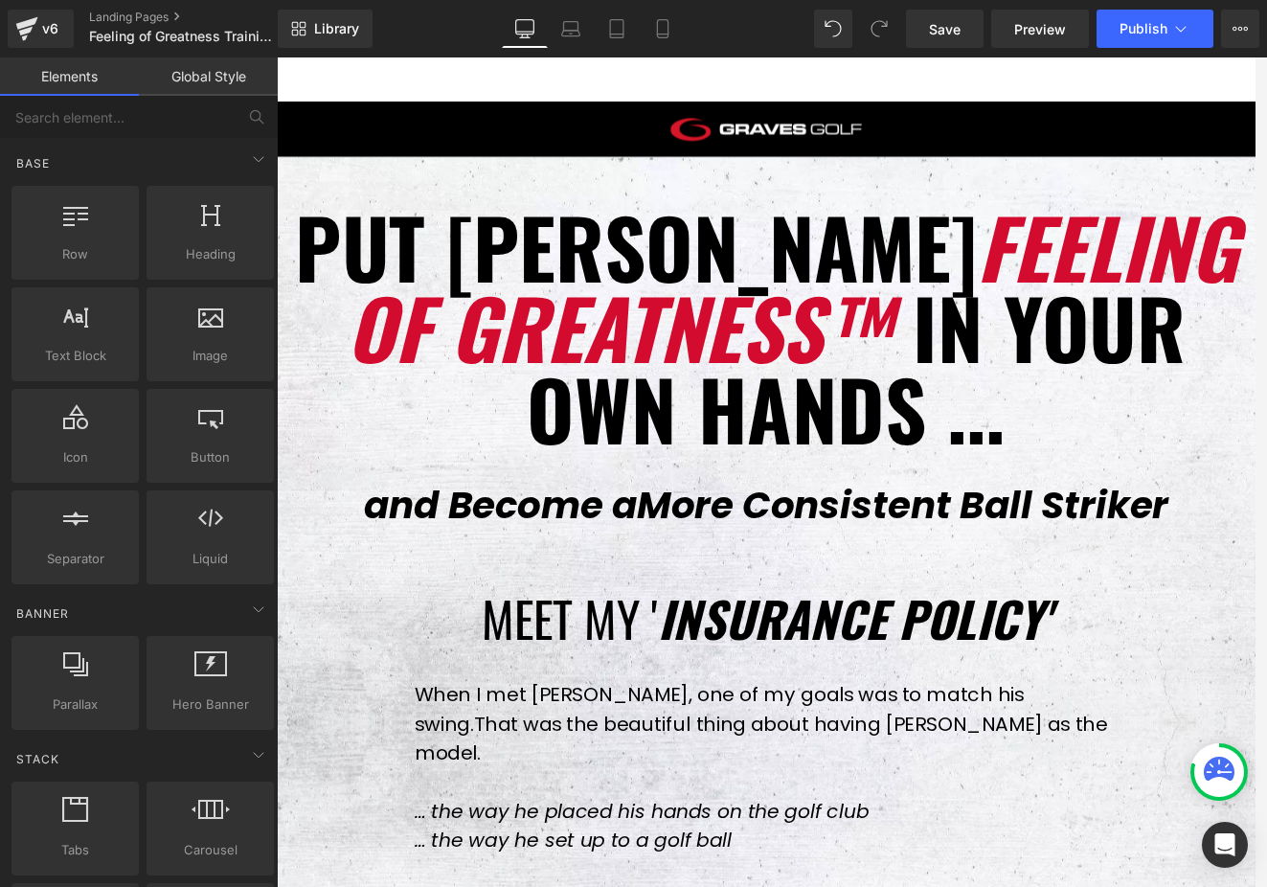
click at [212, 93] on link "Global Style" at bounding box center [208, 76] width 139 height 38
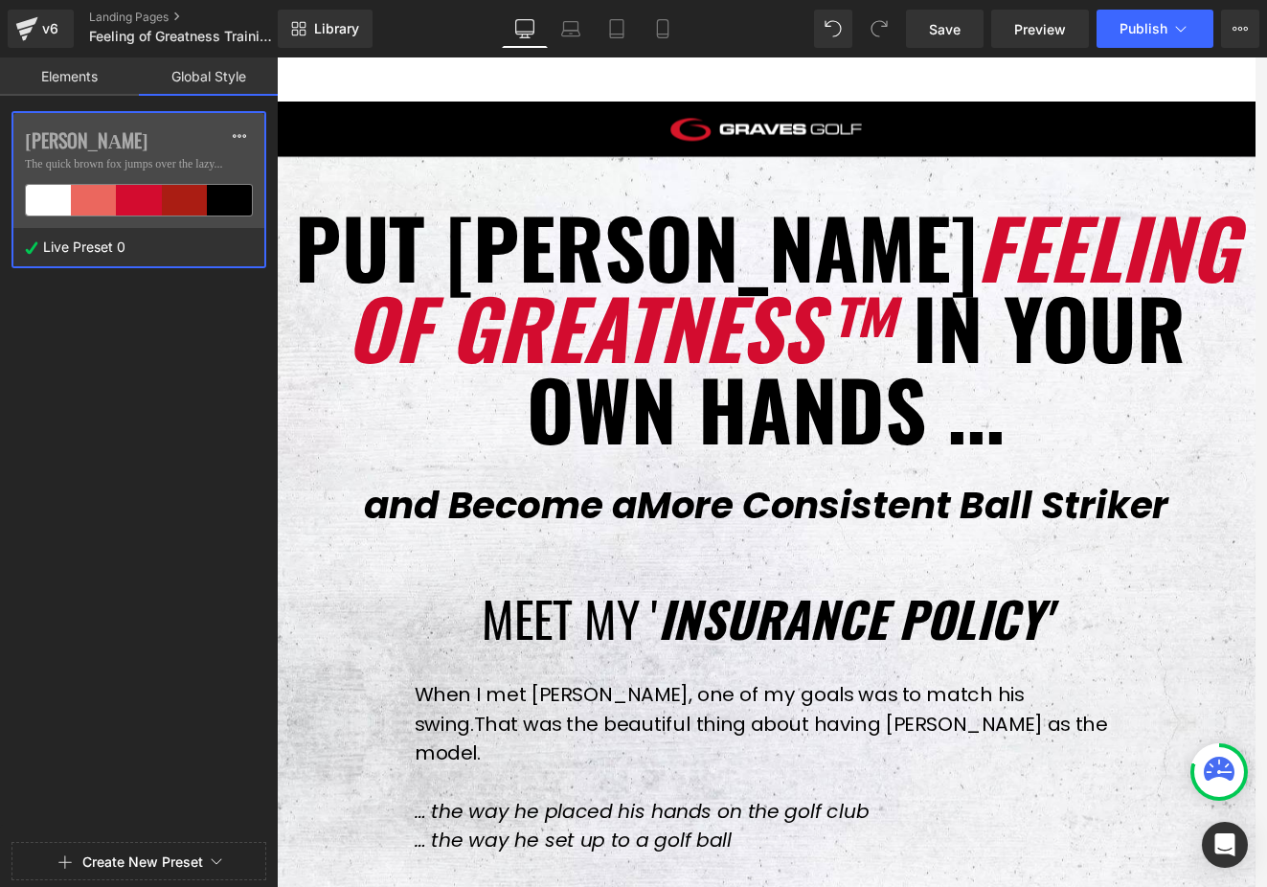
drag, startPoint x: 60, startPoint y: 69, endPoint x: 76, endPoint y: 73, distance: 15.8
click at [61, 70] on link "Elements" at bounding box center [69, 76] width 139 height 38
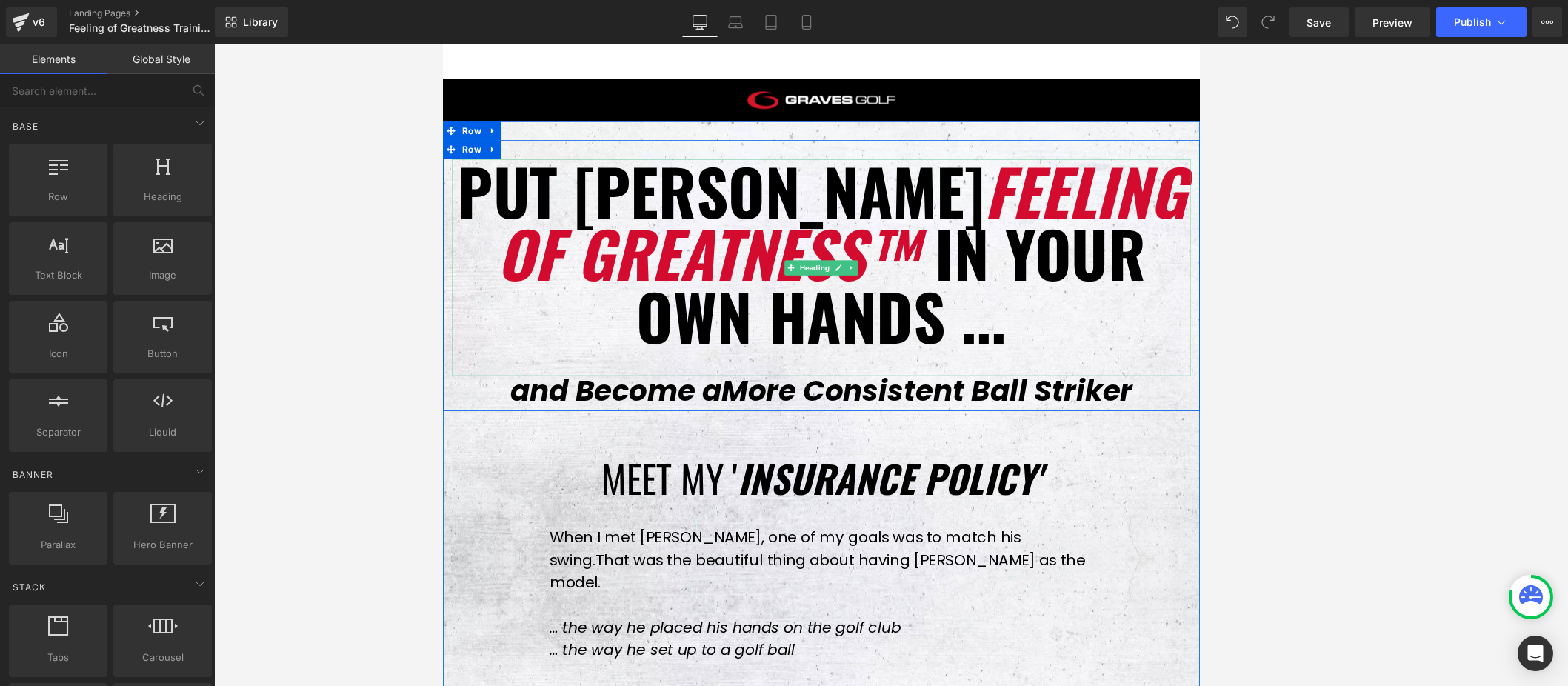
click at [948, 302] on h1 "Put [PERSON_NAME] Feeling of Greatness™ in your own hands ..." at bounding box center [891, 291] width 874 height 222
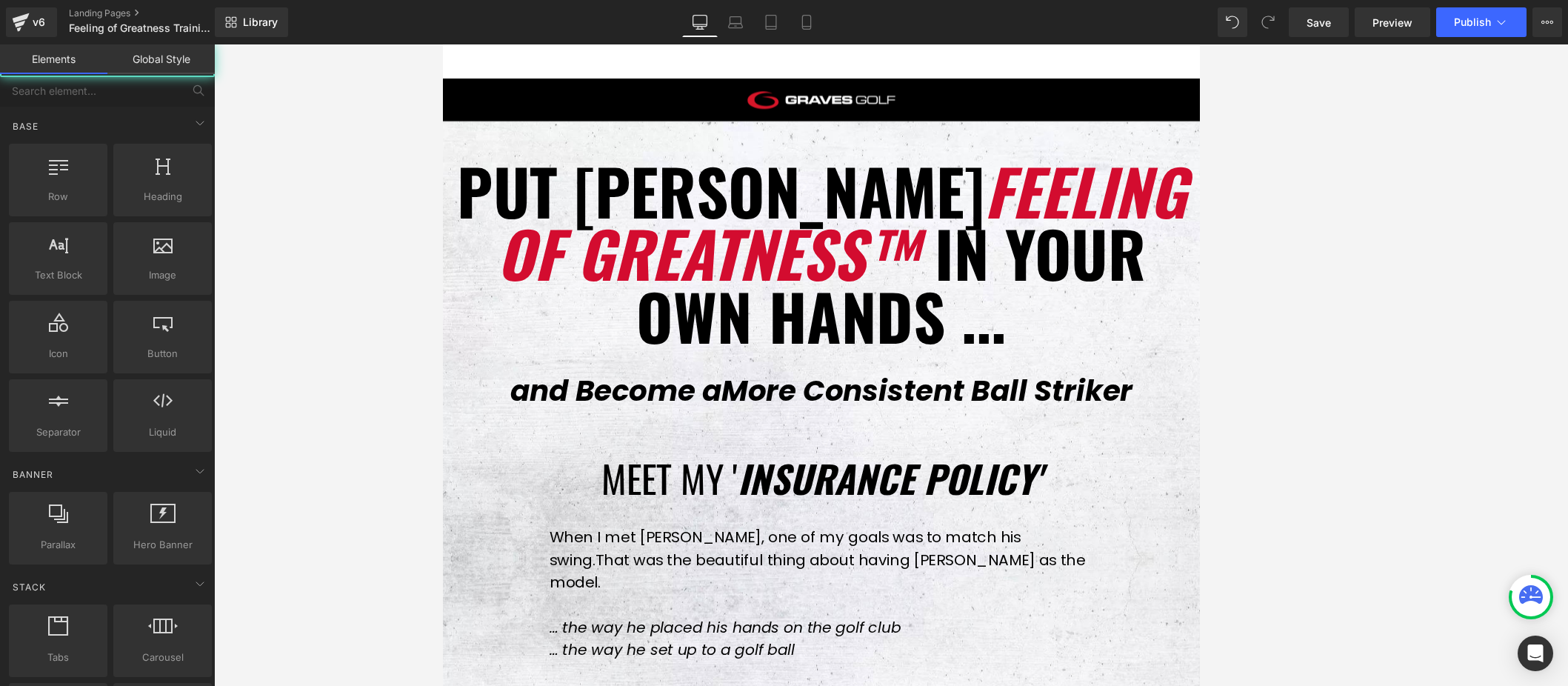
click at [948, 428] on div at bounding box center [891, 365] width 1354 height 642
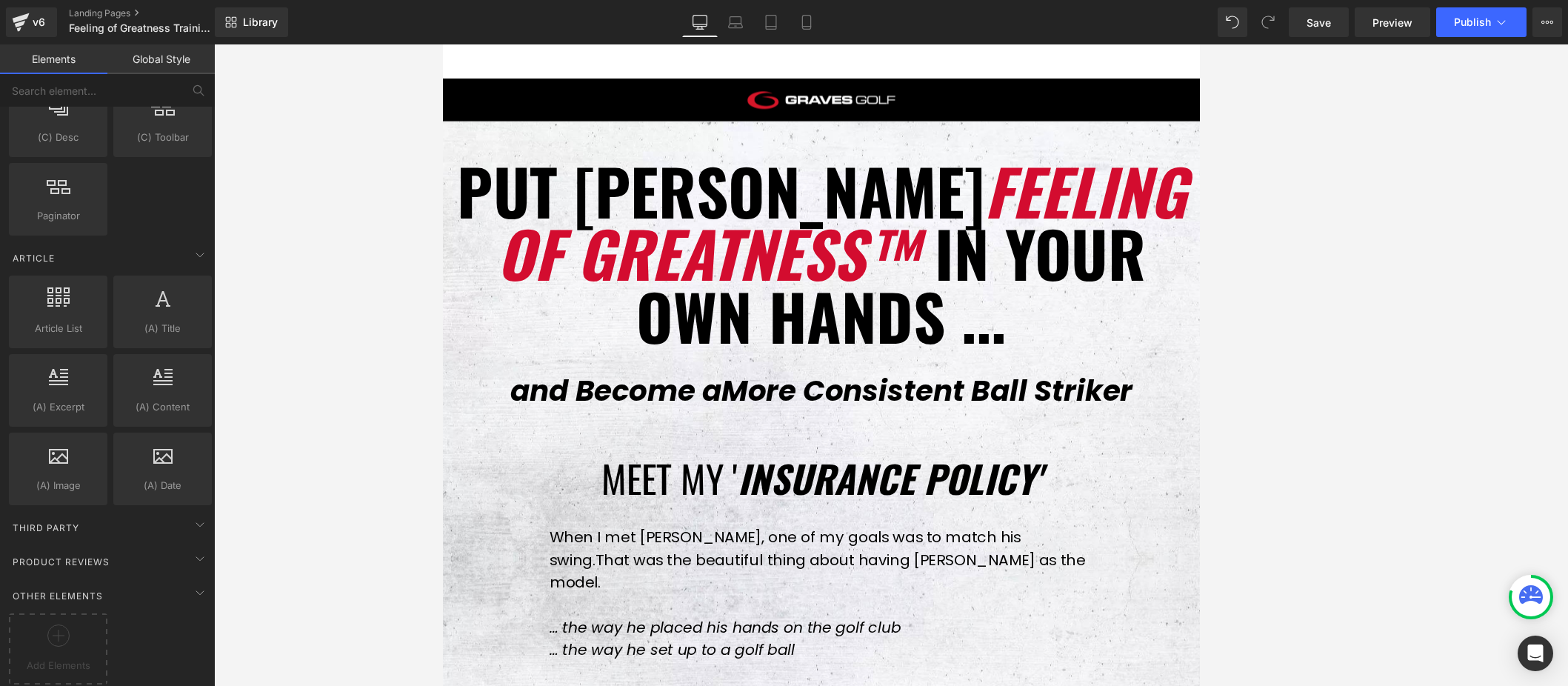
scroll to position [2611, 0]
click at [193, 584] on icon at bounding box center [199, 592] width 18 height 18
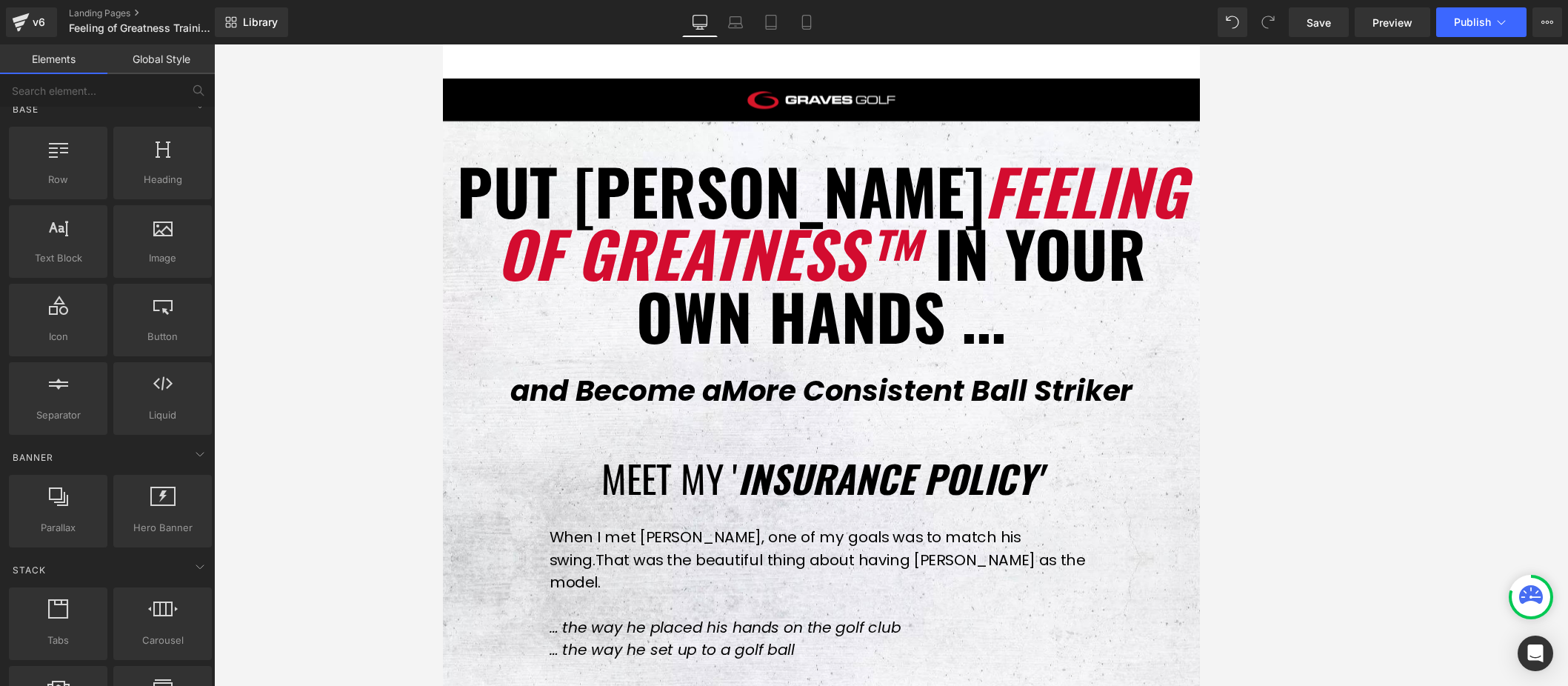
scroll to position [15, 0]
click at [347, 397] on div at bounding box center [891, 365] width 1354 height 642
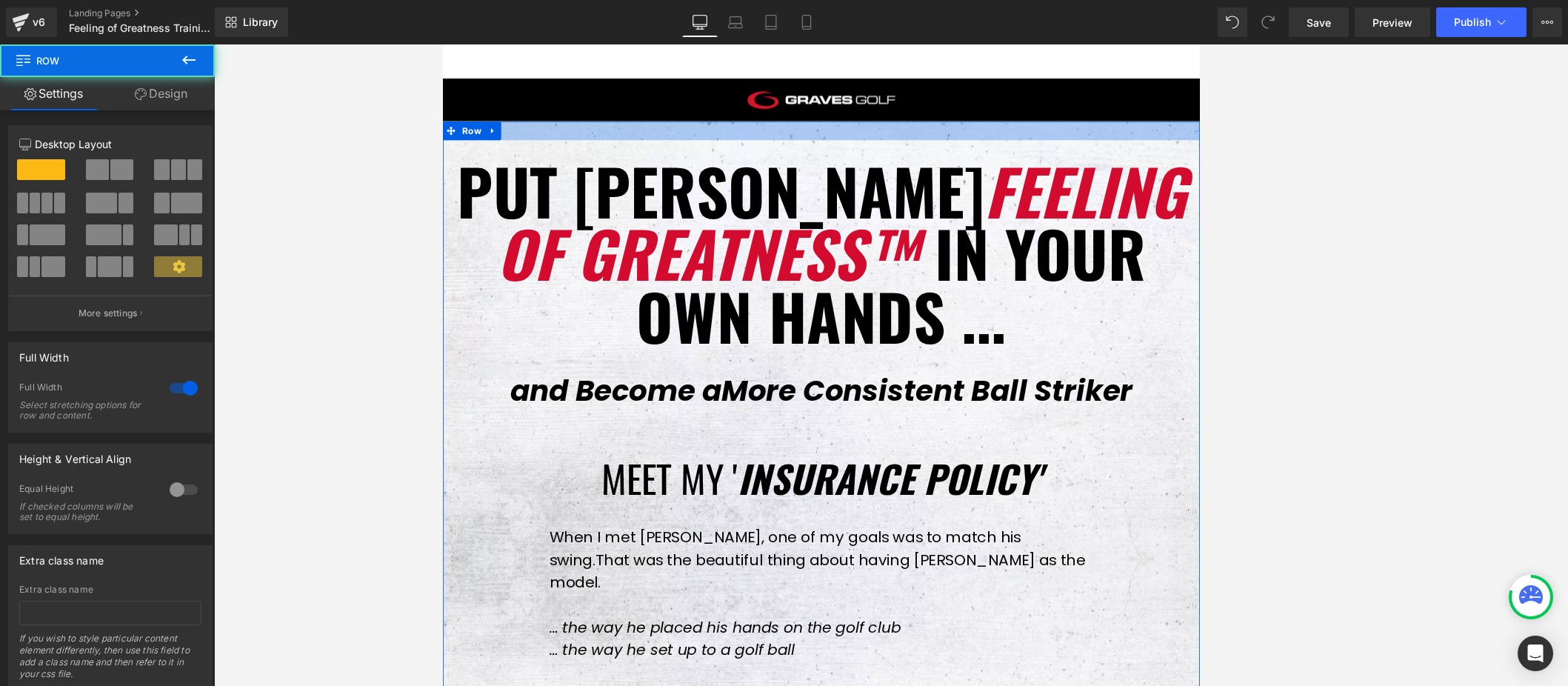
click at [542, 149] on div at bounding box center [891, 146] width 896 height 22
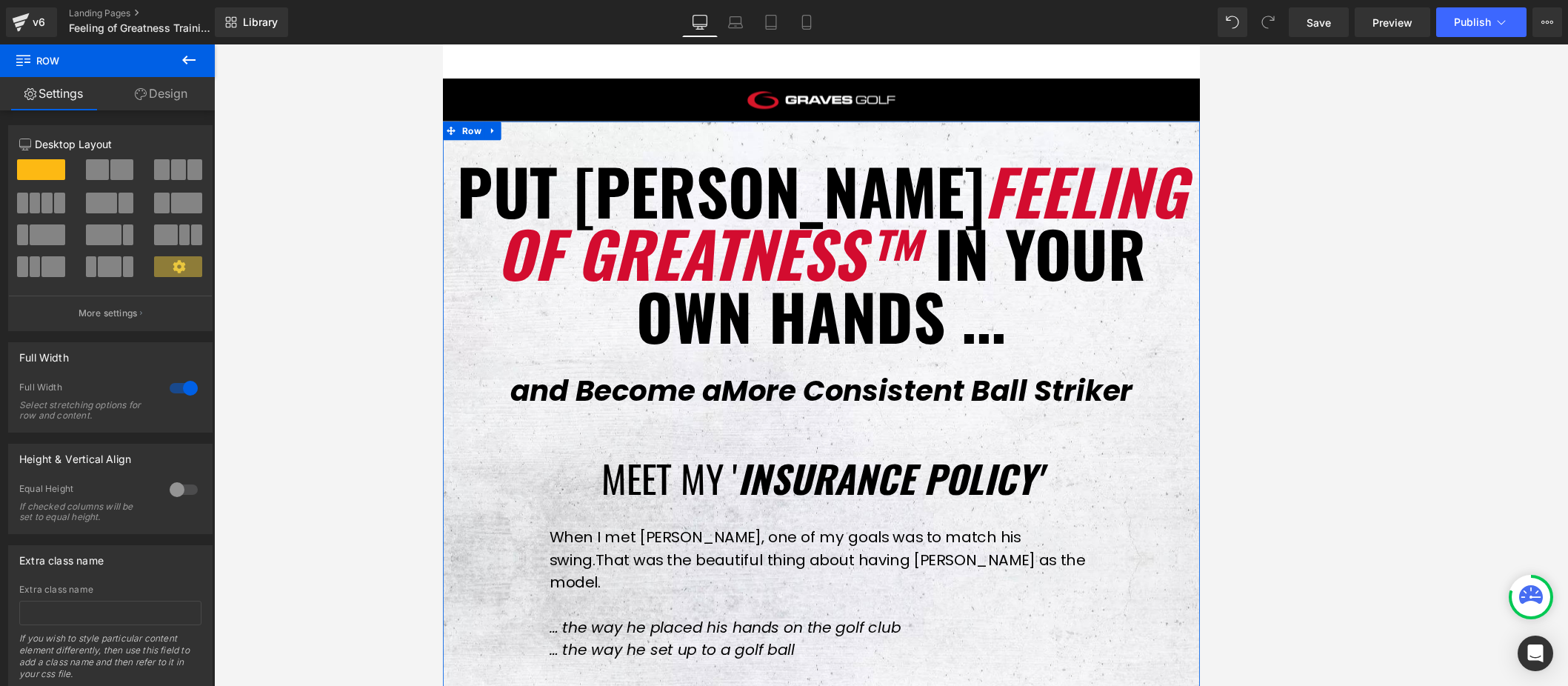
click at [166, 96] on link "Design" at bounding box center [161, 94] width 107 height 33
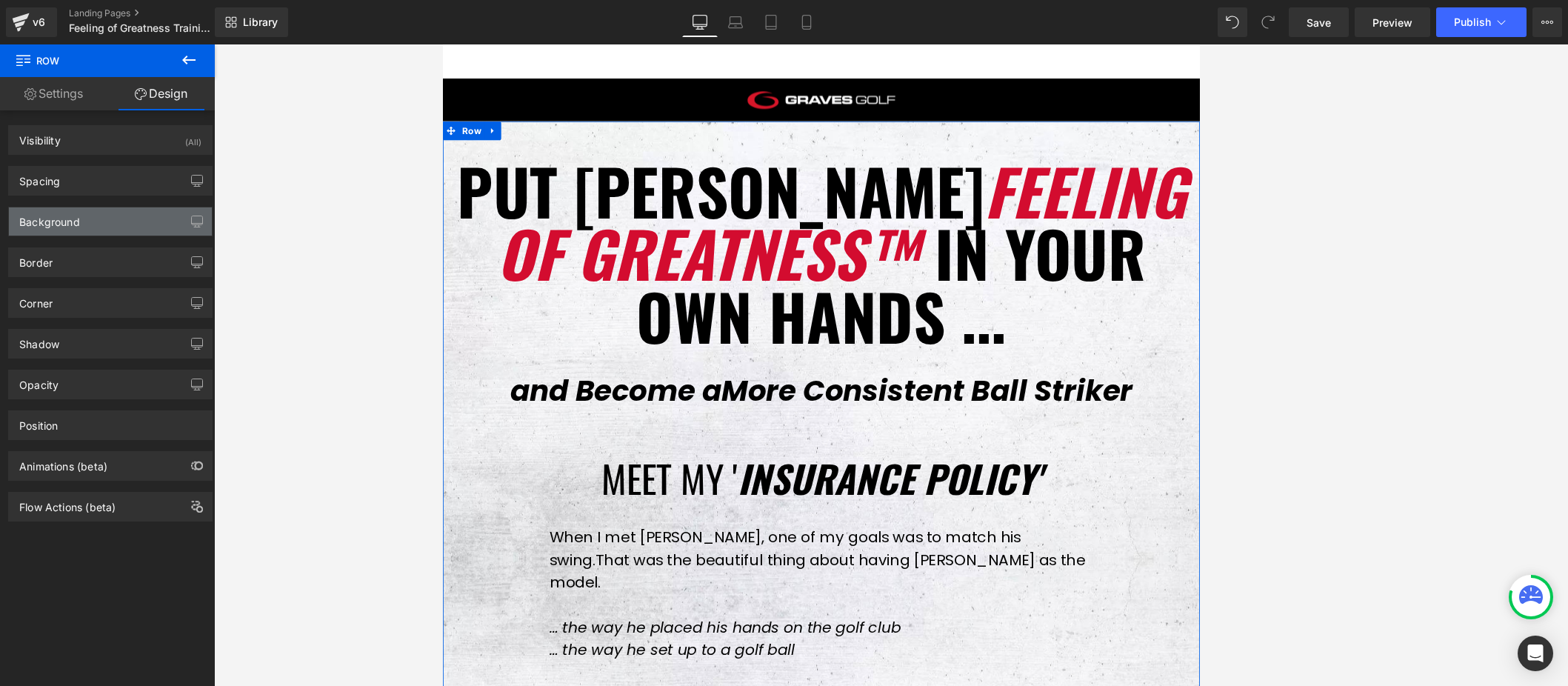
click at [145, 225] on div "Background" at bounding box center [110, 221] width 203 height 28
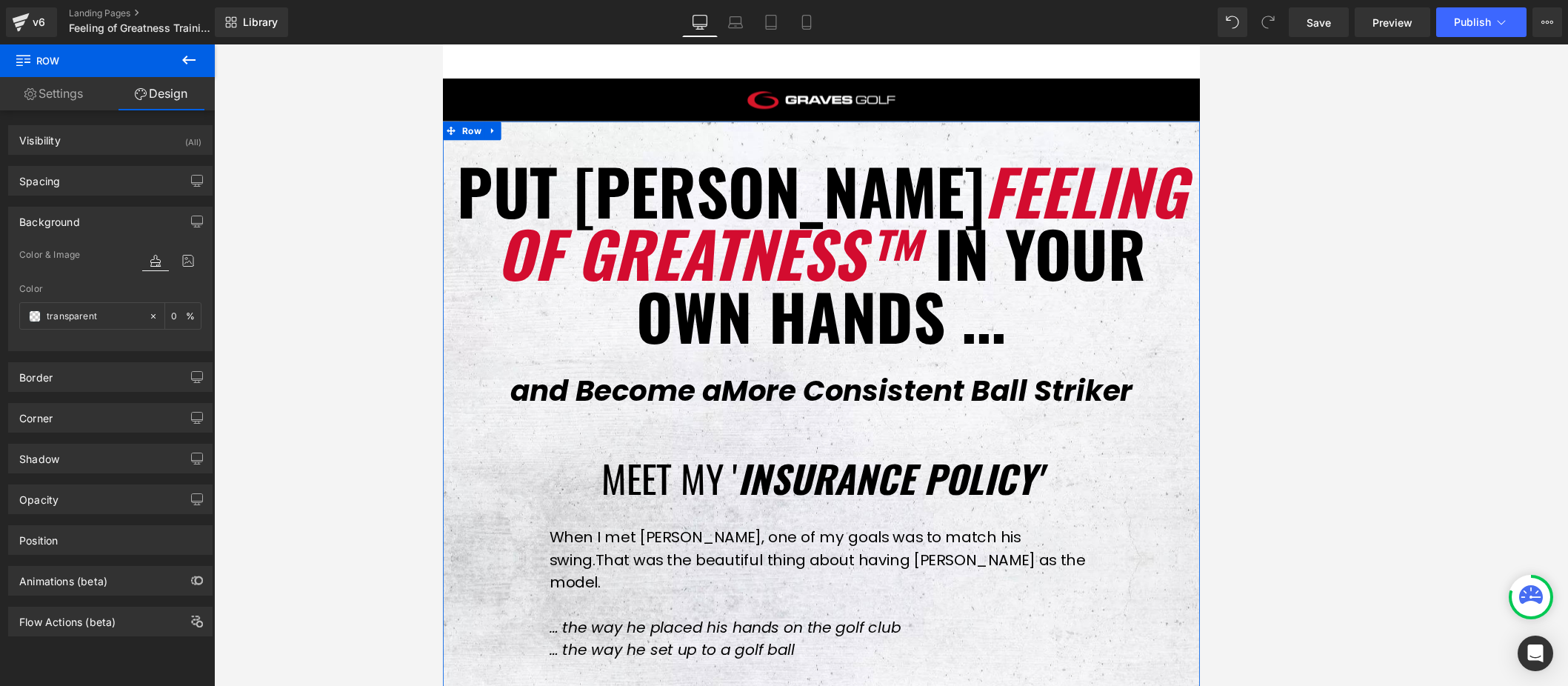
click at [151, 262] on icon at bounding box center [155, 261] width 26 height 19
click at [184, 263] on icon at bounding box center [188, 261] width 26 height 19
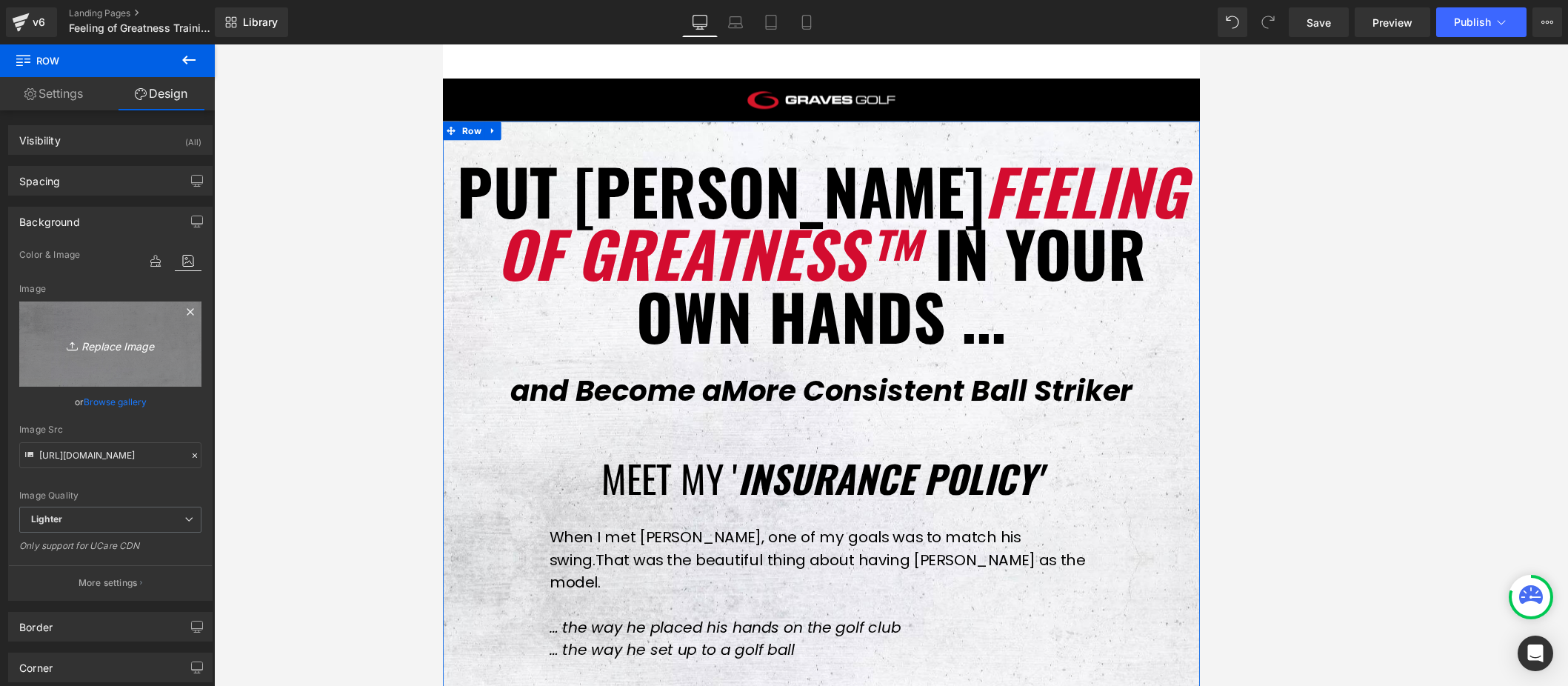
click at [113, 324] on link "Replace Image" at bounding box center [111, 344] width 182 height 85
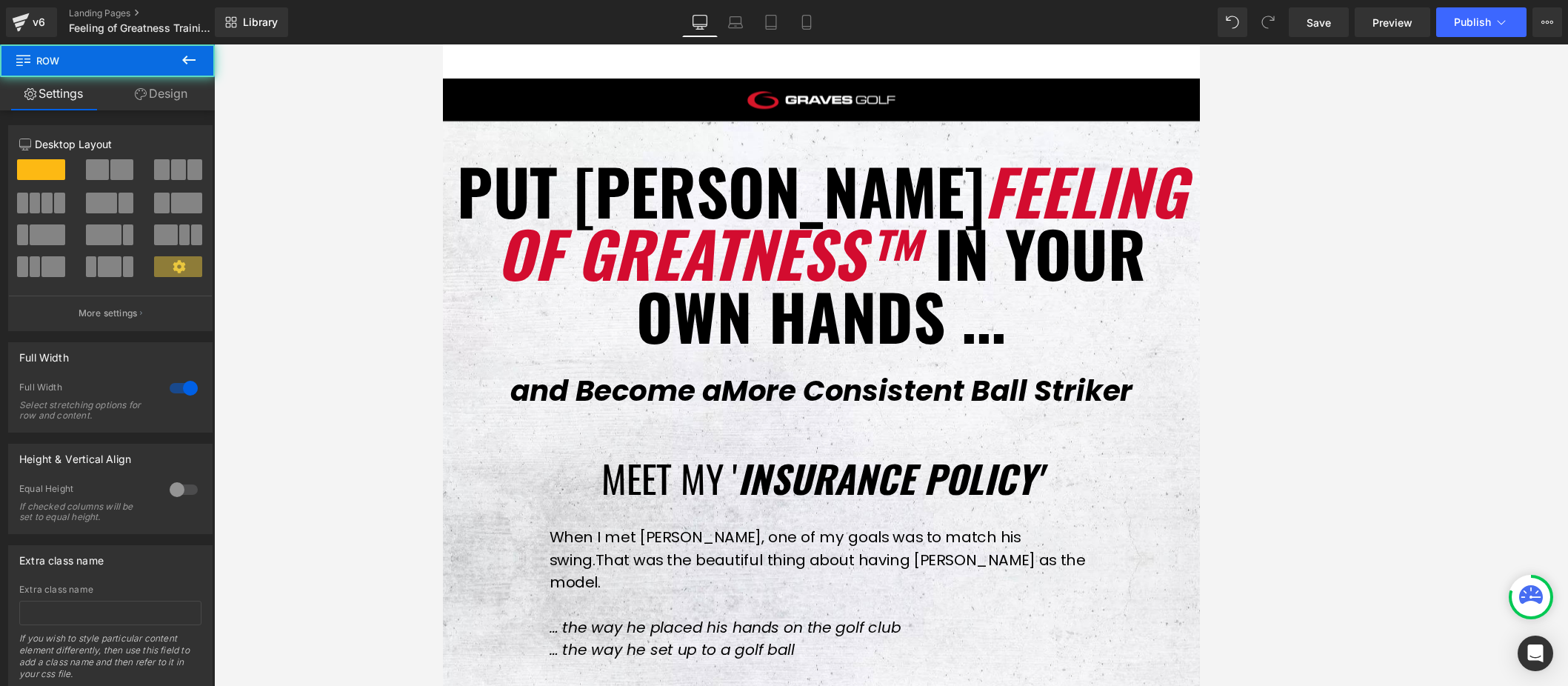
click at [435, 453] on div "Row You are previewing how the will restyle your page. You can not edit Element…" at bounding box center [784, 356] width 1568 height 712
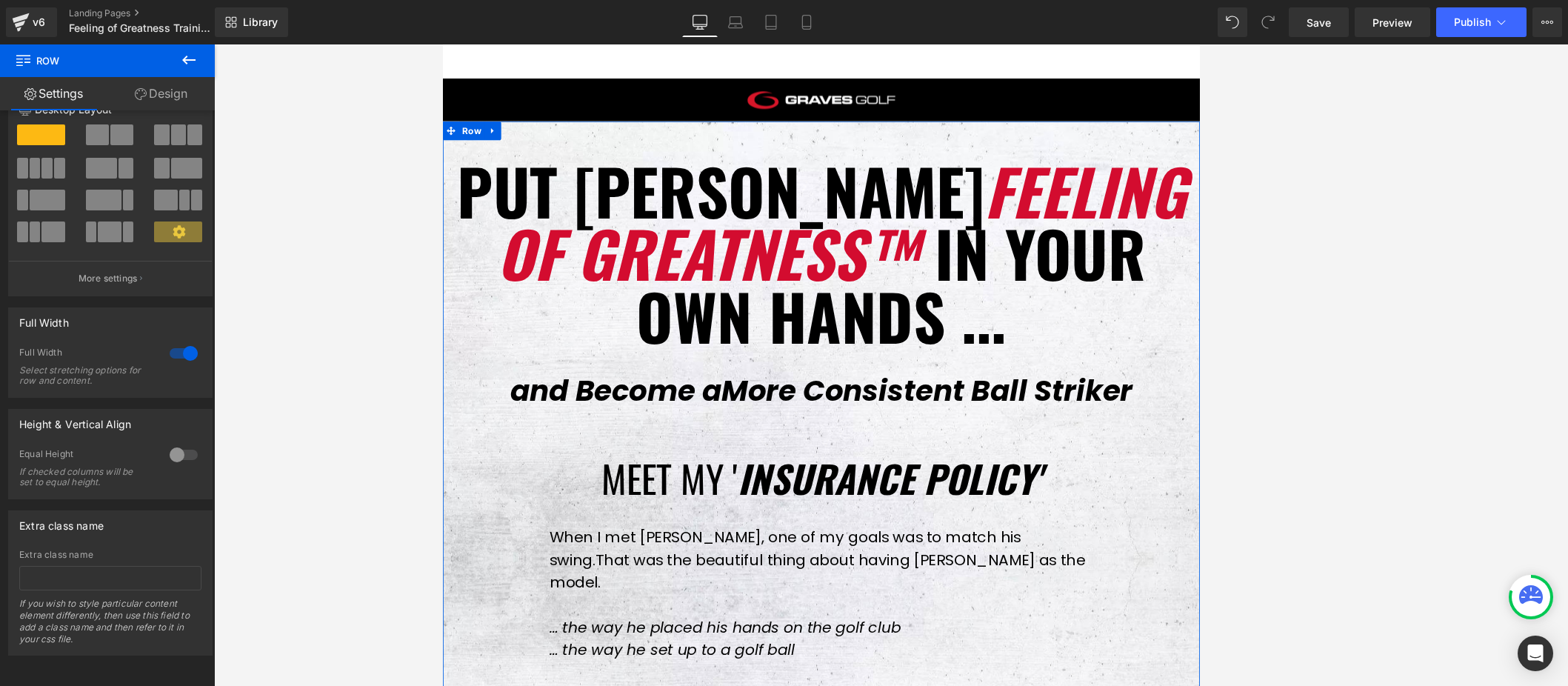
scroll to position [0, 0]
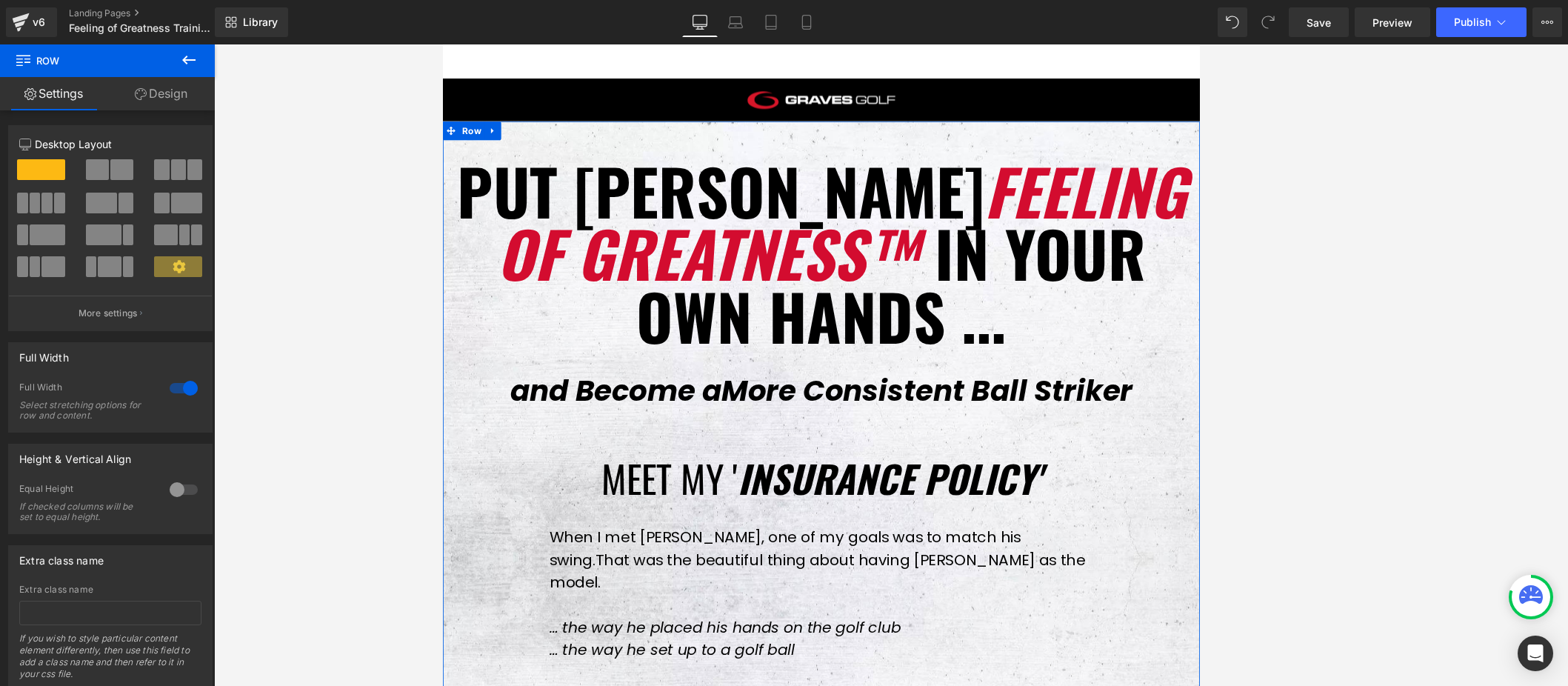
click at [179, 97] on link "Design" at bounding box center [161, 94] width 107 height 33
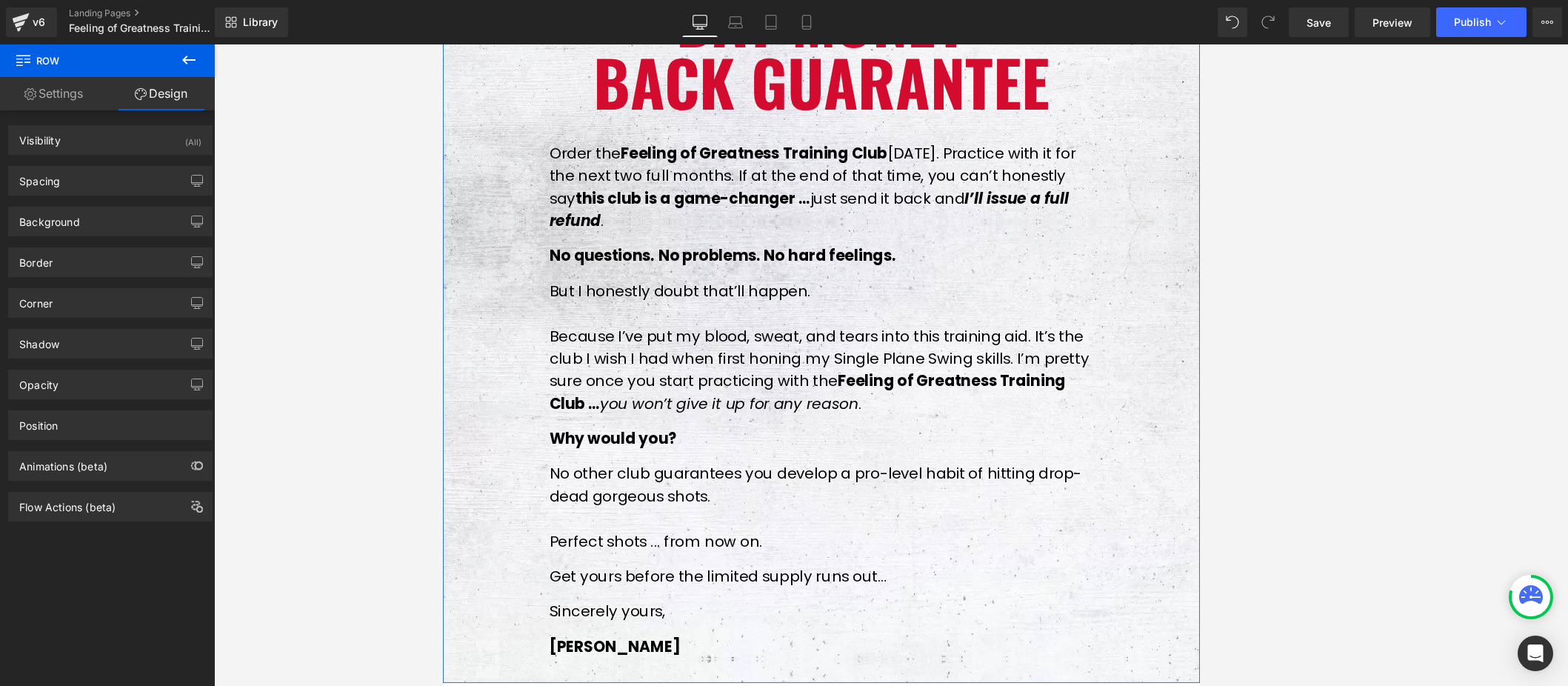
scroll to position [9140, 0]
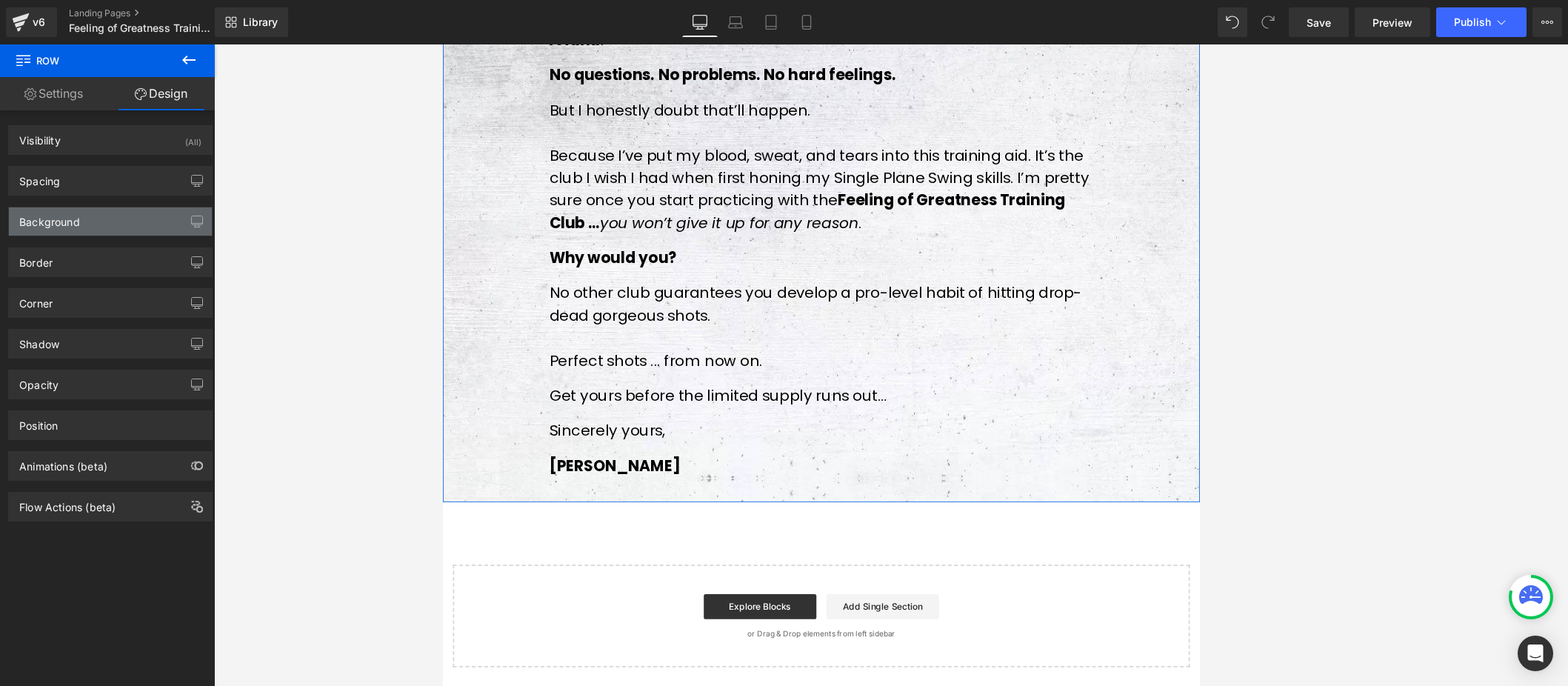
click at [80, 214] on div "Background" at bounding box center [110, 221] width 203 height 28
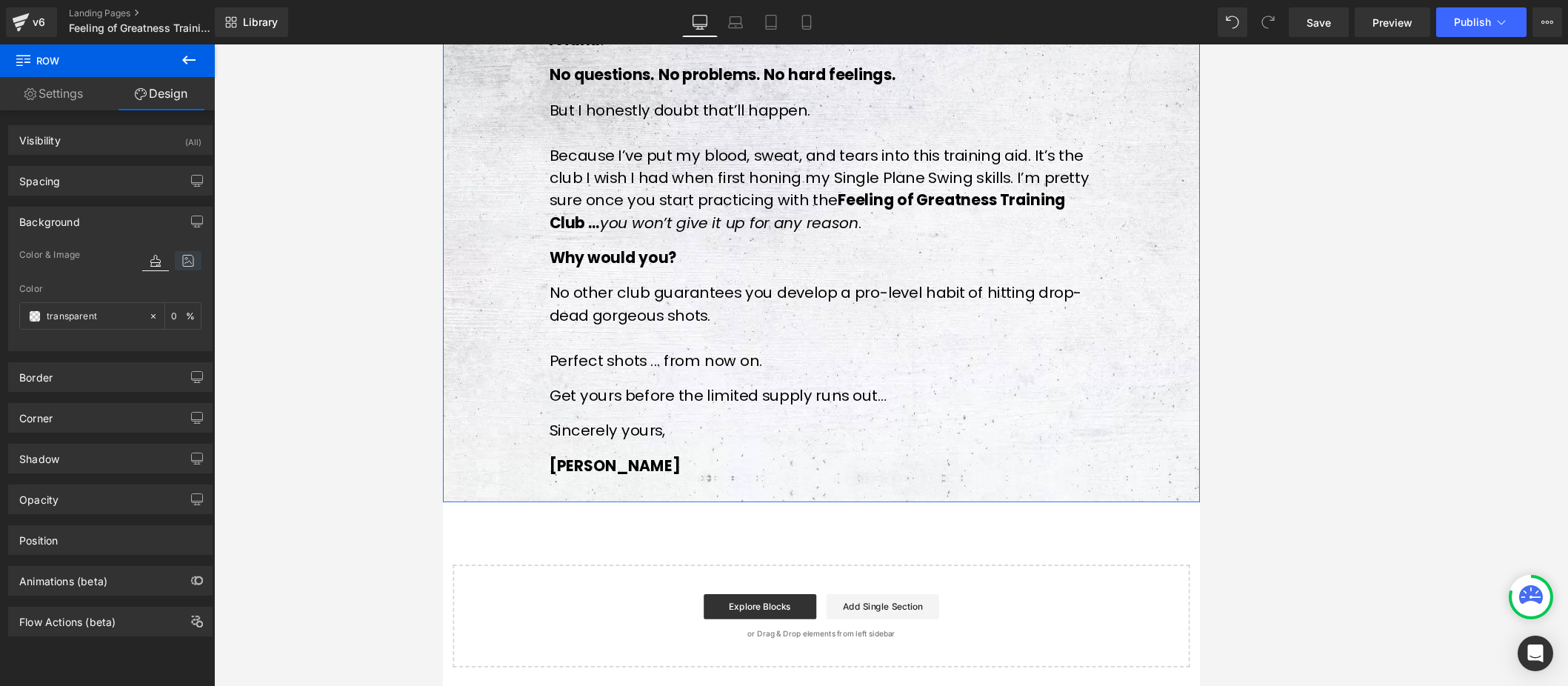
click at [188, 262] on icon at bounding box center [188, 261] width 26 height 19
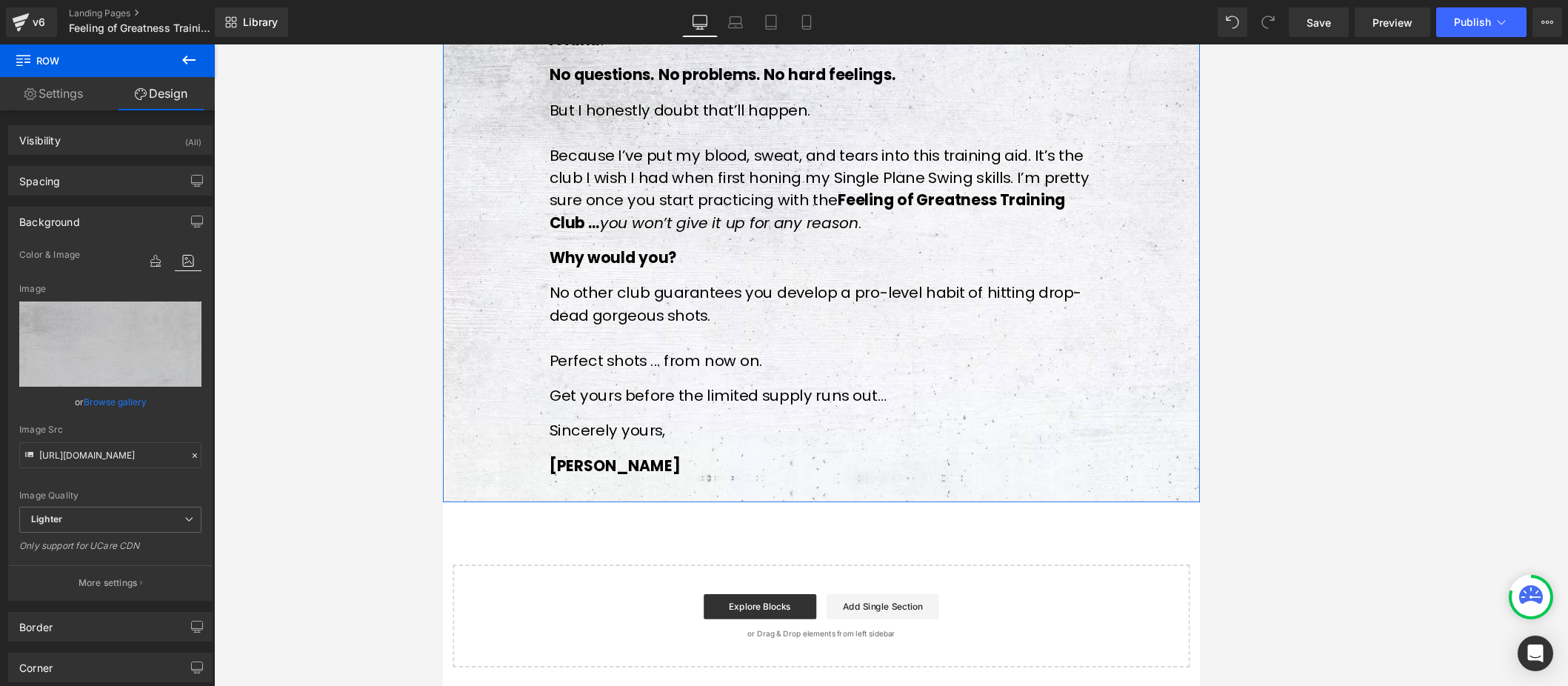
click at [116, 401] on link "Browse gallery" at bounding box center [114, 402] width 63 height 26
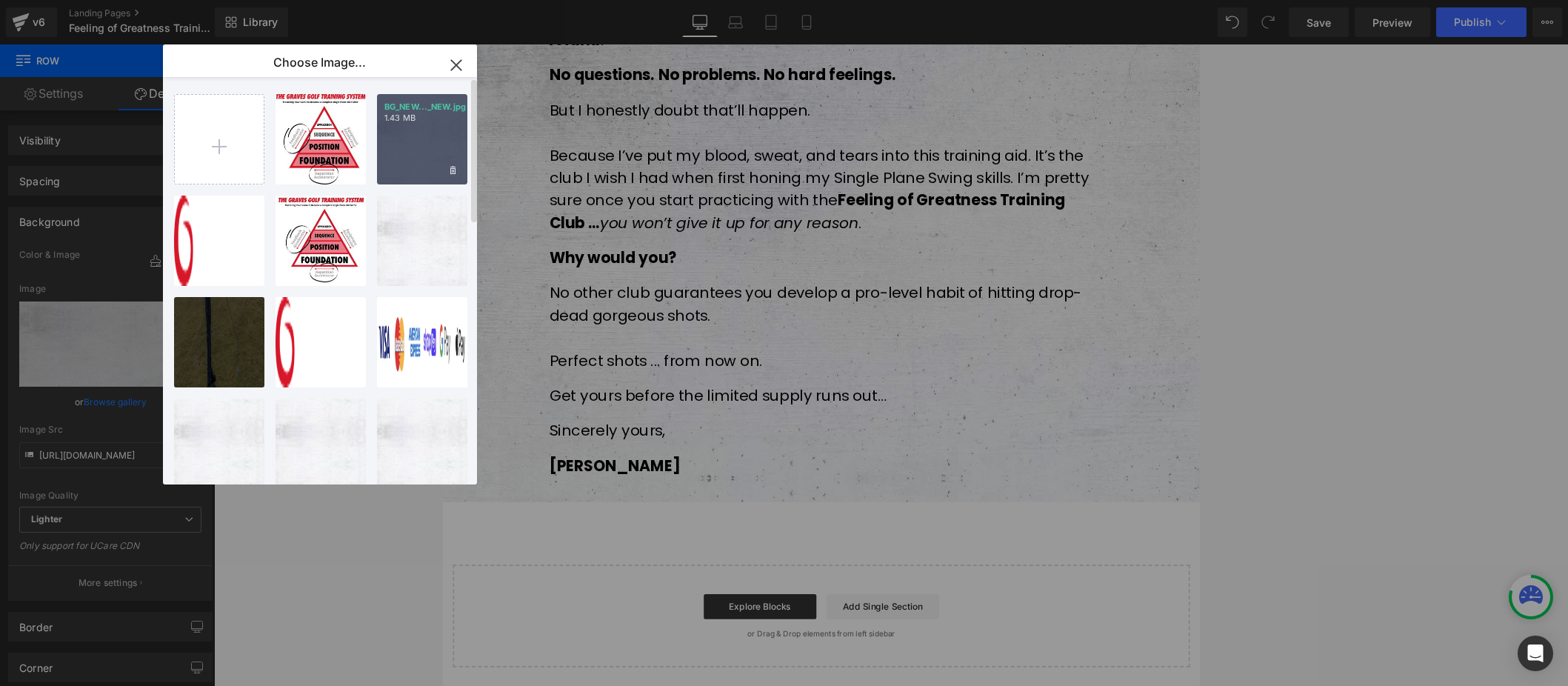
click at [414, 144] on div "BG_NEW..._NEW.jpg 1.43 MB" at bounding box center [422, 139] width 90 height 90
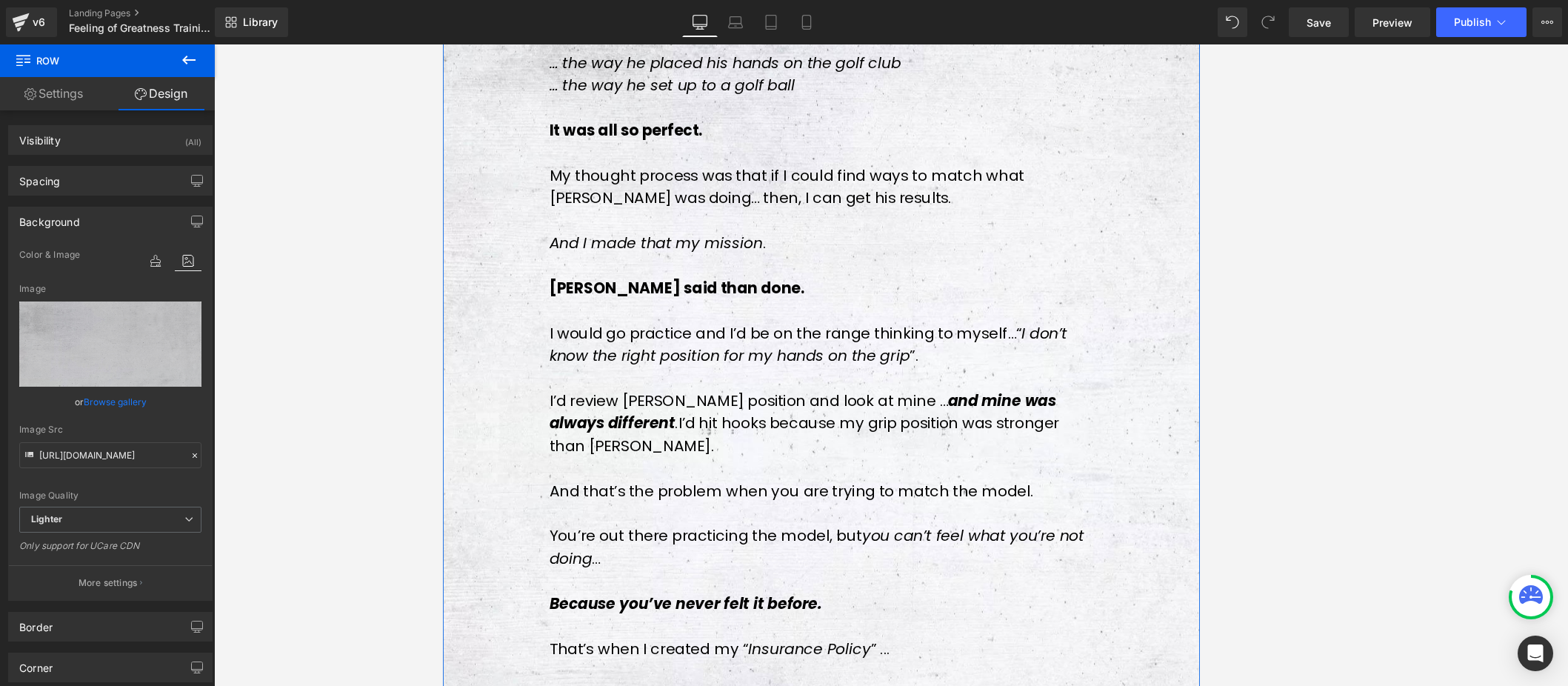
scroll to position [0, 0]
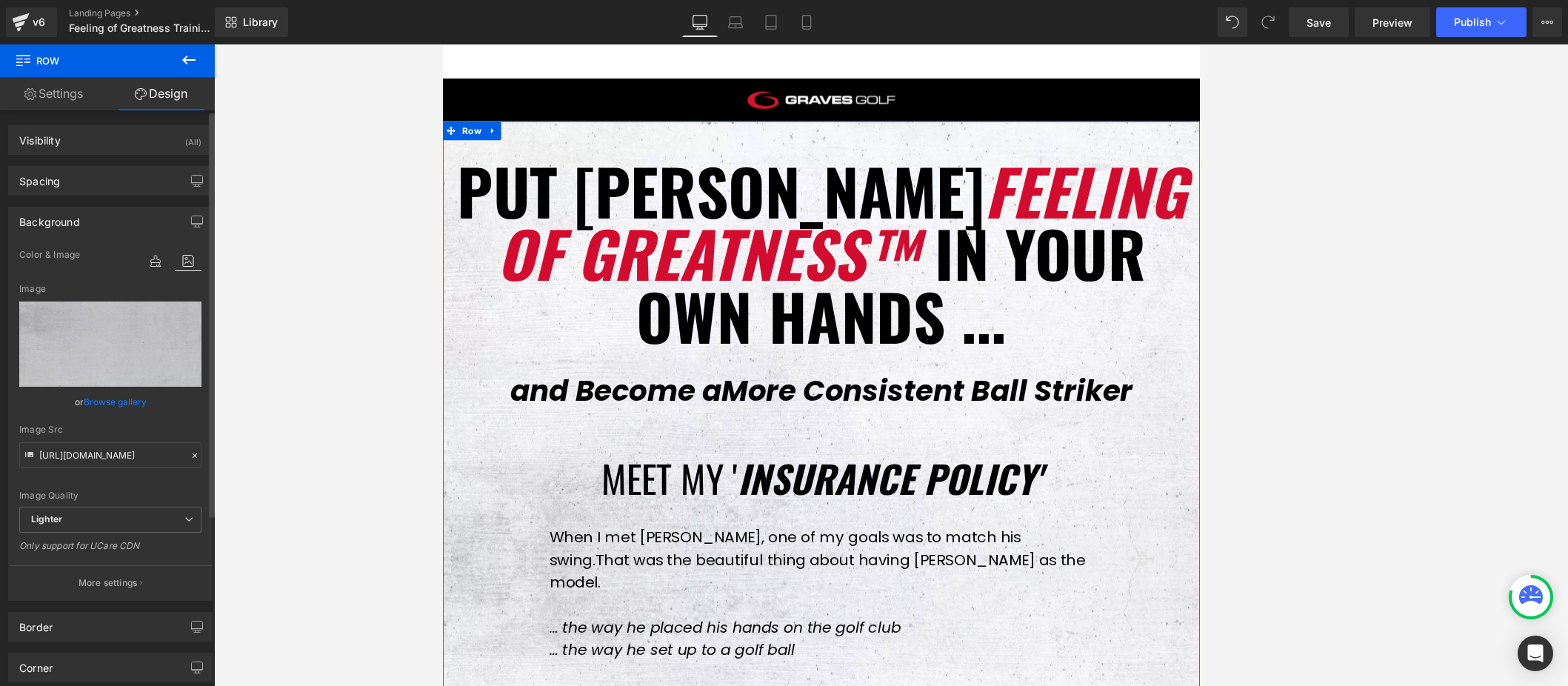
click at [120, 404] on link "Browse gallery" at bounding box center [114, 402] width 63 height 26
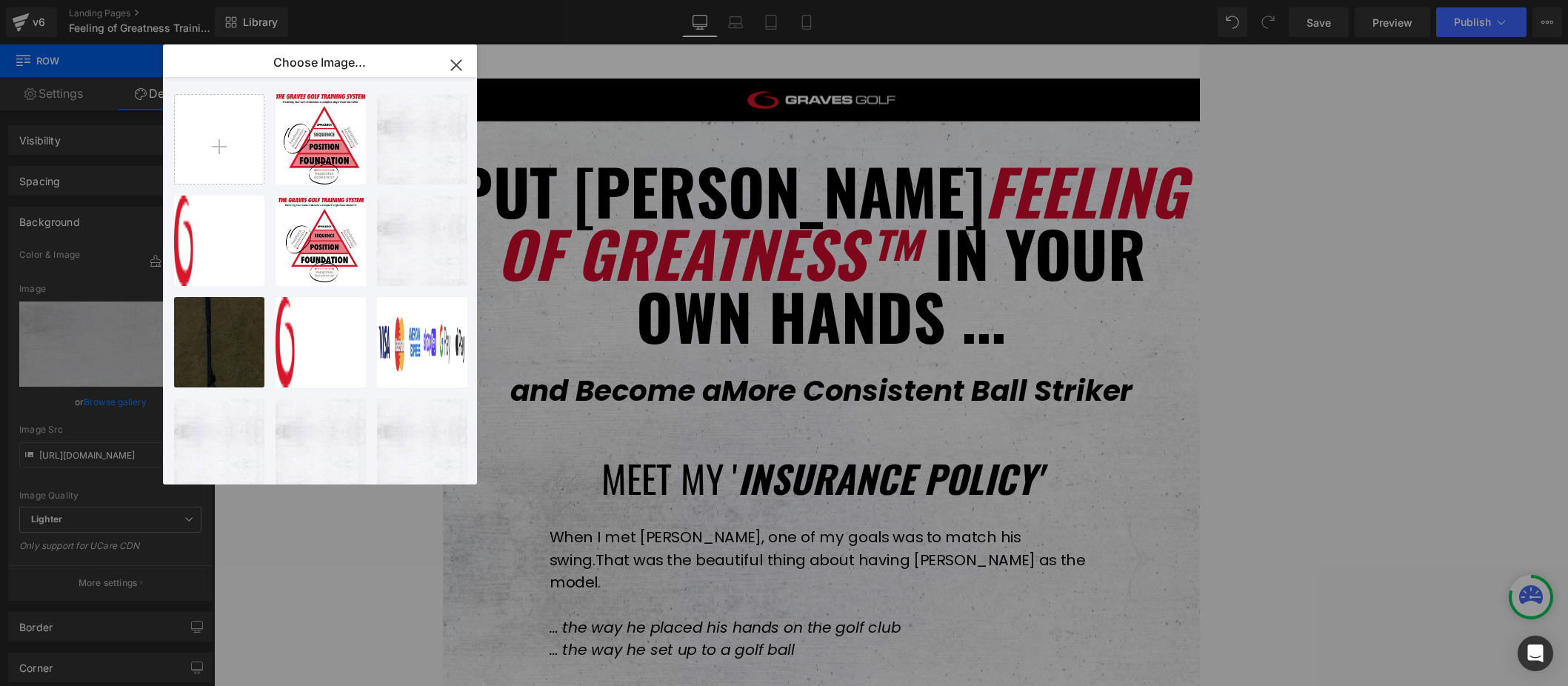
click at [458, 57] on icon "button" at bounding box center [456, 65] width 24 height 24
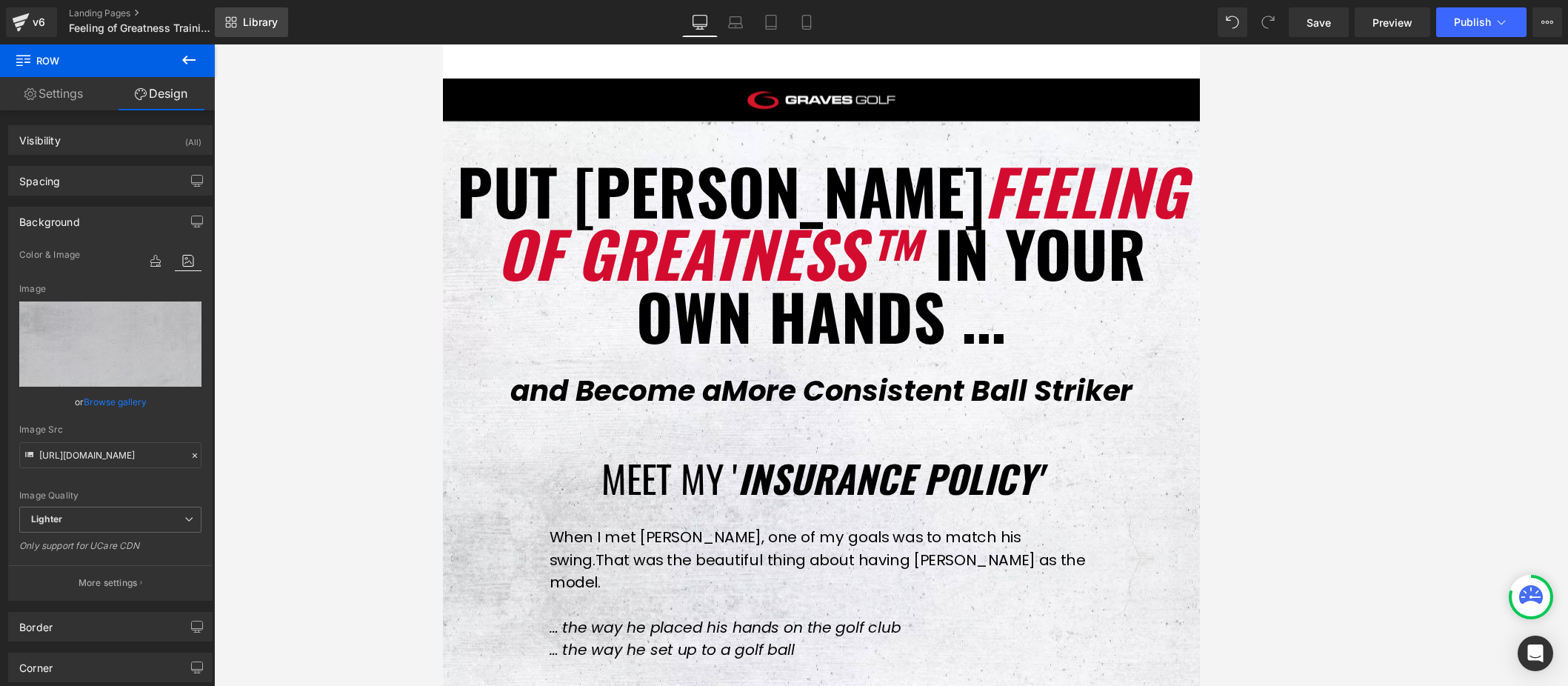
click at [256, 26] on span "Library" at bounding box center [260, 22] width 35 height 13
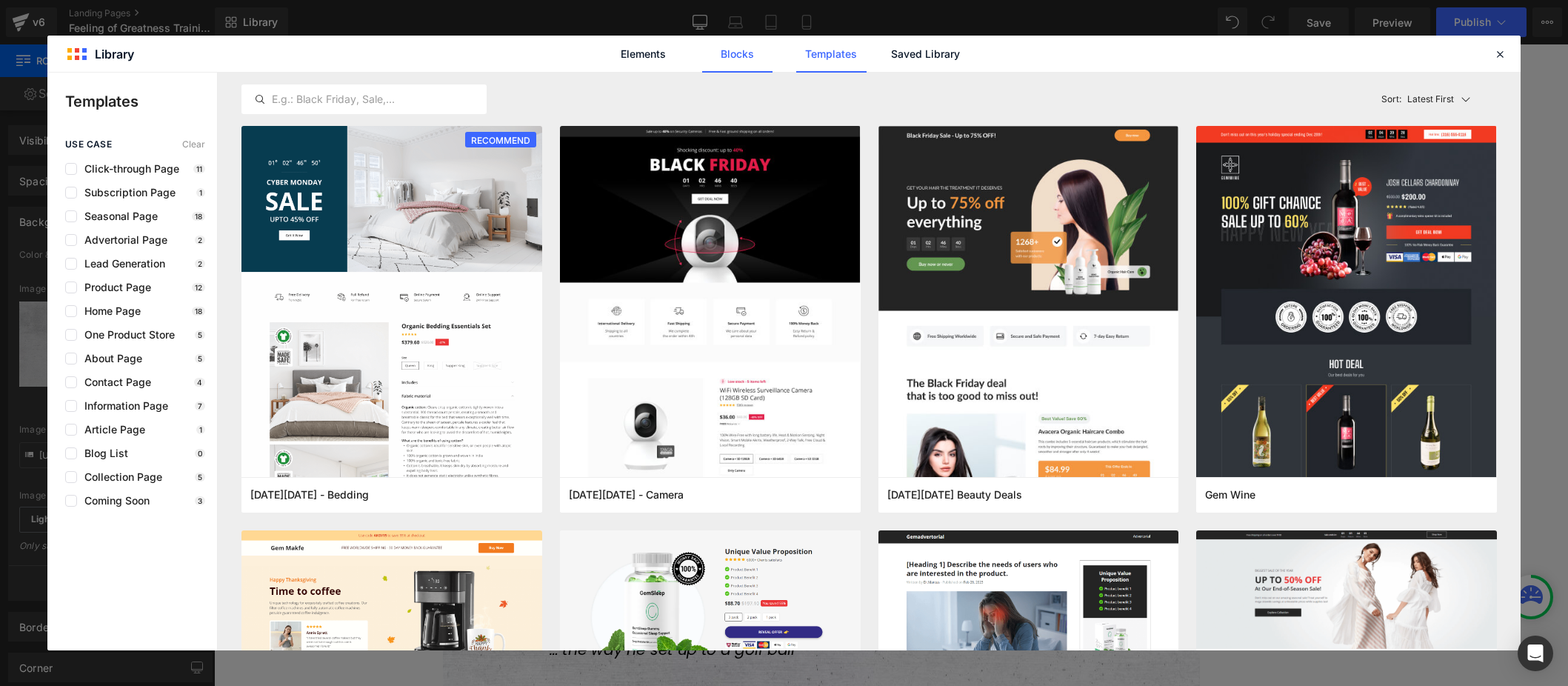
click at [730, 60] on link "Blocks" at bounding box center [737, 54] width 70 height 37
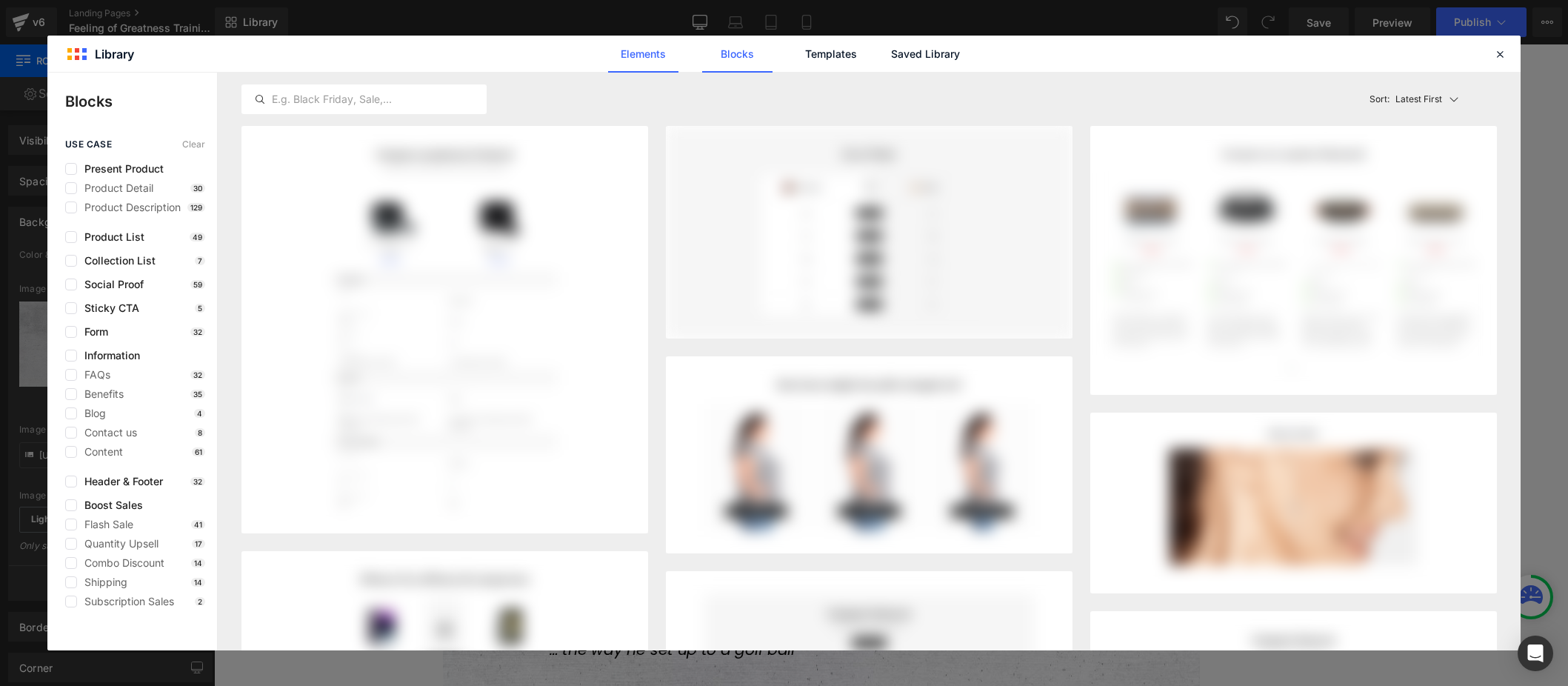
click at [642, 57] on link "Elements" at bounding box center [643, 54] width 70 height 37
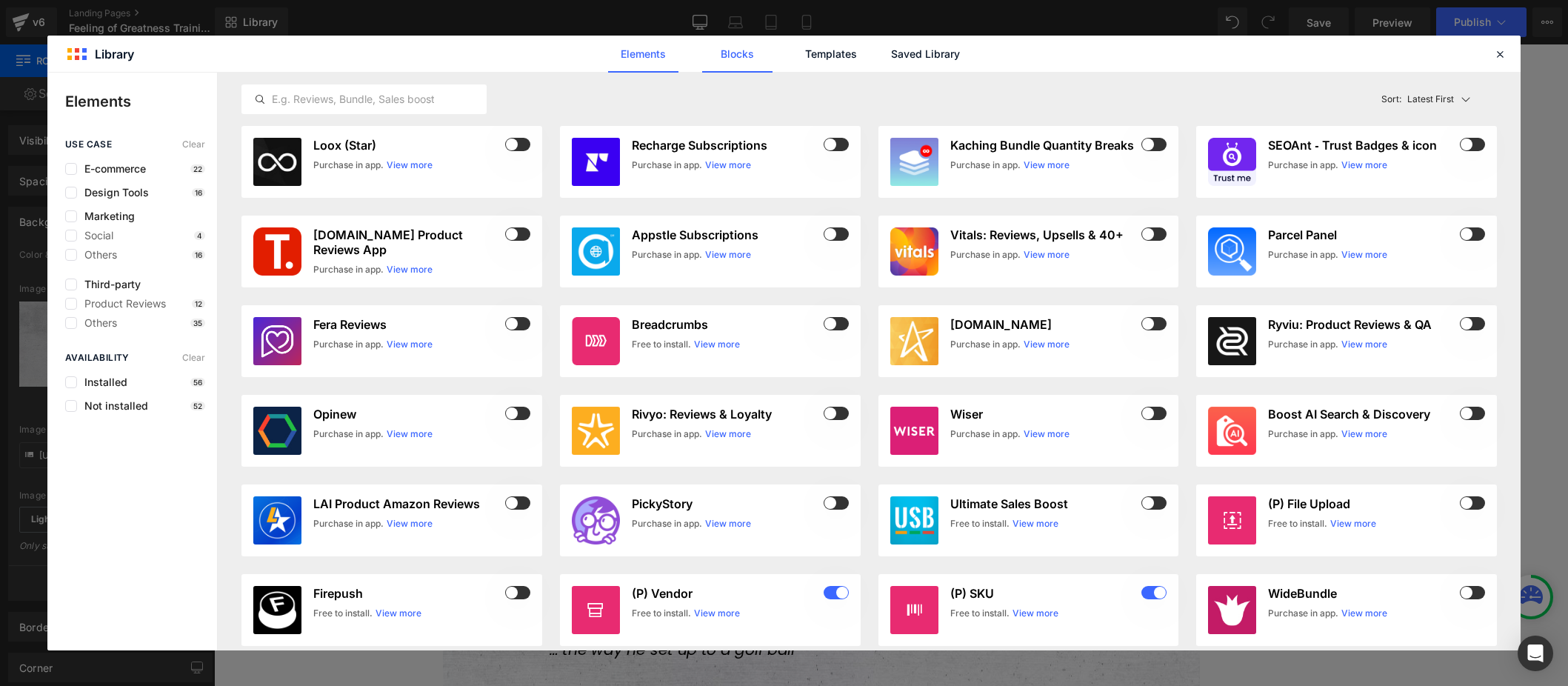
click at [735, 59] on link "Blocks" at bounding box center [737, 54] width 70 height 37
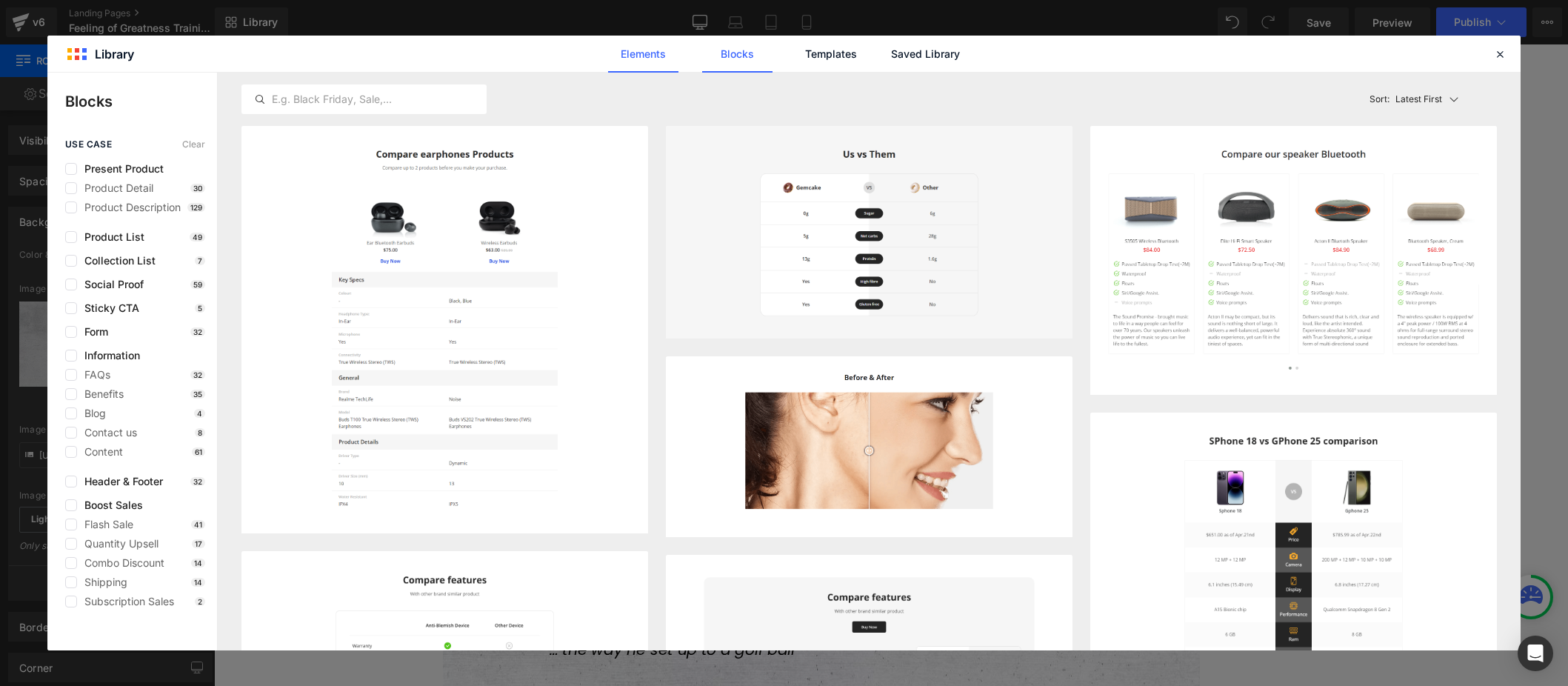
click at [637, 58] on link "Elements" at bounding box center [643, 54] width 70 height 37
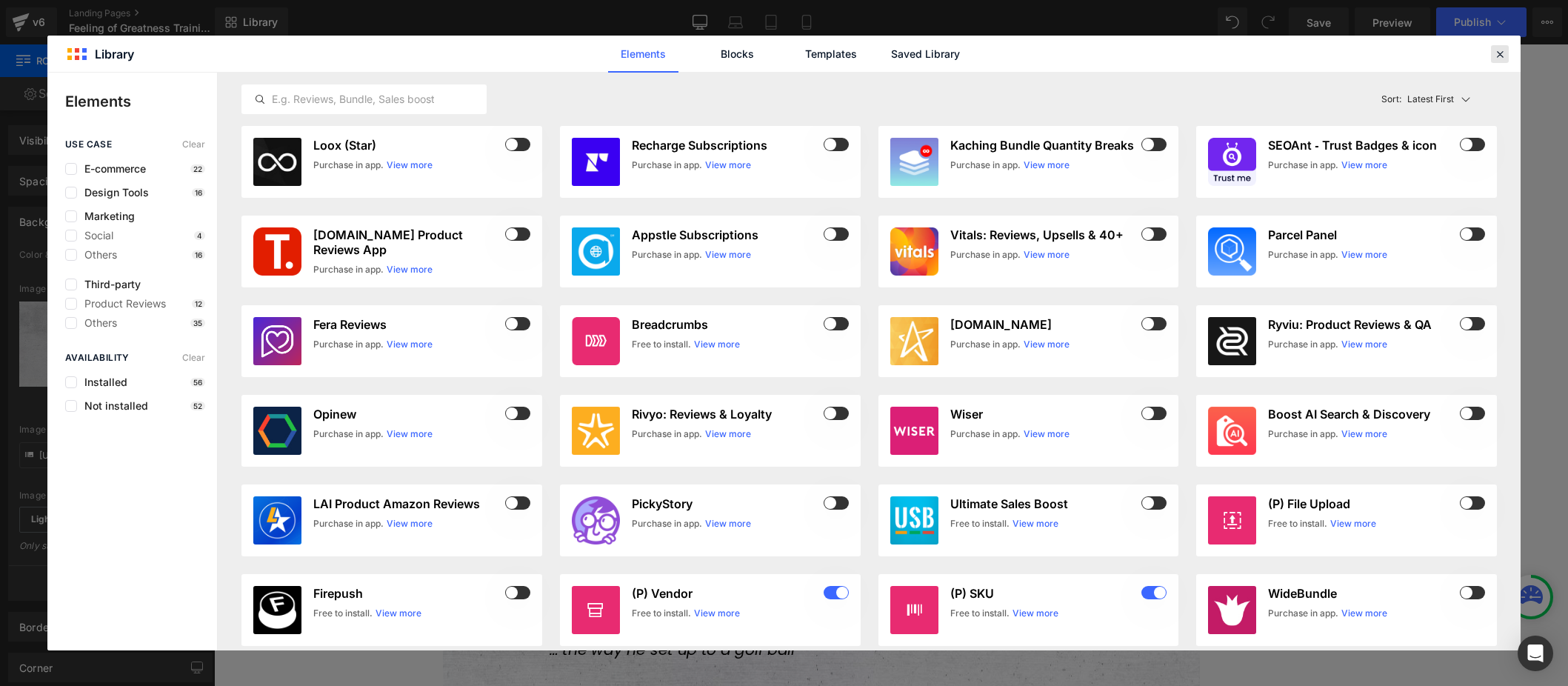
click at [948, 59] on icon at bounding box center [1499, 53] width 13 height 13
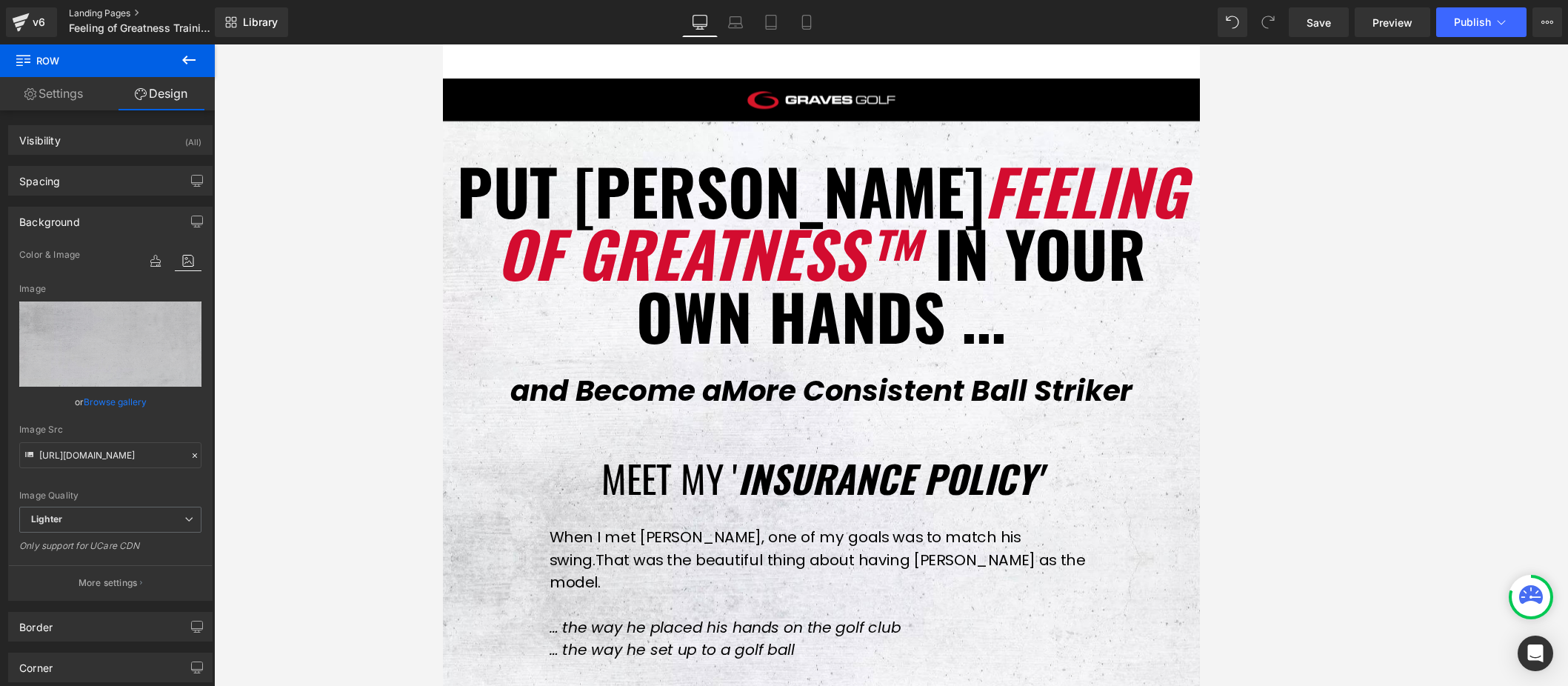
click at [99, 9] on link "Landing Pages" at bounding box center [154, 13] width 170 height 12
